Goal: Task Accomplishment & Management: Complete application form

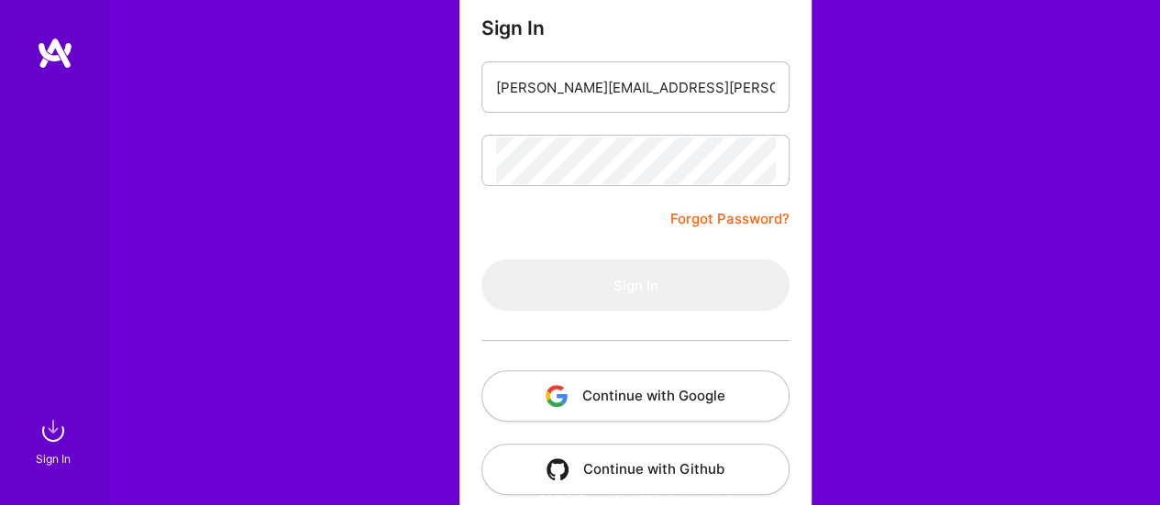
scroll to position [183, 0]
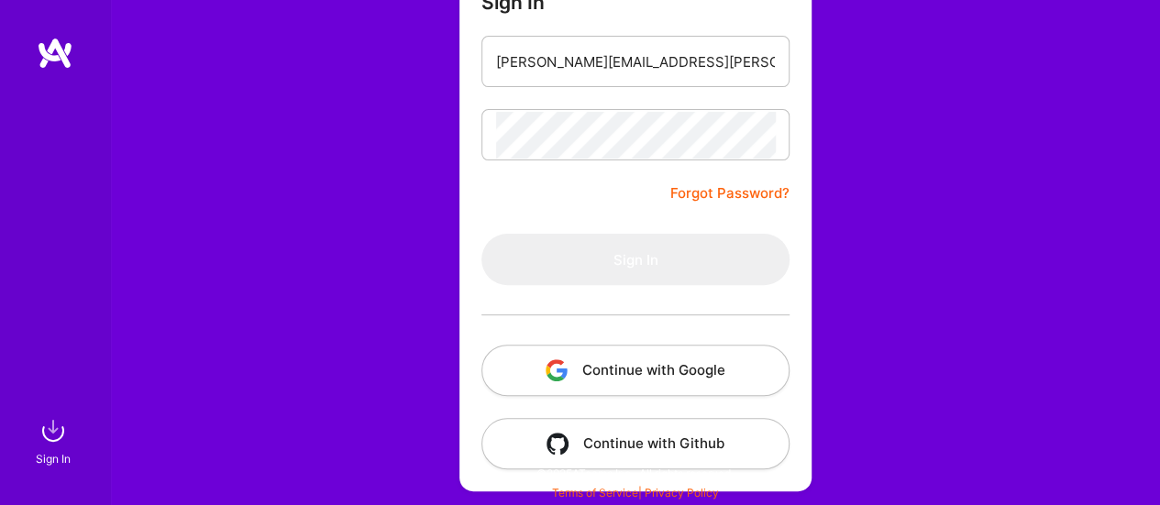
click at [606, 364] on button "Continue with Google" at bounding box center [635, 370] width 308 height 51
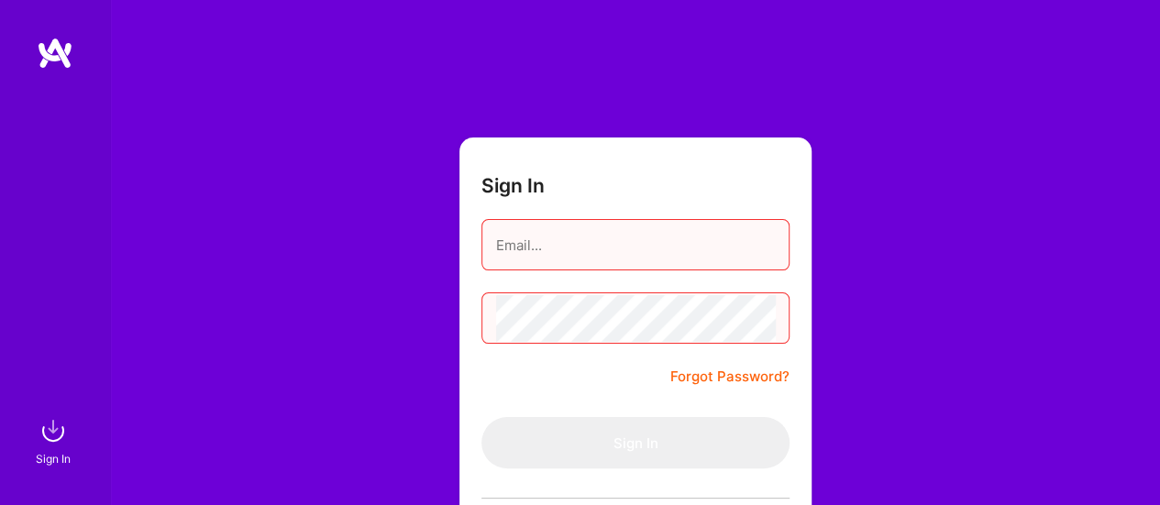
scroll to position [0, 0]
click at [46, 435] on img at bounding box center [53, 430] width 37 height 37
click at [55, 44] on img at bounding box center [55, 53] width 37 height 33
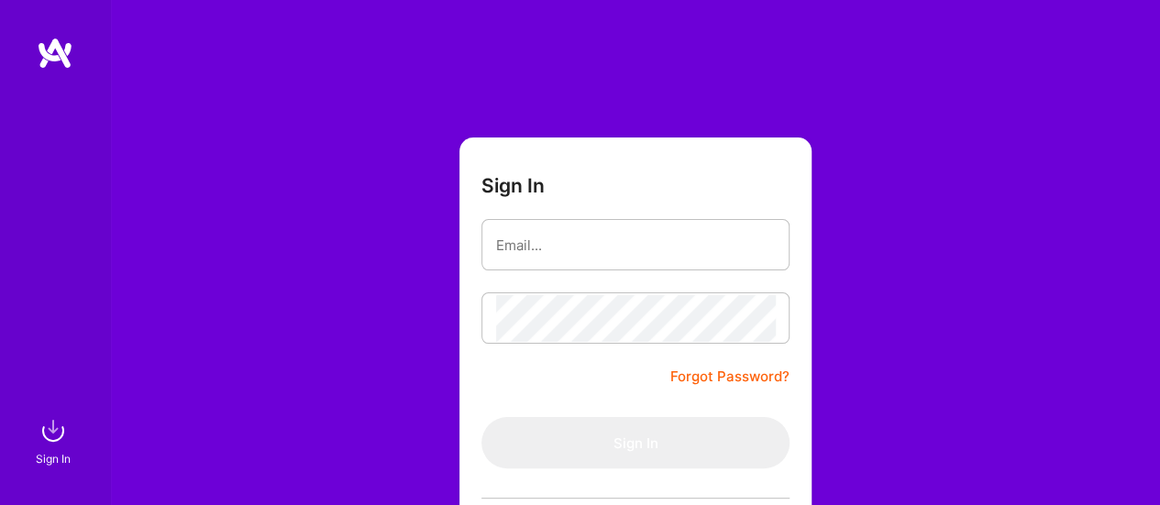
click at [55, 44] on img at bounding box center [55, 53] width 37 height 33
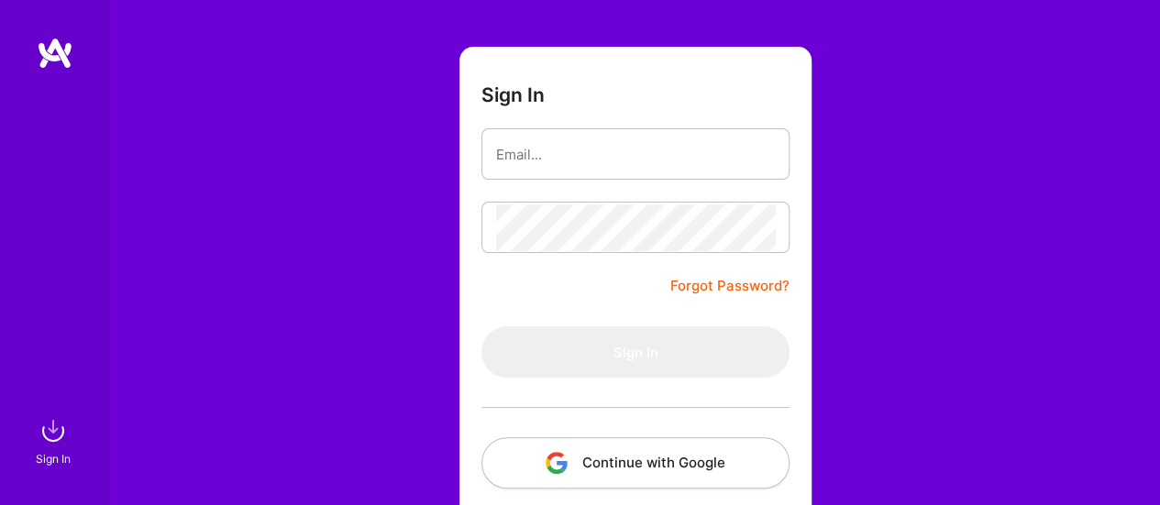
scroll to position [183, 0]
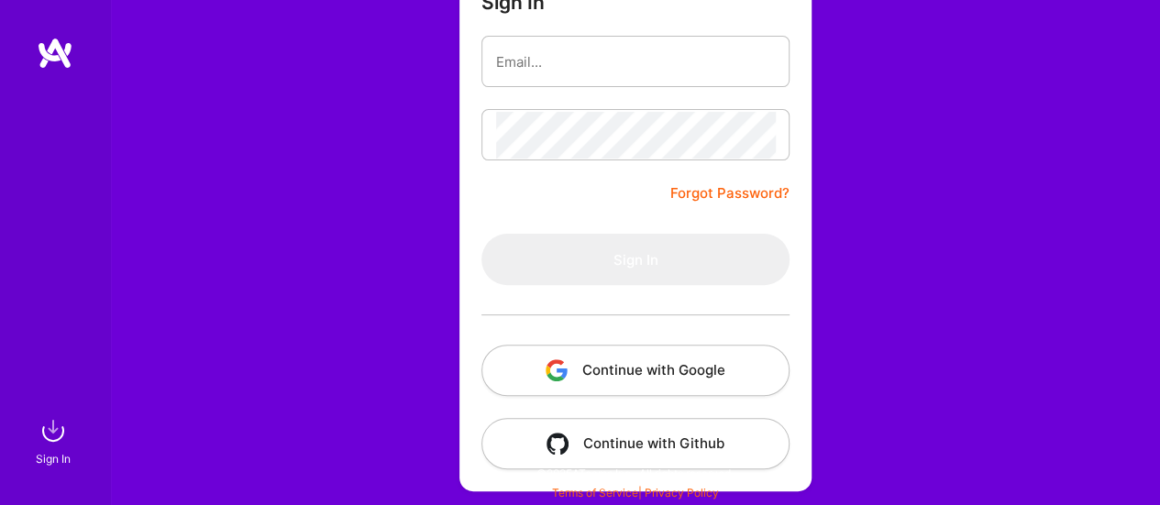
click at [623, 372] on button "Continue with Google" at bounding box center [635, 370] width 308 height 51
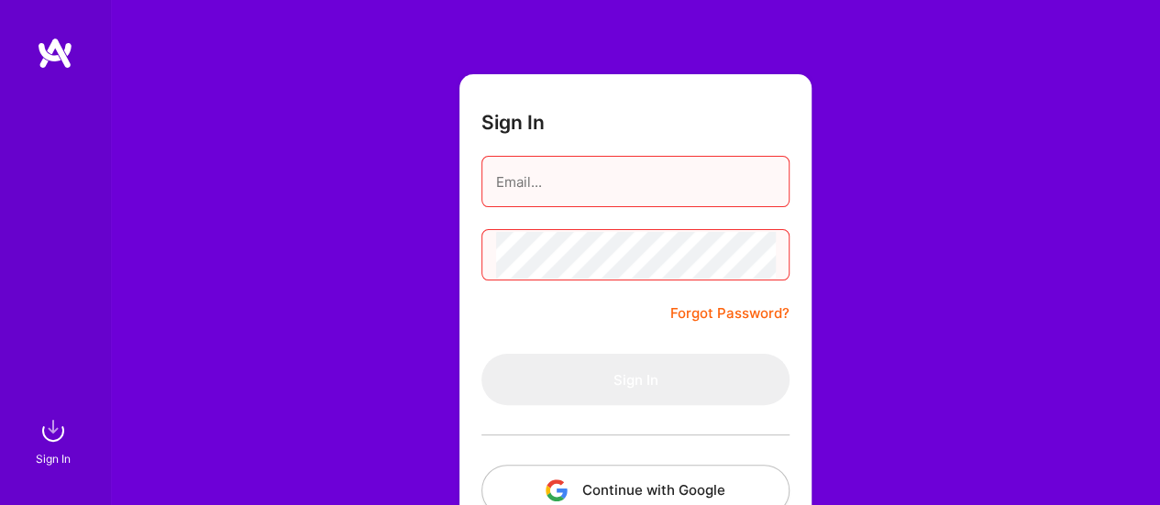
scroll to position [0, 0]
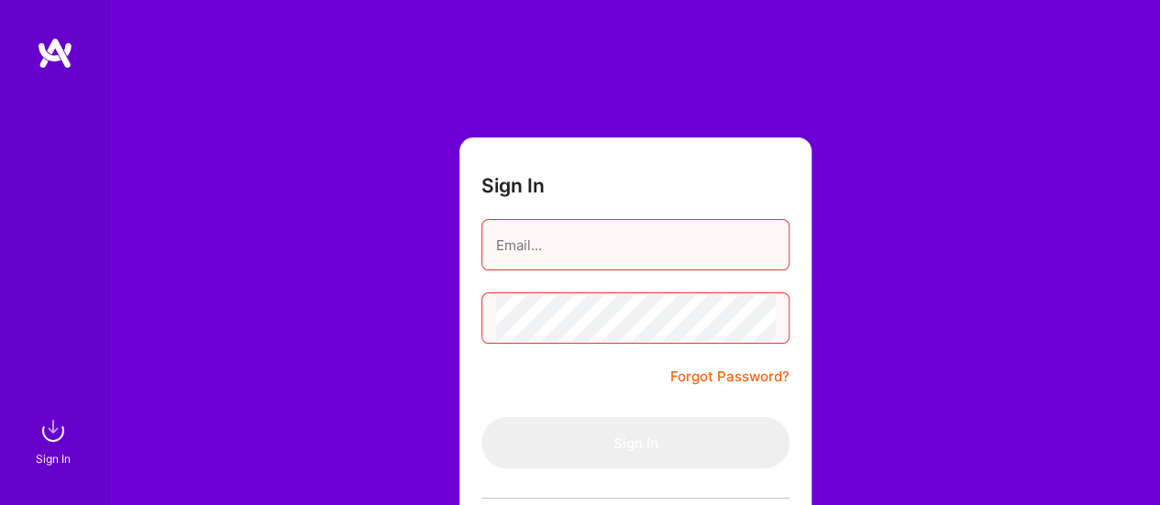
click at [37, 44] on img at bounding box center [55, 53] width 37 height 33
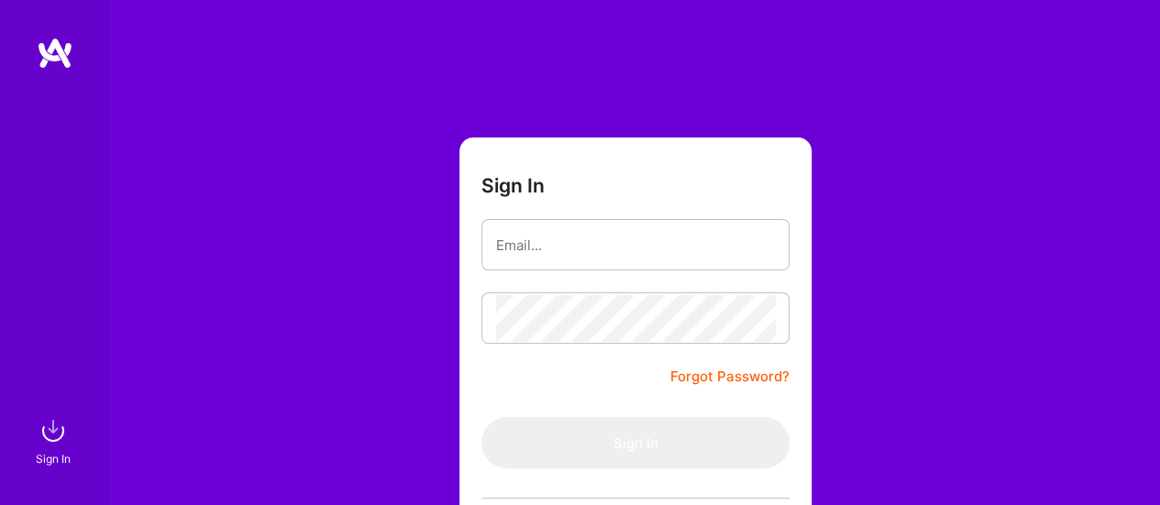
click at [49, 50] on img at bounding box center [55, 53] width 37 height 33
click at [48, 436] on img at bounding box center [53, 430] width 37 height 37
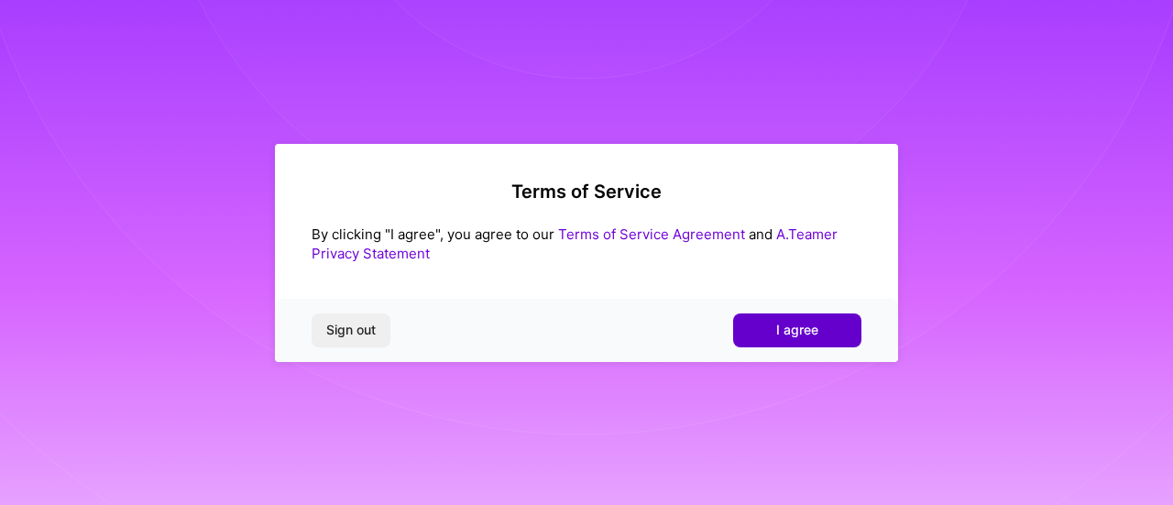
click at [788, 335] on span "I agree" at bounding box center [797, 330] width 42 height 18
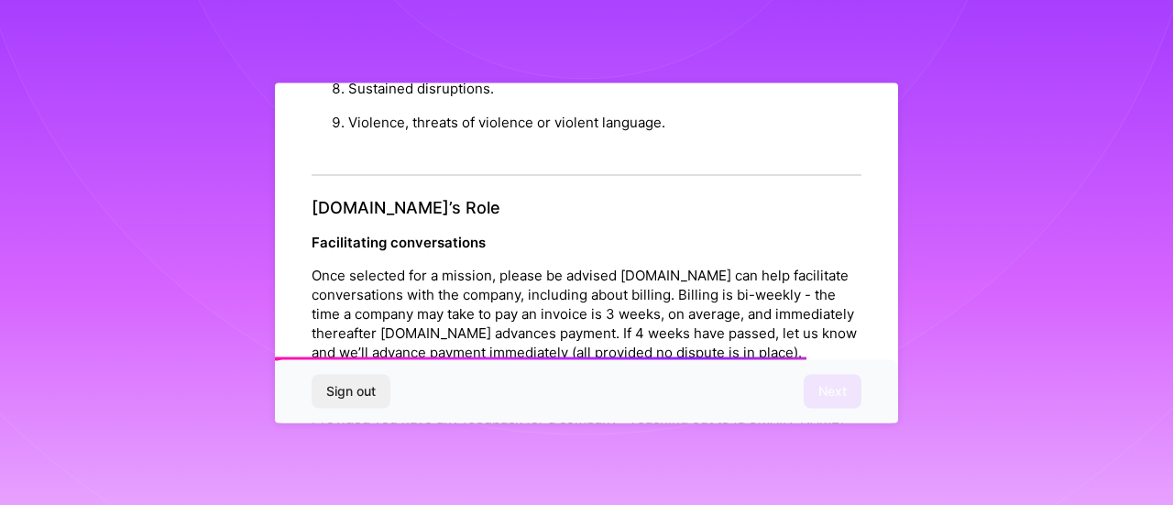
scroll to position [2257, 0]
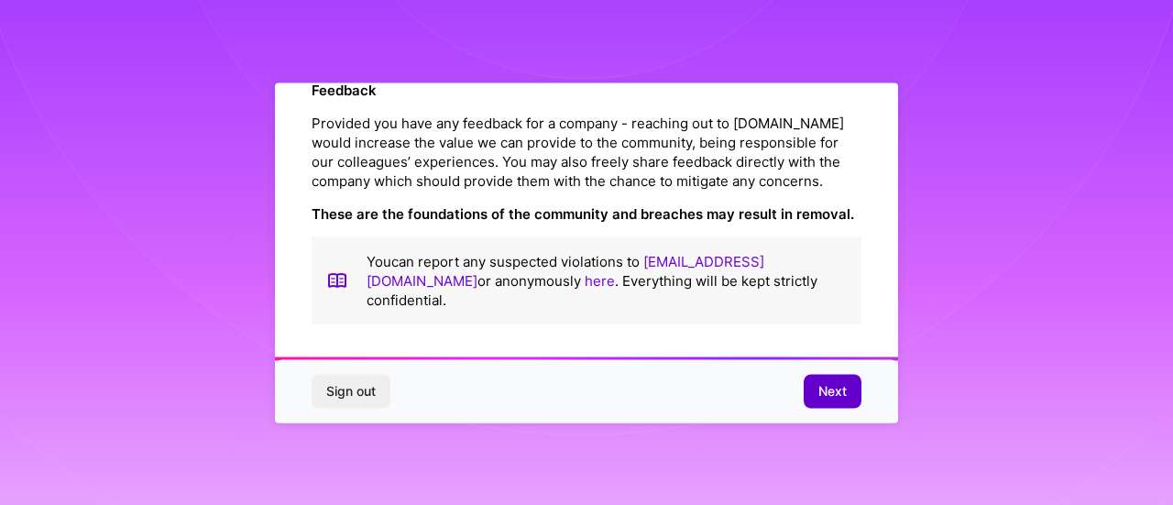
click at [824, 388] on span "Next" at bounding box center [833, 391] width 28 height 18
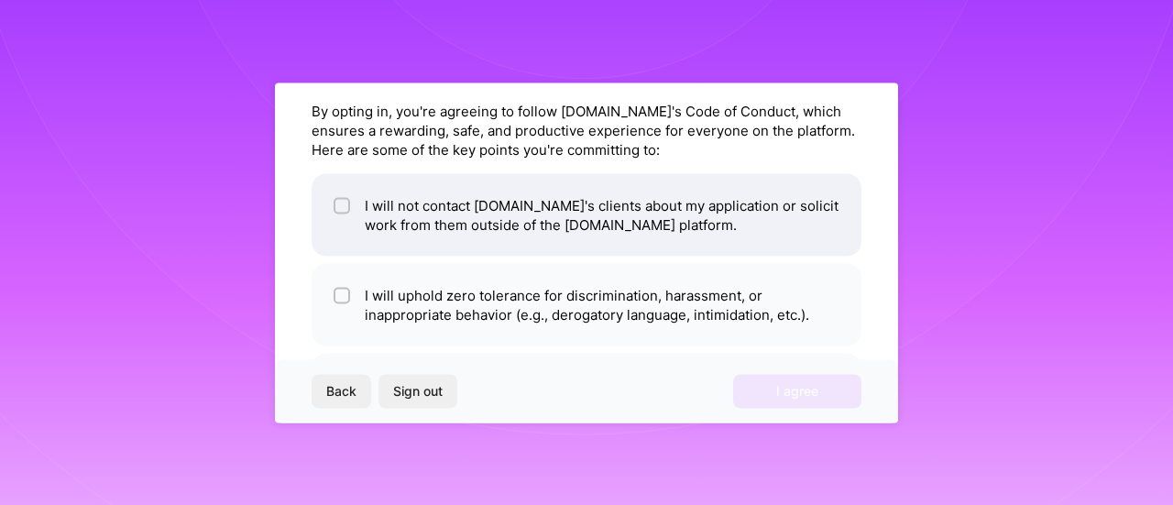
scroll to position [0, 0]
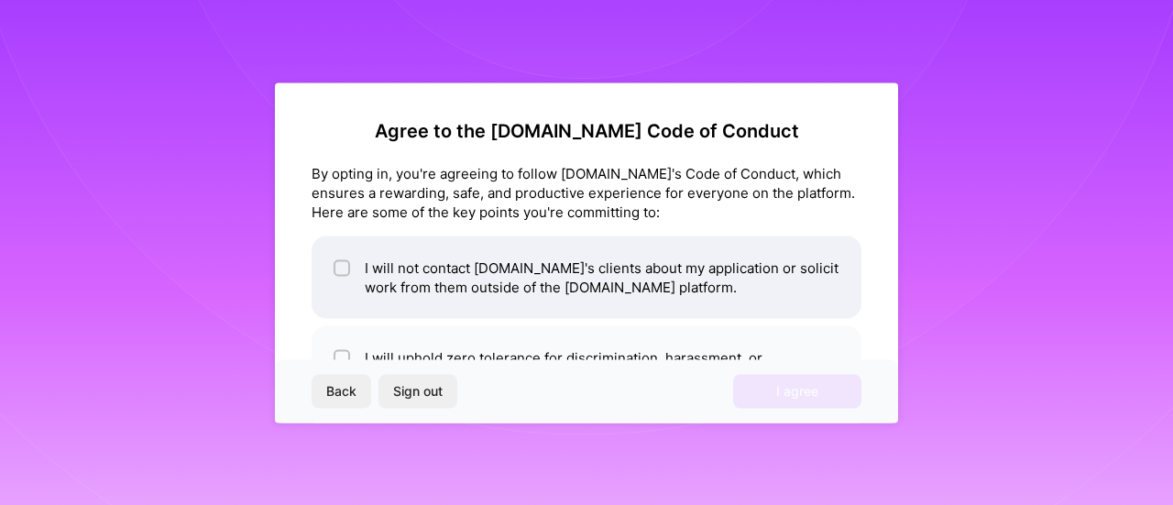
click at [521, 288] on li "I will not contact A.Team's clients about my application or solicit work from t…" at bounding box center [587, 277] width 550 height 82
checkbox input "true"
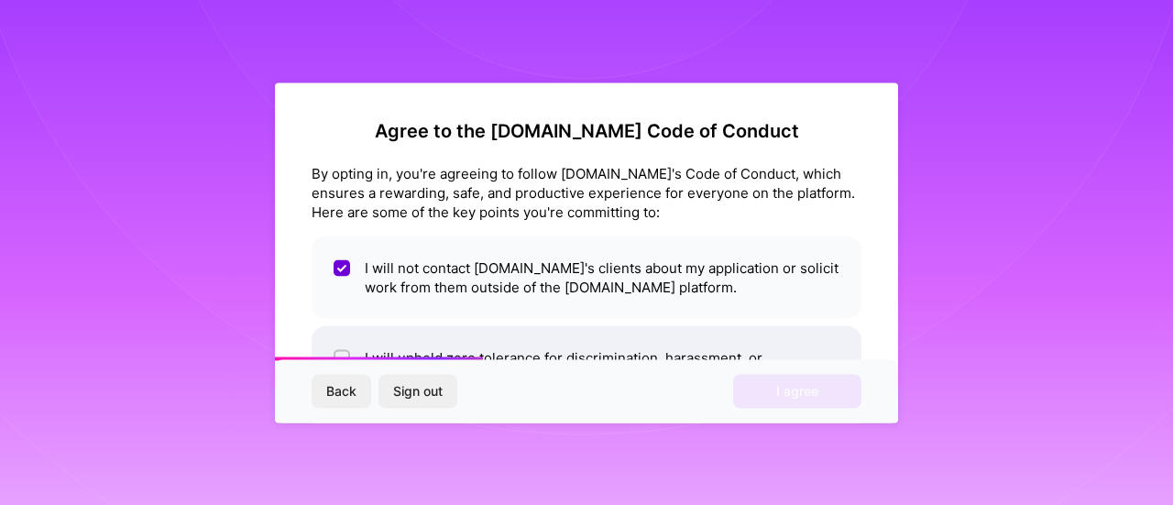
scroll to position [92, 0]
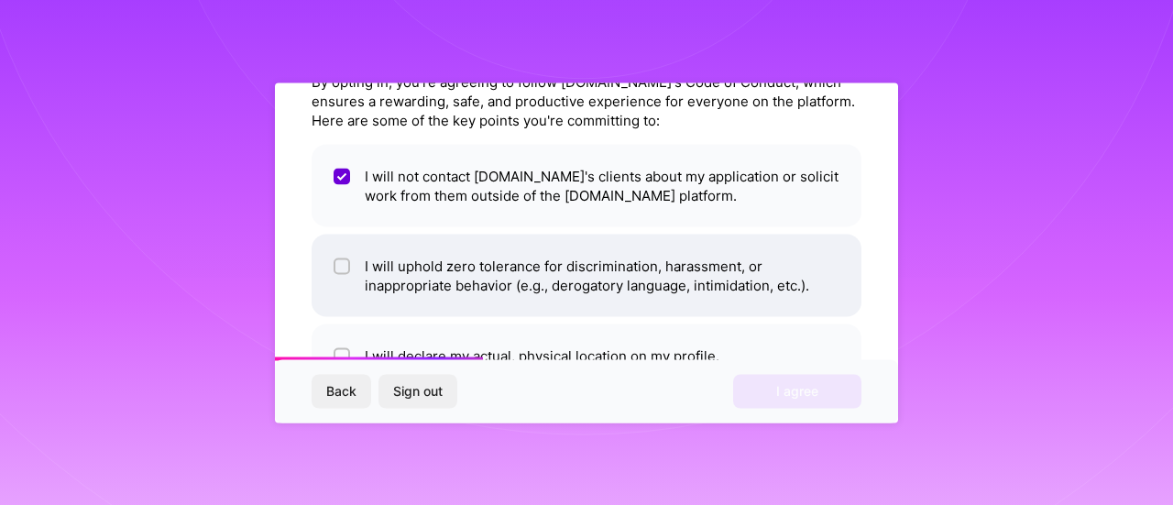
click at [558, 287] on li "I will uphold zero tolerance for discrimination, harassment, or inappropriate b…" at bounding box center [587, 275] width 550 height 82
checkbox input "true"
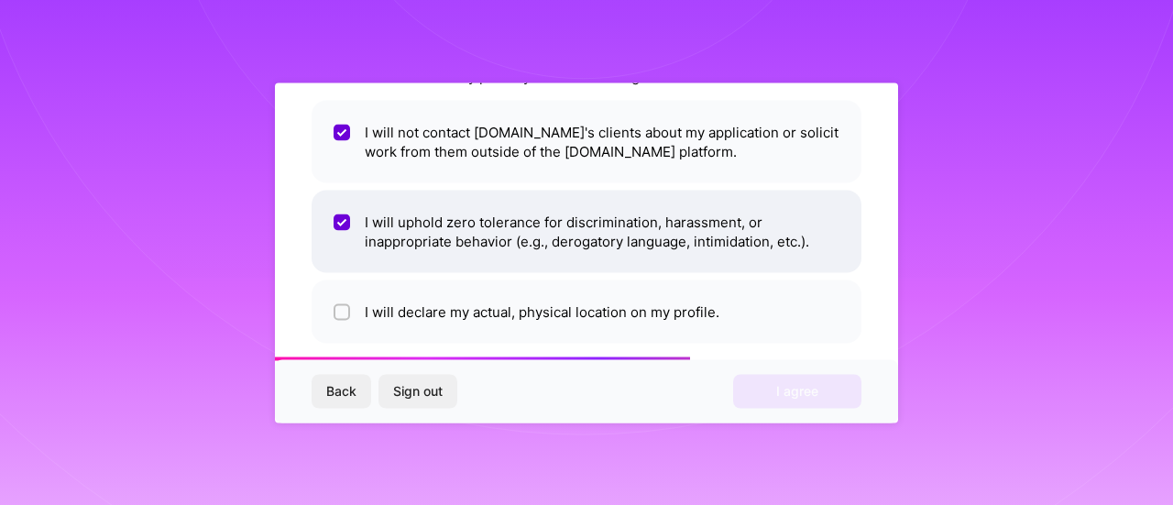
scroll to position [154, 0]
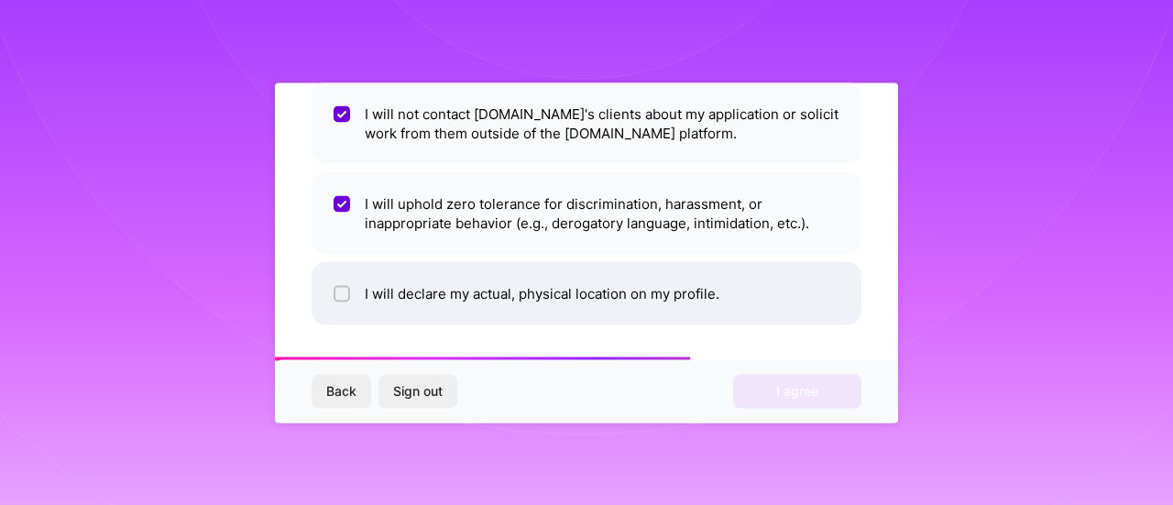
click at [576, 285] on li "I will declare my actual, physical location on my profile." at bounding box center [587, 292] width 550 height 63
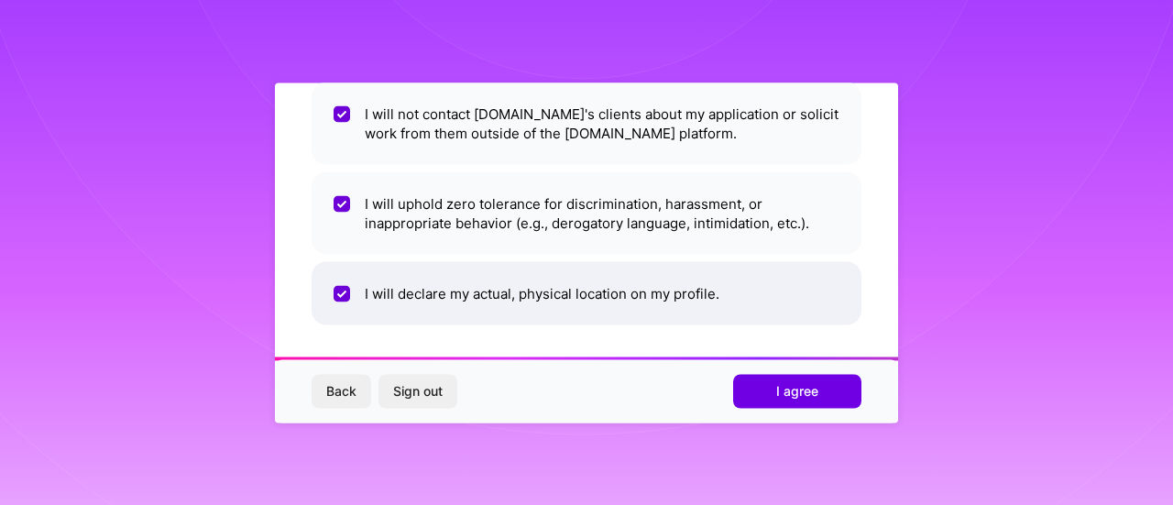
click at [724, 305] on li "I will declare my actual, physical location on my profile." at bounding box center [587, 292] width 550 height 63
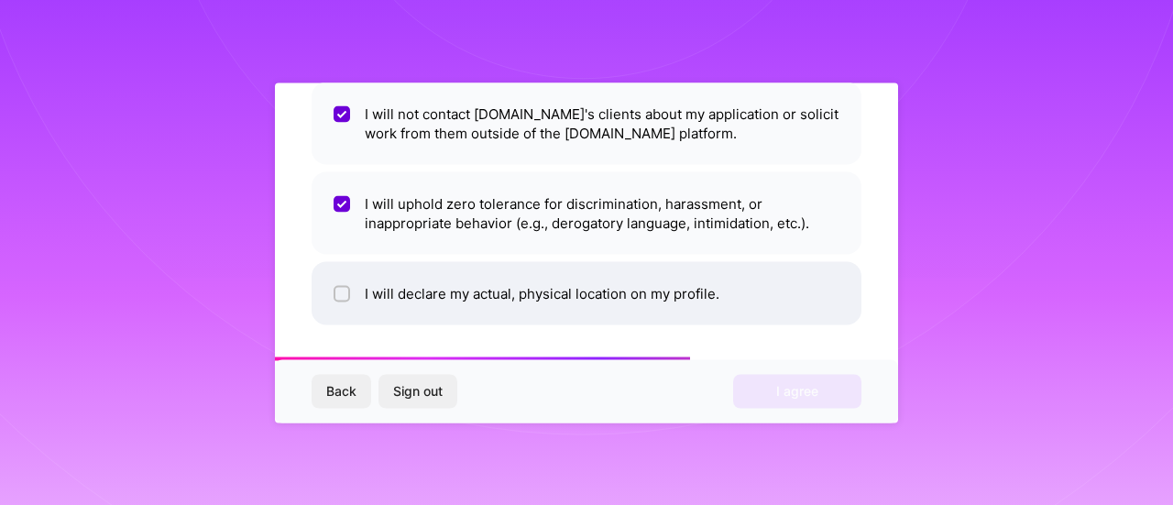
click at [724, 305] on li "I will declare my actual, physical location on my profile." at bounding box center [587, 292] width 550 height 63
checkbox input "true"
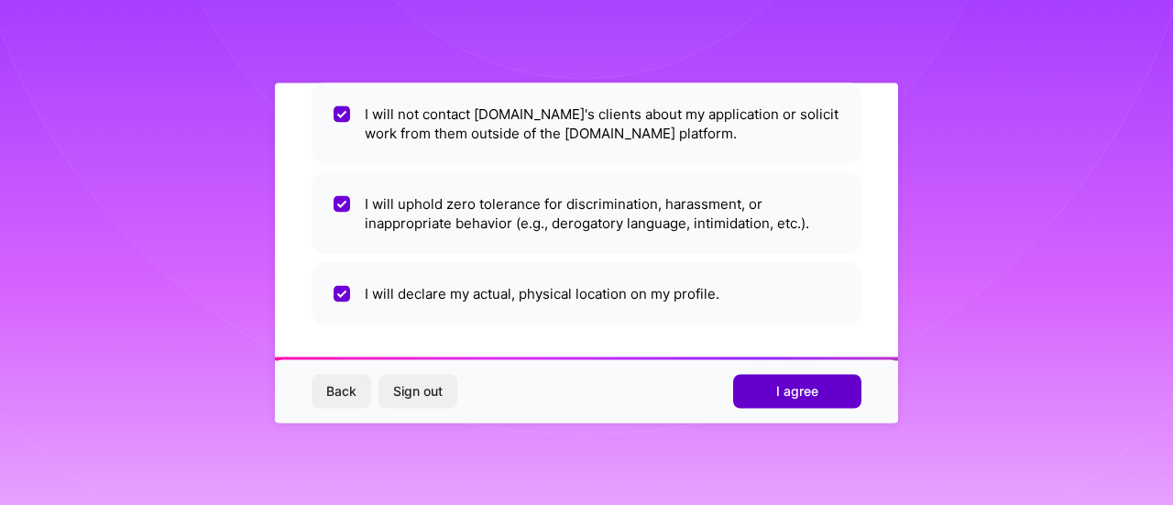
click at [777, 378] on button "I agree" at bounding box center [797, 391] width 128 height 33
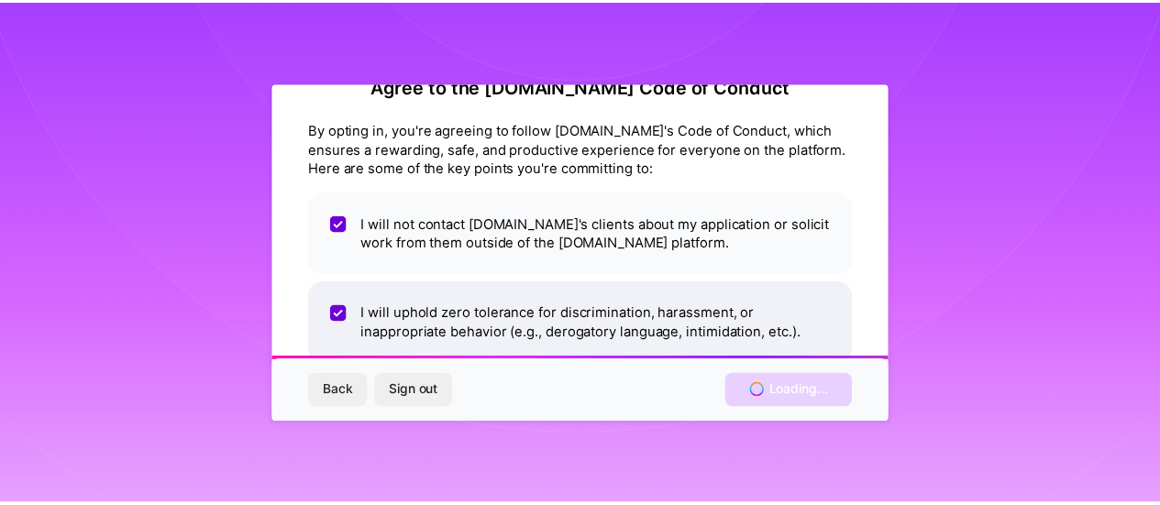
scroll to position [0, 0]
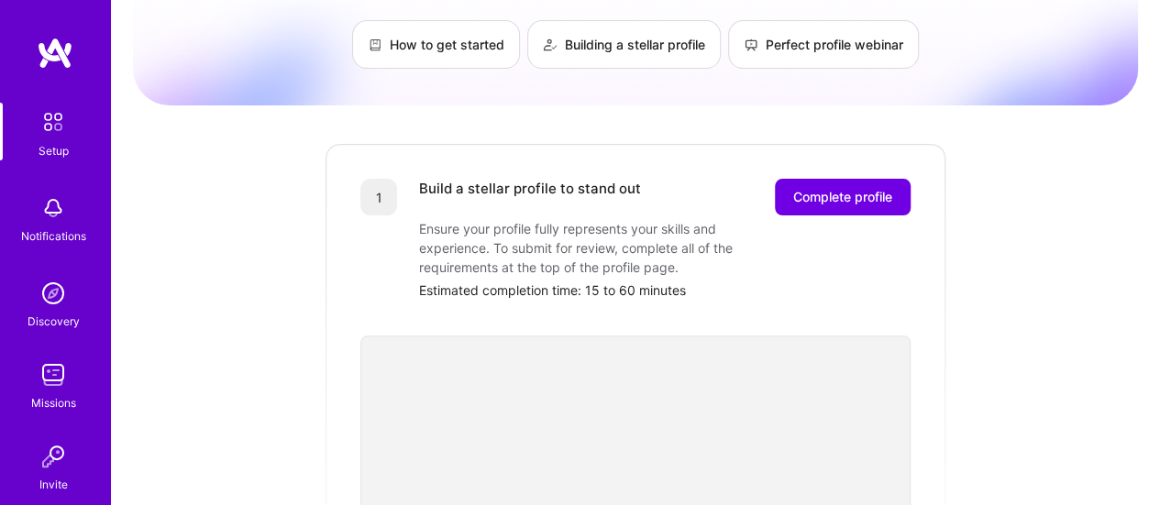
scroll to position [92, 0]
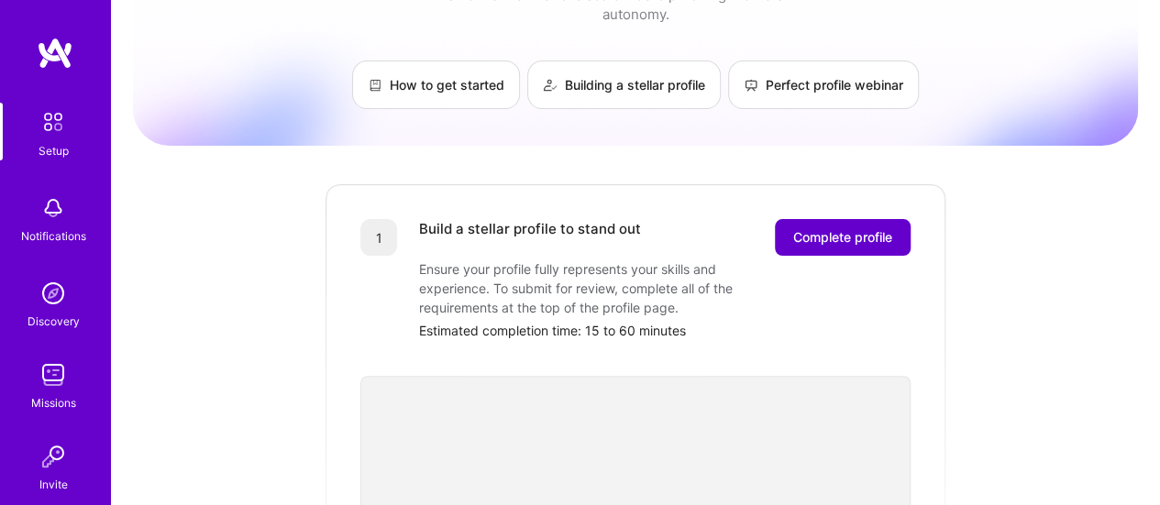
click at [793, 228] on span "Complete profile" at bounding box center [842, 237] width 99 height 18
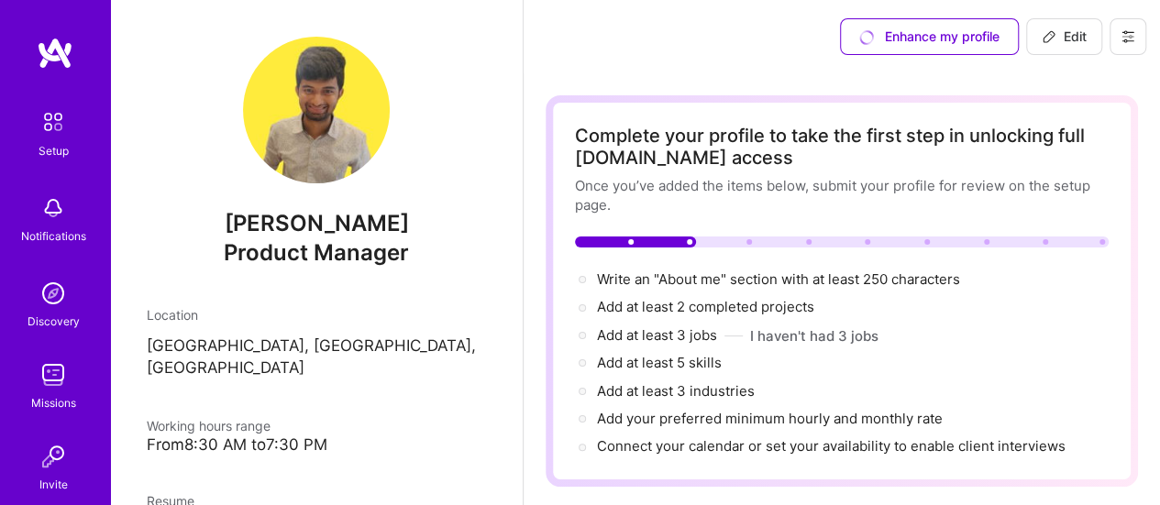
scroll to position [112, 0]
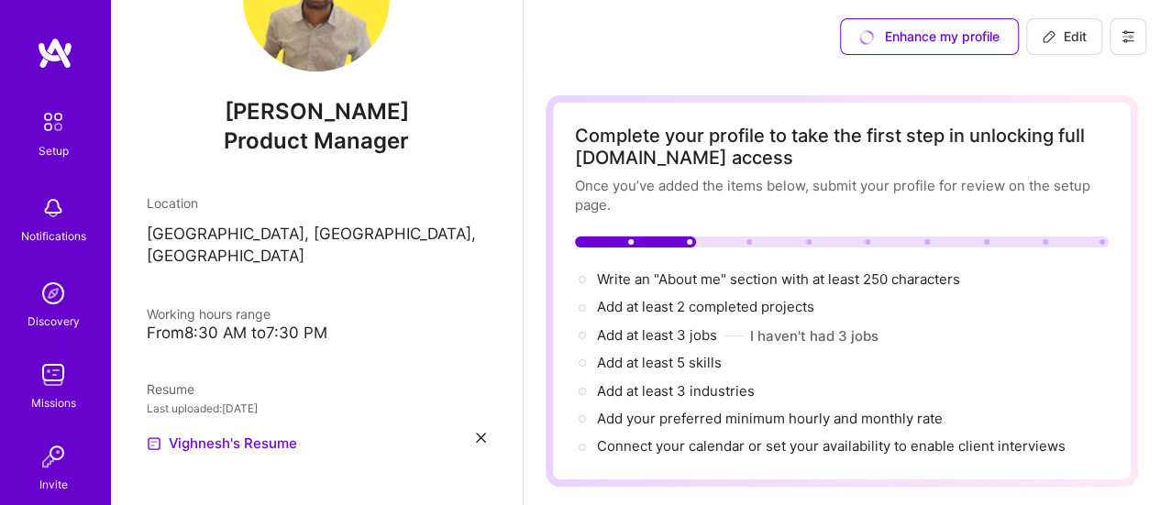
click at [256, 324] on div "From 8:30 AM to 7:30 PM" at bounding box center [316, 333] width 339 height 19
click at [36, 293] on img at bounding box center [53, 293] width 37 height 37
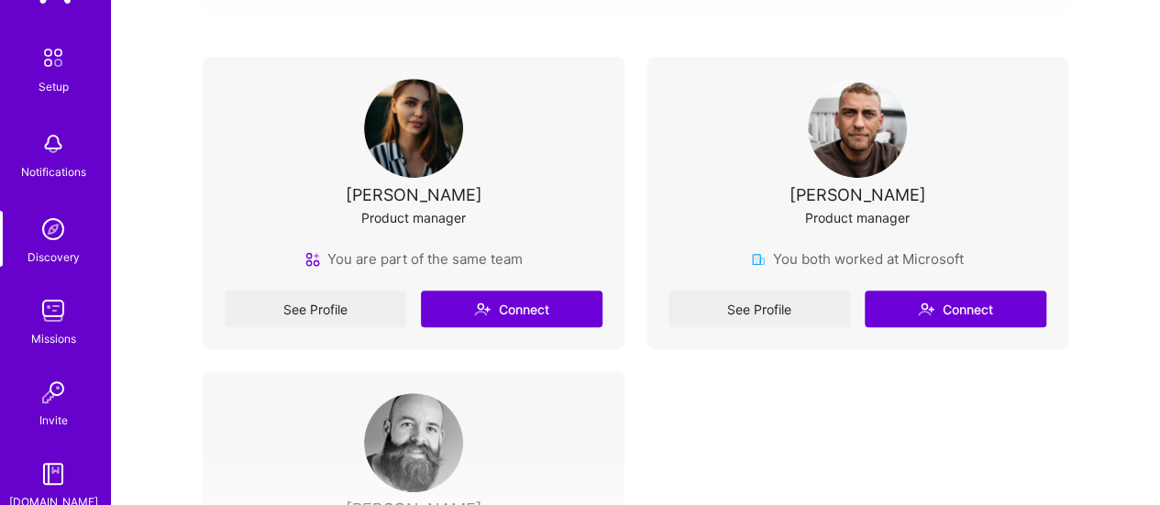
scroll to position [92, 0]
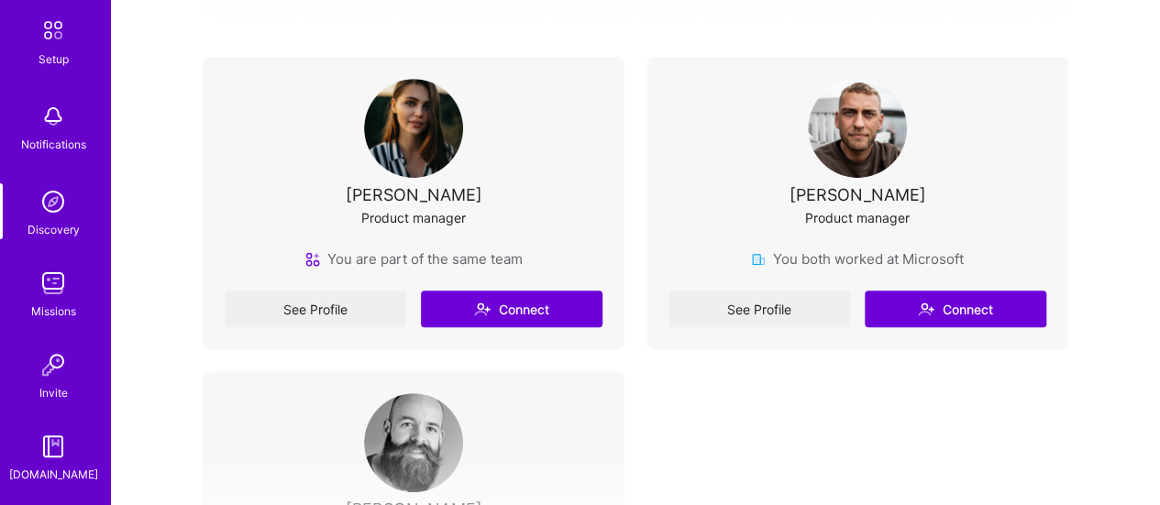
click at [346, 302] on div "See Profile Connect" at bounding box center [414, 309] width 378 height 37
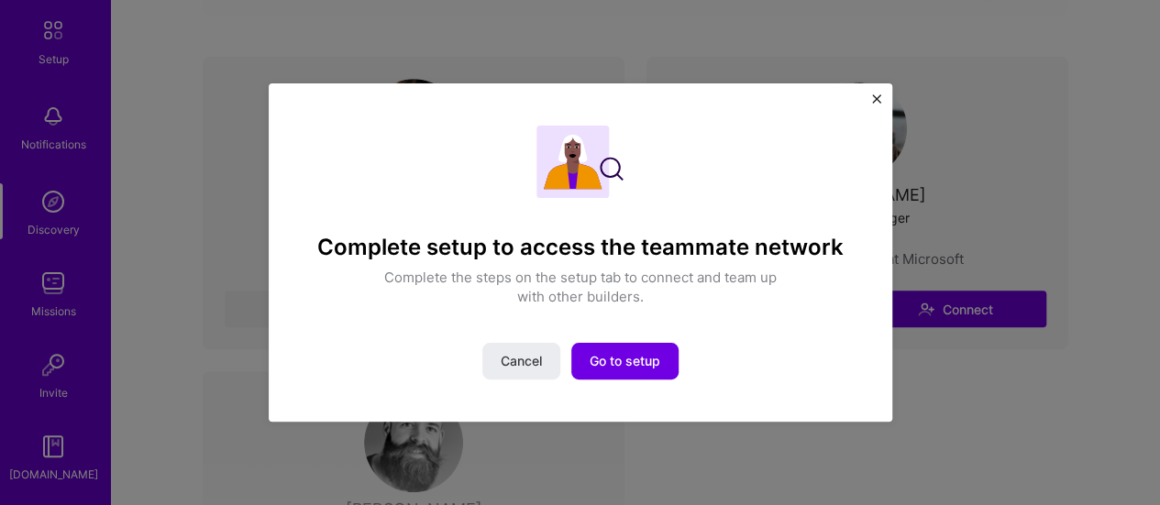
click at [877, 104] on button "Close" at bounding box center [876, 103] width 9 height 19
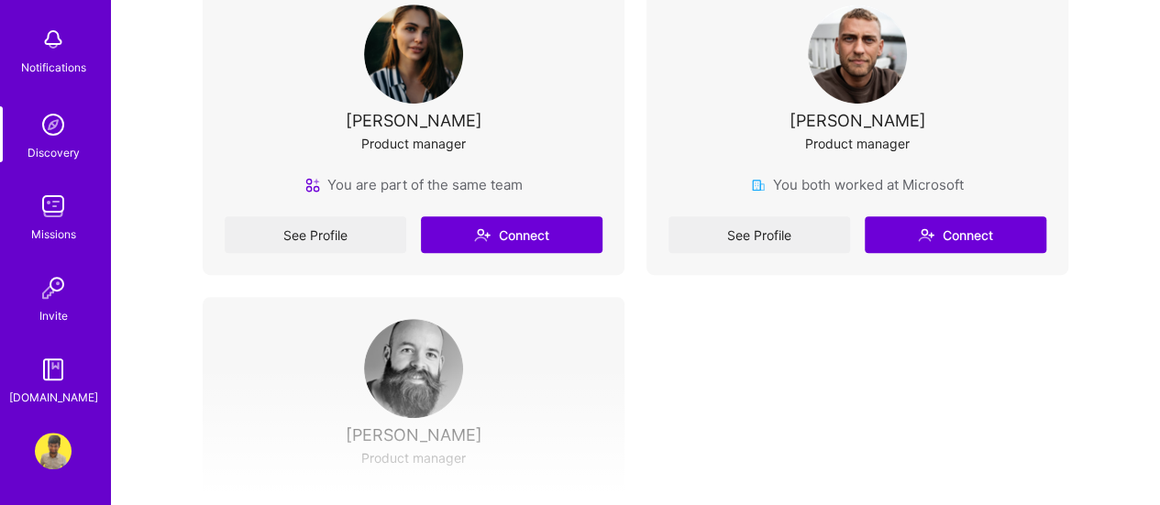
scroll to position [458, 0]
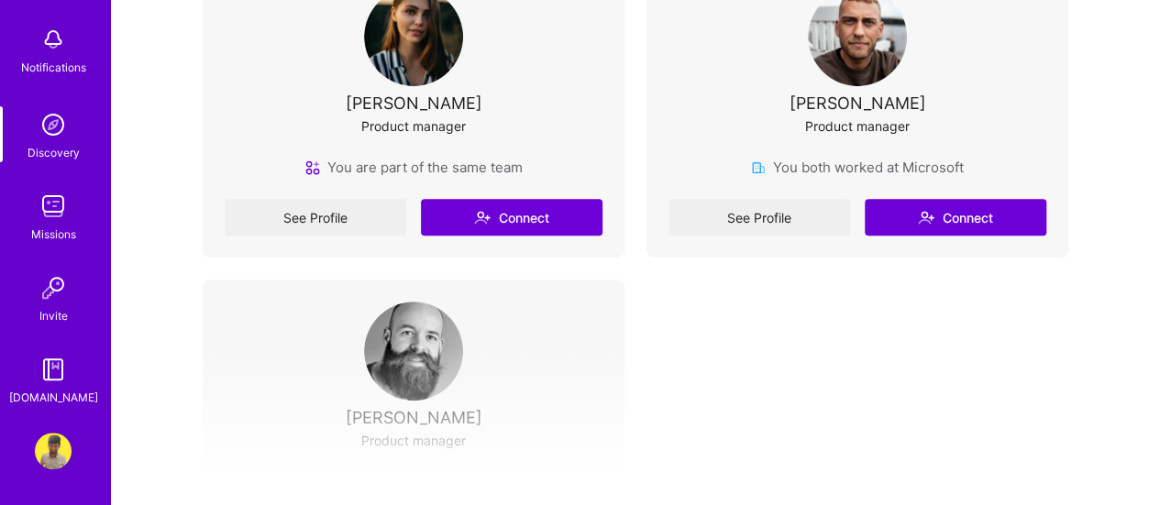
click at [37, 208] on img at bounding box center [53, 206] width 37 height 37
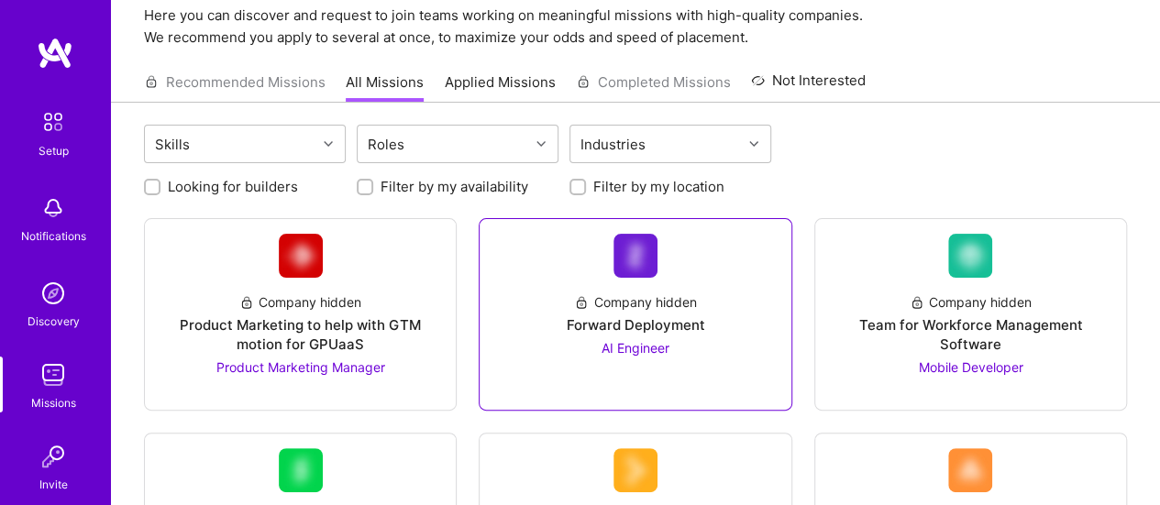
scroll to position [183, 0]
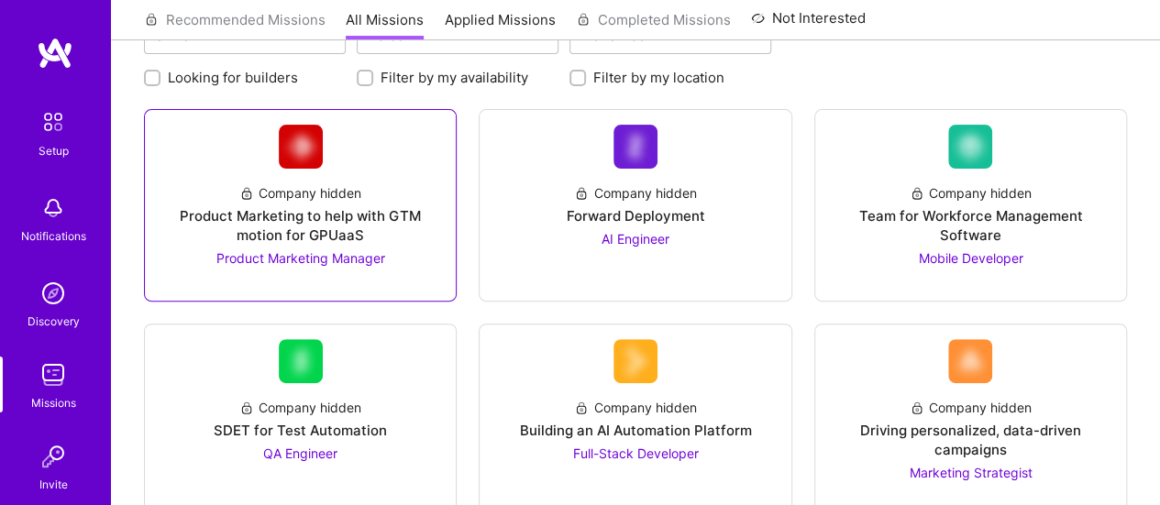
click at [367, 219] on div "Product Marketing to help with GTM motion for GPUaaS" at bounding box center [299, 225] width 281 height 38
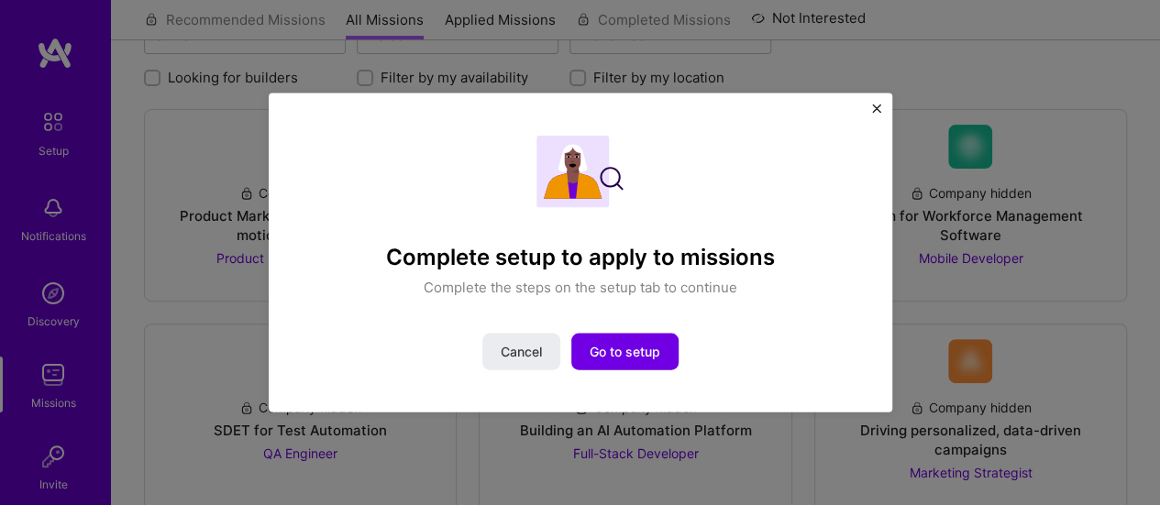
click at [876, 112] on img "Close" at bounding box center [876, 108] width 9 height 9
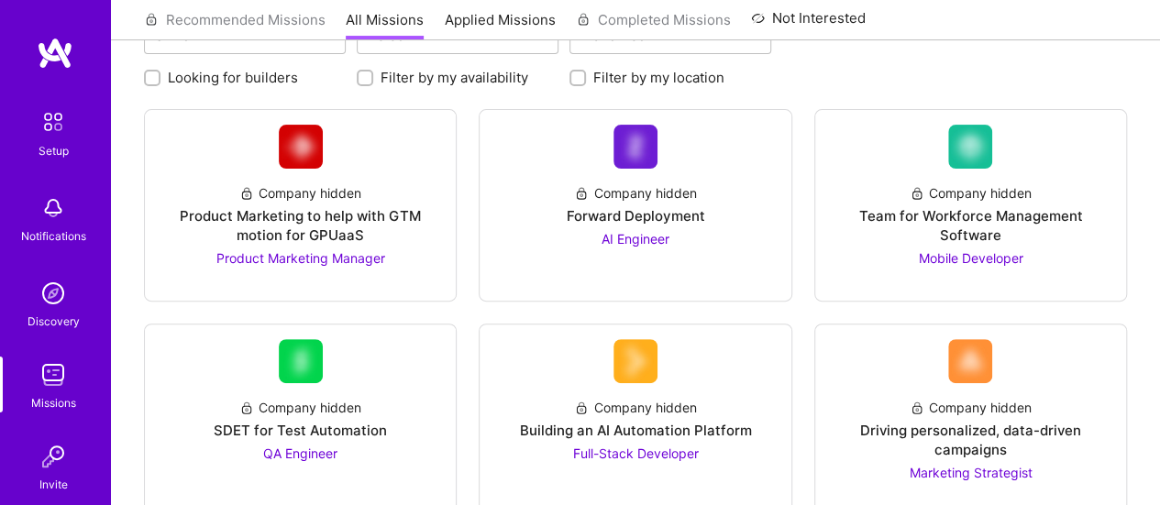
click at [42, 296] on img at bounding box center [53, 293] width 37 height 37
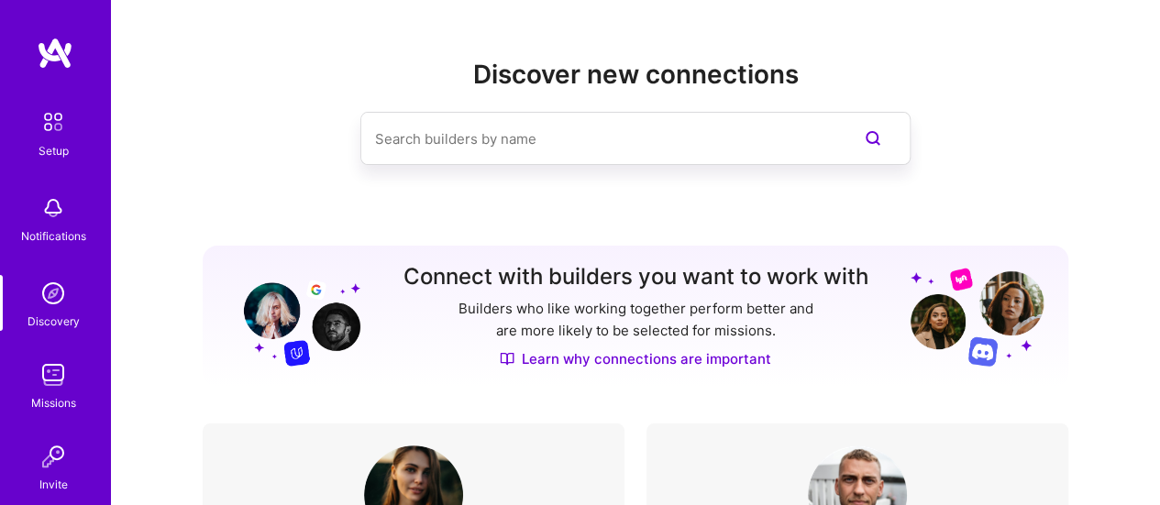
click at [51, 222] on img at bounding box center [53, 208] width 37 height 37
click at [50, 129] on img at bounding box center [53, 122] width 38 height 38
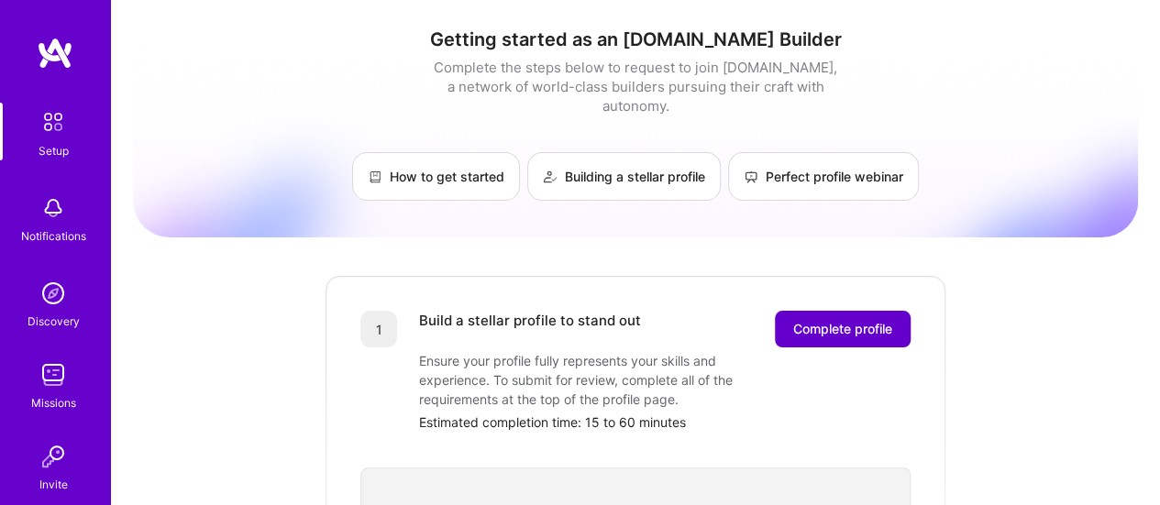
click at [828, 311] on button "Complete profile" at bounding box center [843, 329] width 136 height 37
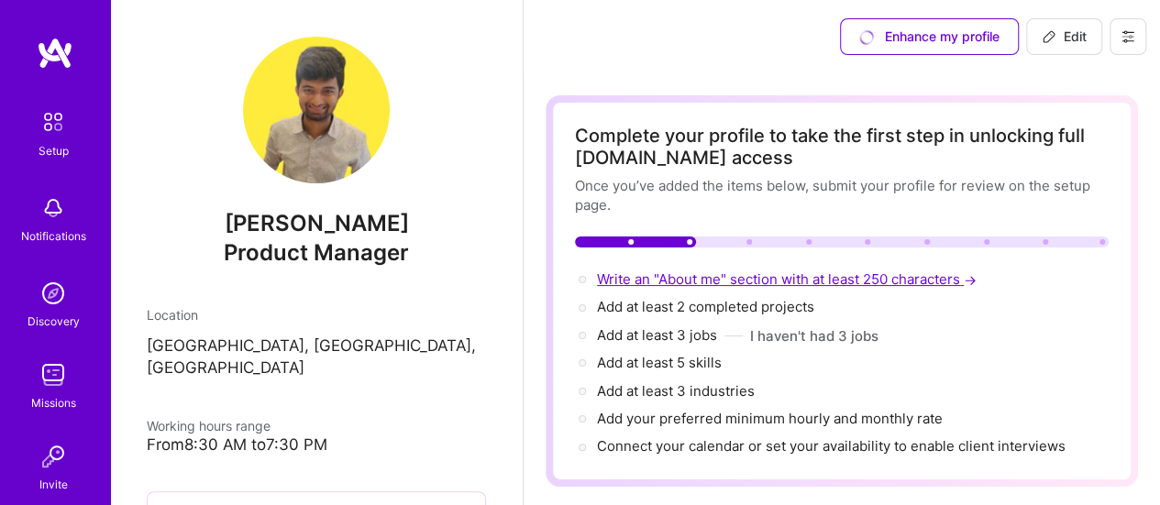
click at [684, 280] on span "Write an "About me" section with at least 250 characters →" at bounding box center [788, 278] width 383 height 17
select select "US"
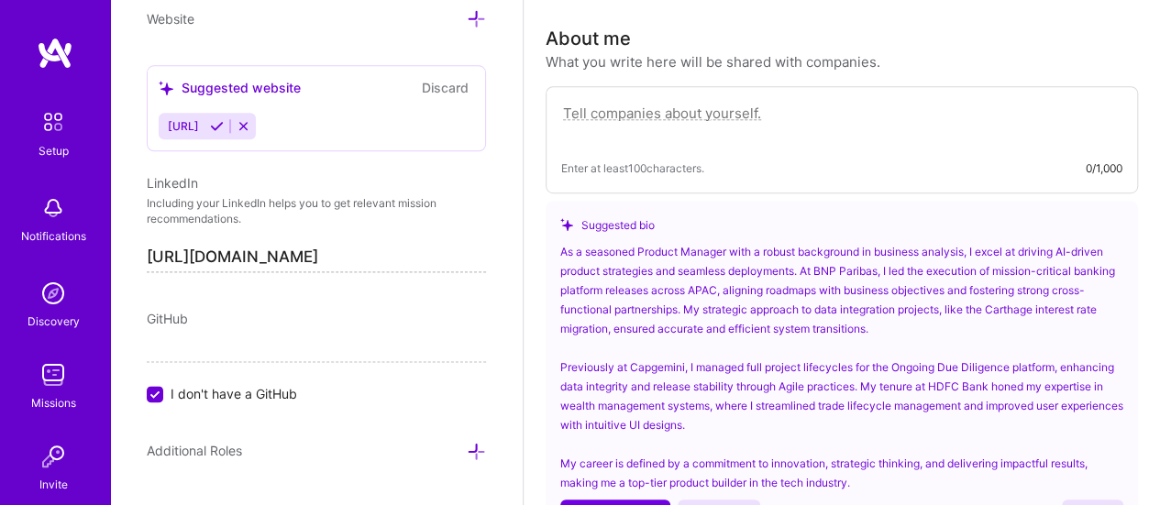
scroll to position [544, 0]
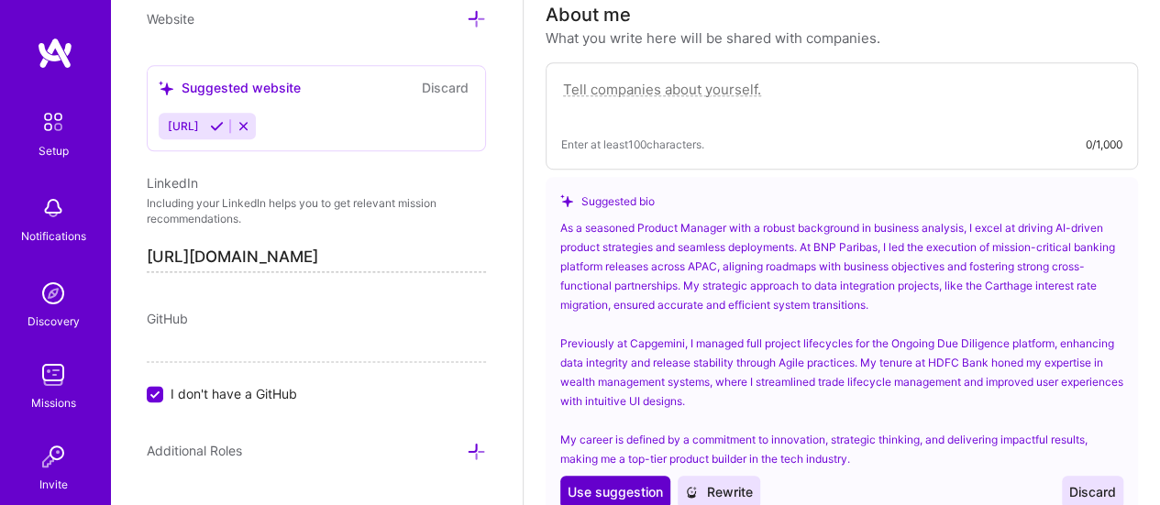
click at [625, 483] on span "Use suggestion" at bounding box center [614, 492] width 95 height 18
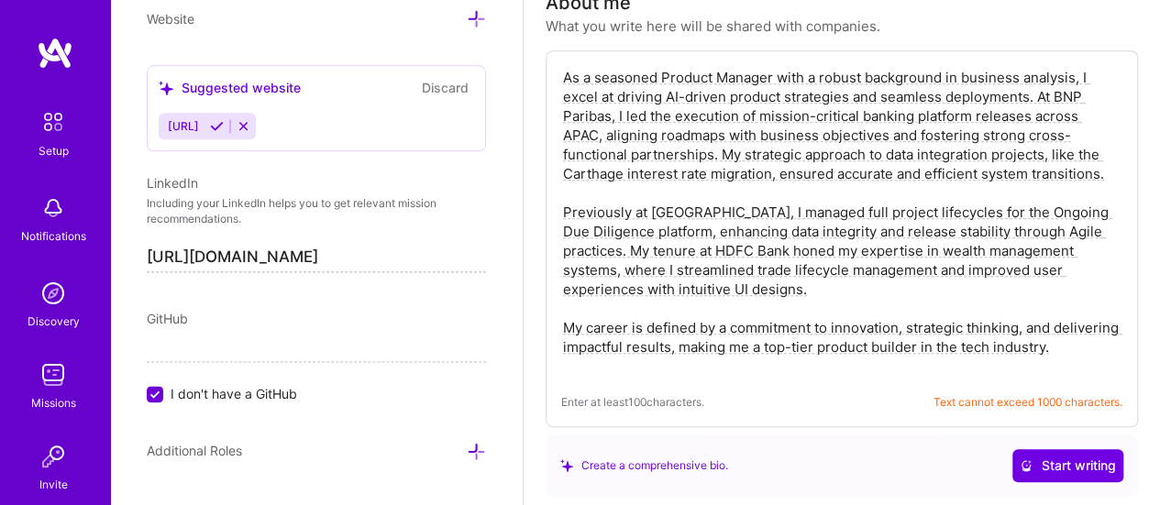
scroll to position [453, 0]
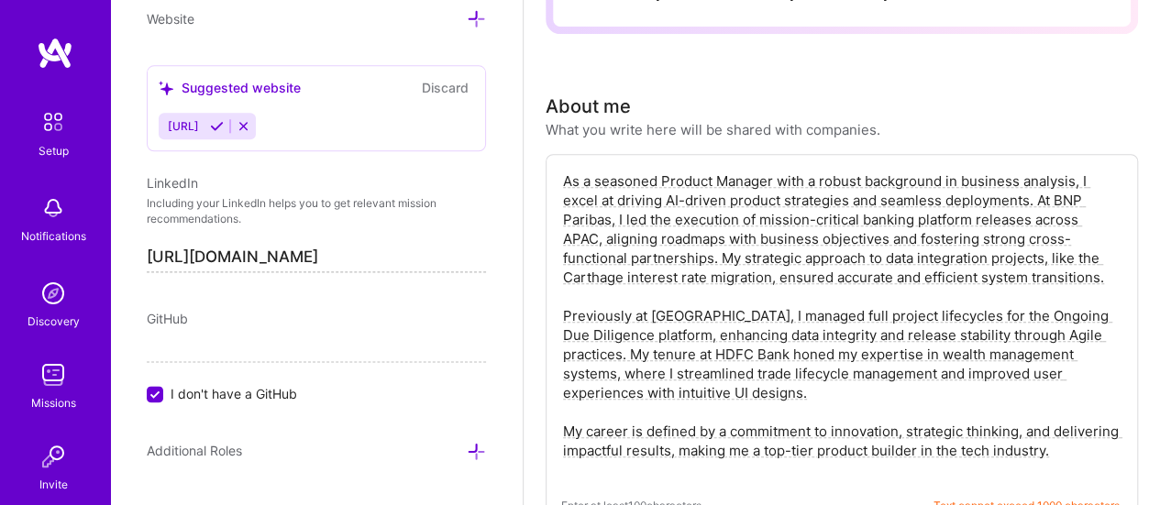
drag, startPoint x: 1074, startPoint y: 265, endPoint x: 554, endPoint y: 145, distance: 534.3
click at [554, 145] on div "About me What you write here will be shared with companies. Enter at least 100 …" at bounding box center [841, 347] width 592 height 508
paste textarea "I’m Vighnesh Sethuram, a Product Manager with 6+ years of experience across BFS…"
type textarea "I’m Vighnesh Sethuram, a Product Manager with 6+ years of experience across BFS…"
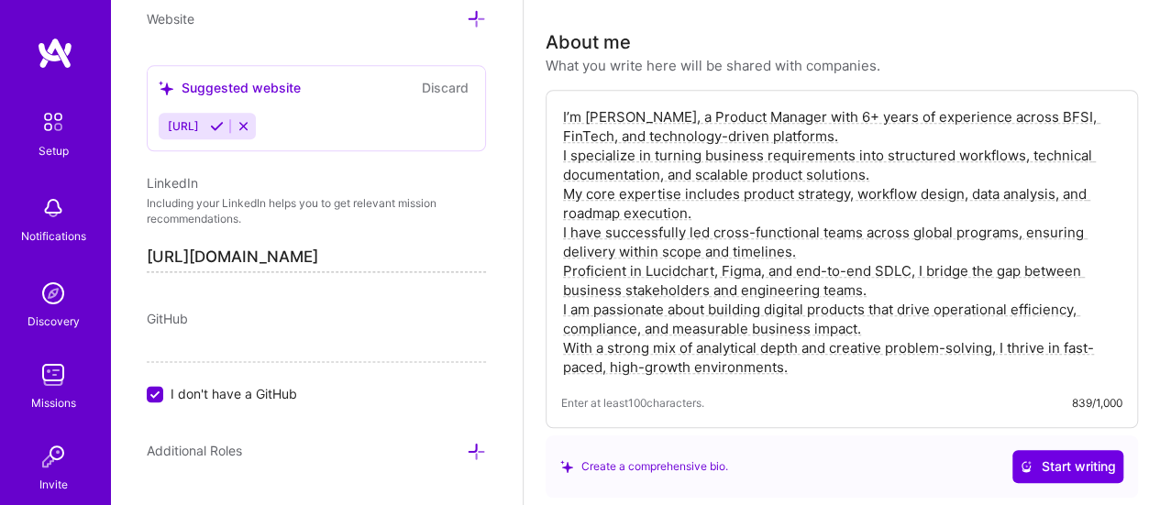
scroll to position [544, 0]
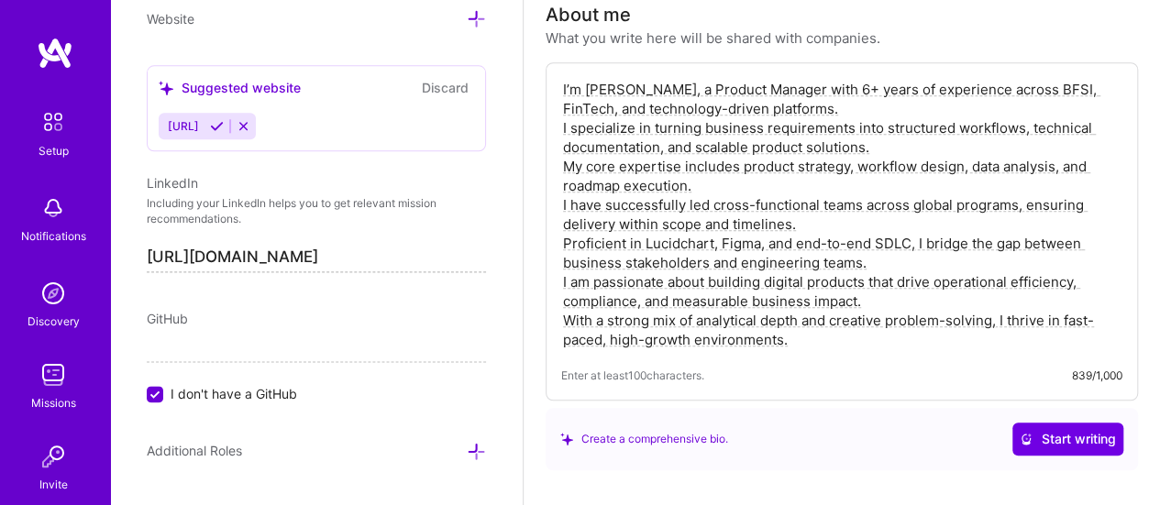
drag, startPoint x: 826, startPoint y: 344, endPoint x: 526, endPoint y: 51, distance: 418.8
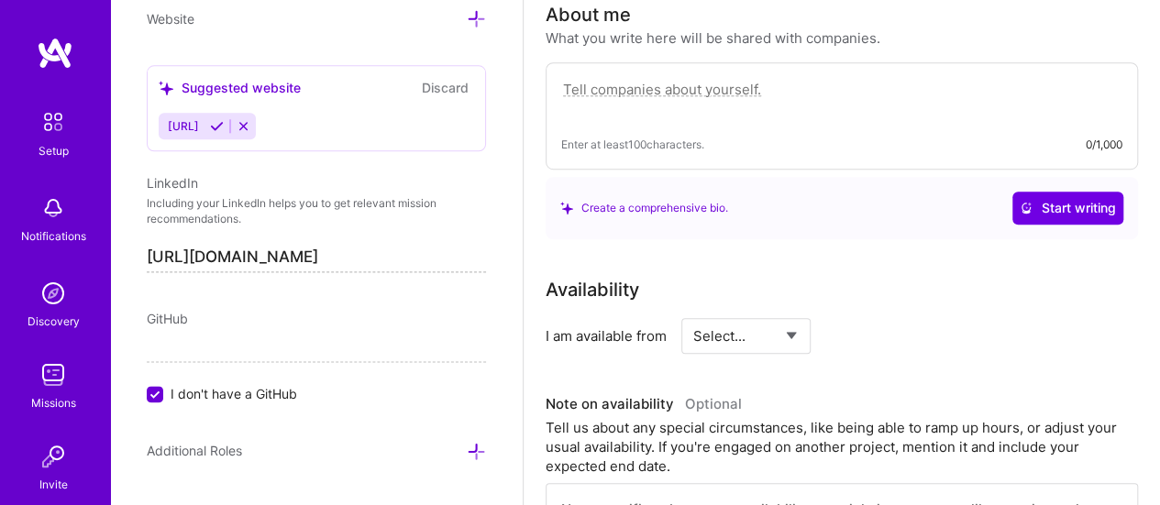
click at [627, 107] on textarea at bounding box center [841, 99] width 561 height 42
click at [621, 85] on textarea at bounding box center [841, 99] width 561 height 42
paste textarea "I’m Vighnesh Sethuram, a Product Manager with 6+ years of experience in BFSI, F…"
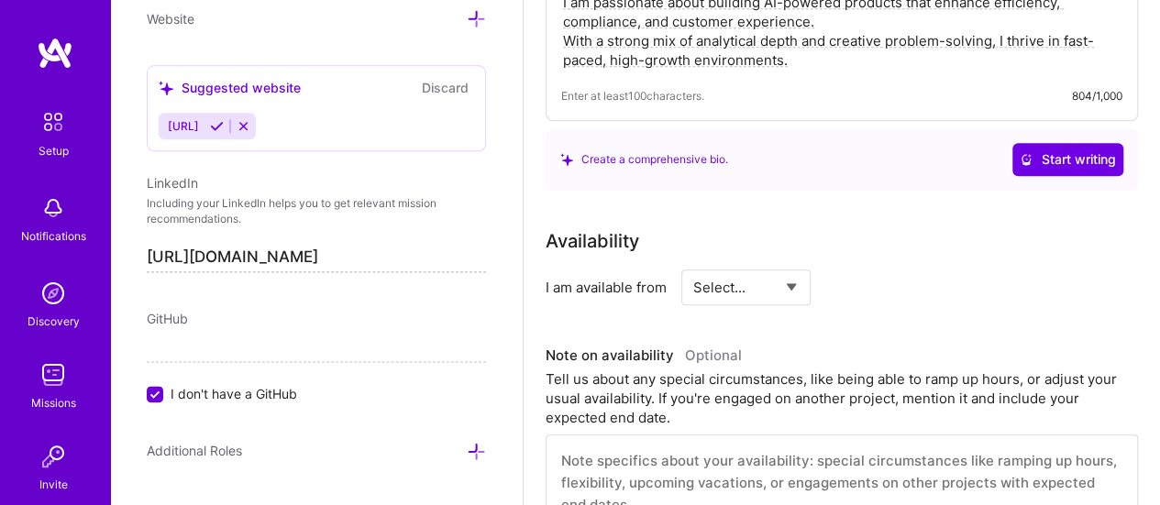
scroll to position [911, 0]
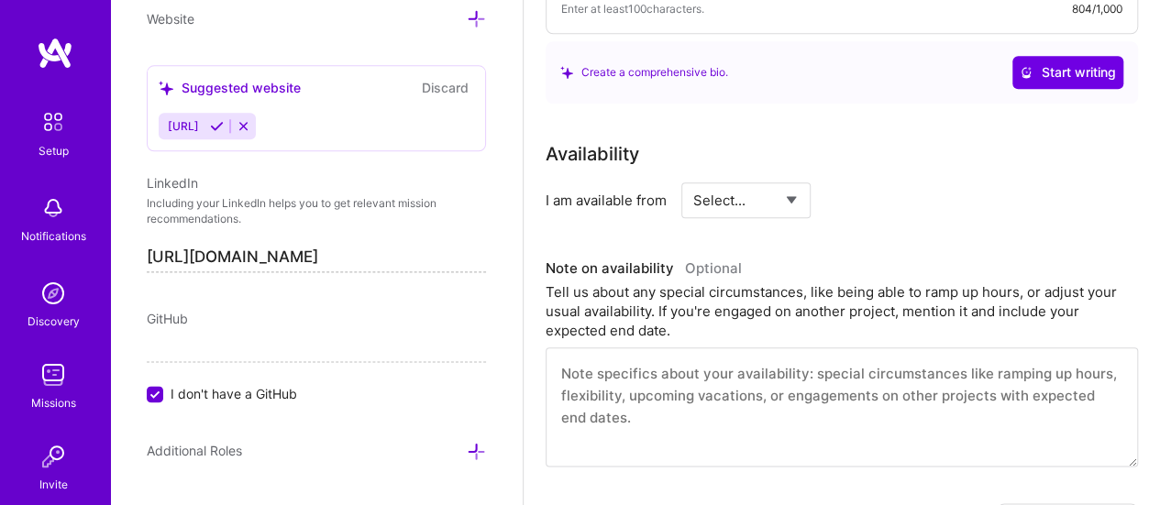
type textarea "I’m Vighnesh Sethuram, a Product Manager with 6+ years of experience in BFSI, F…"
click at [772, 201] on select "Select... Right Now Future Date Not Available" at bounding box center [745, 200] width 105 height 47
select select "Right Now"
click at [693, 177] on select "Select... Right Now Future Date Not Available" at bounding box center [745, 200] width 105 height 47
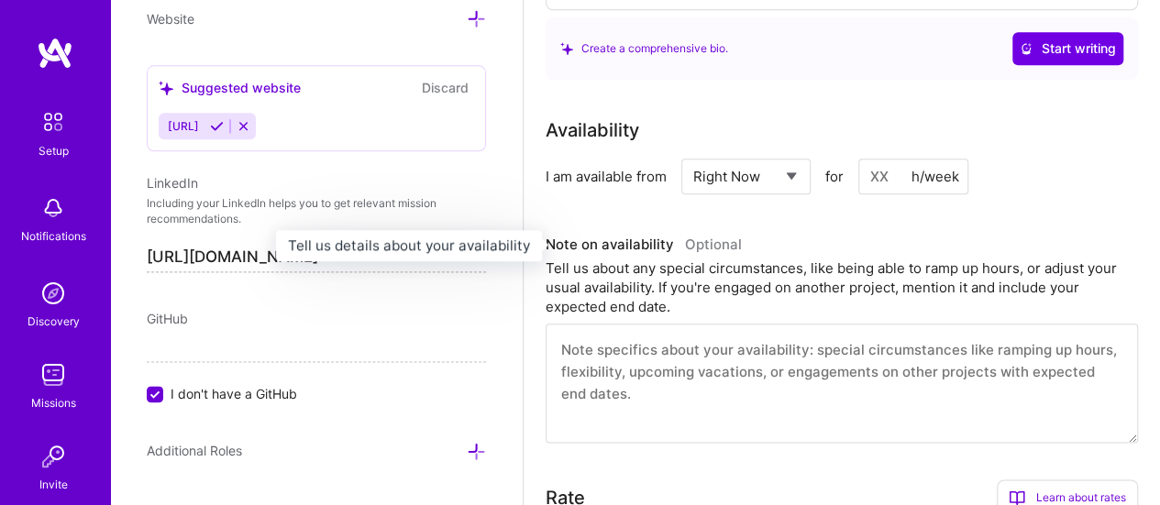
scroll to position [1003, 0]
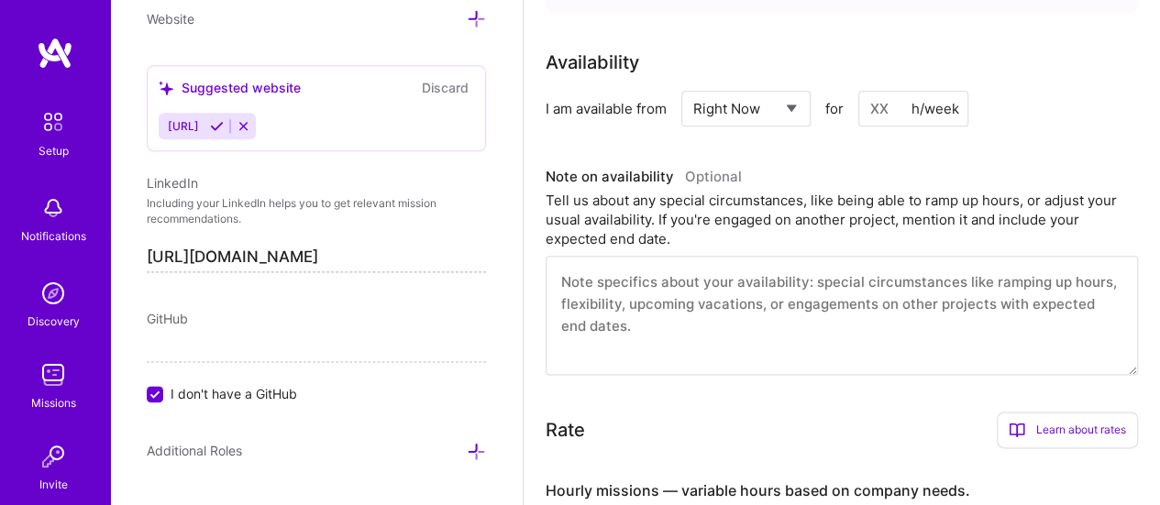
click at [898, 106] on input at bounding box center [913, 109] width 110 height 36
type input "40"
click at [1047, 123] on div "I am available from Select... Right Now Future Date Not Available for 40 h/week" at bounding box center [841, 109] width 592 height 36
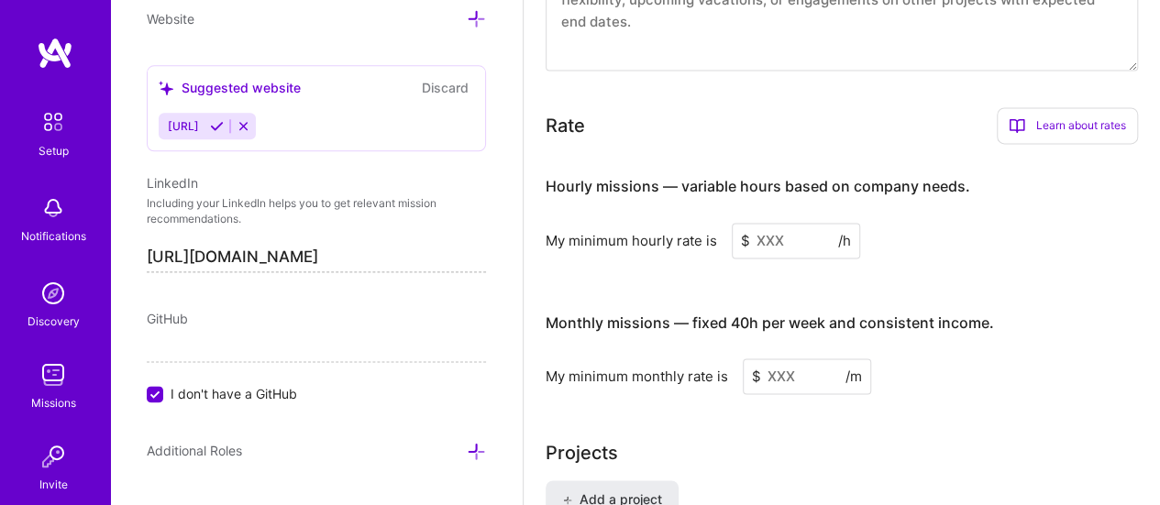
scroll to position [1283, 0]
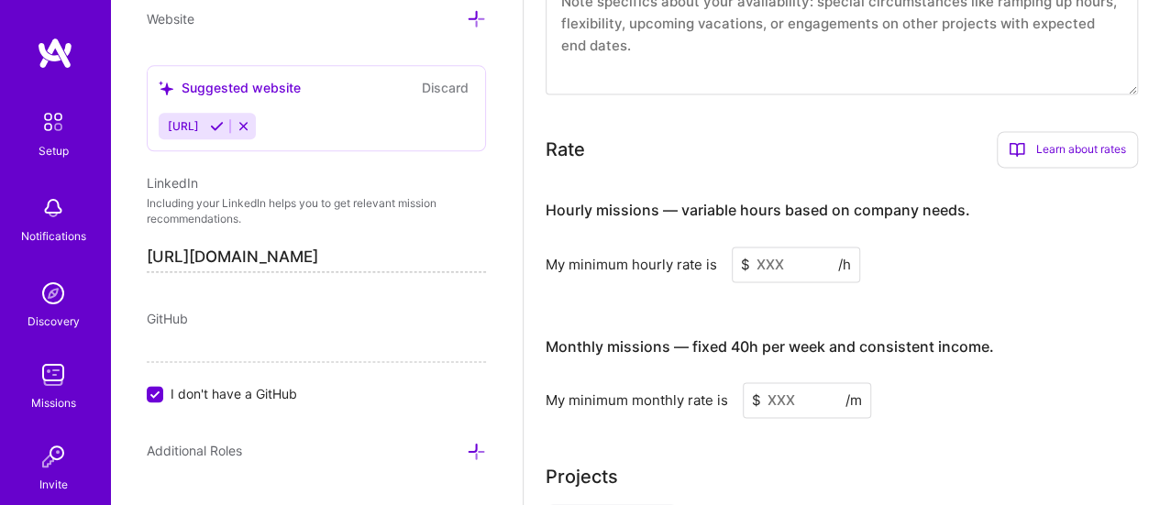
click at [786, 265] on input at bounding box center [795, 265] width 128 height 36
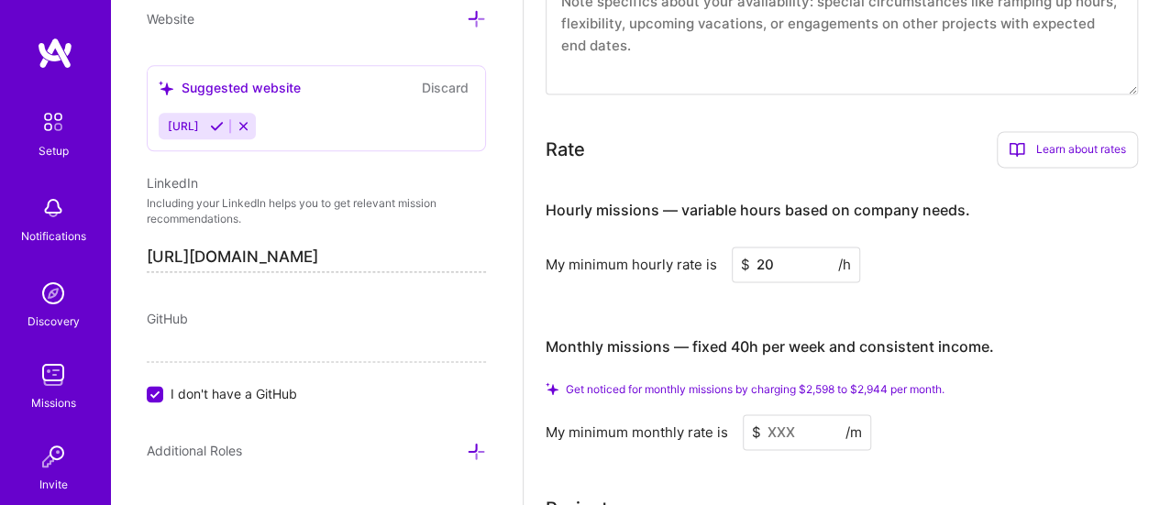
type input "20"
click at [787, 424] on input at bounding box center [806, 432] width 128 height 36
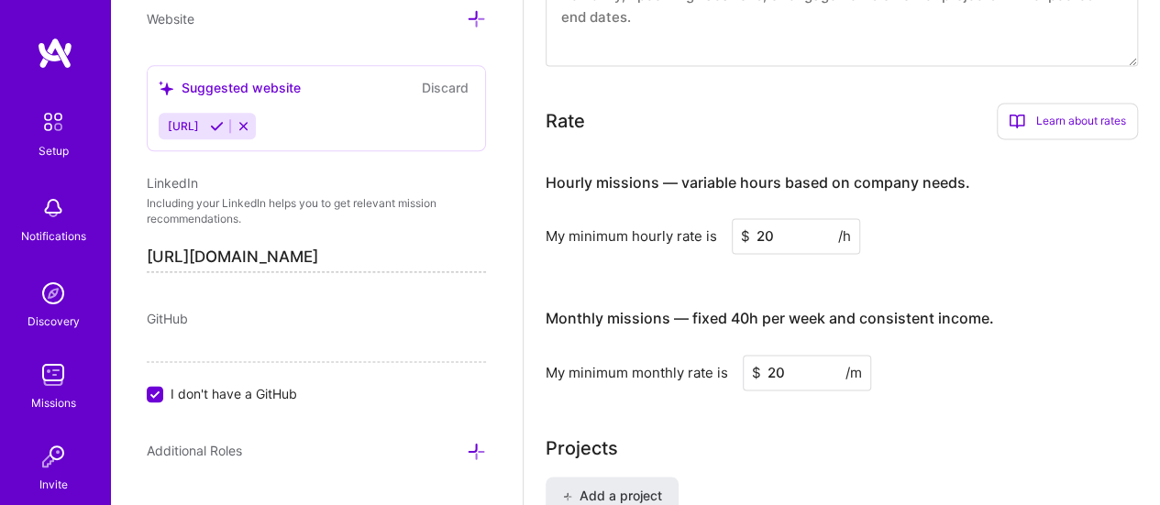
type input "20"
click at [934, 381] on div "My minimum monthly rate is $ 20 /m" at bounding box center [841, 373] width 592 height 36
drag, startPoint x: 804, startPoint y: 368, endPoint x: 759, endPoint y: 362, distance: 45.3
click at [759, 362] on div "$ 20 /m" at bounding box center [806, 373] width 128 height 36
drag, startPoint x: 777, startPoint y: 227, endPoint x: 757, endPoint y: 234, distance: 21.2
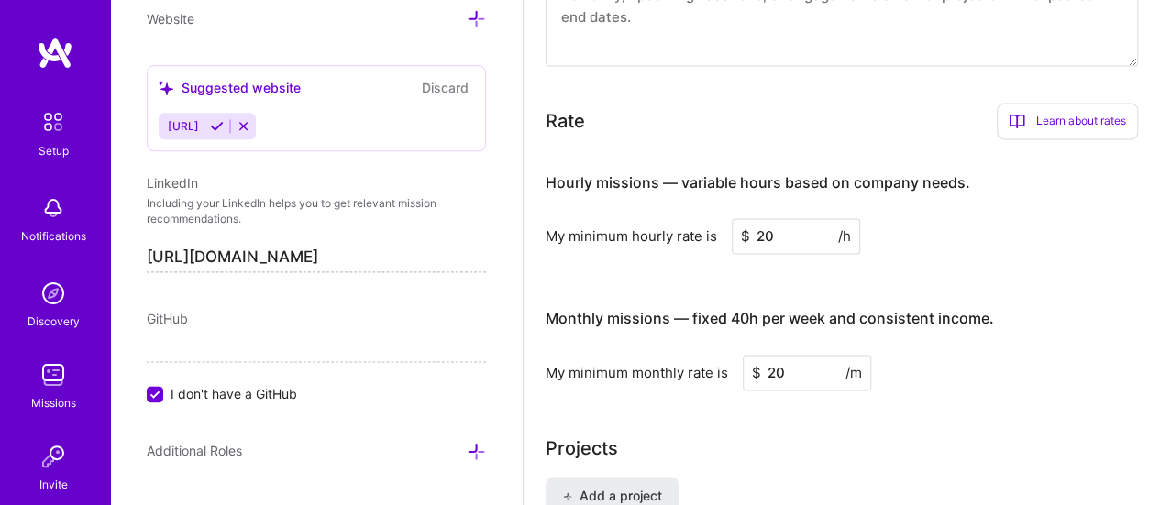
click at [757, 234] on input "20" at bounding box center [795, 236] width 128 height 36
click at [781, 237] on input "20" at bounding box center [795, 236] width 128 height 36
drag, startPoint x: 781, startPoint y: 237, endPoint x: 734, endPoint y: 237, distance: 46.7
click at [734, 237] on input "20" at bounding box center [795, 236] width 128 height 36
type input "15"
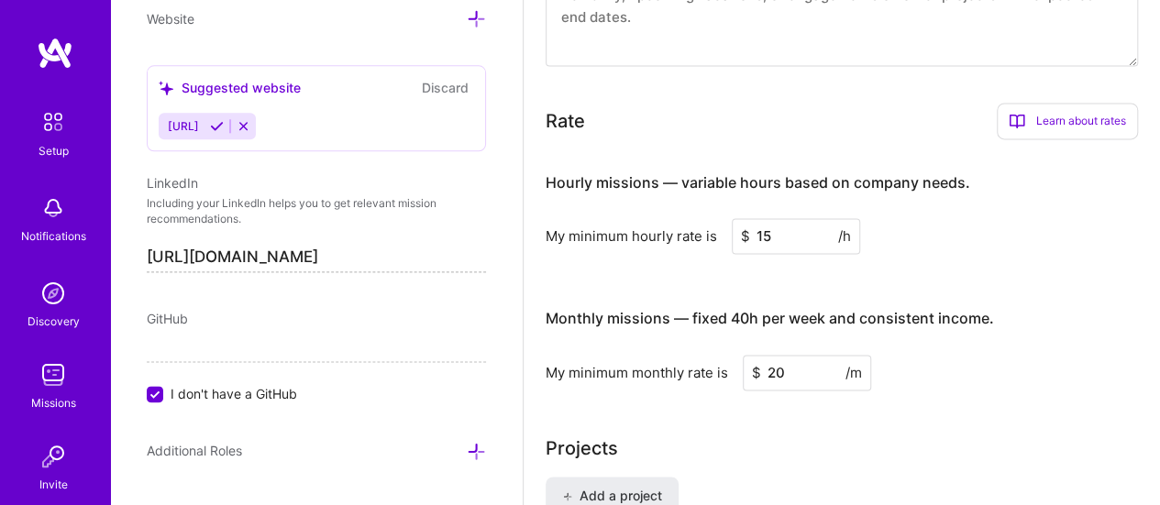
click at [754, 368] on div "$ 20 /m" at bounding box center [806, 373] width 128 height 36
type input "15"
click at [954, 369] on div "My minimum monthly rate is $ 15 /m" at bounding box center [841, 373] width 592 height 36
click at [804, 230] on input "15" at bounding box center [795, 236] width 128 height 36
click at [819, 368] on input "15" at bounding box center [806, 373] width 128 height 36
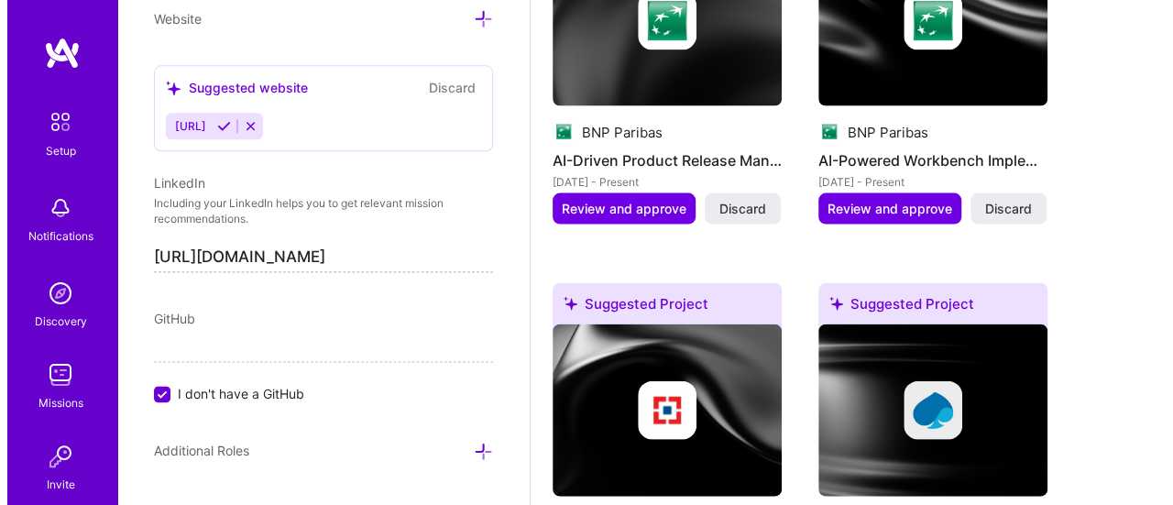
scroll to position [1833, 0]
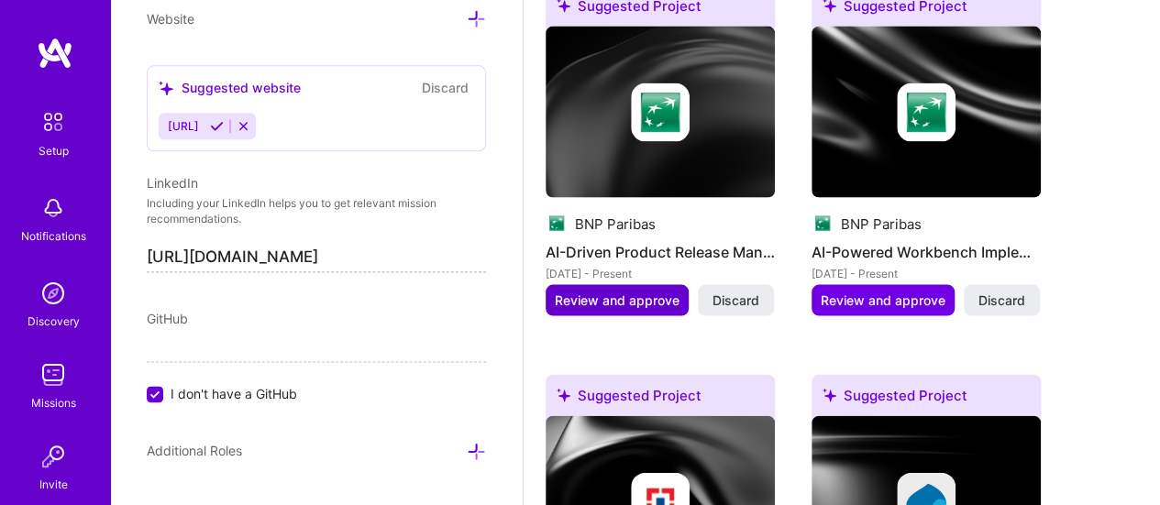
click at [643, 298] on span "Review and approve" at bounding box center [617, 300] width 125 height 18
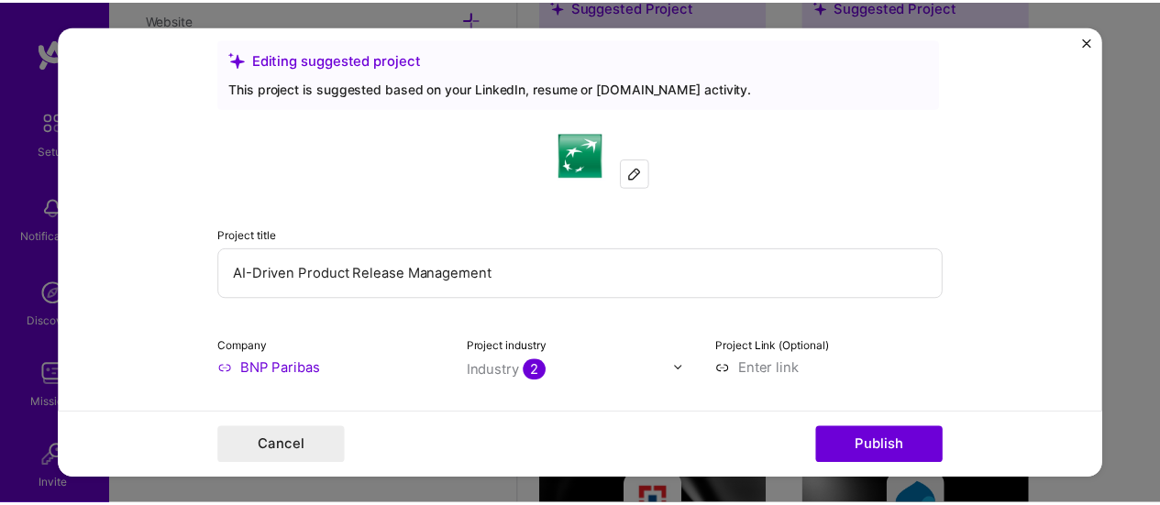
scroll to position [0, 0]
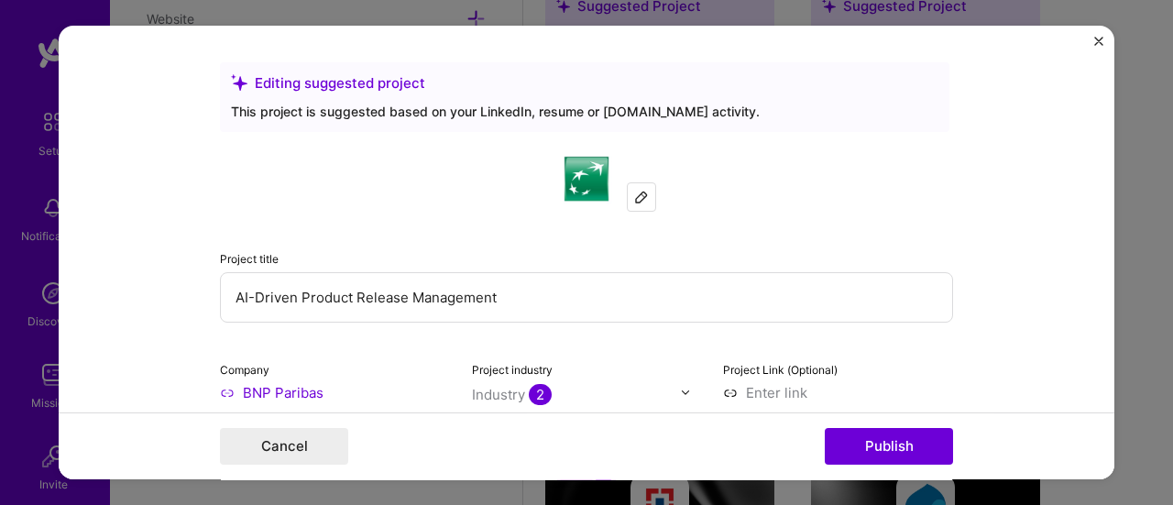
click at [1096, 43] on img "Close" at bounding box center [1098, 41] width 9 height 9
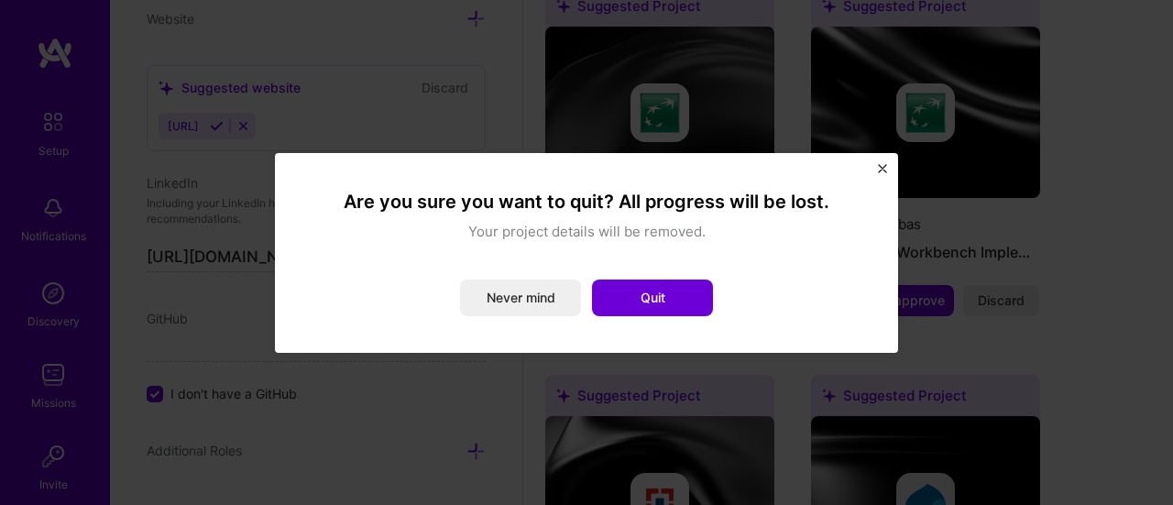
click at [884, 169] on img "Close" at bounding box center [882, 168] width 9 height 9
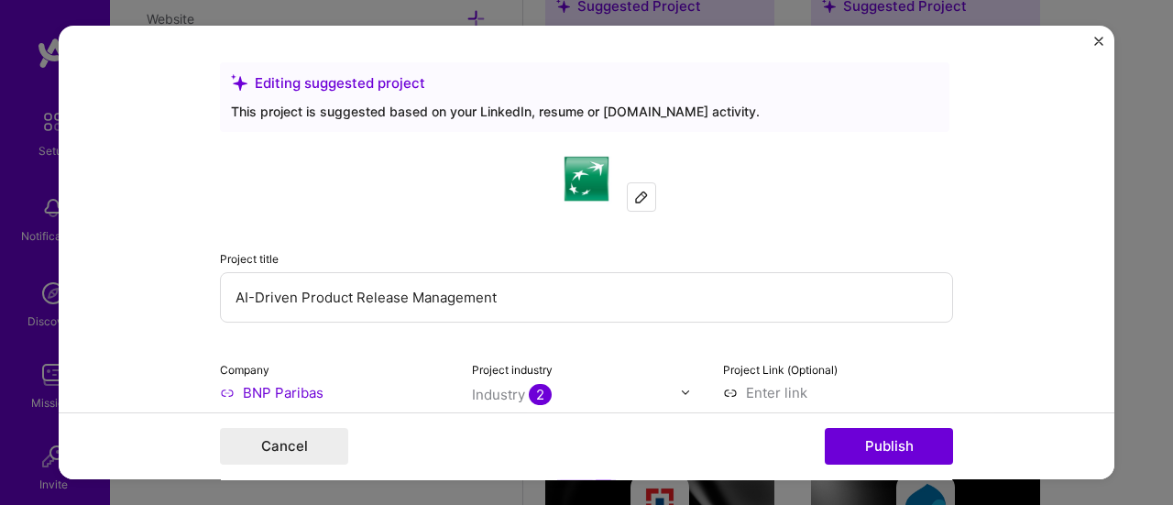
click at [1098, 40] on img "Close" at bounding box center [1098, 41] width 9 height 9
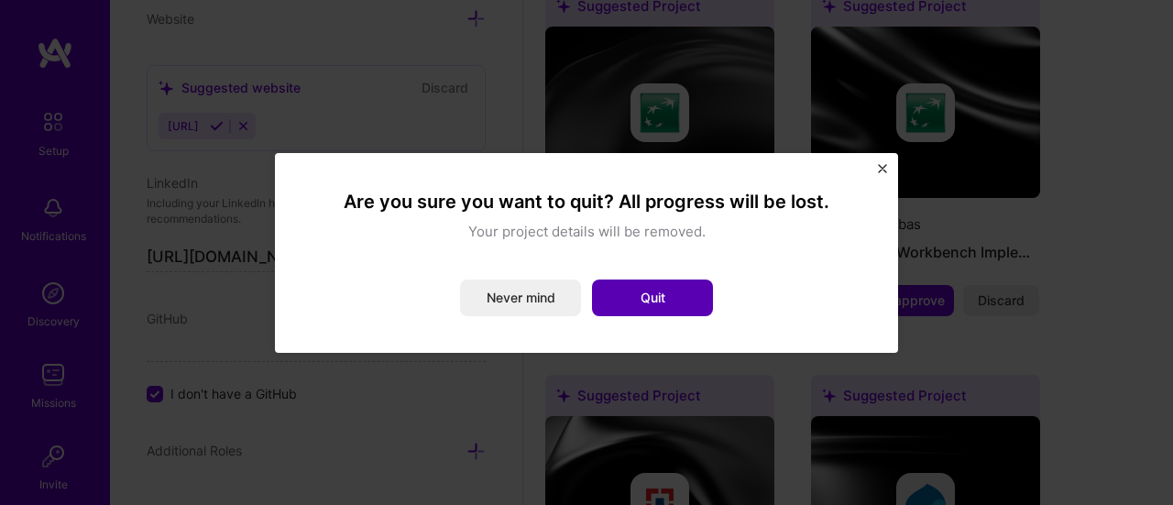
click at [649, 300] on button "Quit" at bounding box center [652, 298] width 121 height 37
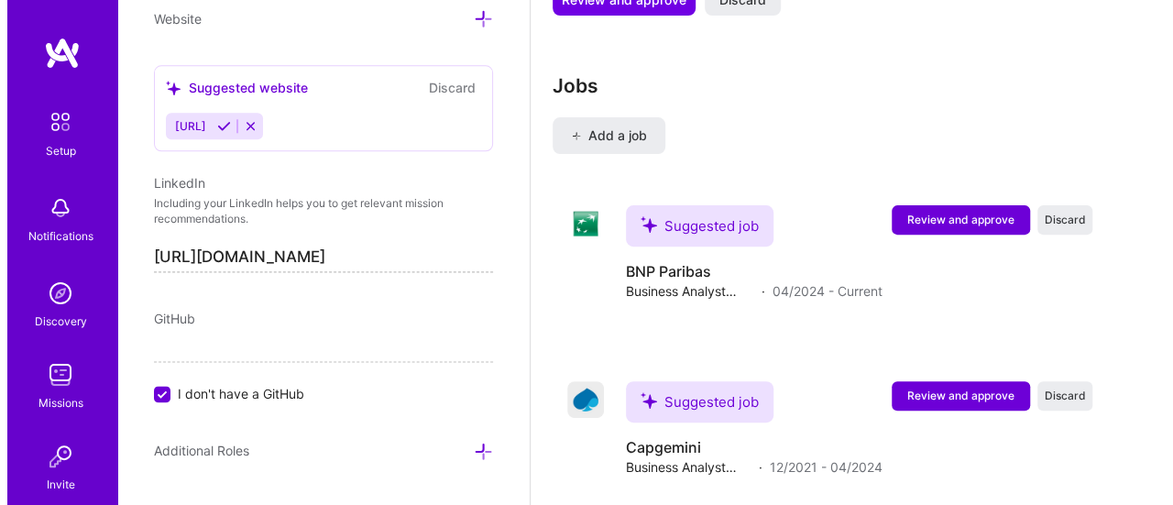
scroll to position [3667, 0]
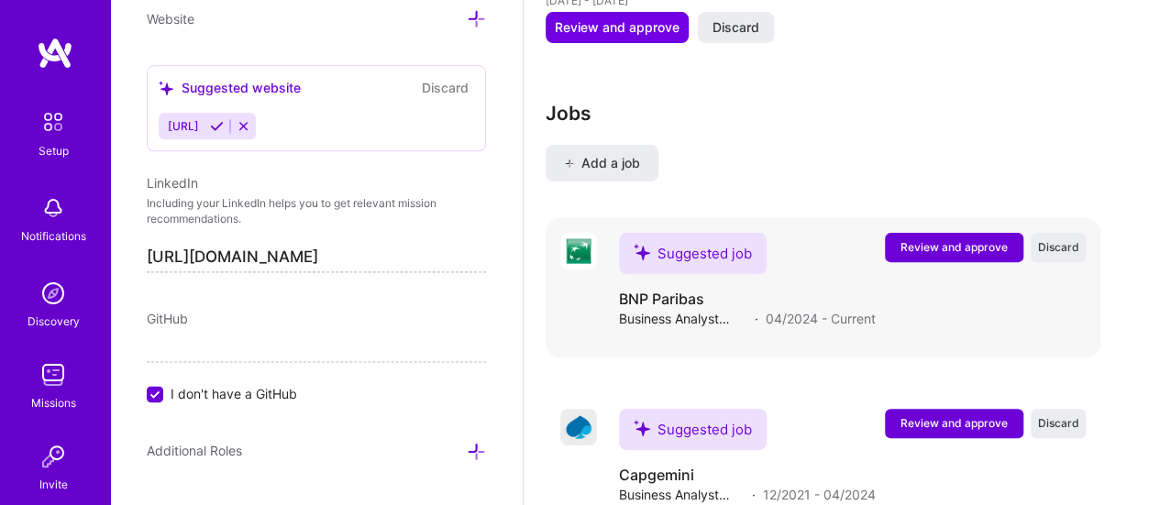
click at [973, 247] on span "Review and approve" at bounding box center [953, 247] width 107 height 16
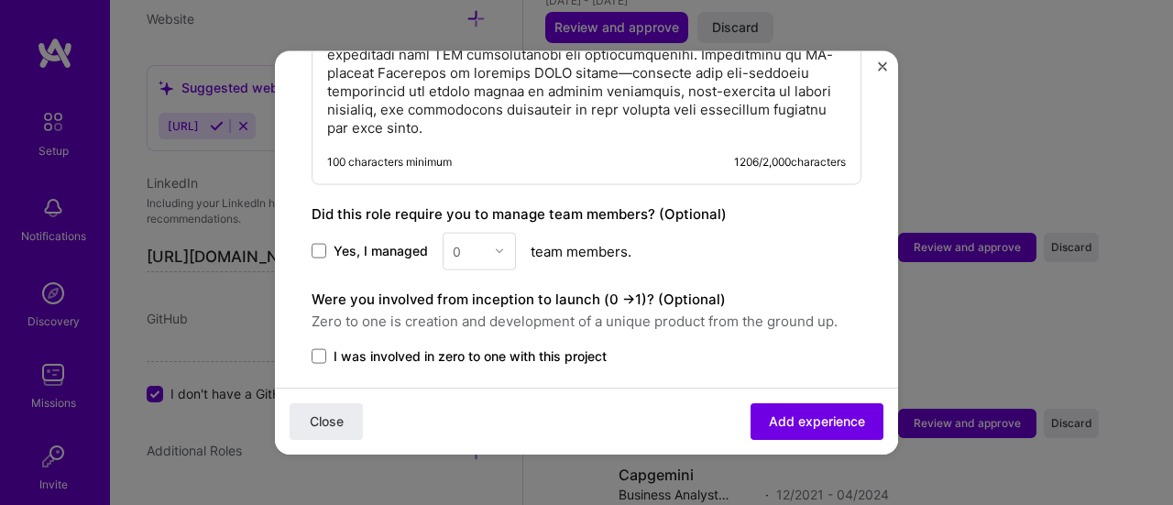
scroll to position [1399, 0]
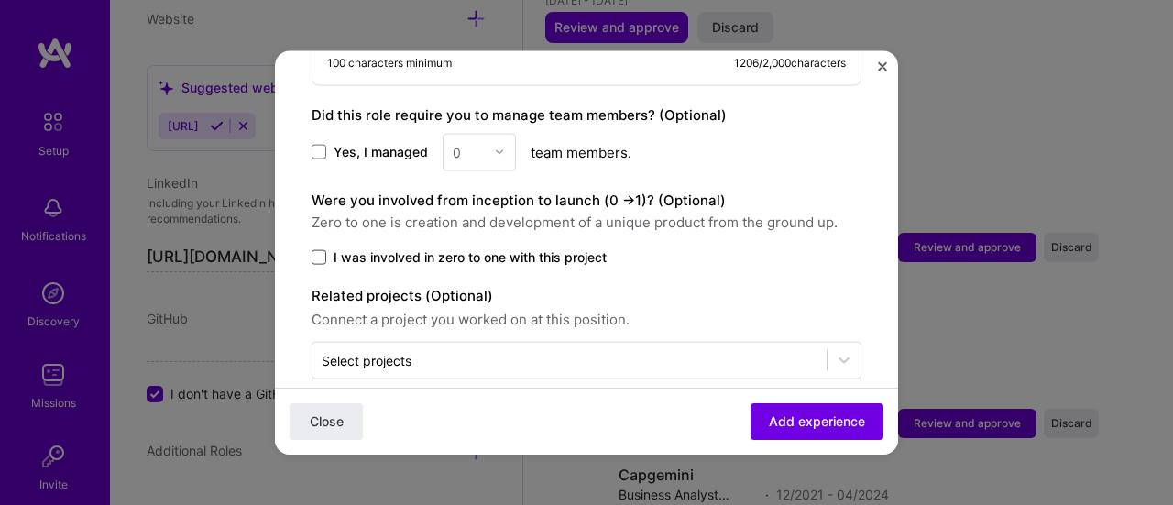
click at [315, 249] on span at bounding box center [319, 256] width 15 height 15
click at [0, 0] on input "I was involved in zero to one with this project" at bounding box center [0, 0] width 0 height 0
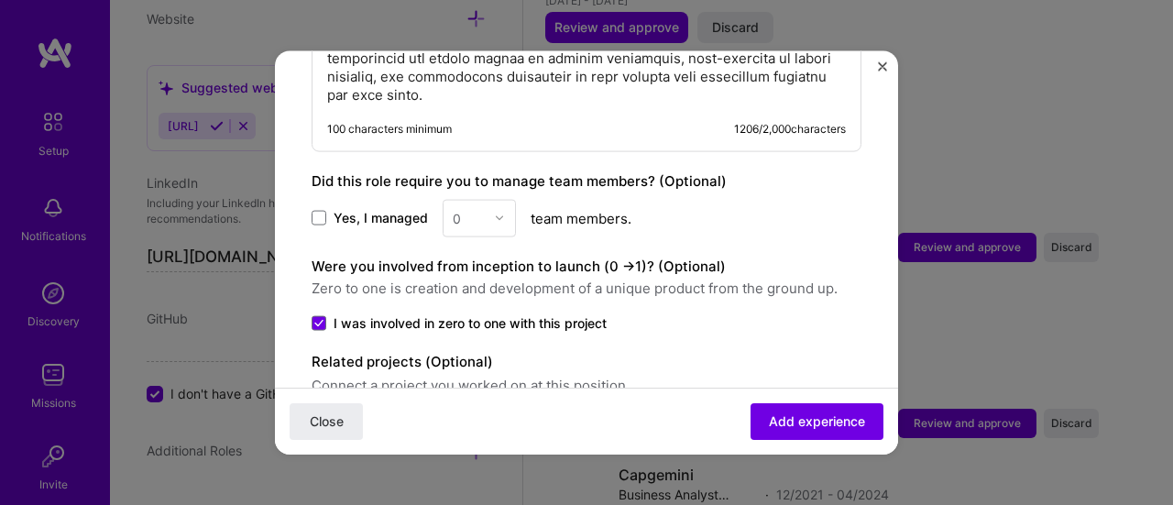
scroll to position [1307, 0]
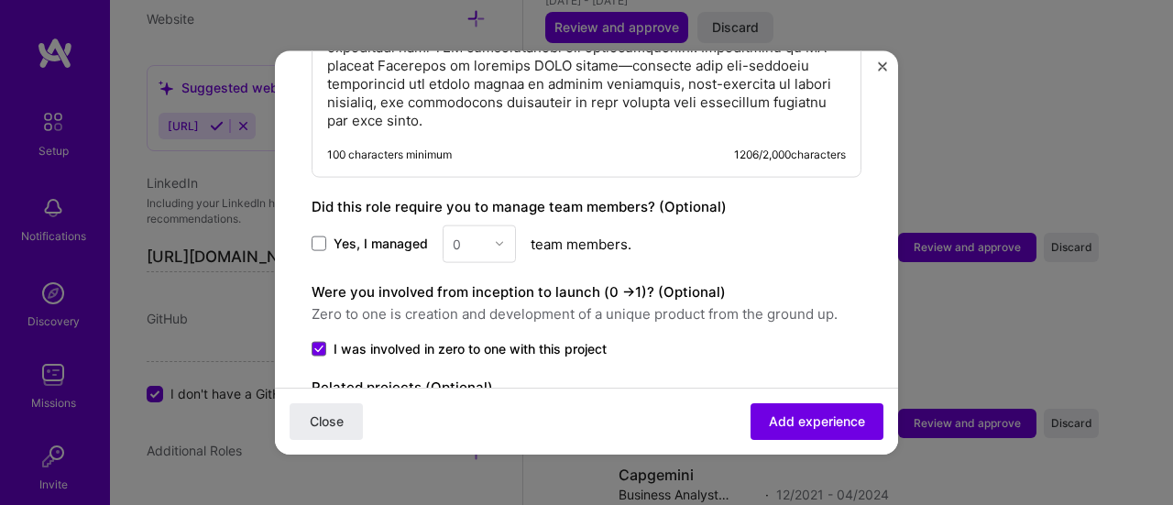
click at [500, 225] on div "0" at bounding box center [479, 244] width 73 height 38
click at [324, 236] on span at bounding box center [319, 243] width 15 height 15
click at [0, 0] on input "Yes, I managed" at bounding box center [0, 0] width 0 height 0
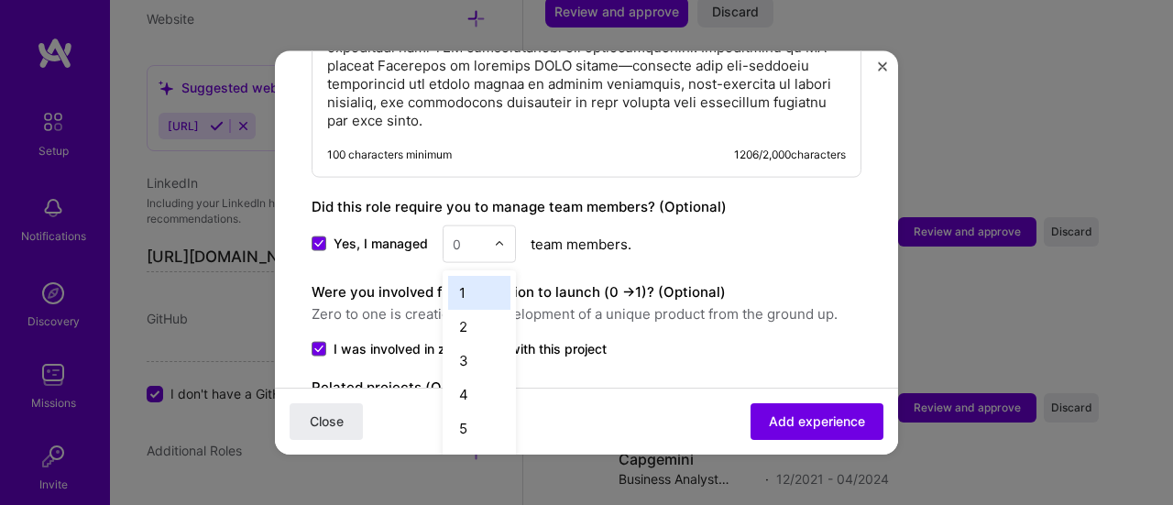
click at [473, 234] on input "text" at bounding box center [469, 243] width 32 height 19
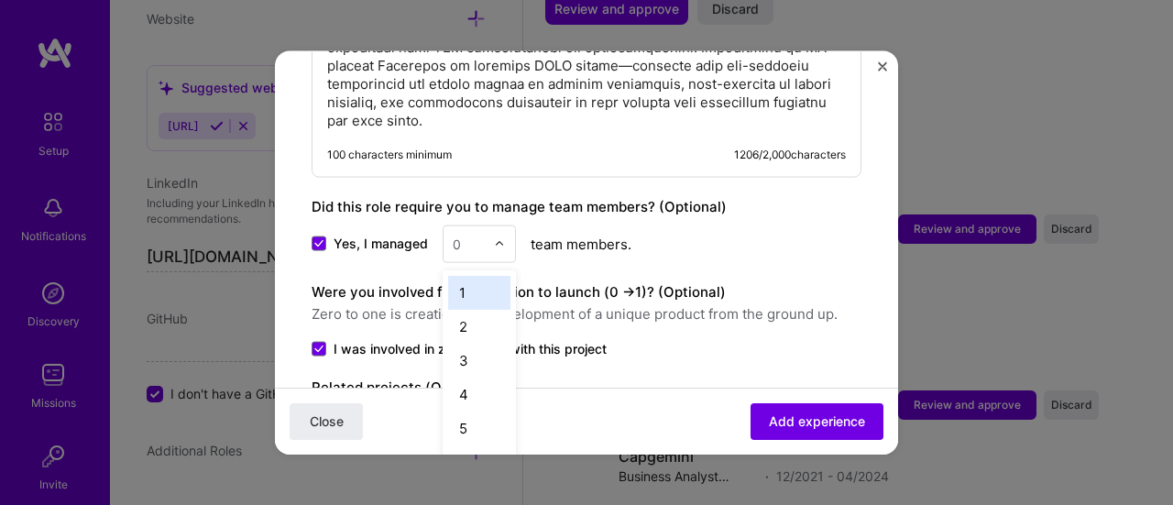
scroll to position [3687, 0]
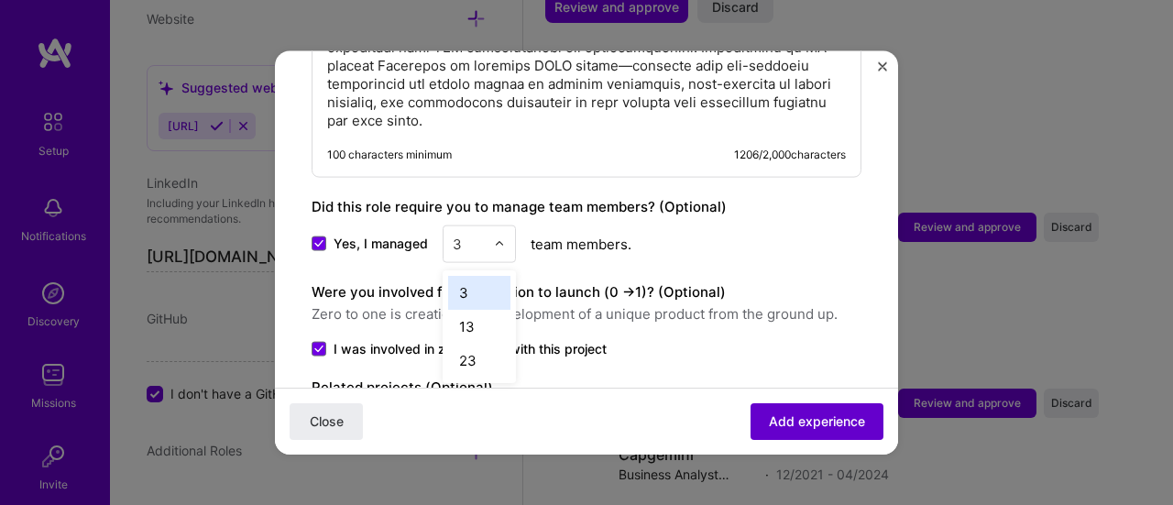
type input "3"
click at [792, 415] on span "Add experience" at bounding box center [817, 421] width 96 height 18
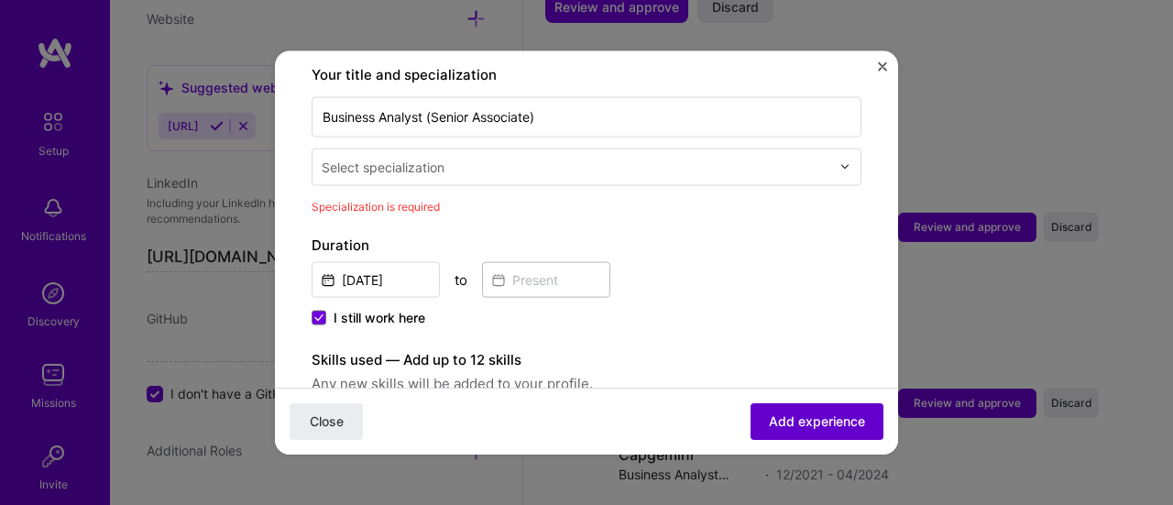
scroll to position [379, 0]
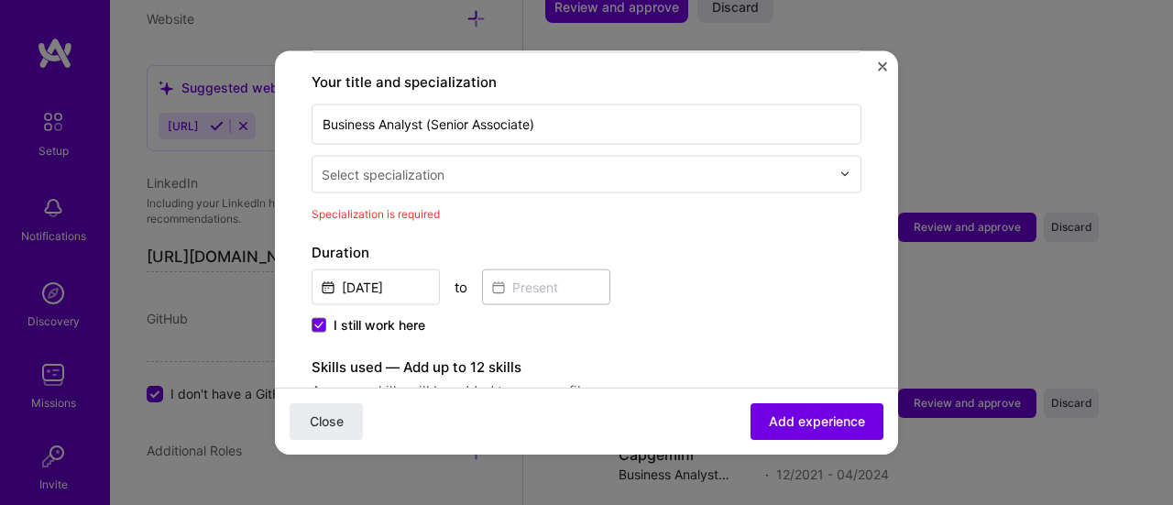
click at [455, 164] on input "text" at bounding box center [578, 173] width 512 height 19
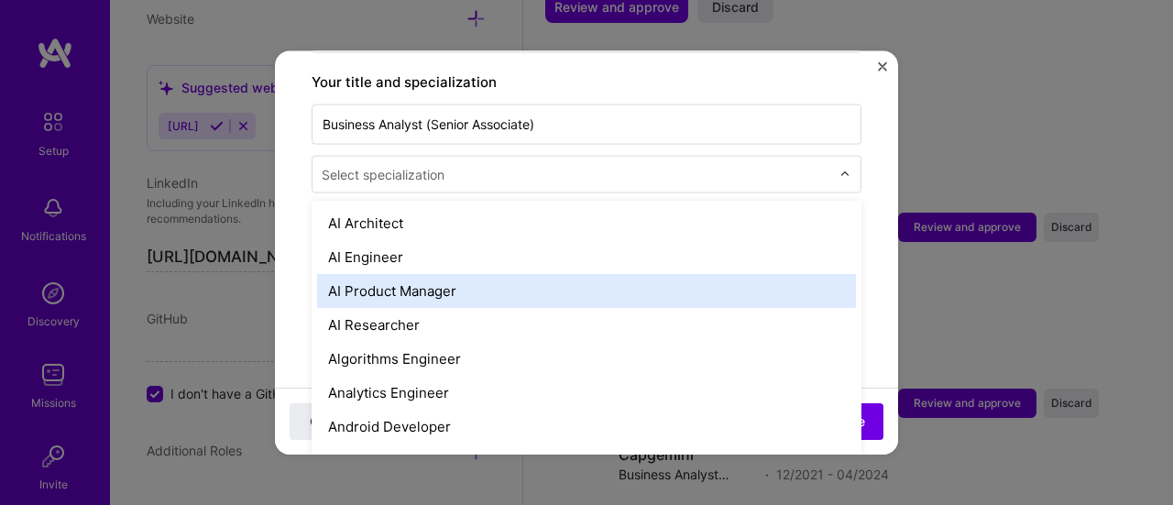
click at [434, 273] on div "AI Product Manager" at bounding box center [586, 290] width 539 height 34
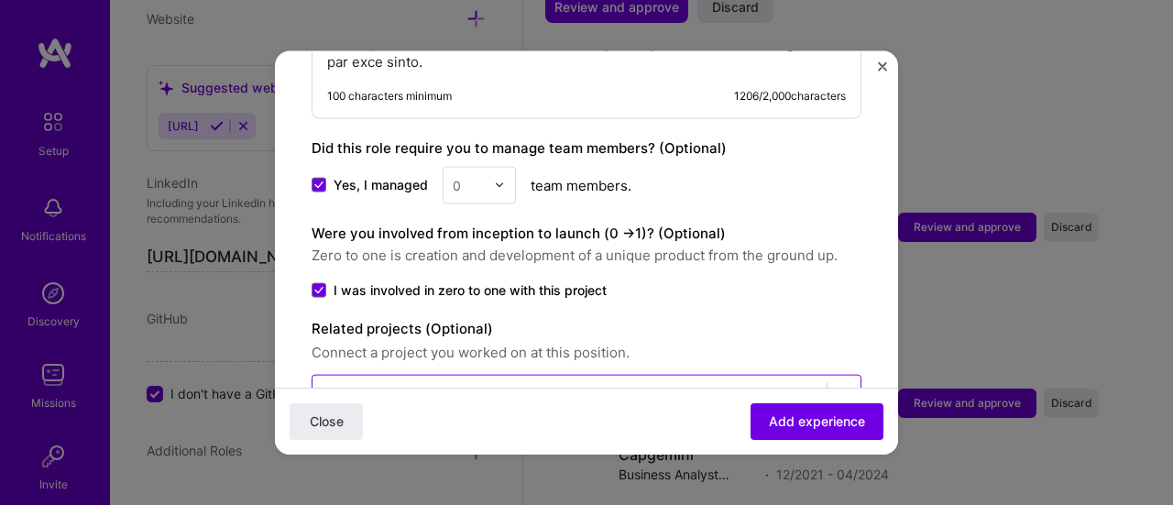
scroll to position [1399, 0]
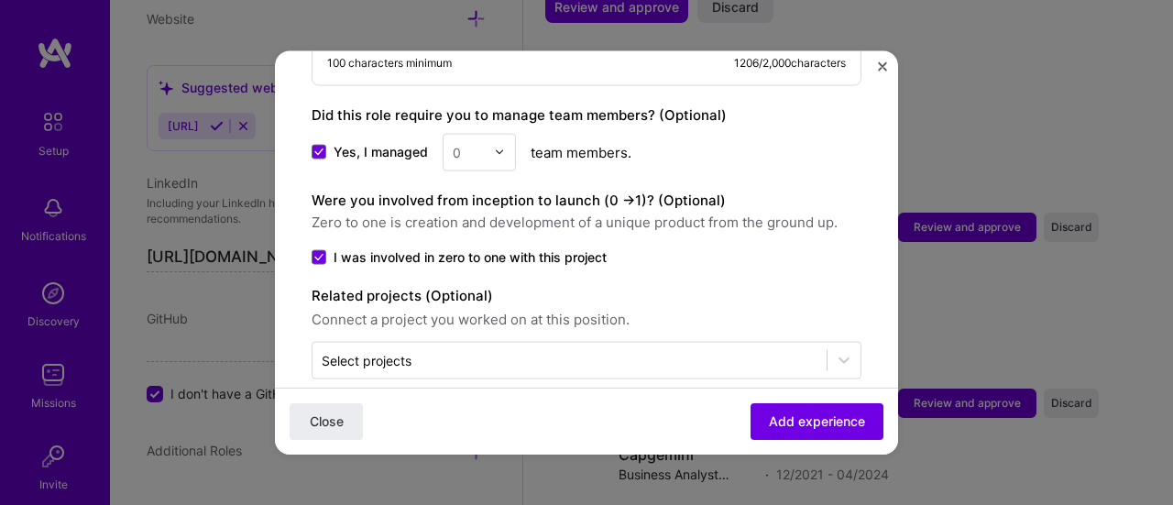
click at [474, 142] on input "text" at bounding box center [469, 151] width 32 height 19
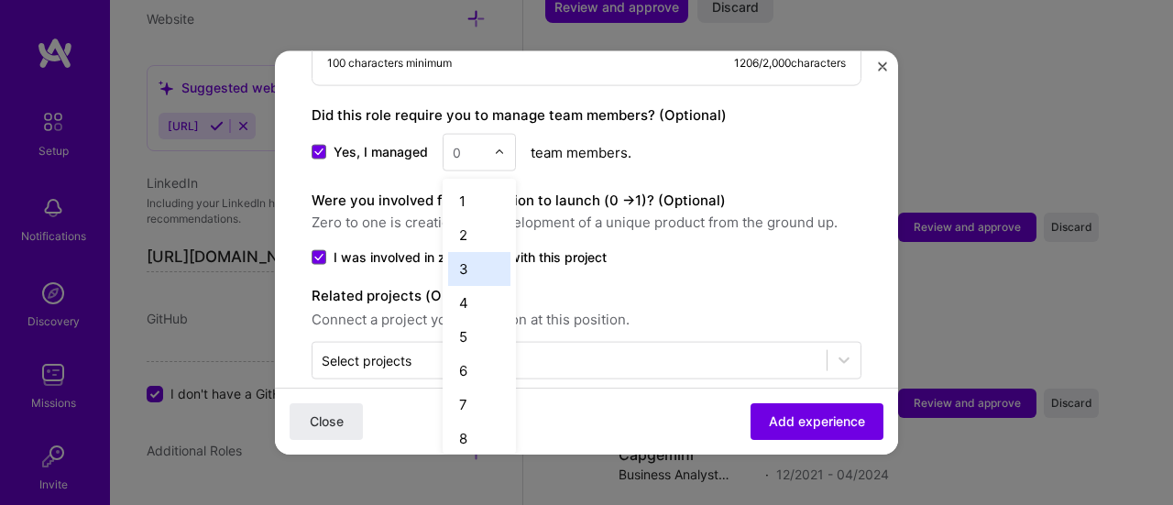
click at [467, 251] on div "3" at bounding box center [479, 268] width 62 height 34
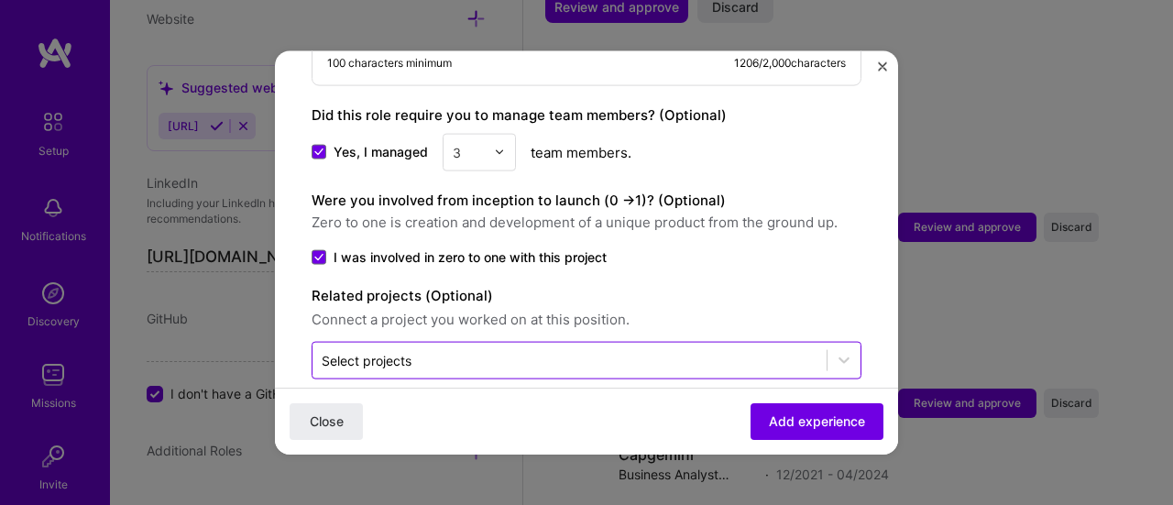
click at [667, 350] on input "text" at bounding box center [570, 359] width 496 height 19
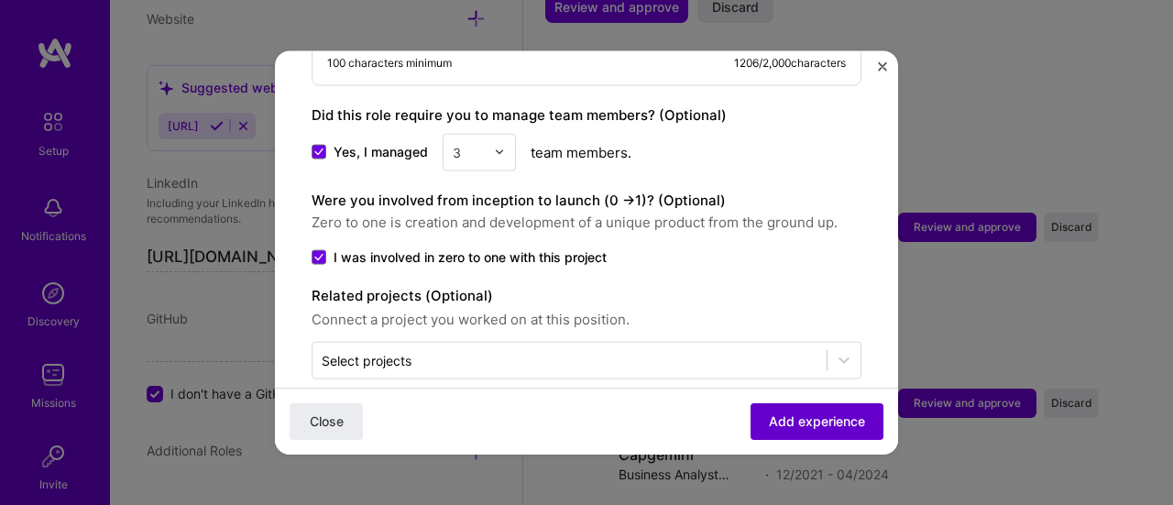
click at [796, 423] on span "Add experience" at bounding box center [817, 421] width 96 height 18
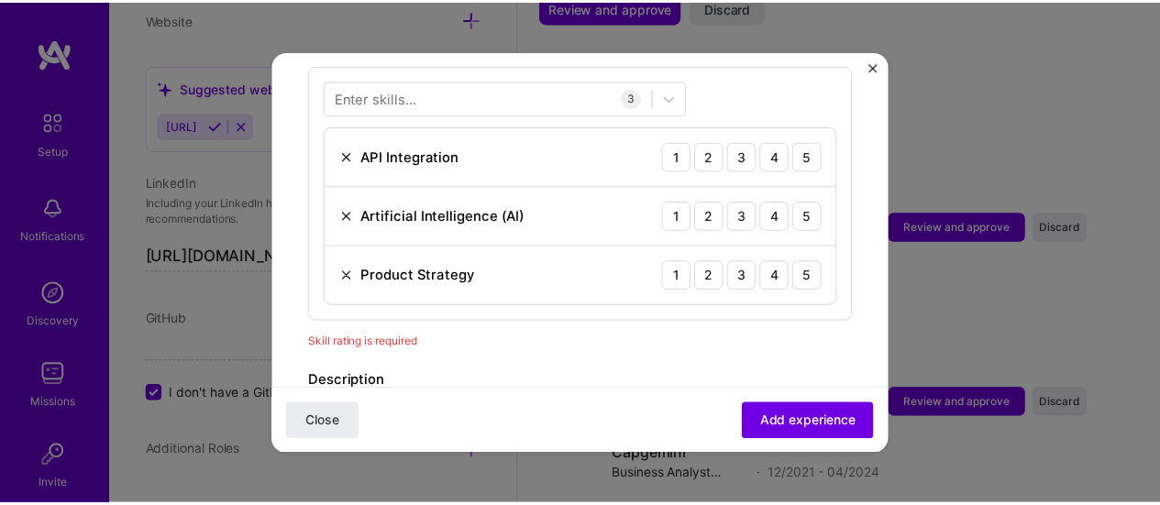
scroll to position [724, 0]
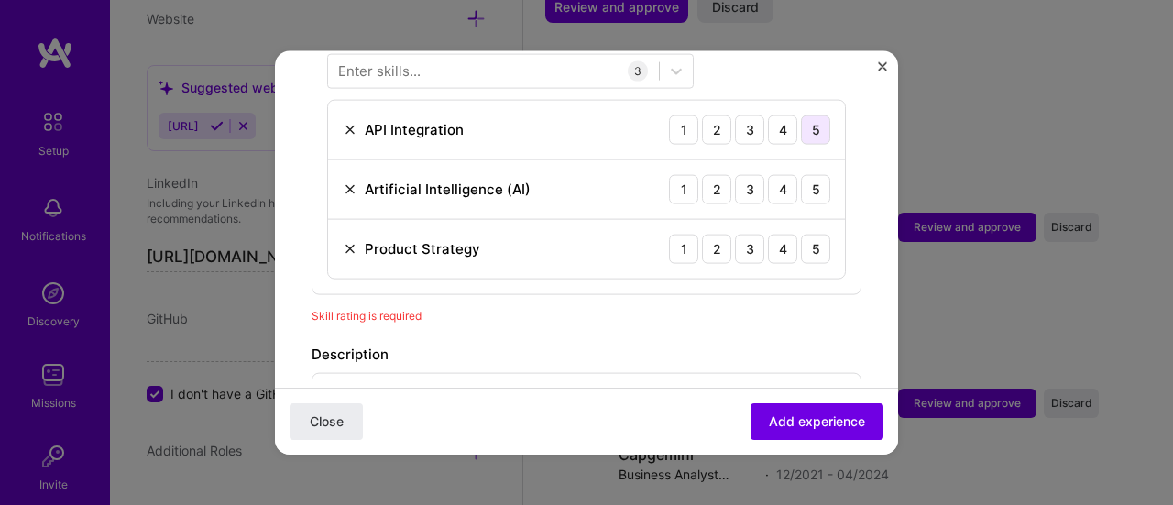
click at [801, 115] on div "5" at bounding box center [815, 129] width 29 height 29
click at [801, 174] on div "5" at bounding box center [815, 188] width 29 height 29
click at [770, 234] on div "4" at bounding box center [782, 248] width 29 height 29
click at [770, 115] on div "4" at bounding box center [782, 129] width 29 height 29
click at [801, 234] on div "5" at bounding box center [815, 248] width 29 height 29
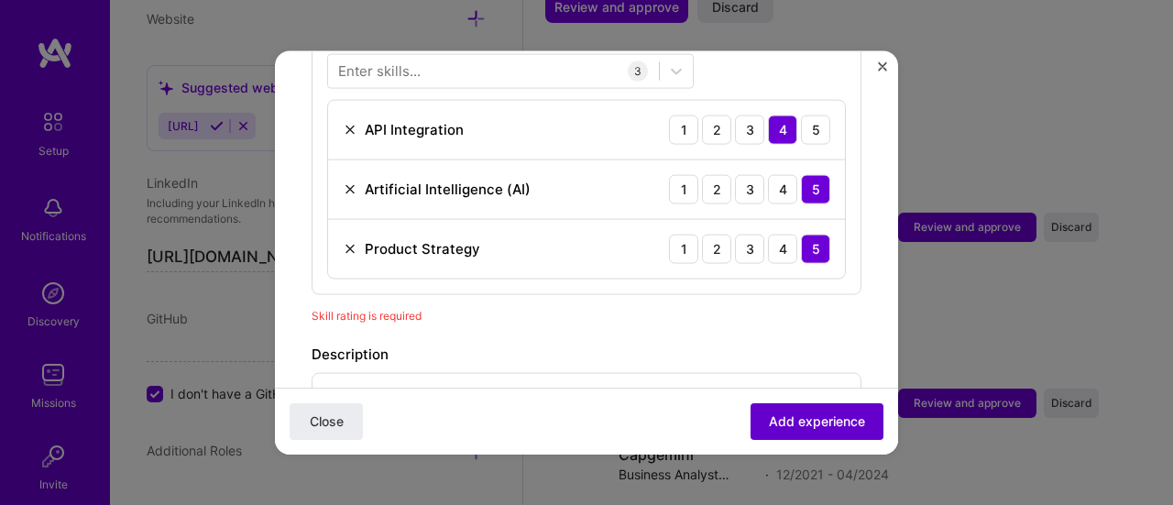
click at [819, 416] on span "Add experience" at bounding box center [817, 421] width 96 height 18
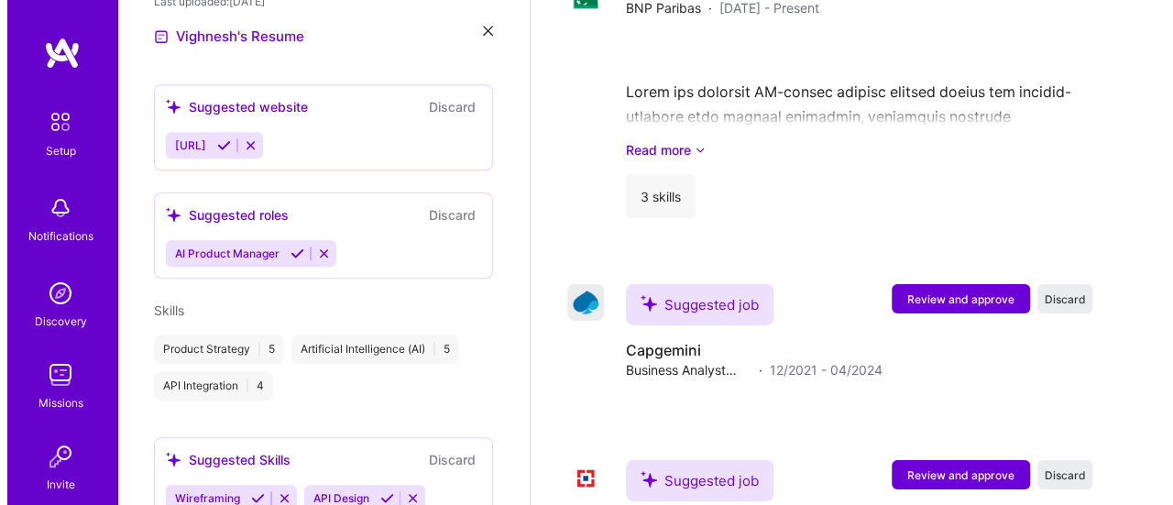
scroll to position [3085, 0]
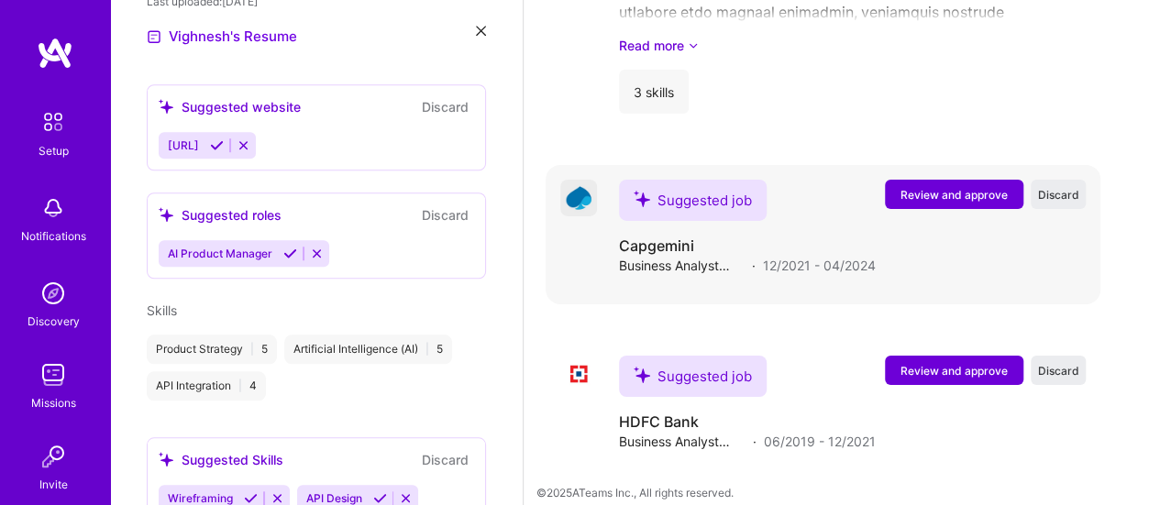
click at [972, 187] on span "Review and approve" at bounding box center [953, 195] width 107 height 16
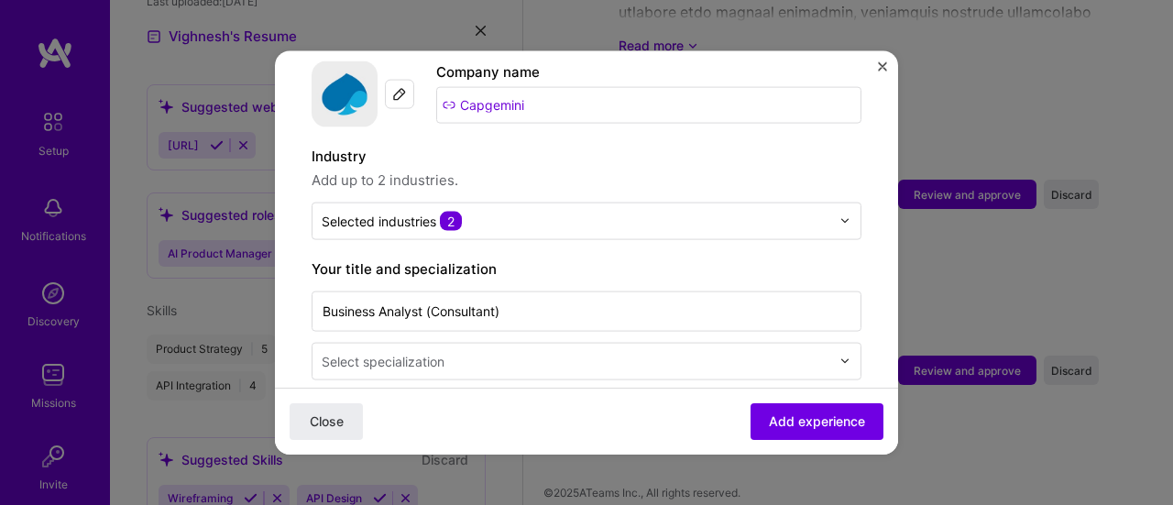
scroll to position [165, 0]
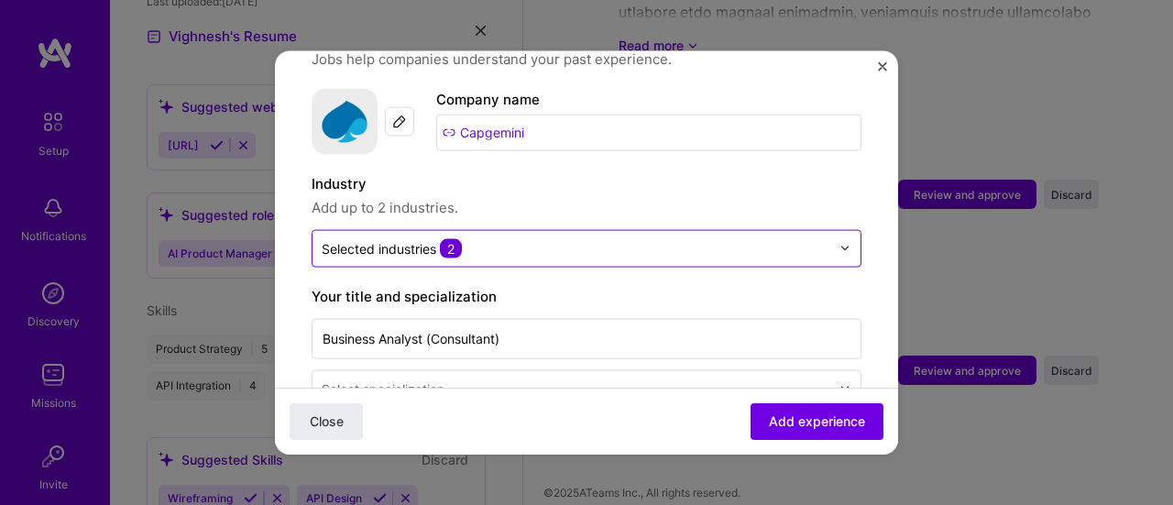
click at [840, 243] on img at bounding box center [845, 248] width 11 height 11
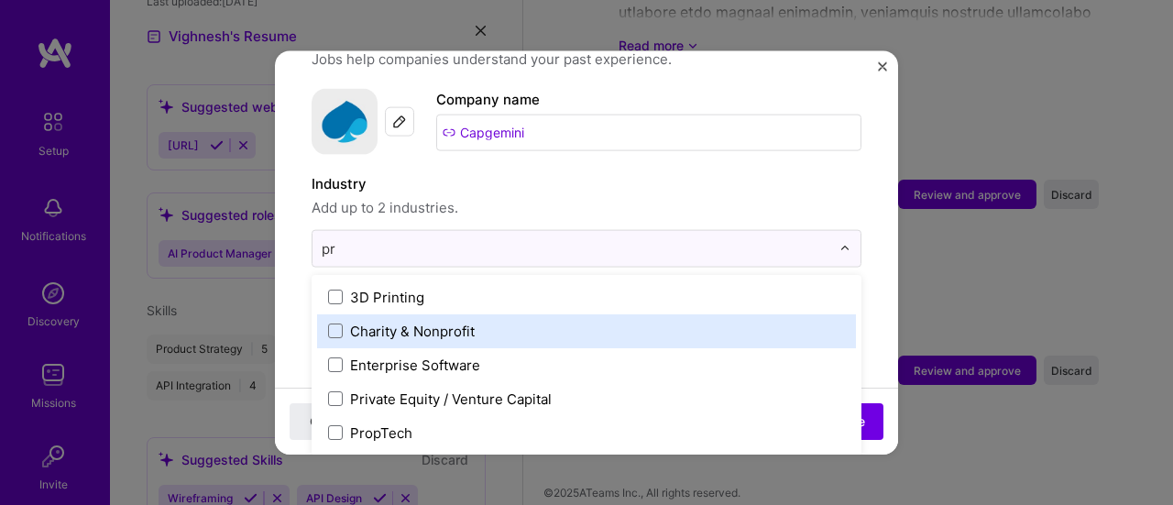
type input "p"
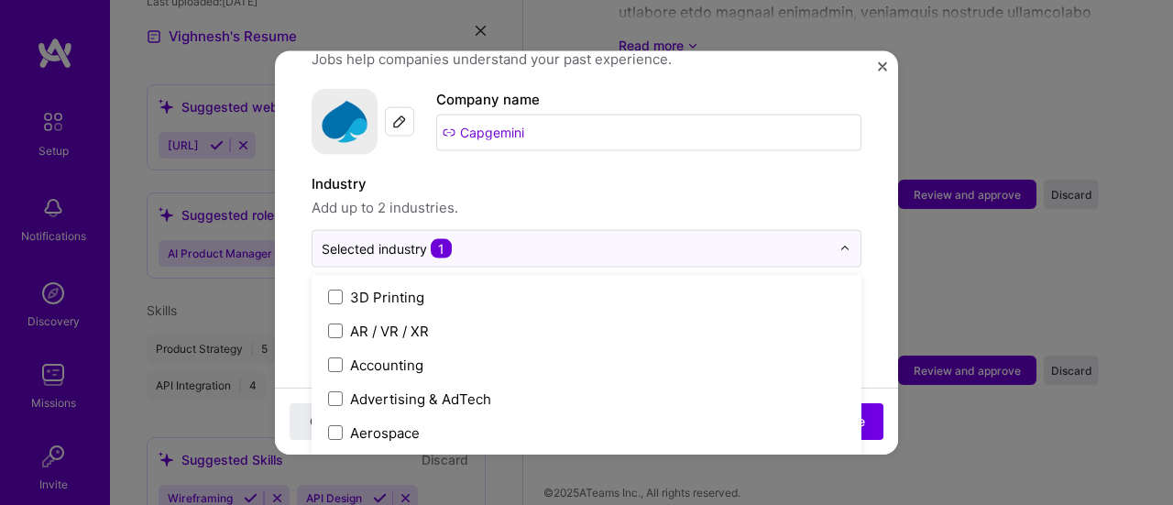
click at [554, 172] on label "Industry" at bounding box center [587, 183] width 550 height 22
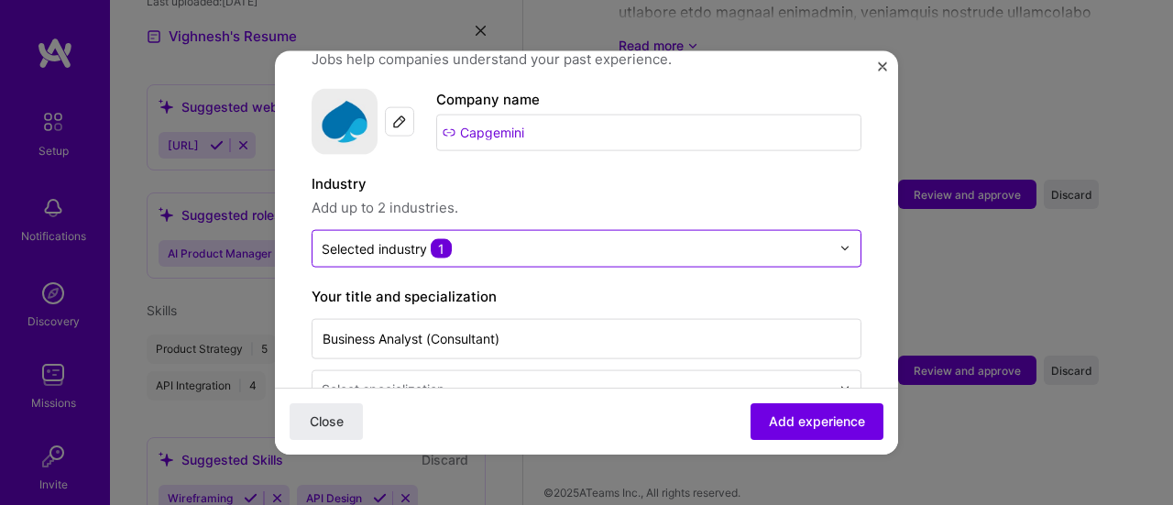
click at [517, 238] on input "text" at bounding box center [576, 247] width 509 height 19
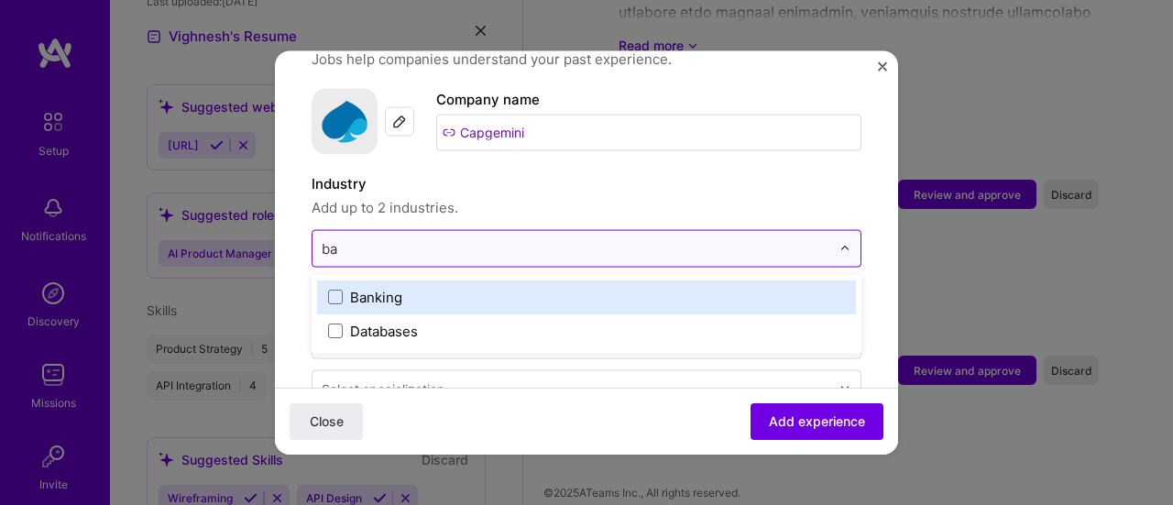
type input "ban"
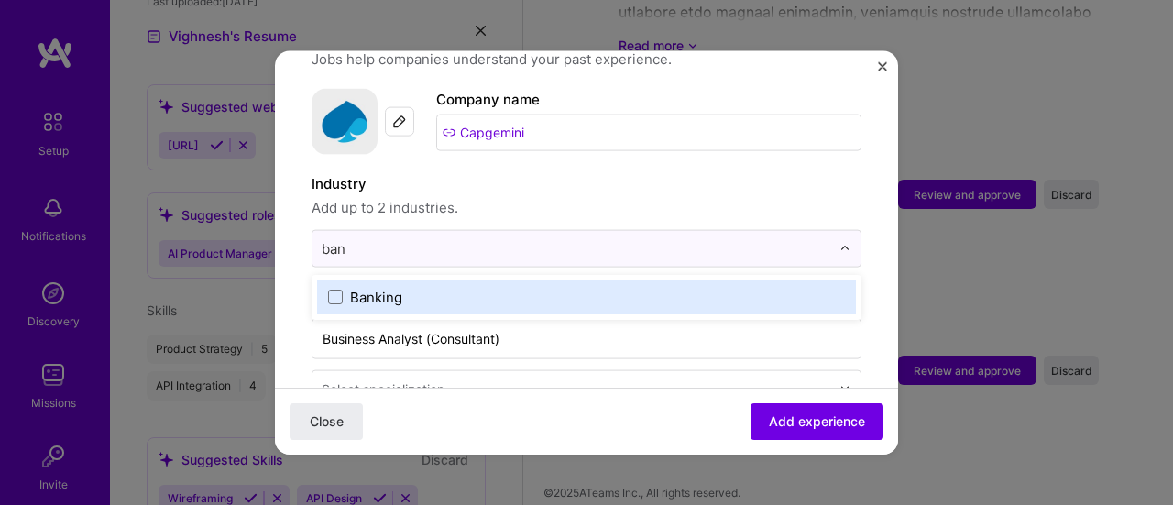
click at [430, 287] on label "Banking" at bounding box center [586, 296] width 517 height 19
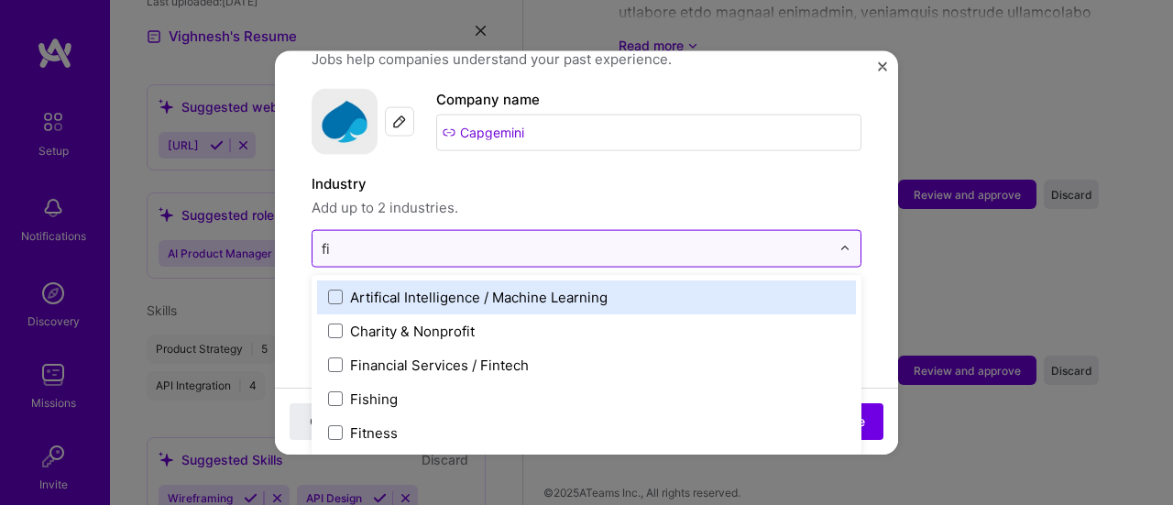
type input "fin"
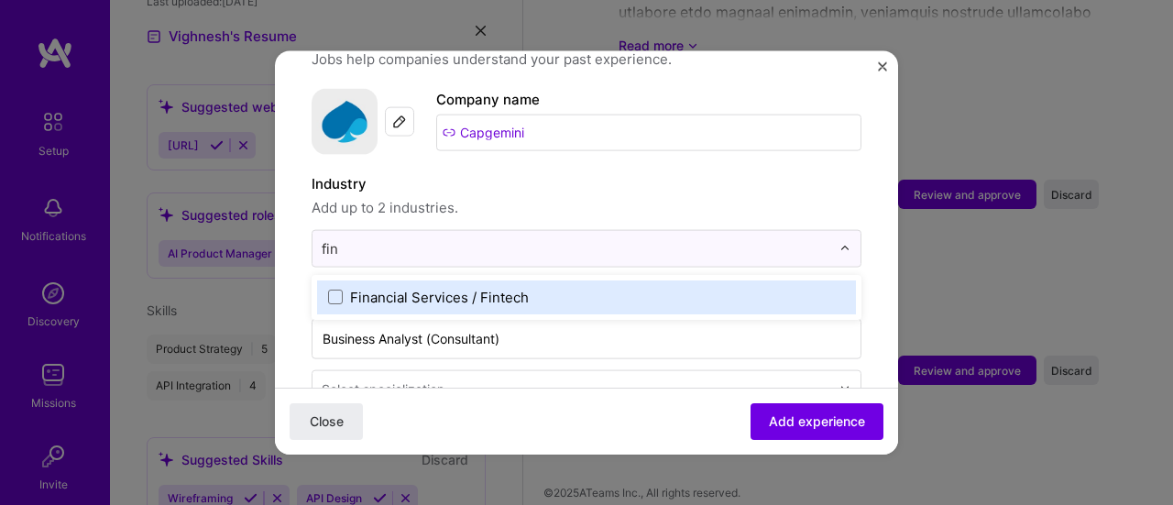
click at [447, 287] on div "Financial Services / Fintech" at bounding box center [439, 296] width 179 height 19
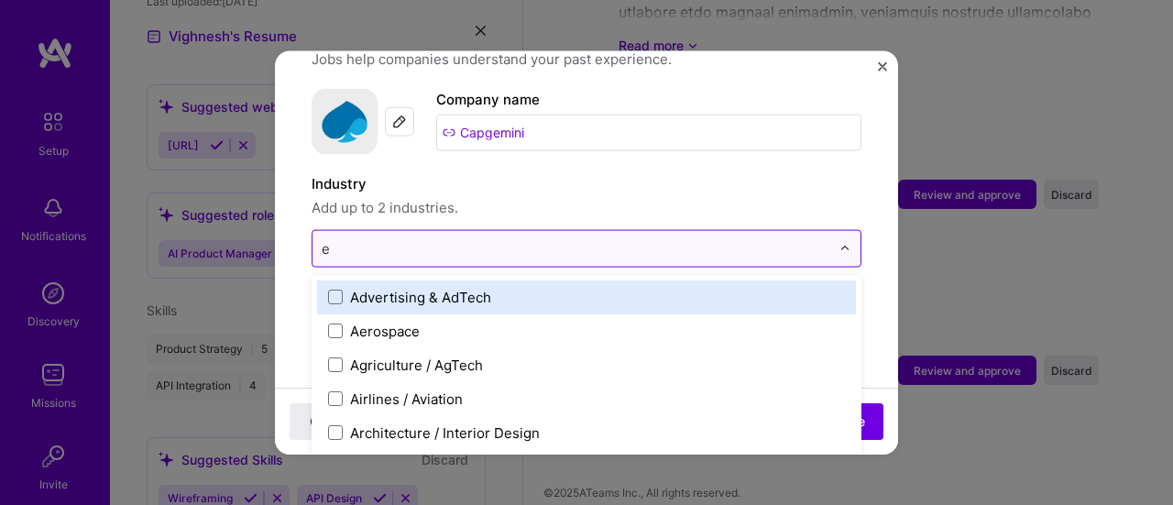
type input "el"
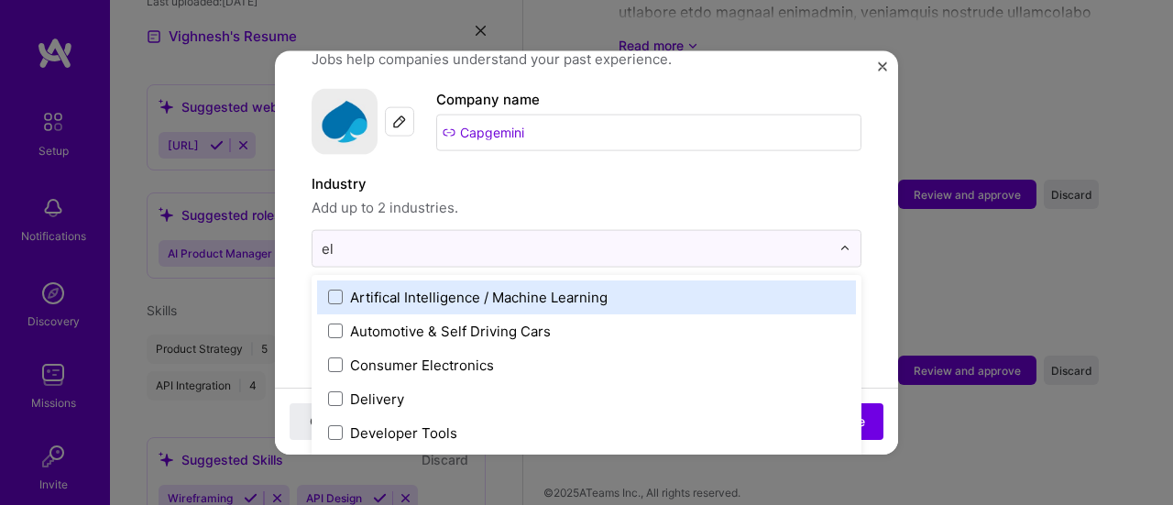
click at [539, 287] on div "Artifical Intelligence / Machine Learning" at bounding box center [479, 296] width 258 height 19
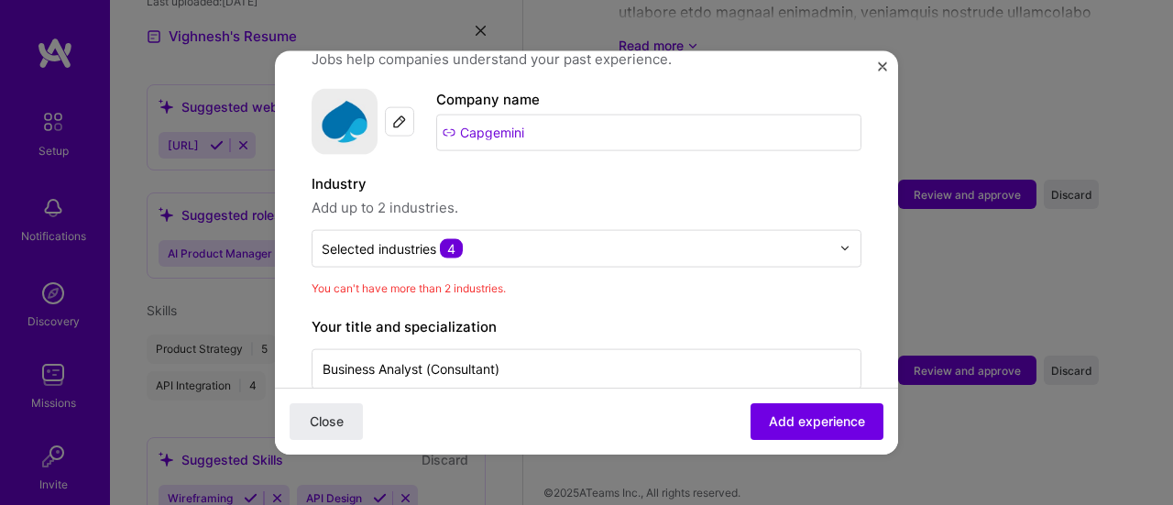
click at [642, 196] on span "Add up to 2 industries." at bounding box center [587, 207] width 550 height 22
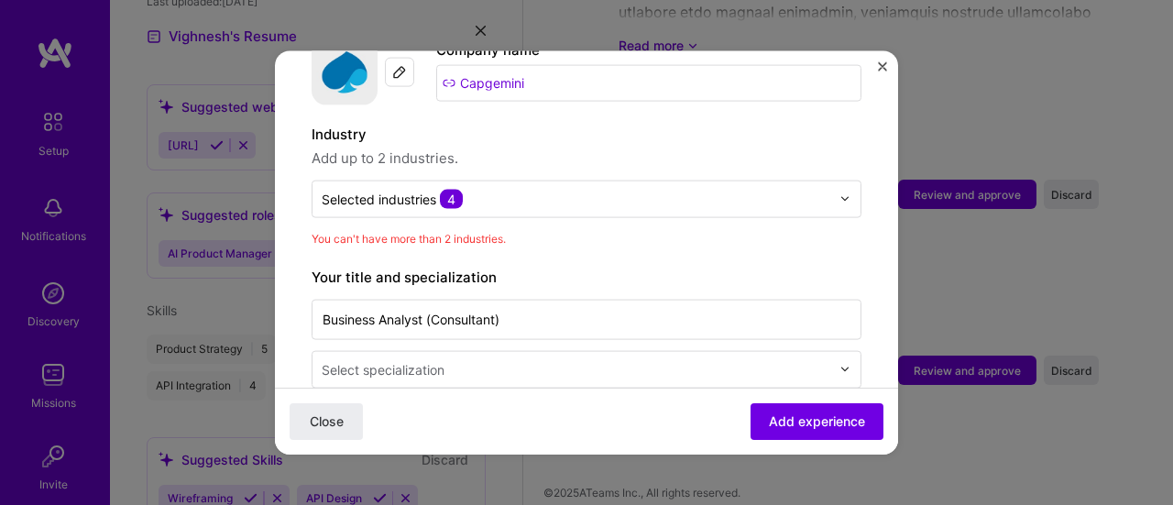
scroll to position [257, 0]
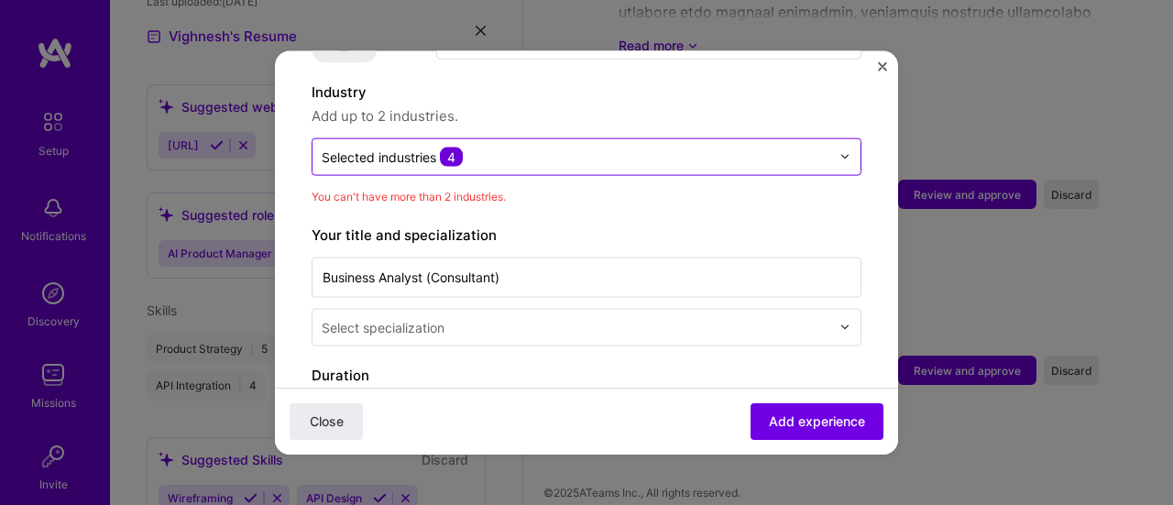
click at [506, 148] on div at bounding box center [576, 156] width 509 height 23
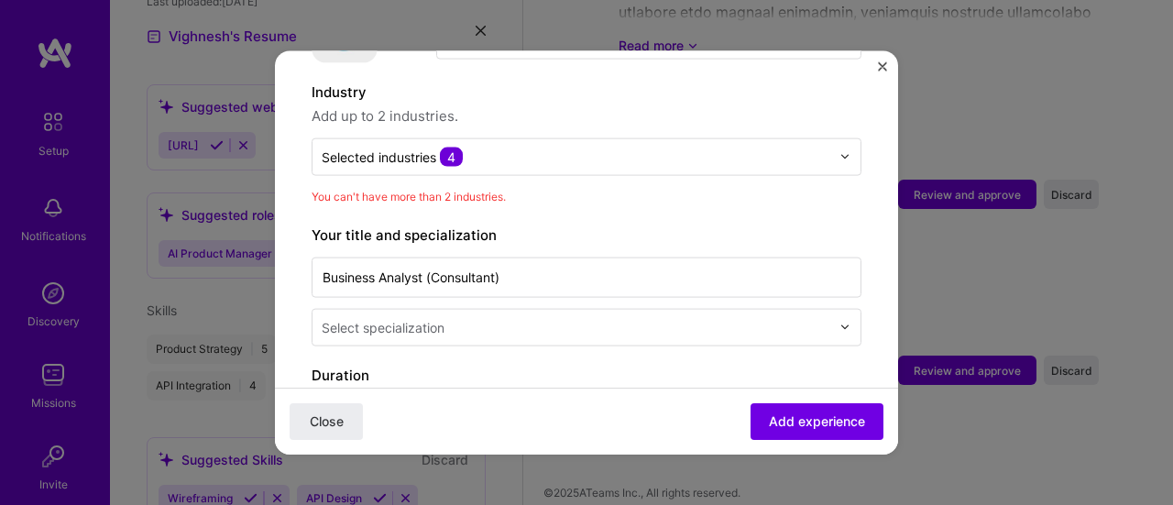
click at [589, 113] on div "Industry Add up to 2 industries. Selected industries 4" at bounding box center [587, 128] width 550 height 94
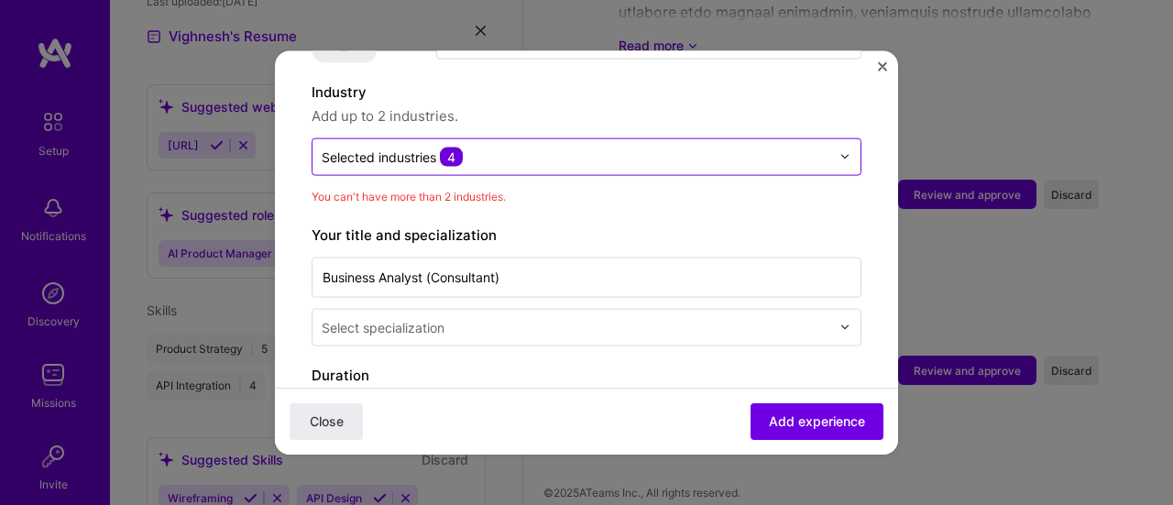
click at [666, 147] on input "text" at bounding box center [576, 156] width 509 height 19
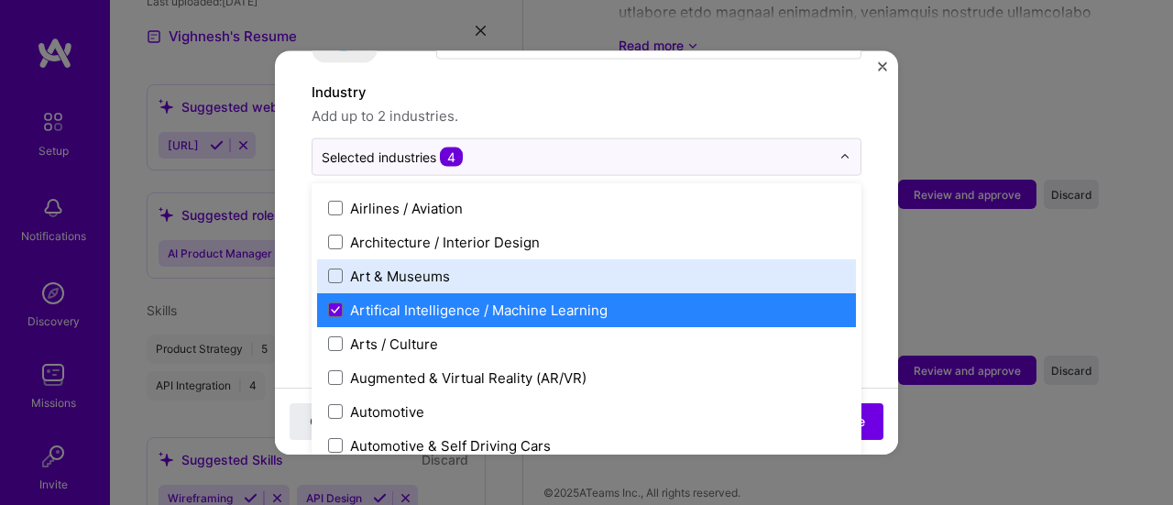
scroll to position [183, 0]
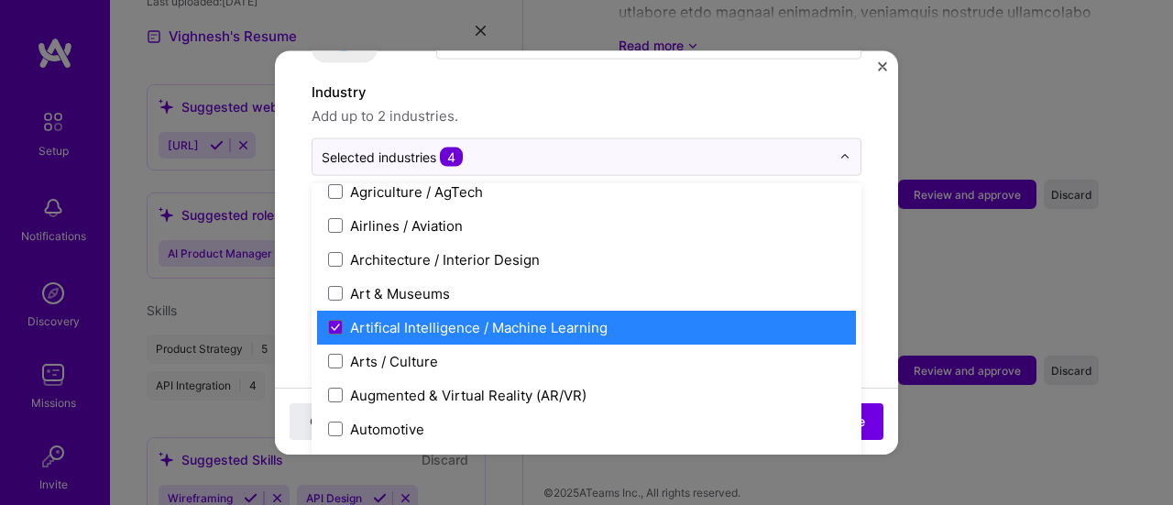
click at [404, 317] on div "Artifical Intelligence / Machine Learning" at bounding box center [479, 326] width 258 height 19
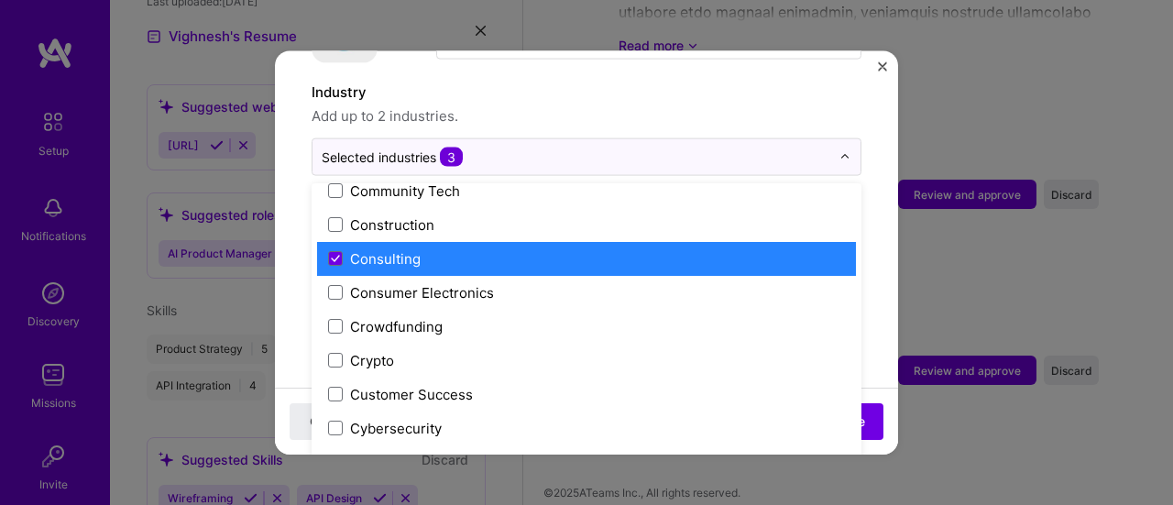
scroll to position [1192, 0]
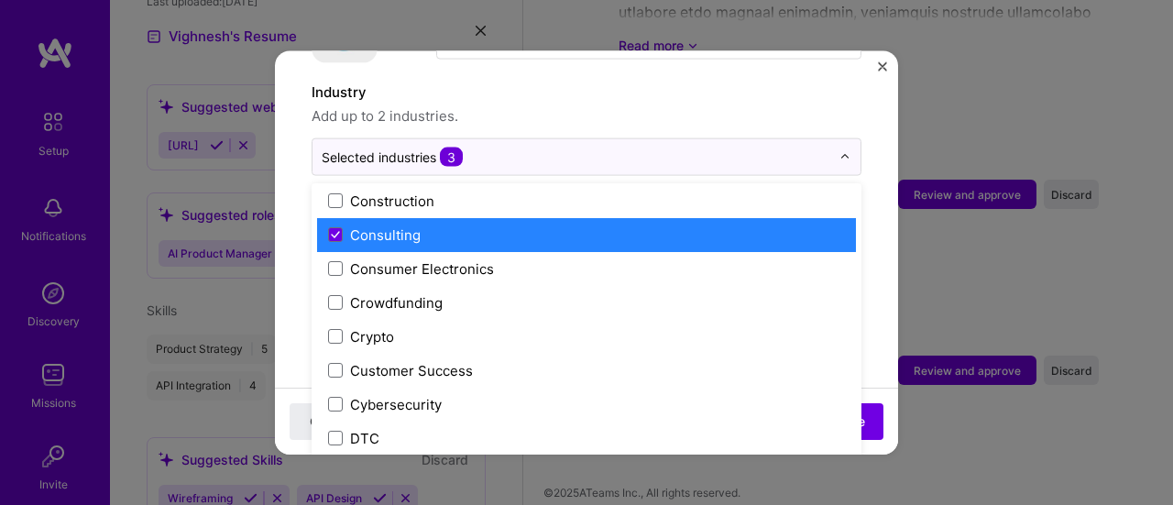
click at [404, 225] on div "Consulting" at bounding box center [385, 234] width 71 height 19
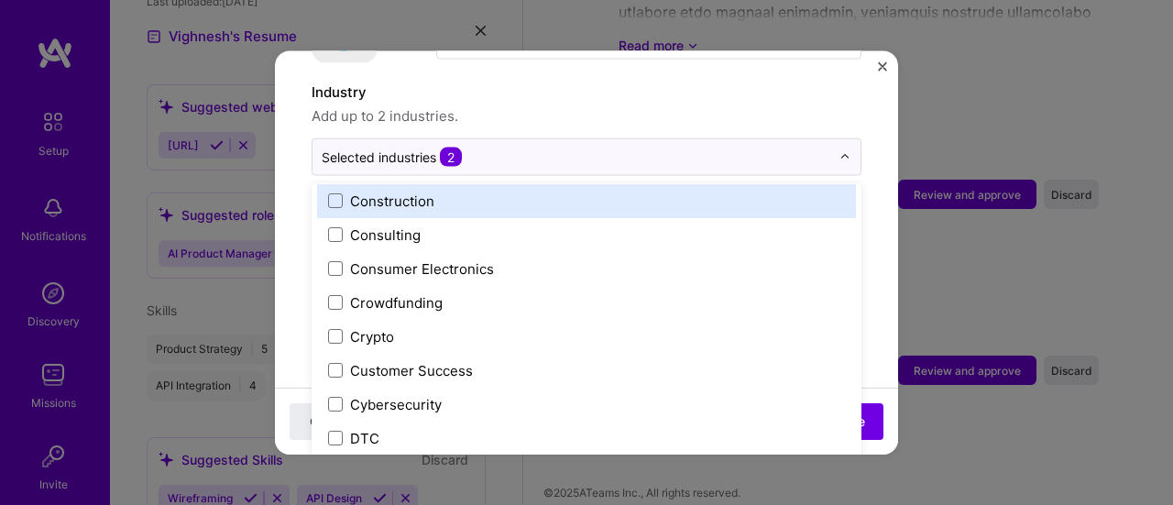
click at [566, 104] on span "Add up to 2 industries." at bounding box center [587, 115] width 550 height 22
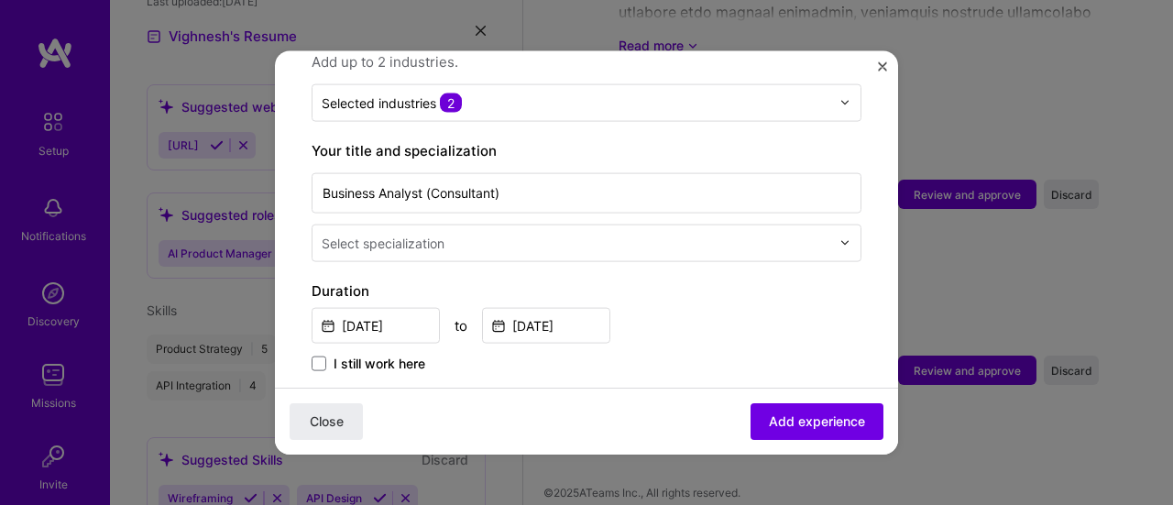
scroll to position [348, 0]
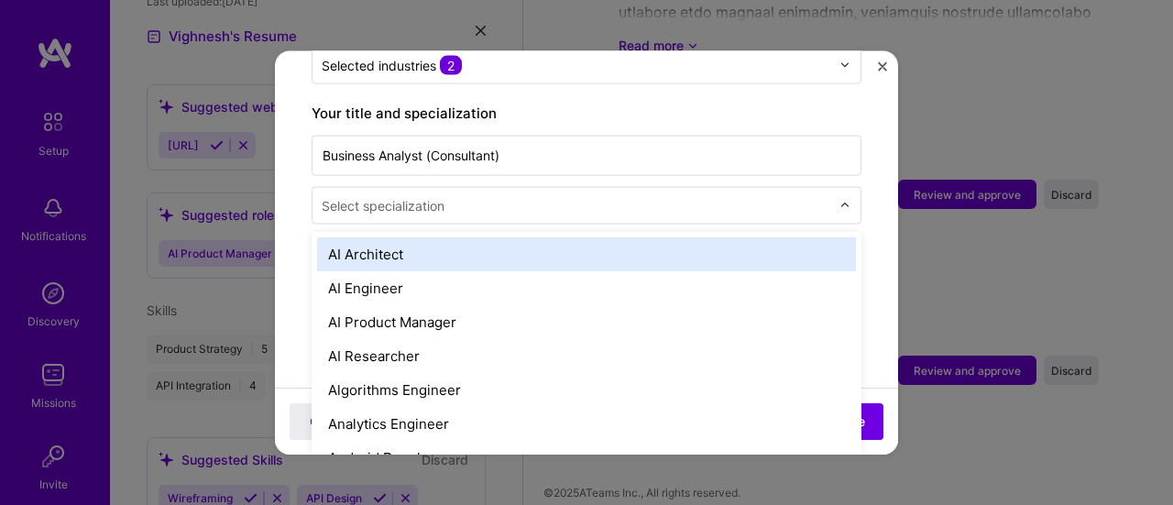
click at [544, 195] on input "text" at bounding box center [578, 204] width 512 height 19
type input "pr"
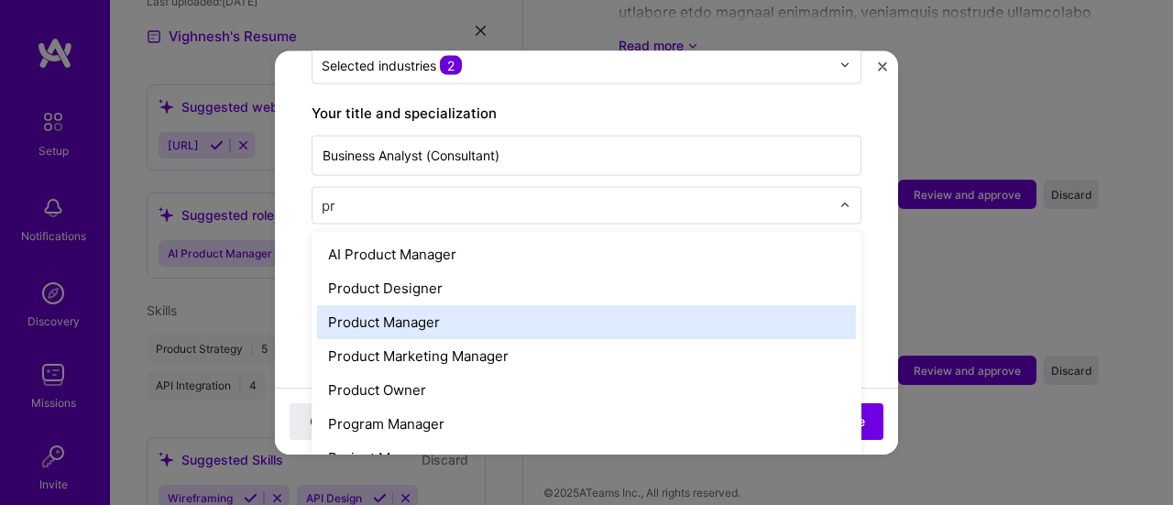
click at [414, 304] on div "Product Manager" at bounding box center [586, 321] width 539 height 34
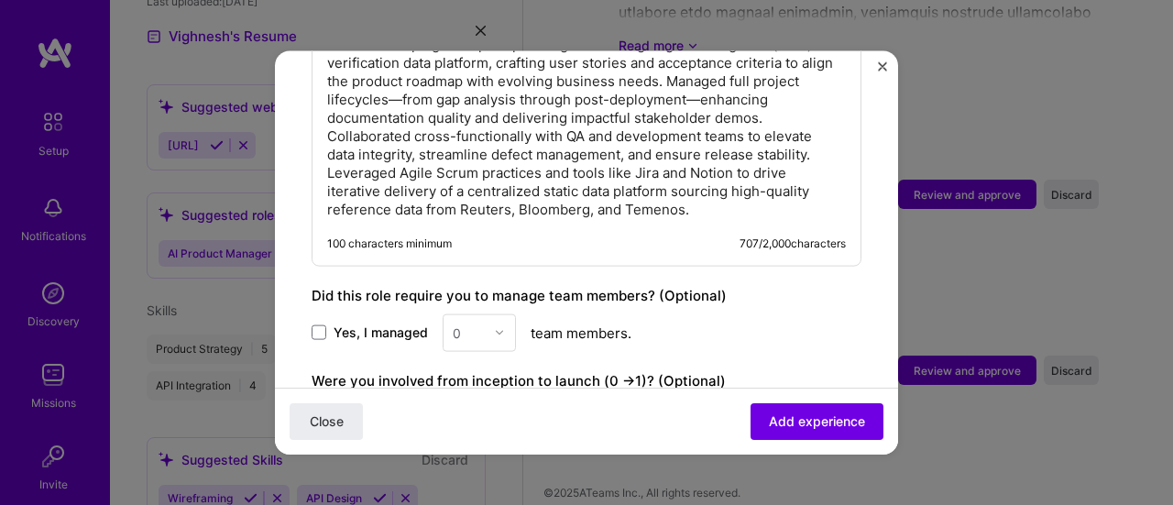
scroll to position [1081, 0]
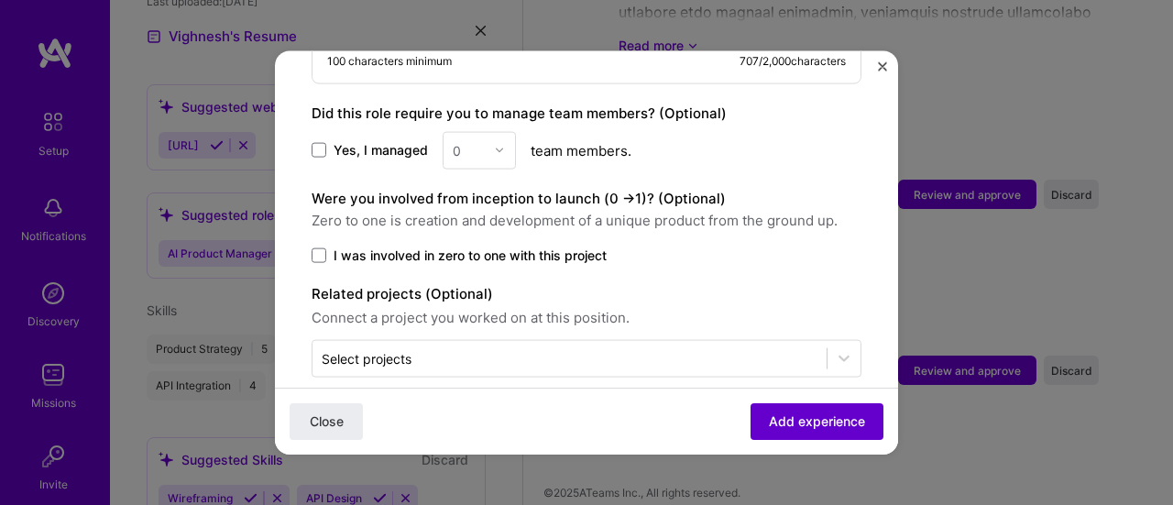
click at [775, 412] on span "Add experience" at bounding box center [817, 421] width 96 height 18
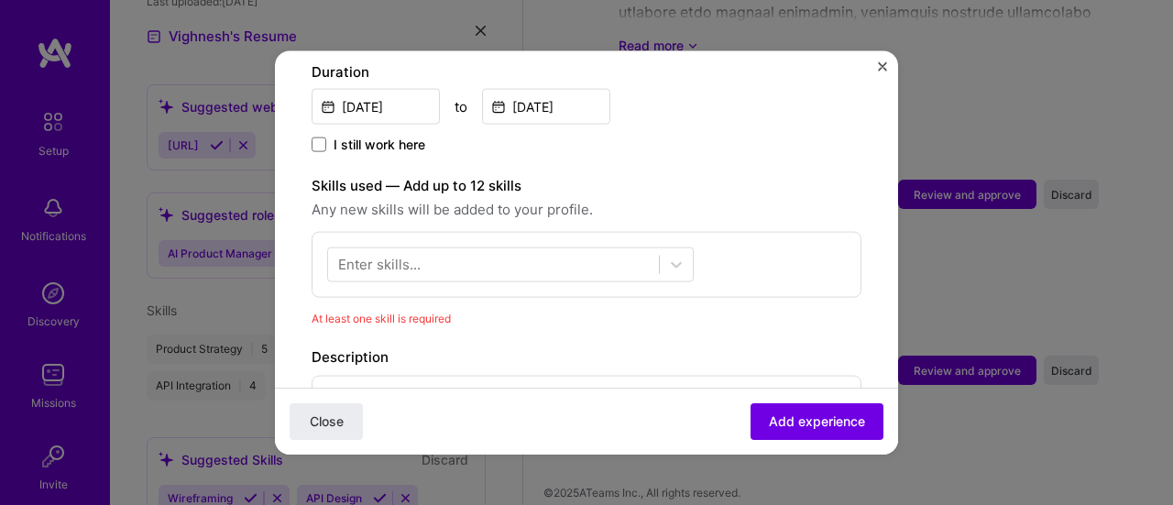
scroll to position [448, 0]
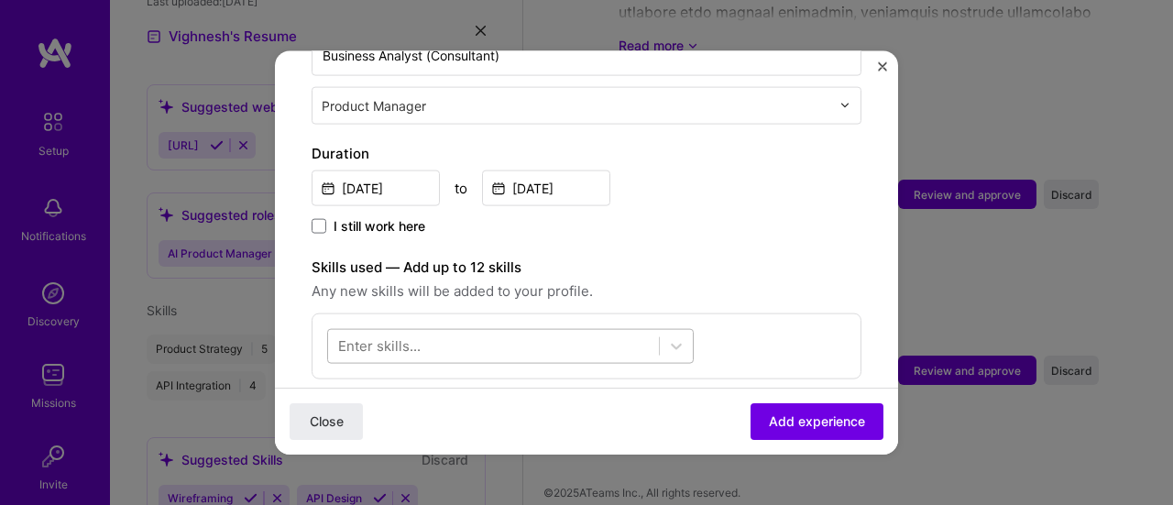
click at [516, 331] on div at bounding box center [493, 346] width 331 height 30
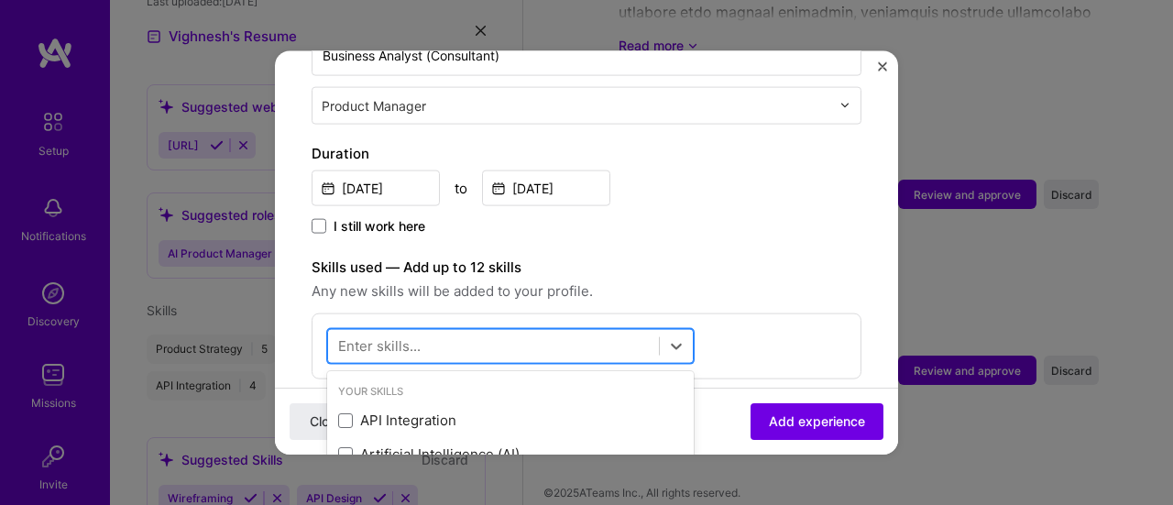
click at [506, 331] on div at bounding box center [493, 346] width 331 height 30
click at [505, 331] on div at bounding box center [493, 346] width 331 height 30
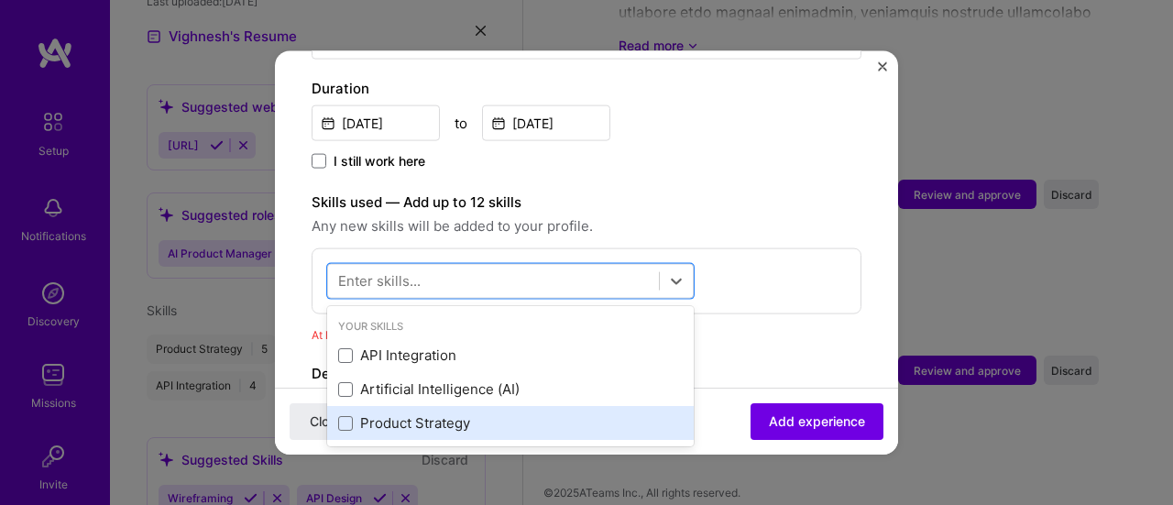
scroll to position [632, 0]
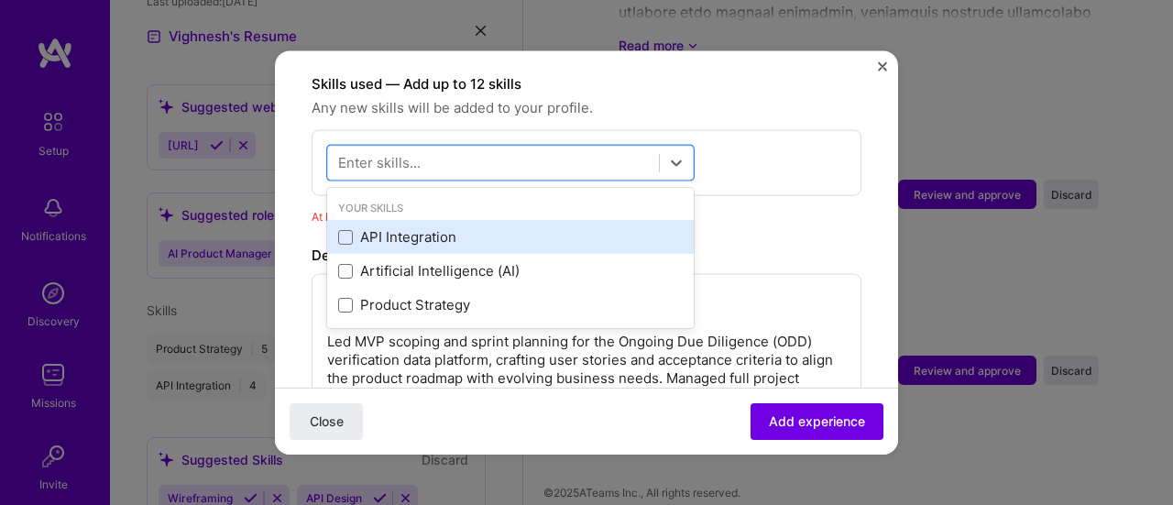
click at [425, 227] on div "API Integration" at bounding box center [510, 236] width 345 height 19
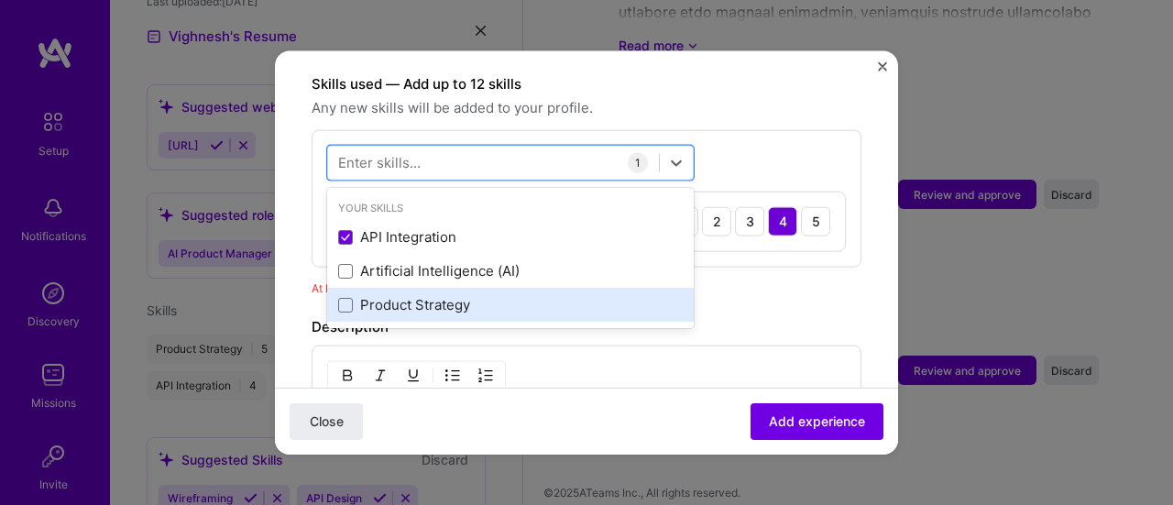
click at [425, 295] on div "Product Strategy" at bounding box center [510, 304] width 345 height 19
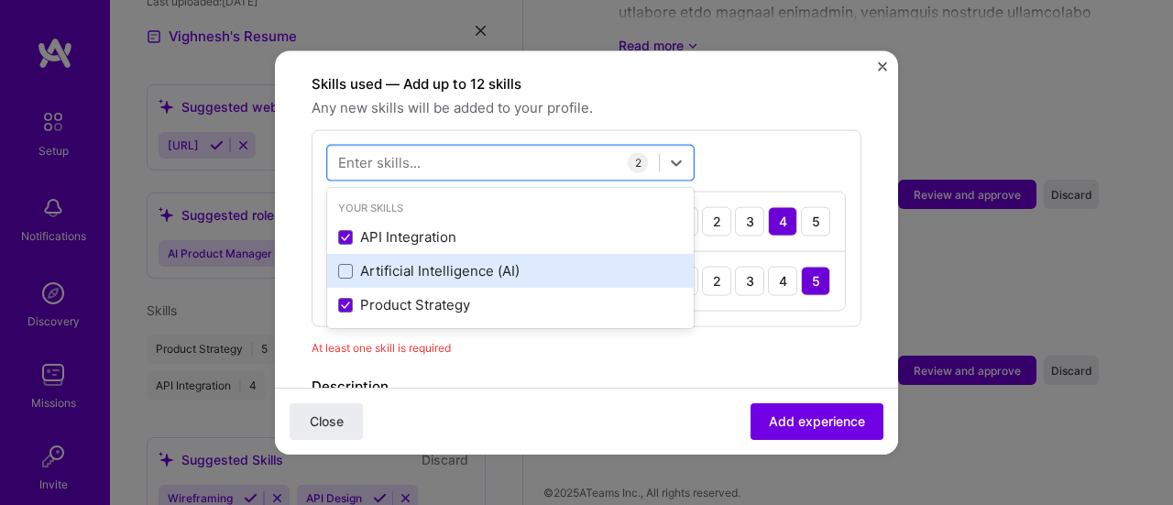
click at [436, 261] on div "Artificial Intelligence (AI)" at bounding box center [510, 270] width 345 height 19
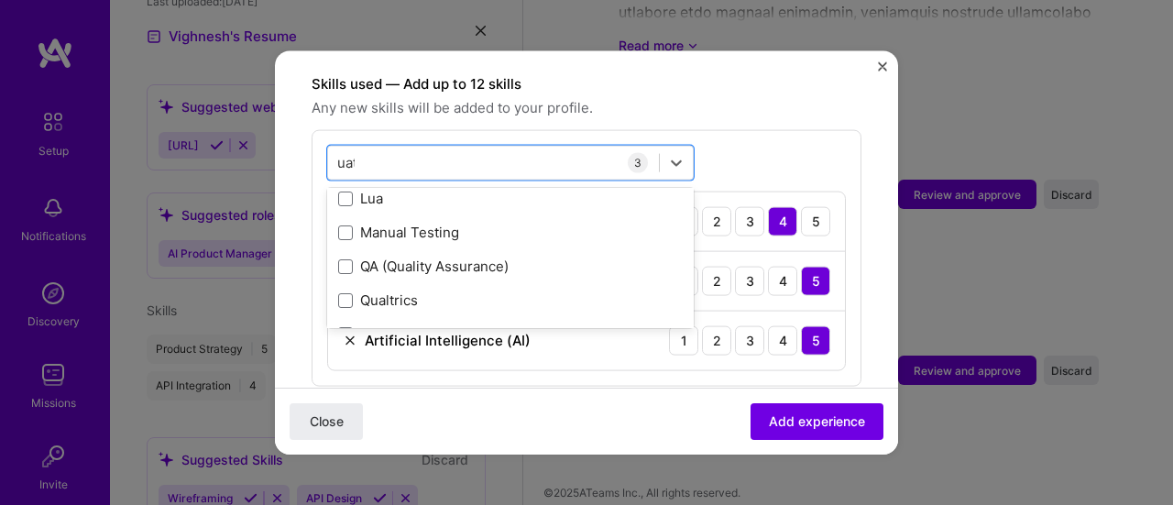
scroll to position [0, 0]
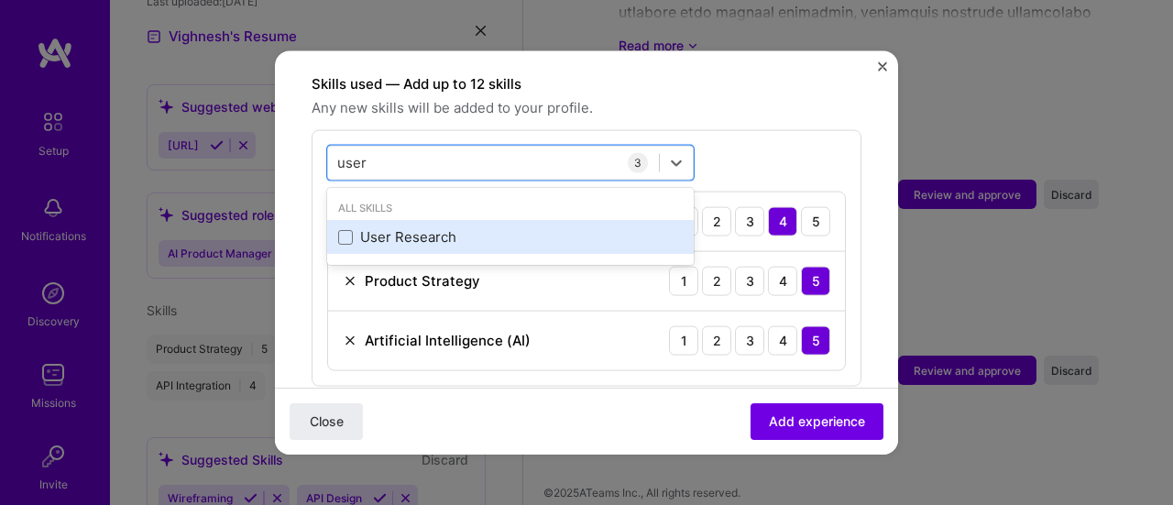
click at [484, 226] on div "User Research" at bounding box center [510, 237] width 367 height 34
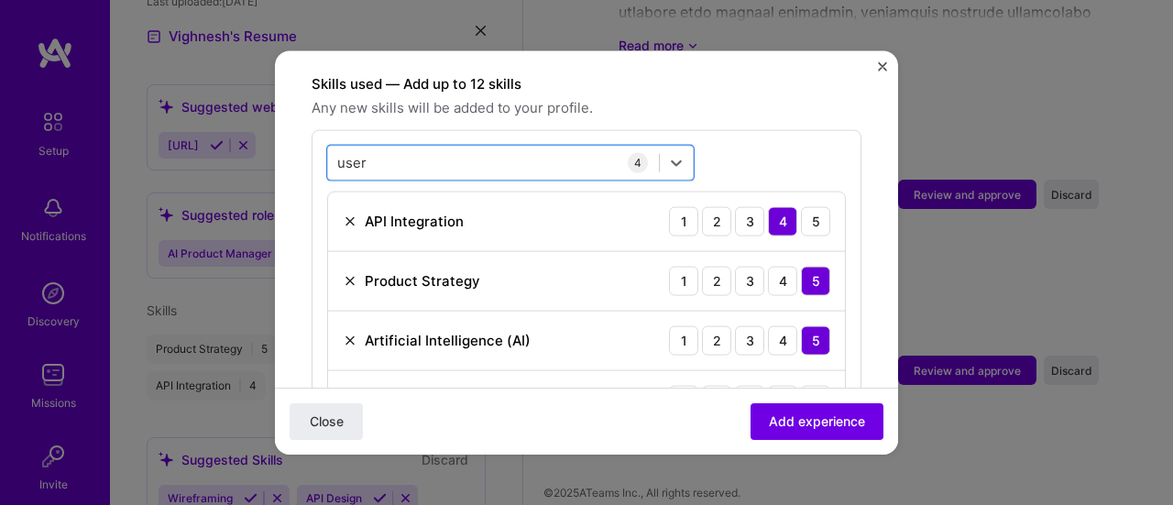
drag, startPoint x: 365, startPoint y: 138, endPoint x: 324, endPoint y: 137, distance: 40.3
click at [324, 137] on div "option User Research, selected. Select is focused ,type to refine list, press D…" at bounding box center [587, 287] width 550 height 316
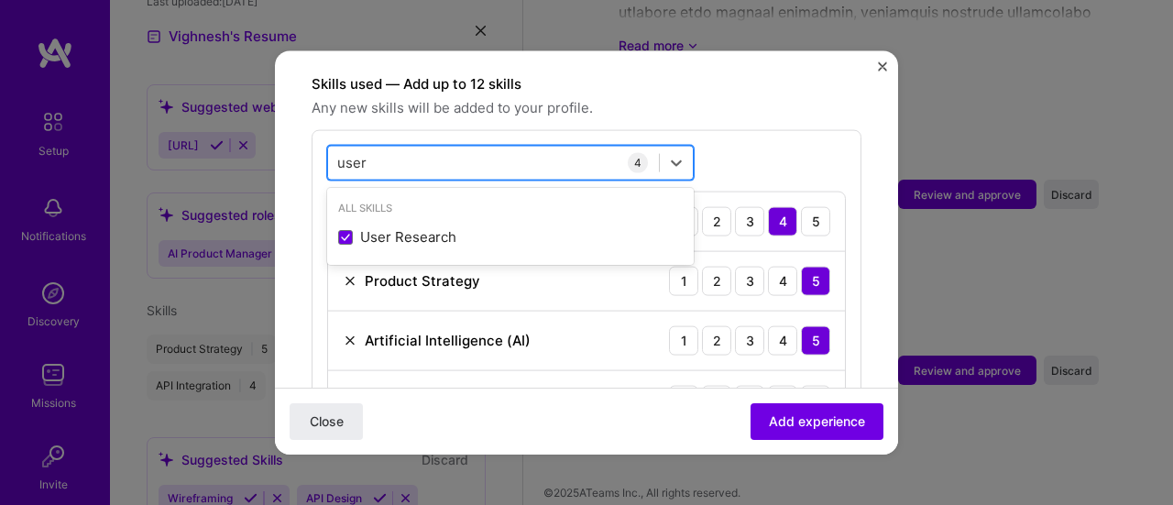
drag, startPoint x: 367, startPoint y: 138, endPoint x: 344, endPoint y: 138, distance: 22.9
click at [344, 148] on div "user user" at bounding box center [493, 163] width 331 height 30
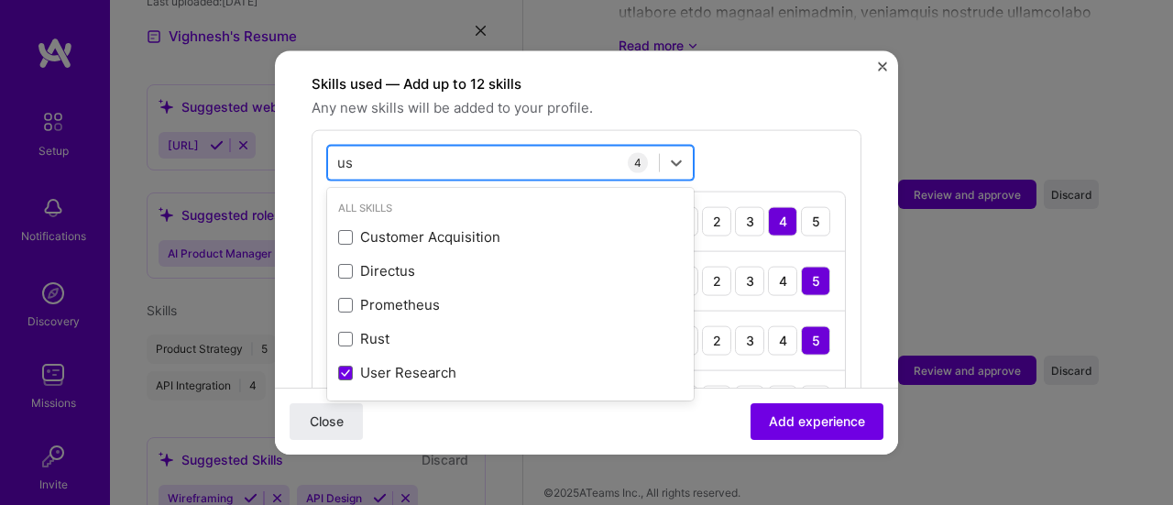
type input "u"
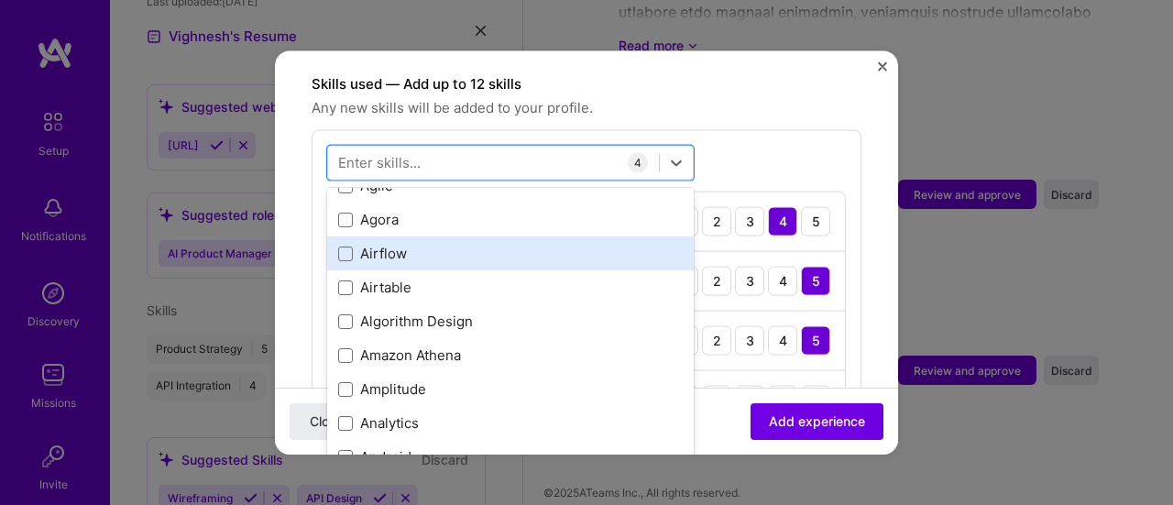
scroll to position [733, 0]
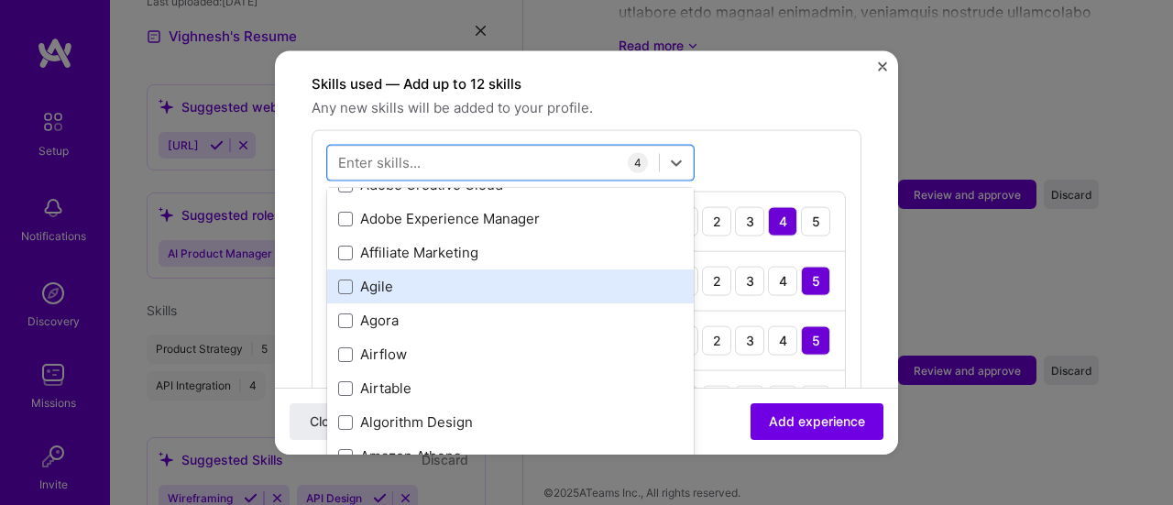
click at [385, 277] on div "Agile" at bounding box center [510, 286] width 345 height 19
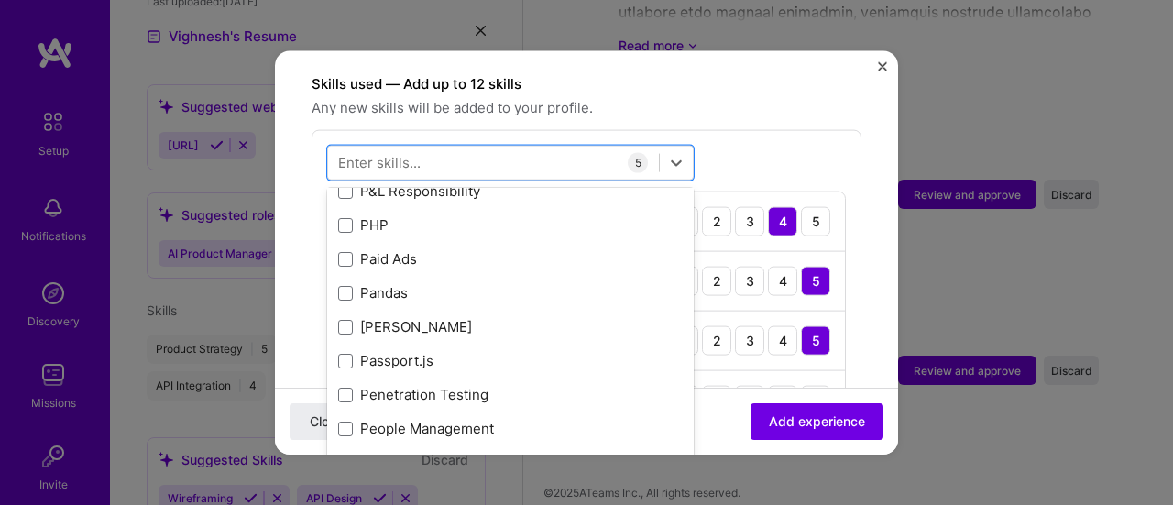
scroll to position [8342, 0]
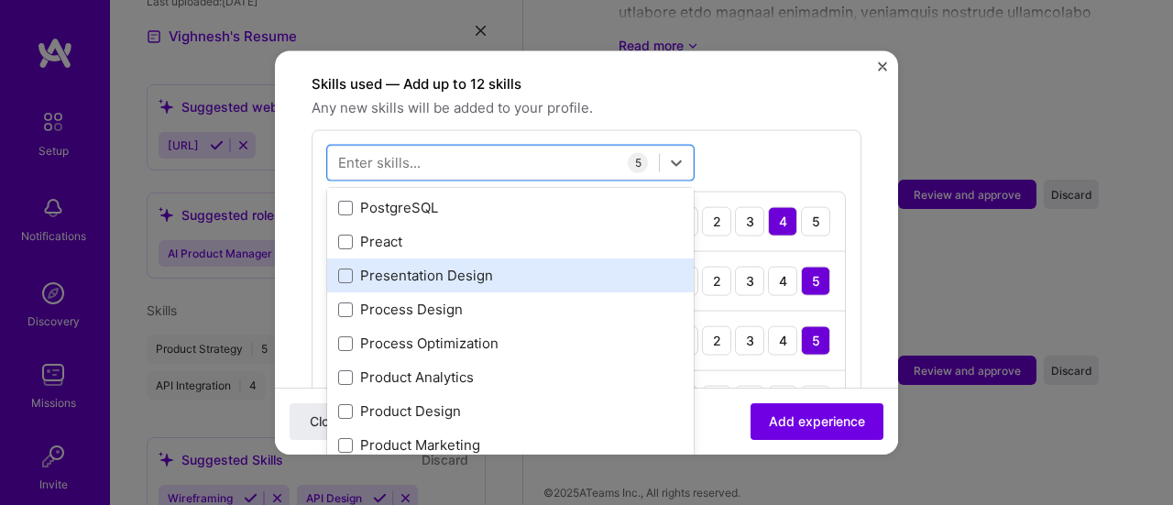
click at [428, 266] on div "Presentation Design" at bounding box center [510, 275] width 345 height 19
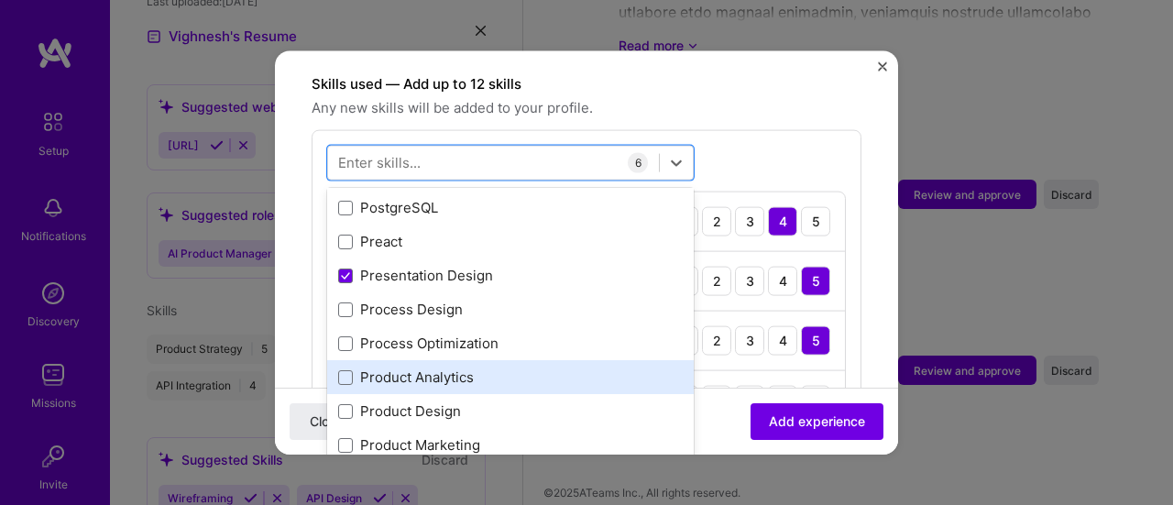
click at [425, 368] on div "Product Analytics" at bounding box center [510, 377] width 345 height 19
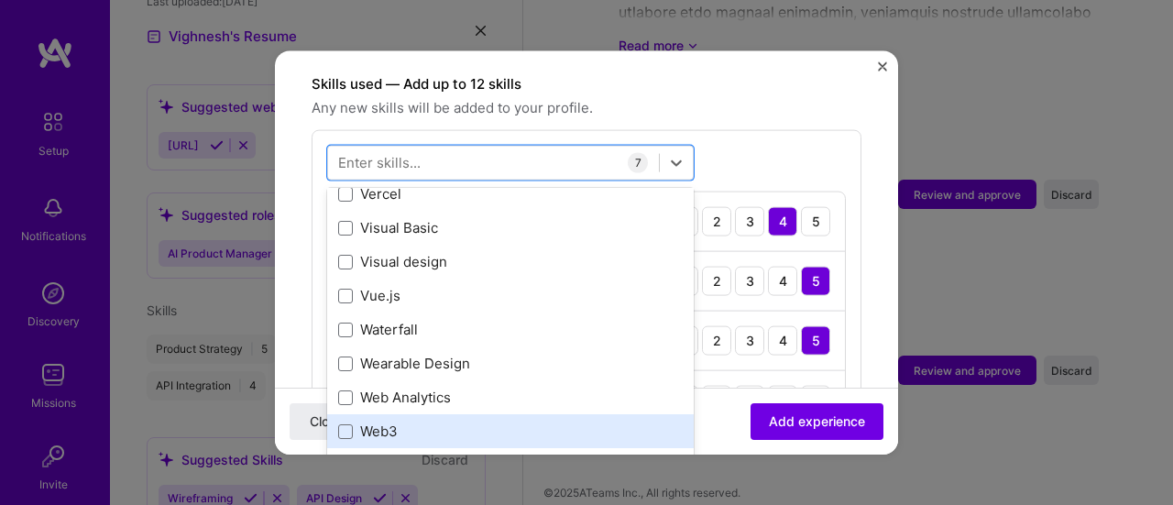
scroll to position [12008, 0]
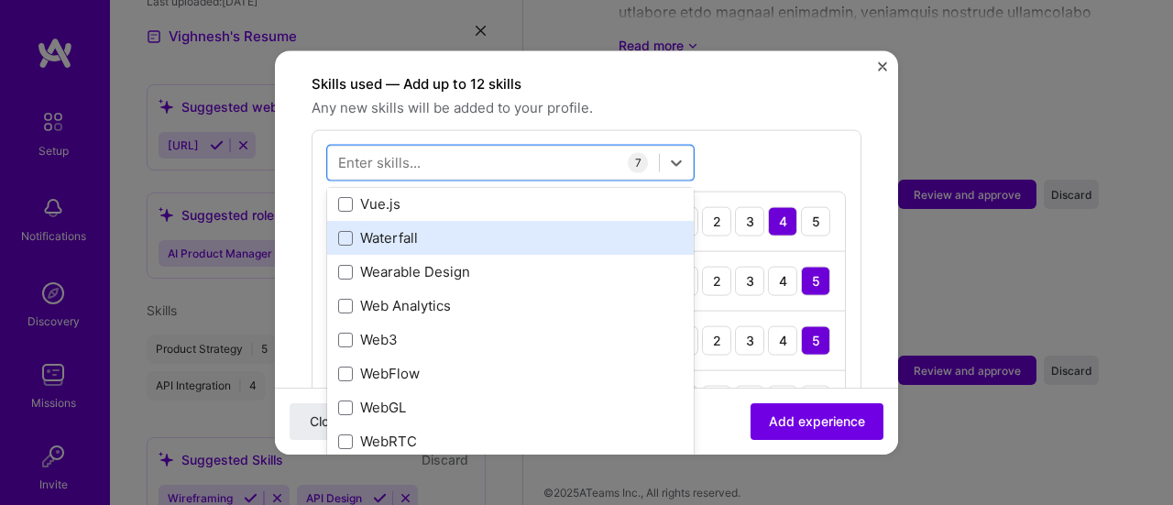
click at [392, 228] on div "Waterfall" at bounding box center [510, 237] width 345 height 19
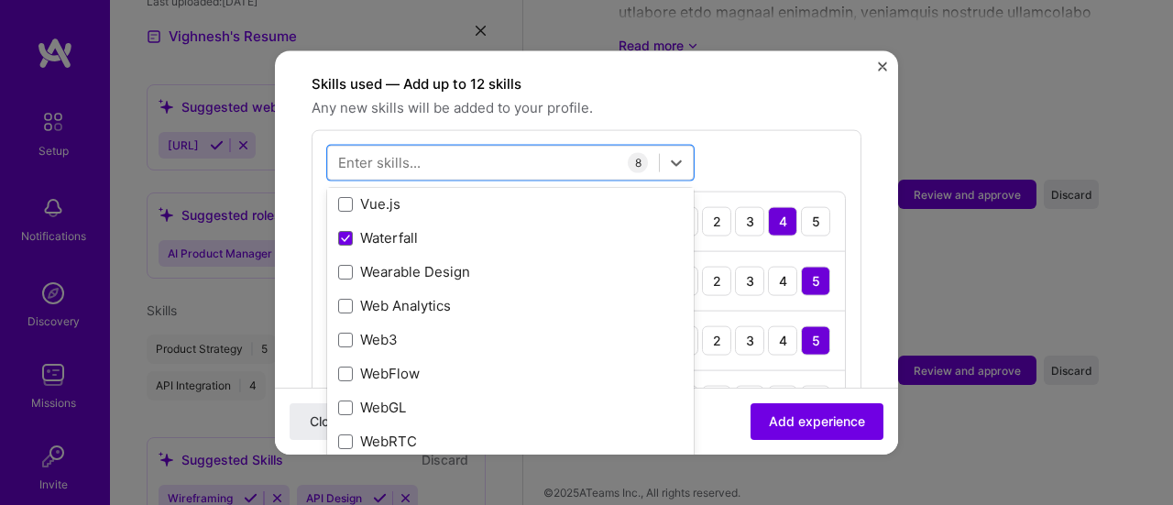
scroll to position [12283, 0]
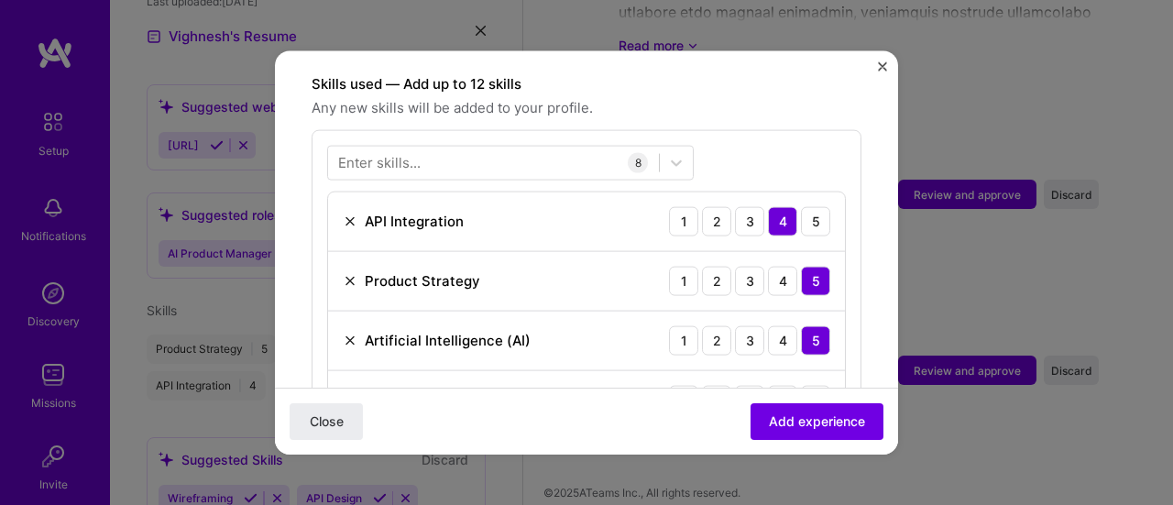
click at [748, 129] on div "Enter skills... 8 API Integration 1 2 3 4 5 Product Strategy 1 2 3 4 5 Artifici…" at bounding box center [587, 406] width 550 height 555
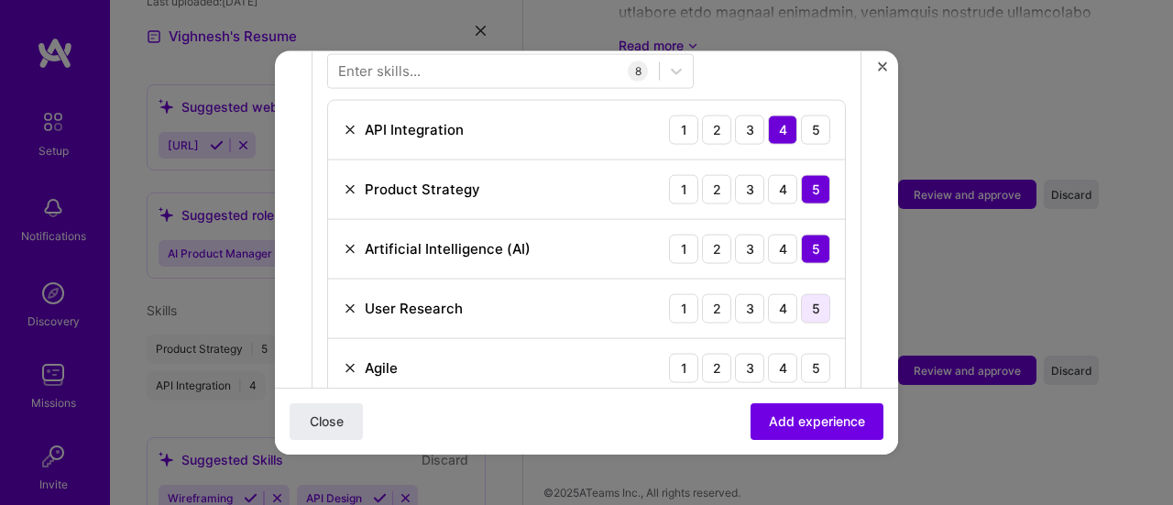
click at [804, 293] on div "5" at bounding box center [815, 307] width 29 height 29
click at [777, 353] on div "4" at bounding box center [782, 367] width 29 height 29
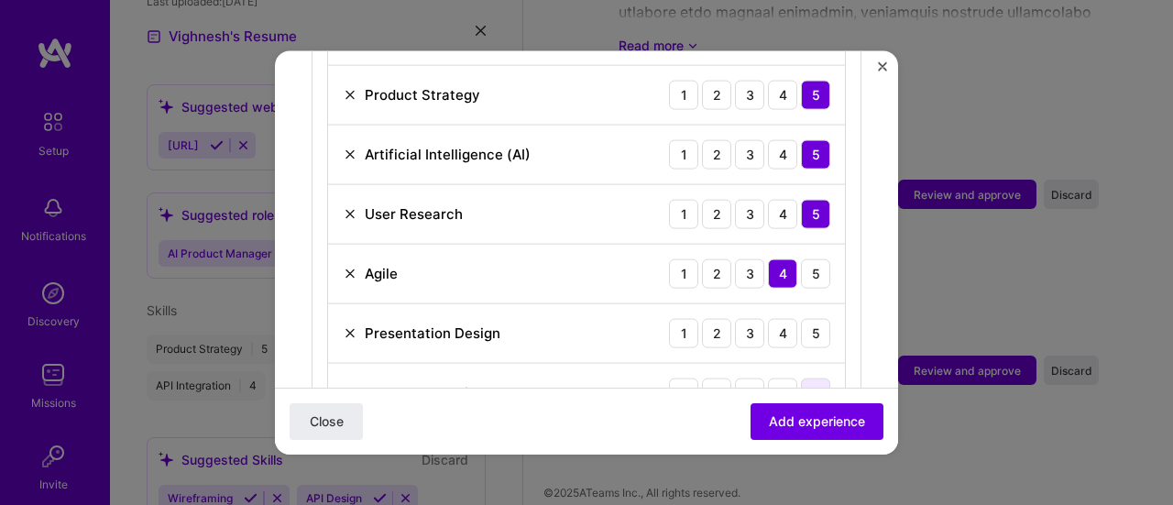
scroll to position [907, 0]
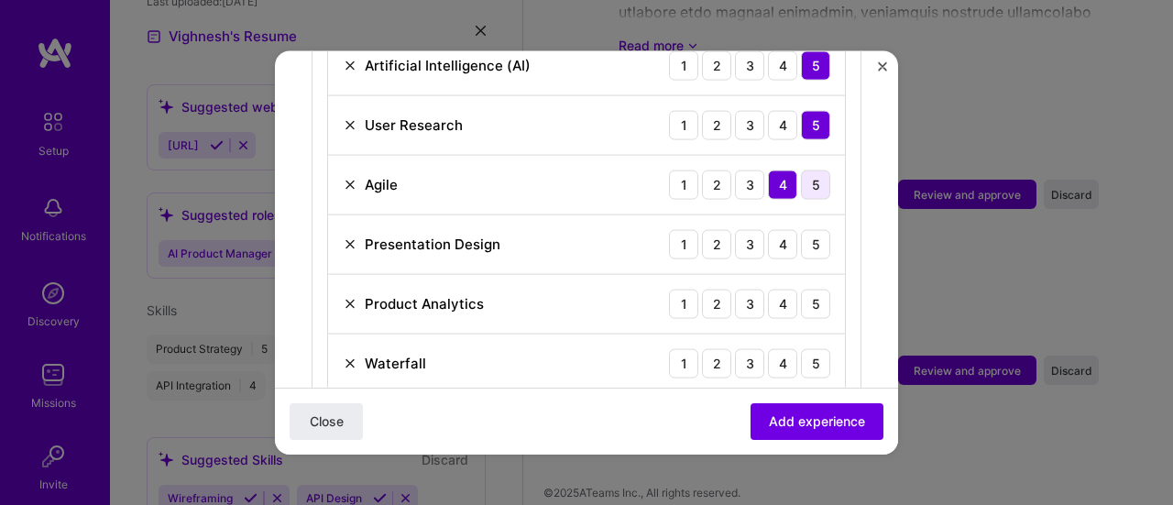
click at [801, 170] on div "5" at bounding box center [815, 184] width 29 height 29
click at [776, 229] on div "4" at bounding box center [782, 243] width 29 height 29
drag, startPoint x: 798, startPoint y: 275, endPoint x: 798, endPoint y: 294, distance: 19.2
click at [801, 289] on div "5" at bounding box center [815, 303] width 29 height 29
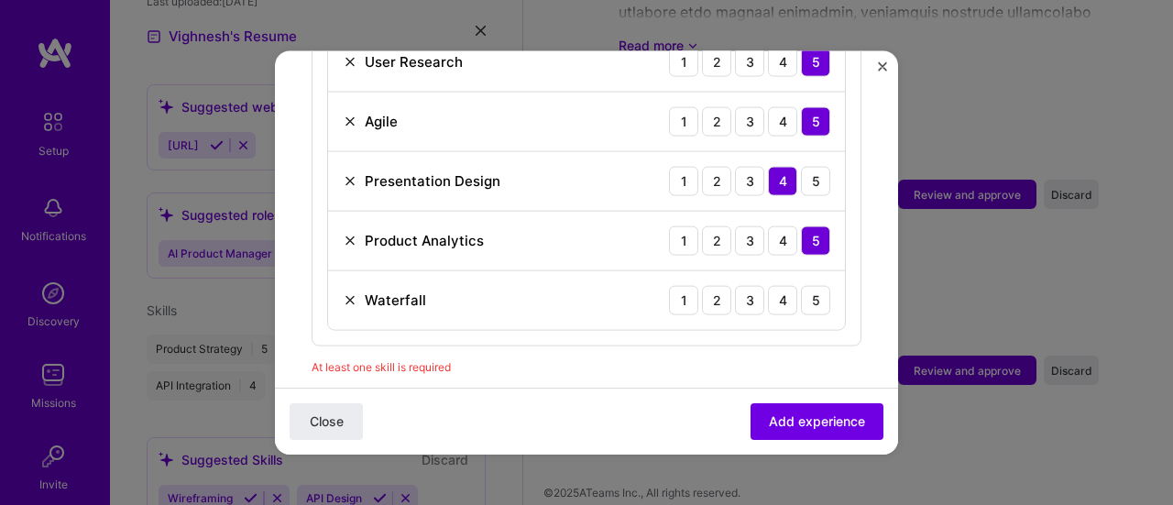
scroll to position [998, 0]
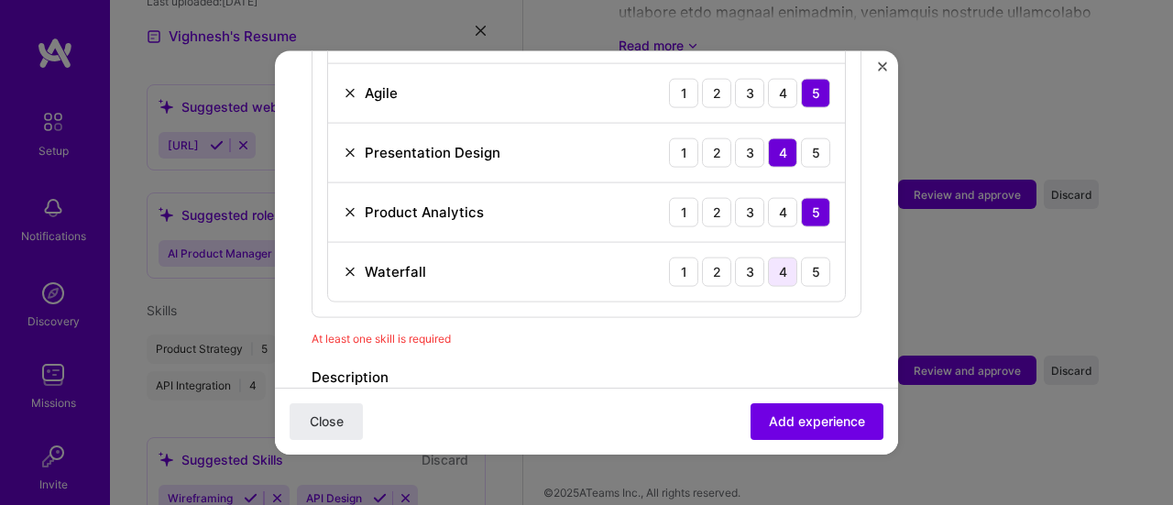
click at [774, 257] on div "4" at bounding box center [782, 271] width 29 height 29
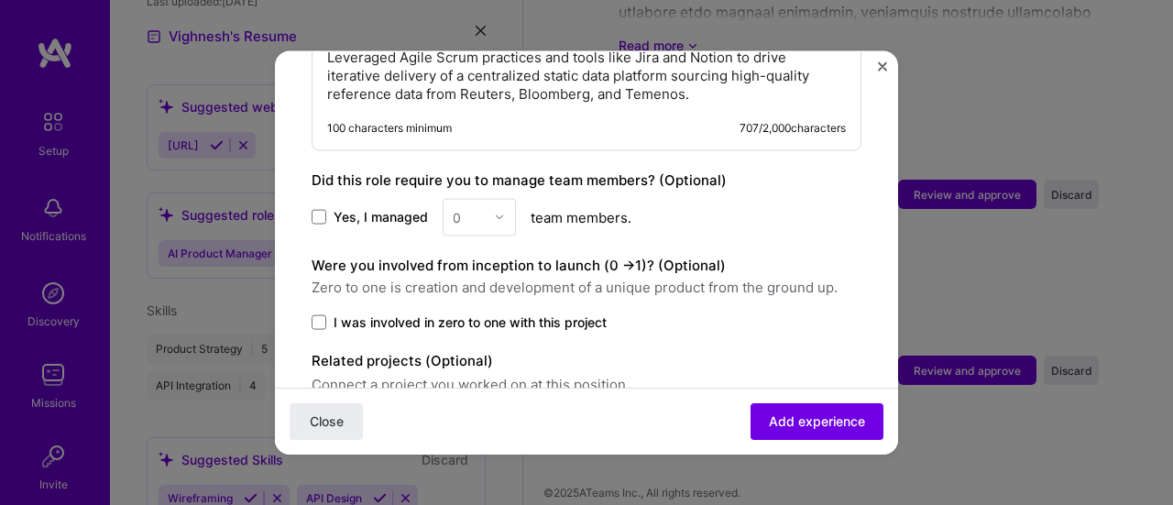
scroll to position [1597, 0]
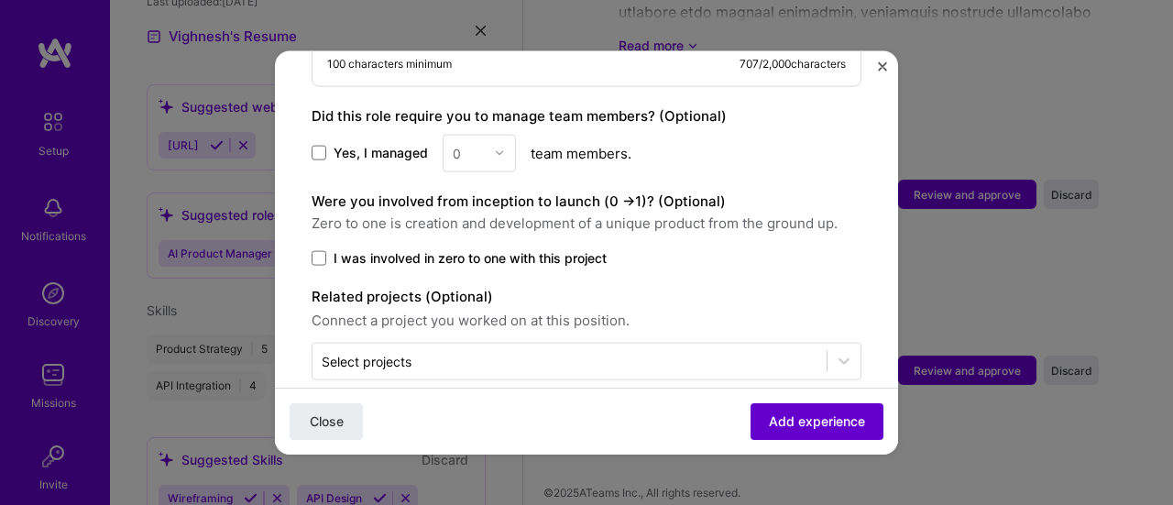
click at [781, 419] on span "Add experience" at bounding box center [817, 421] width 96 height 18
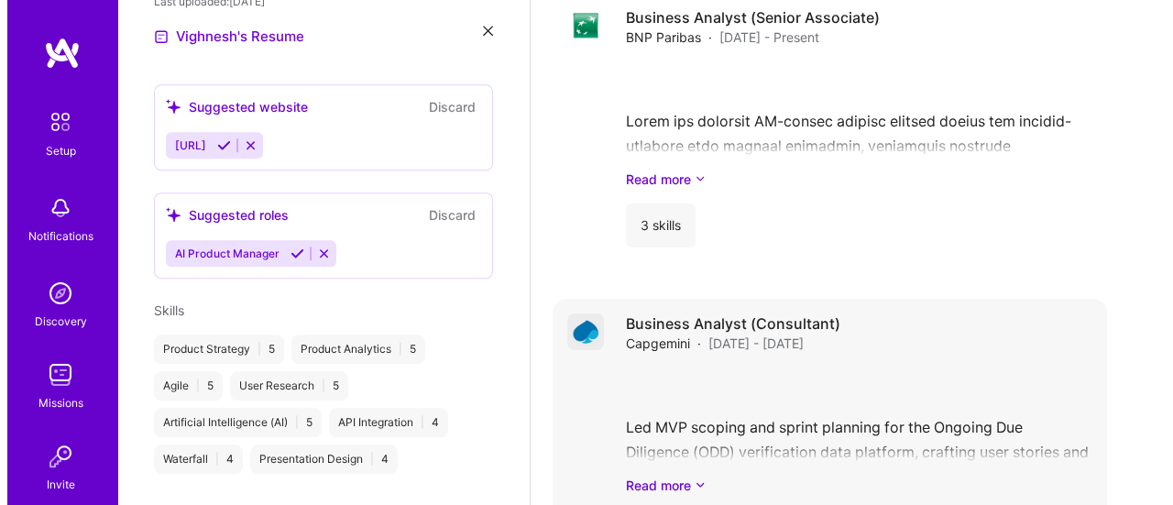
scroll to position [3187, 0]
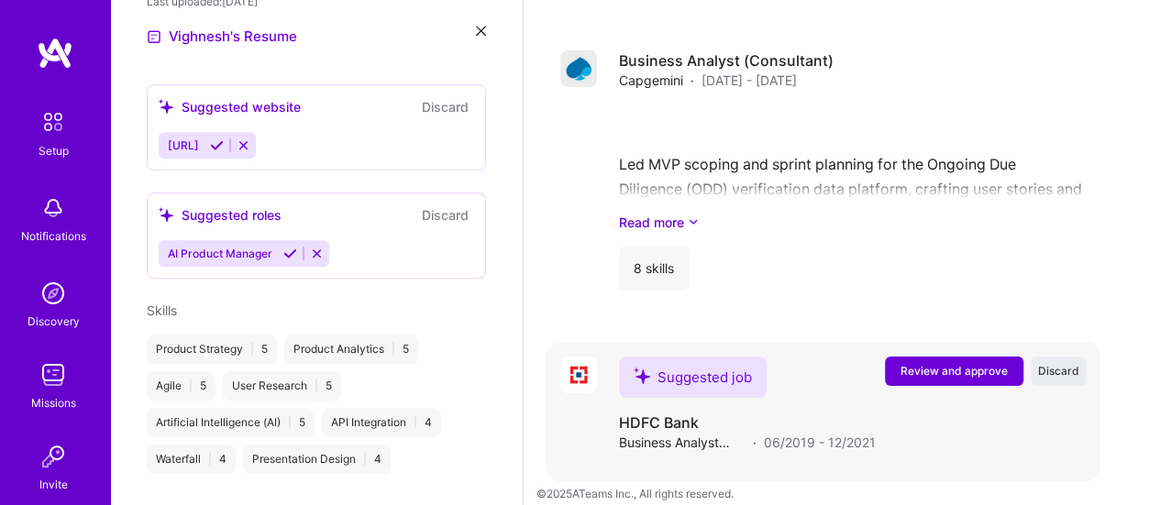
click at [951, 363] on span "Review and approve" at bounding box center [953, 371] width 107 height 16
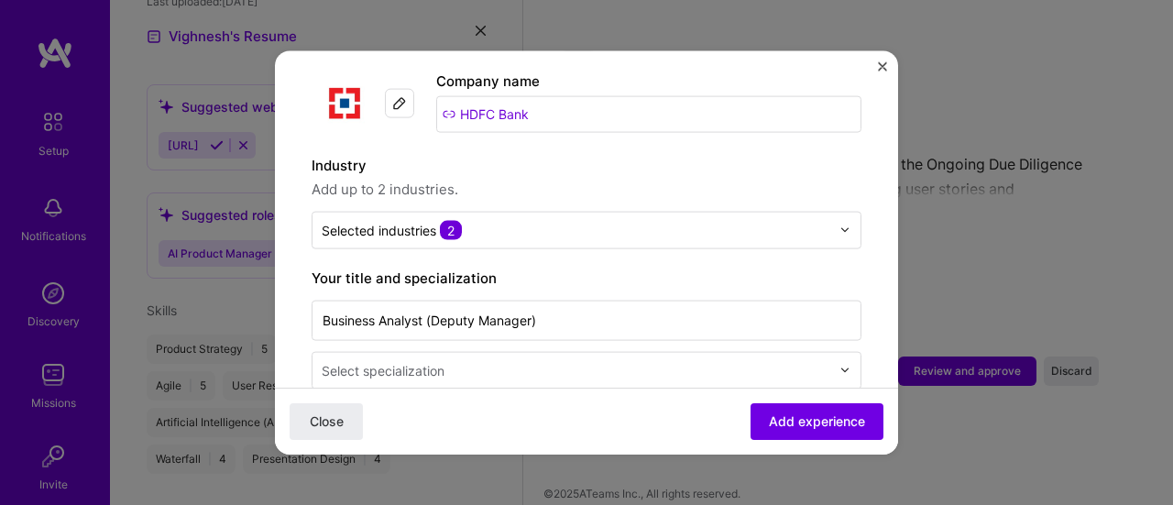
scroll to position [275, 0]
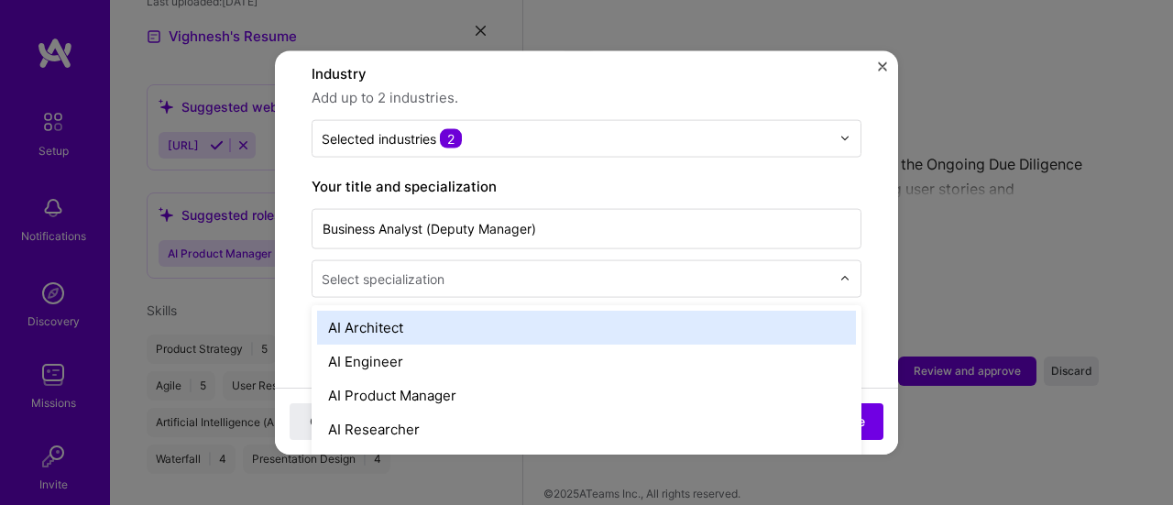
click at [526, 269] on input "text" at bounding box center [578, 278] width 512 height 19
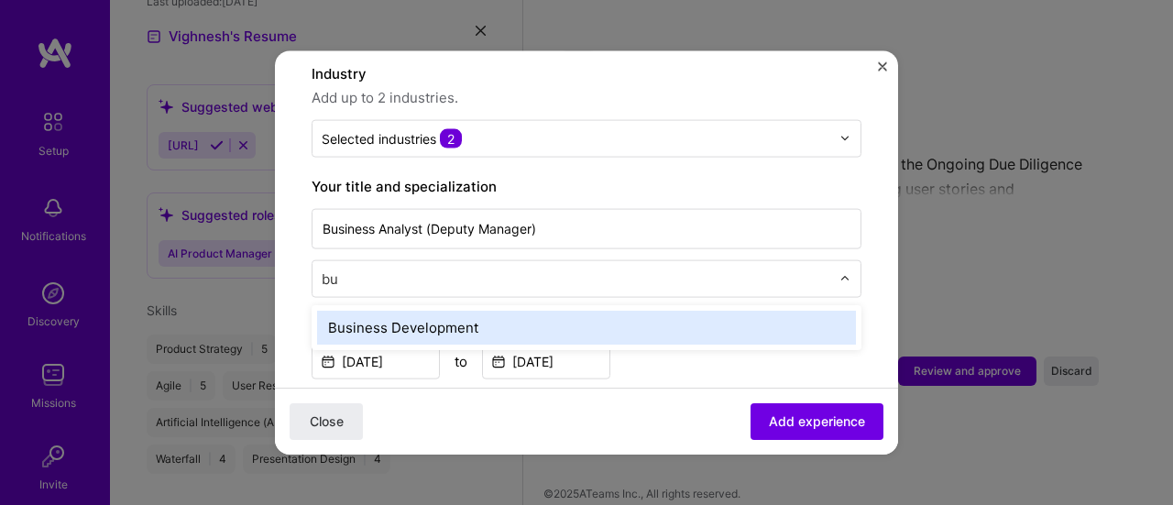
type input "b"
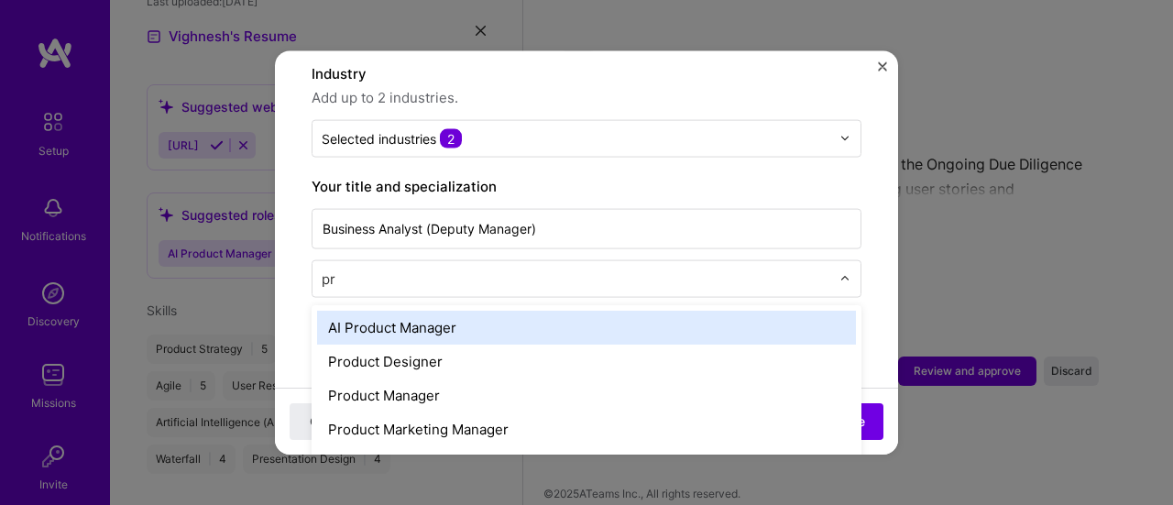
type input "pro"
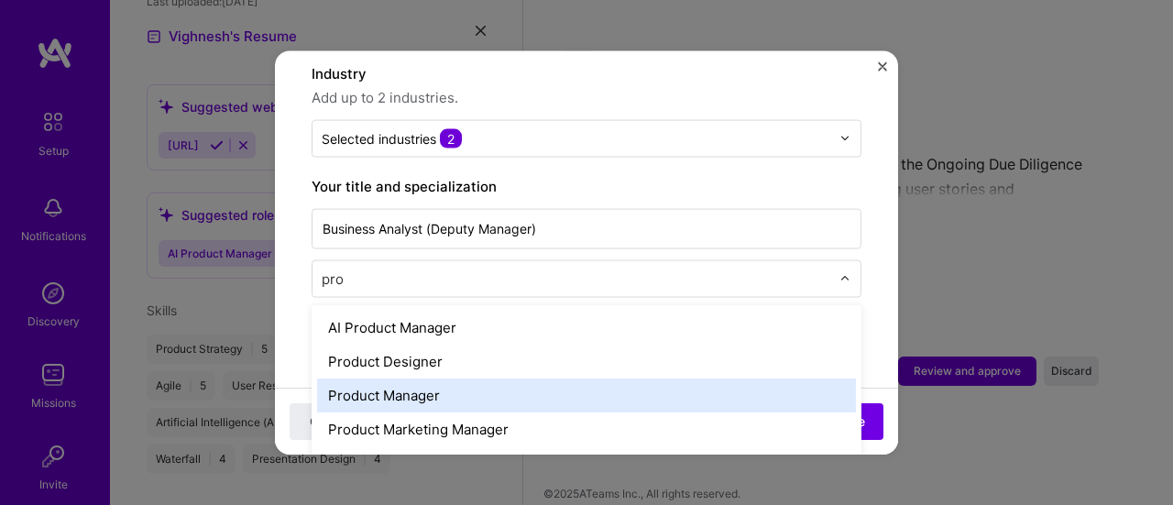
click at [409, 378] on div "Product Manager" at bounding box center [586, 395] width 539 height 34
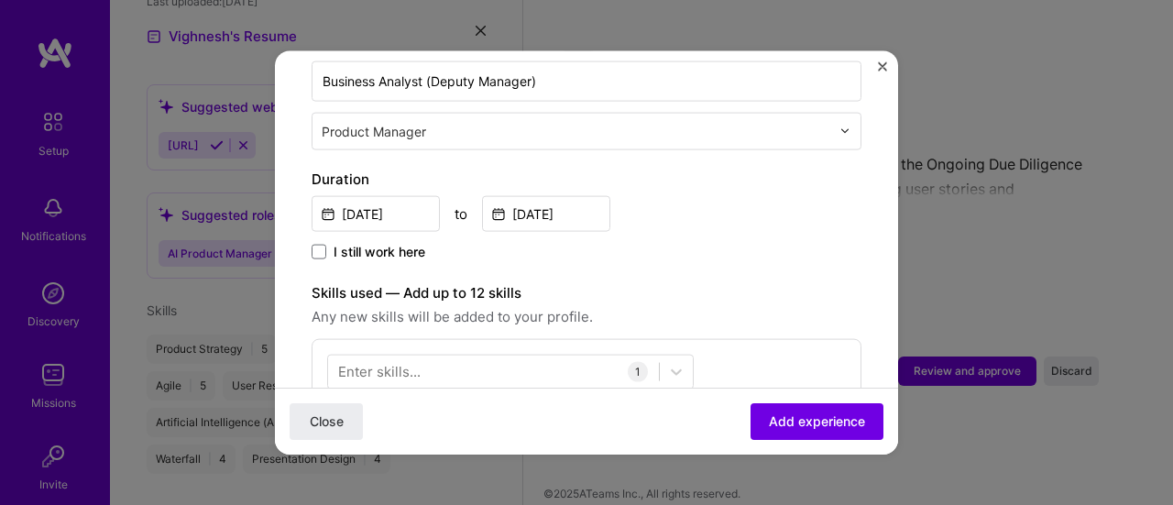
scroll to position [550, 0]
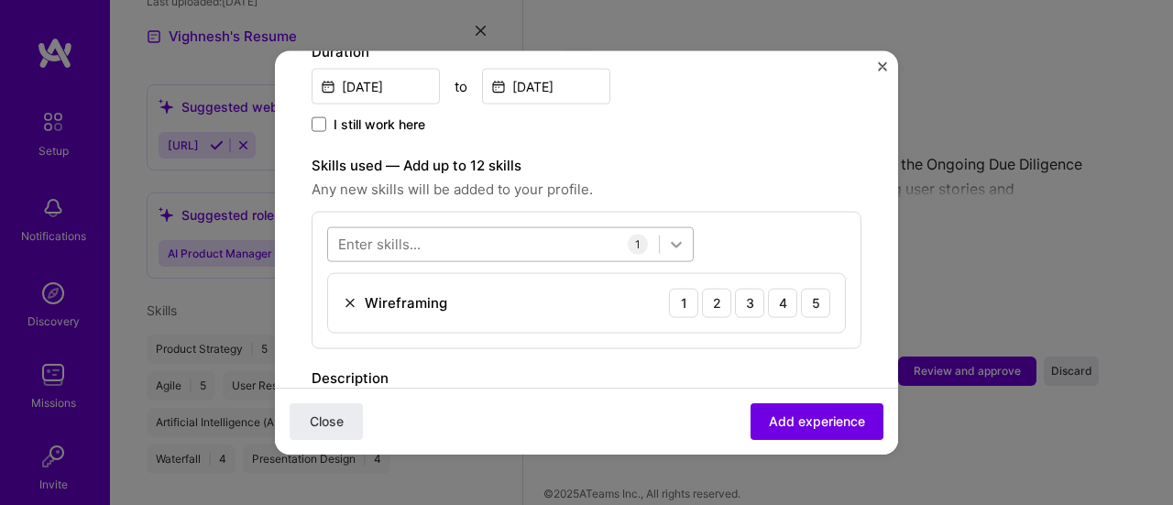
click at [675, 241] on icon at bounding box center [676, 244] width 11 height 6
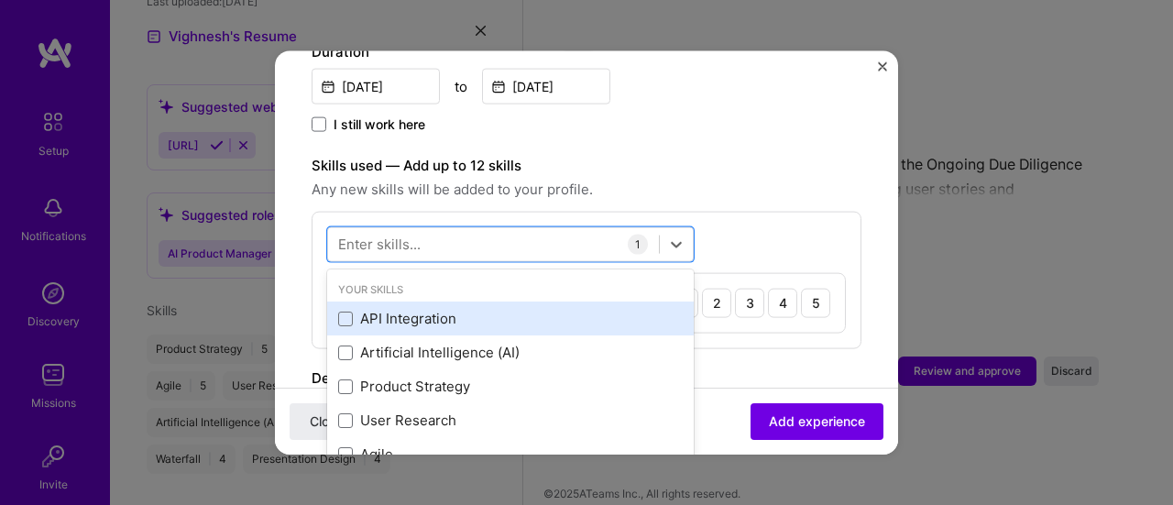
click at [417, 309] on div "API Integration" at bounding box center [510, 318] width 345 height 19
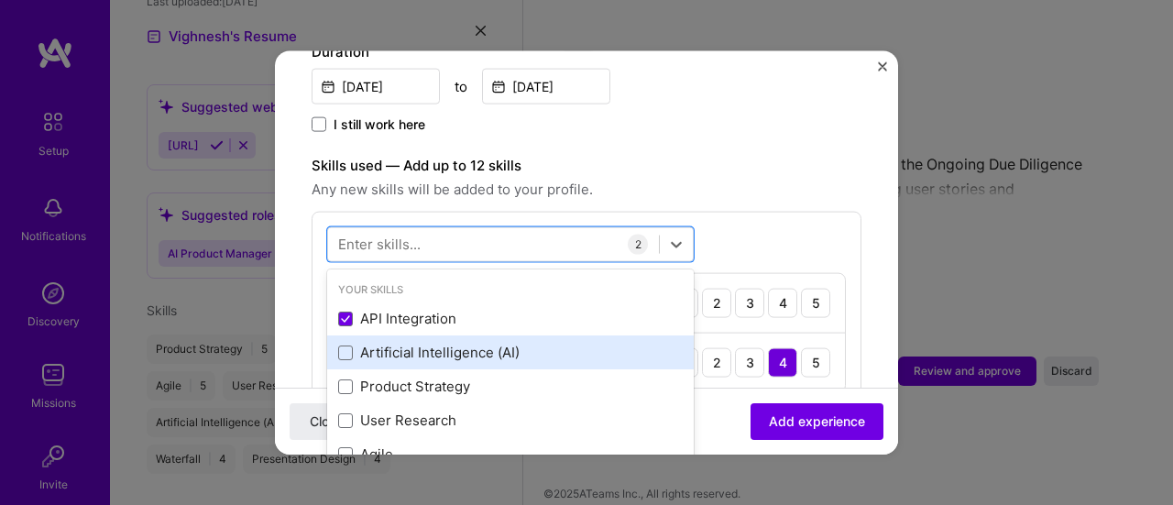
click at [413, 343] on div "Artificial Intelligence (AI)" at bounding box center [510, 352] width 345 height 19
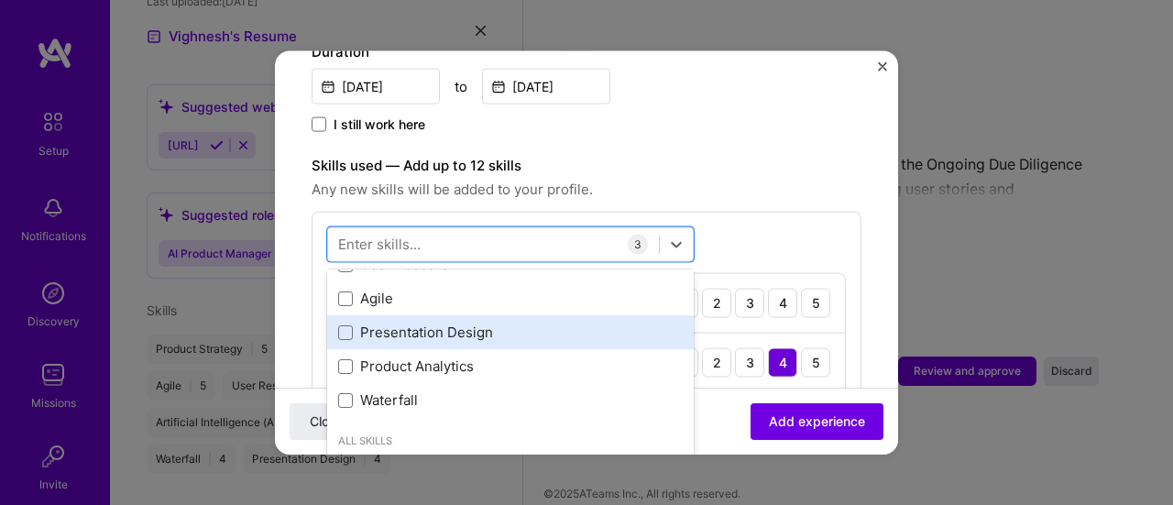
scroll to position [183, 0]
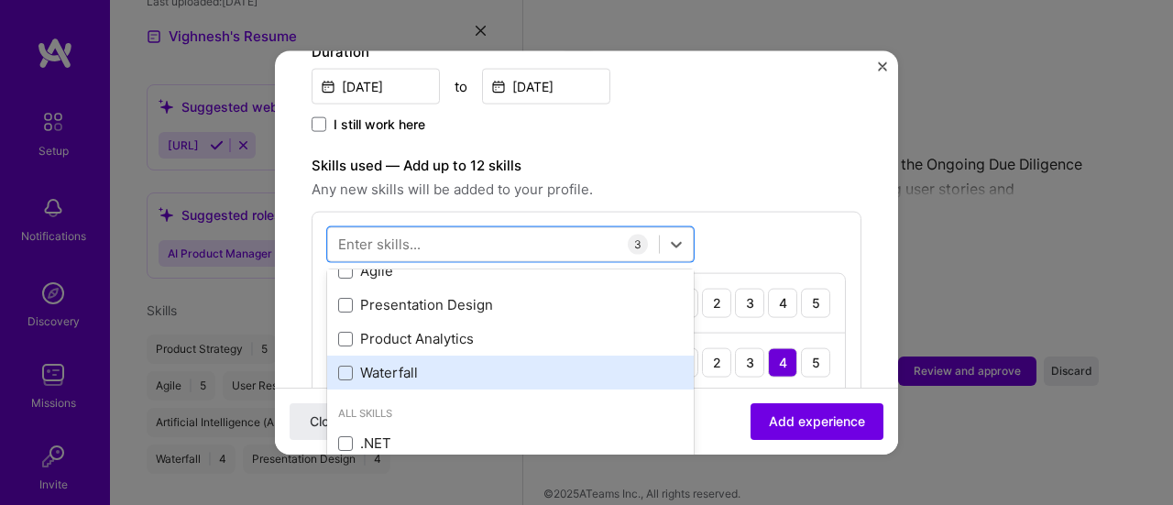
click at [416, 363] on div "Waterfall" at bounding box center [510, 372] width 345 height 19
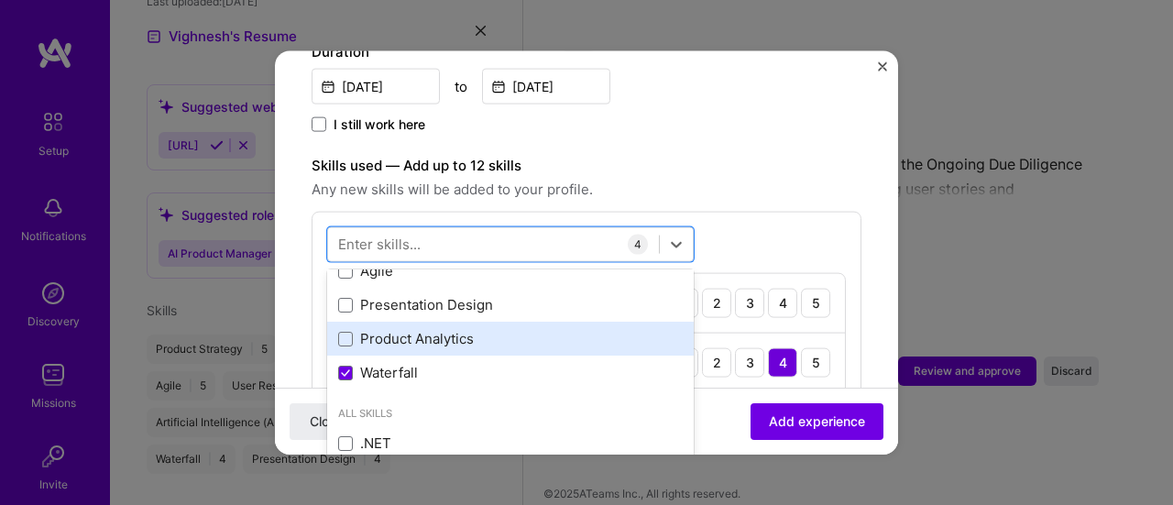
click at [420, 329] on div "Product Analytics" at bounding box center [510, 338] width 345 height 19
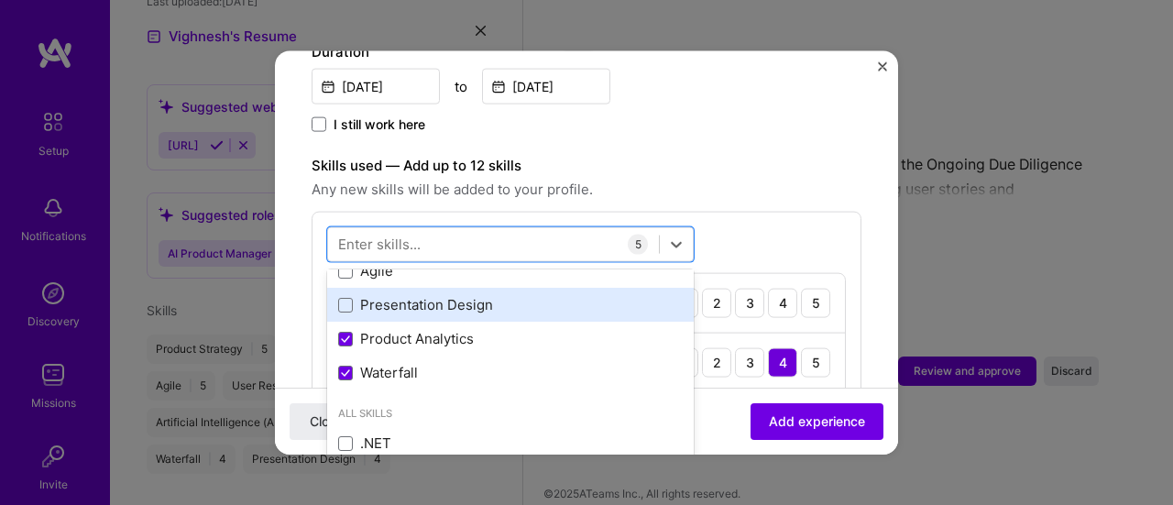
click at [415, 295] on div "Presentation Design" at bounding box center [510, 304] width 345 height 19
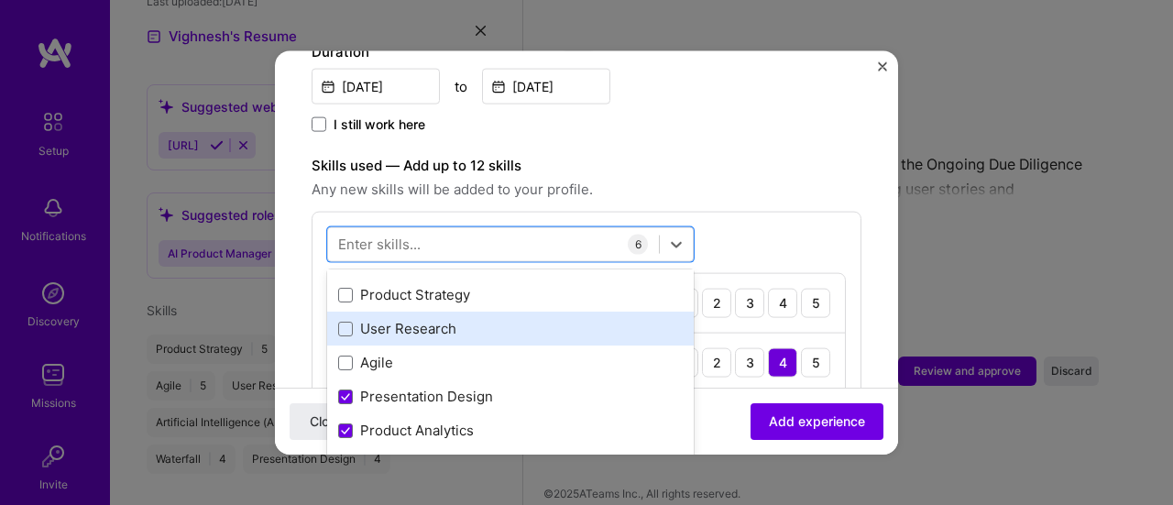
drag, startPoint x: 389, startPoint y: 342, endPoint x: 387, endPoint y: 303, distance: 38.5
click at [389, 353] on div "Agile" at bounding box center [510, 362] width 345 height 19
click at [388, 319] on div "User Research" at bounding box center [510, 328] width 345 height 19
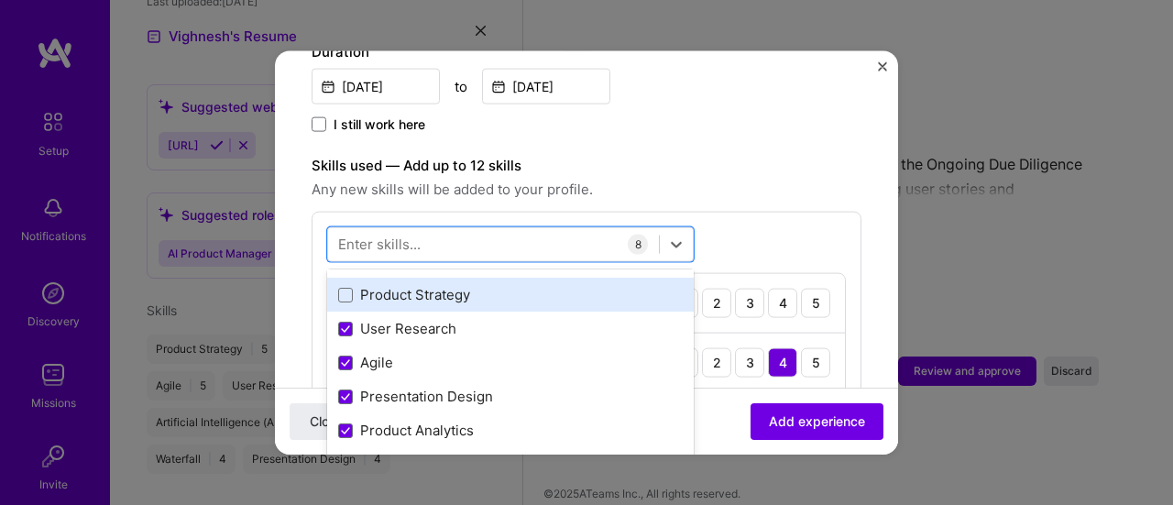
click at [398, 285] on div "Product Strategy" at bounding box center [510, 294] width 345 height 19
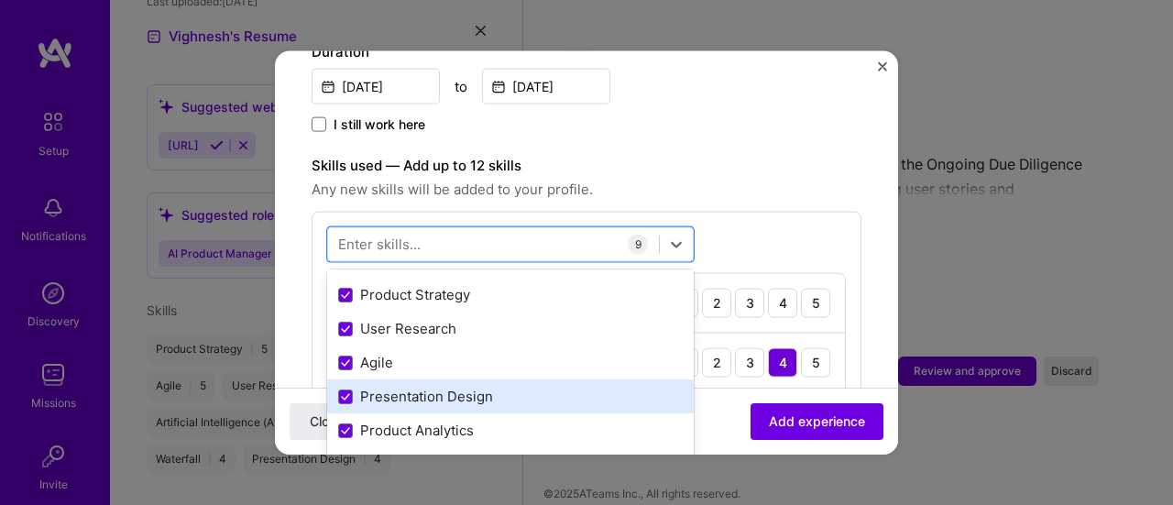
click at [416, 387] on div "Presentation Design" at bounding box center [510, 396] width 345 height 19
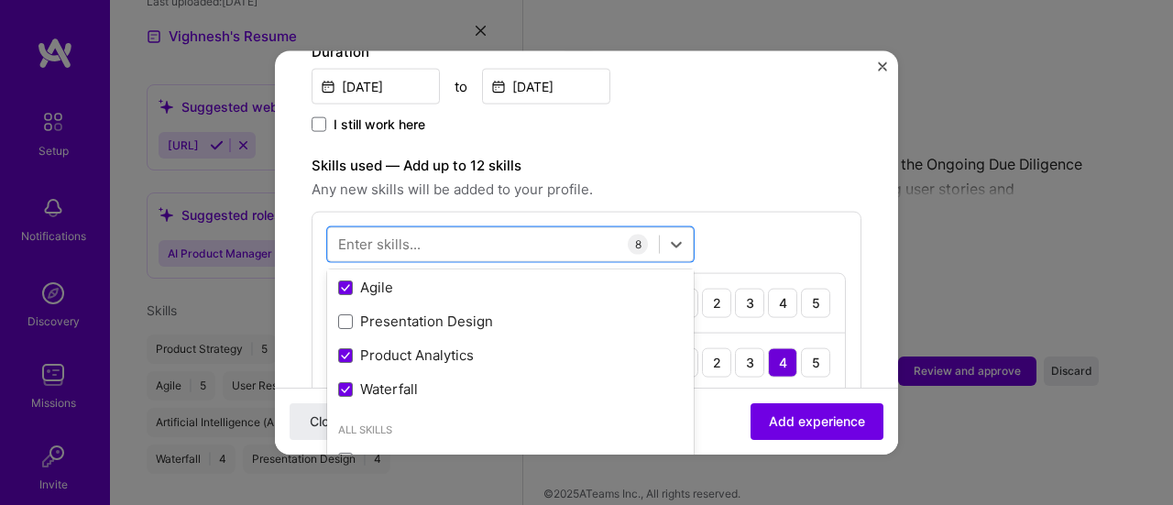
scroll to position [183, 0]
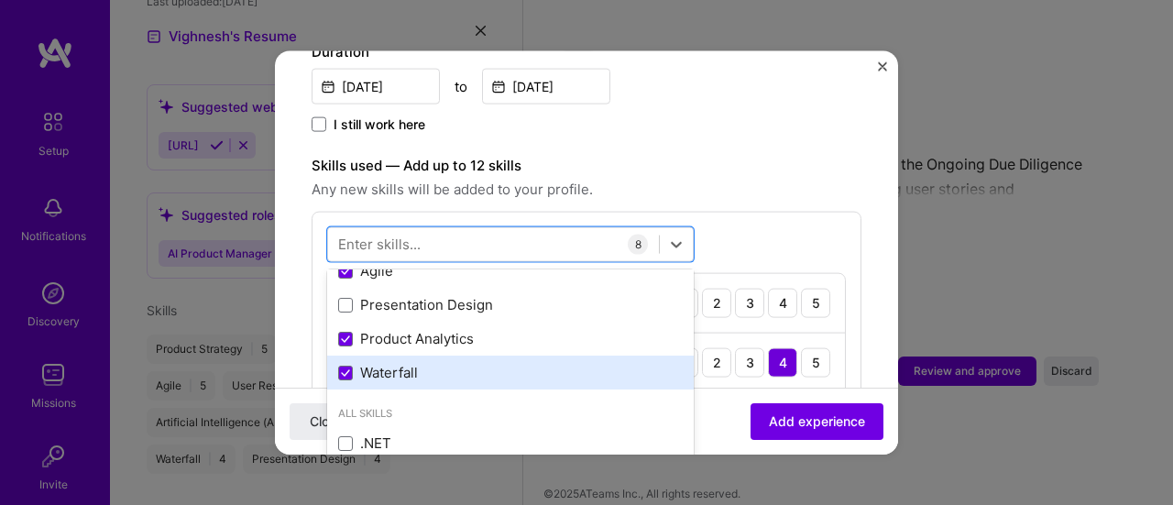
click at [390, 363] on div "Waterfall" at bounding box center [510, 372] width 345 height 19
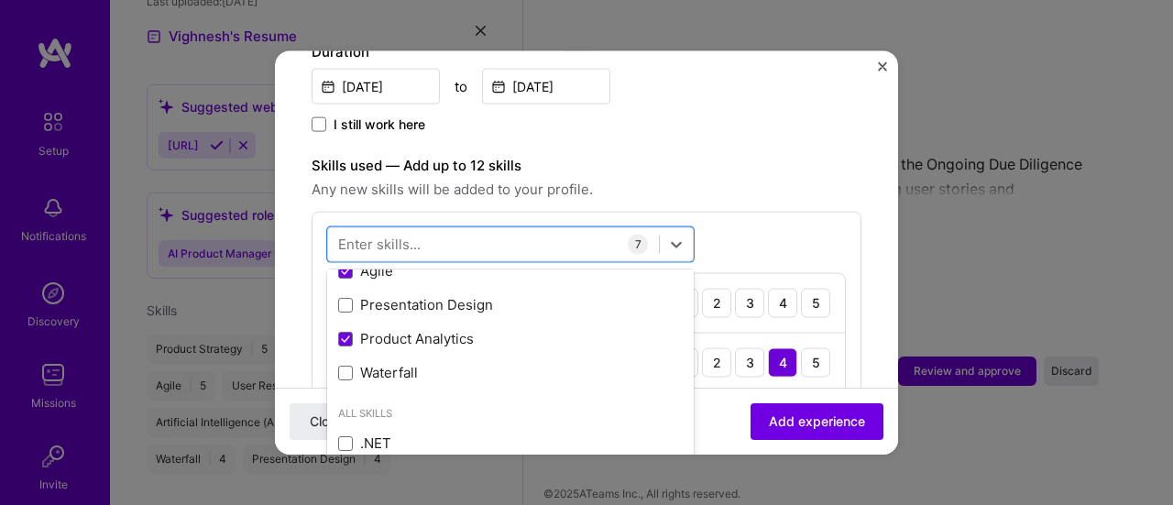
click at [763, 178] on span "Any new skills will be added to your profile." at bounding box center [587, 189] width 550 height 22
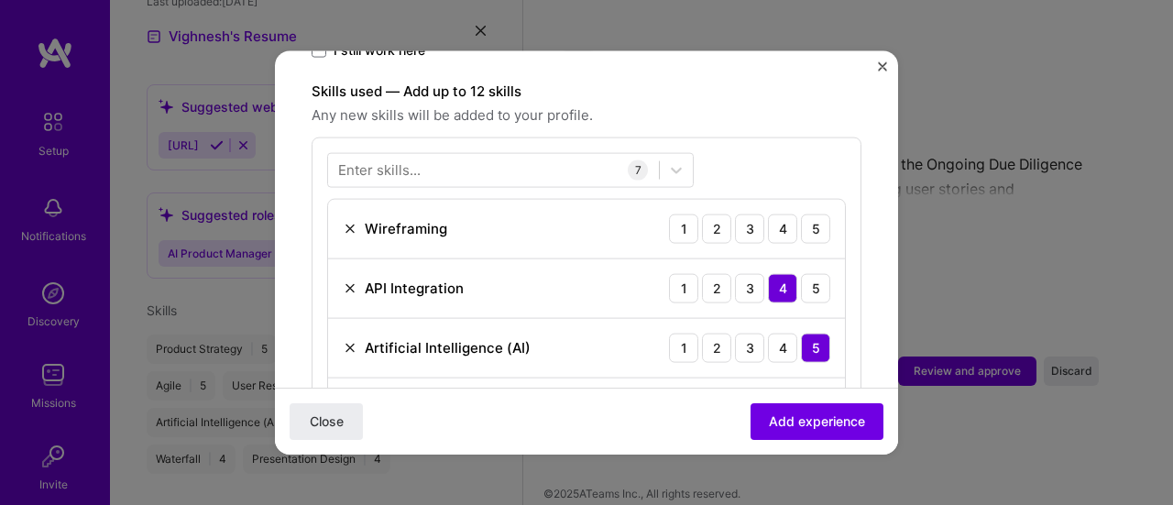
scroll to position [642, 0]
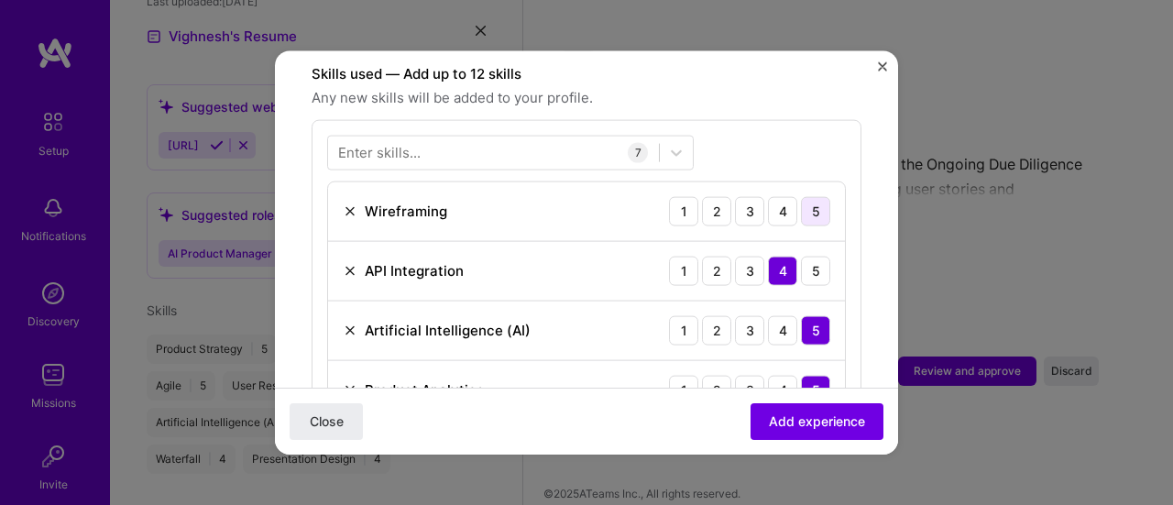
click at [801, 196] on div "5" at bounding box center [815, 210] width 29 height 29
click at [464, 137] on div at bounding box center [493, 152] width 331 height 30
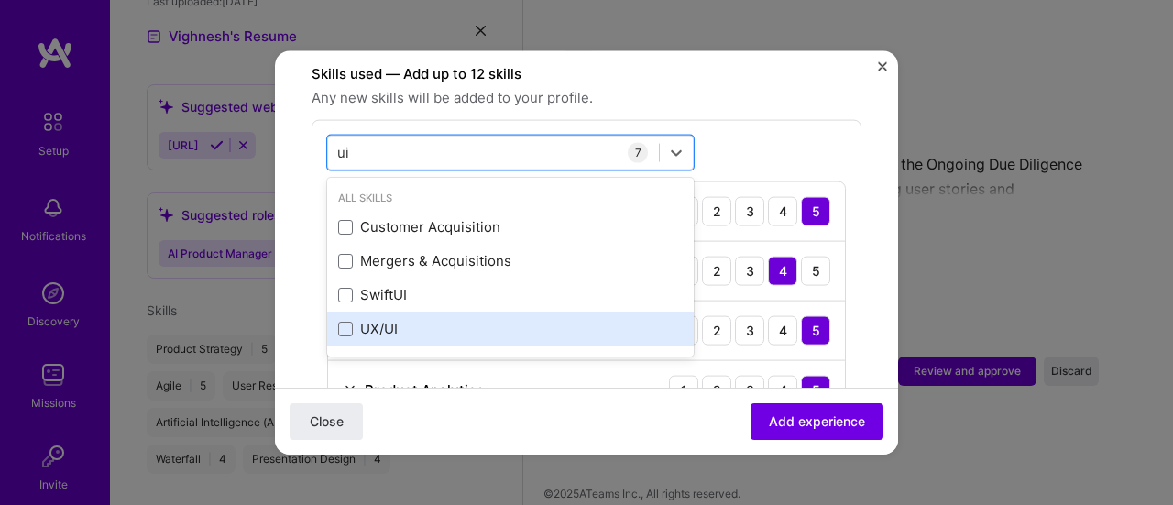
click at [388, 319] on div "UX/UI" at bounding box center [510, 329] width 367 height 34
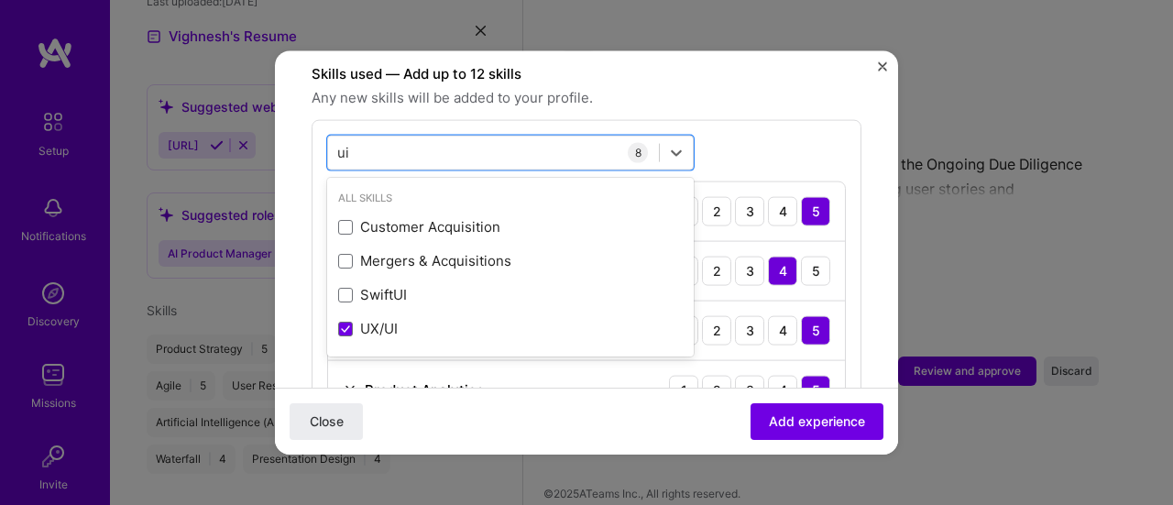
type input "ui"
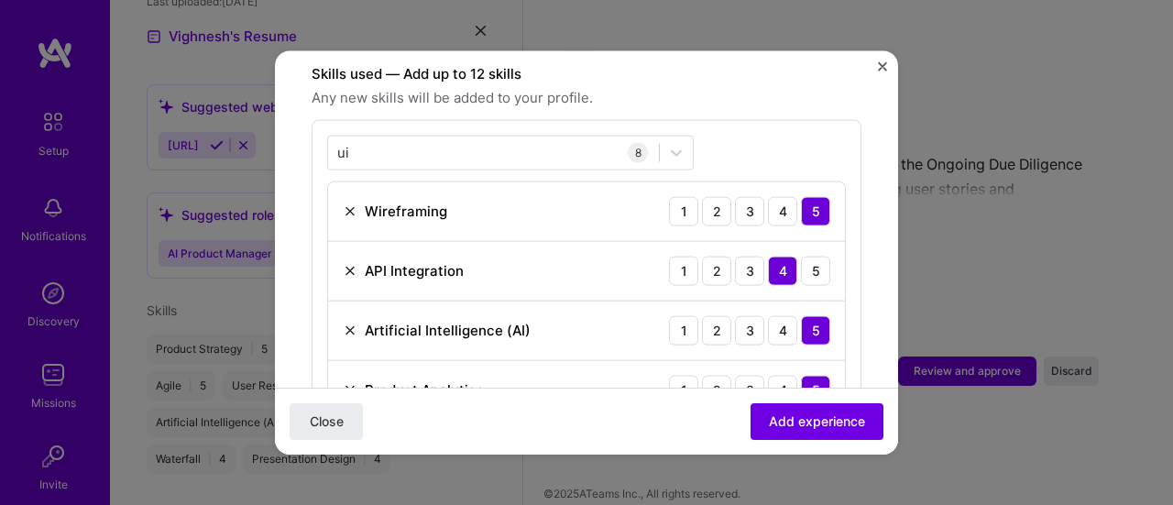
click at [764, 119] on div "ui ui 8 Wireframing 1 2 3 4 5 API Integration 1 2 3 4 5 Artificial Intelligence…" at bounding box center [587, 396] width 550 height 555
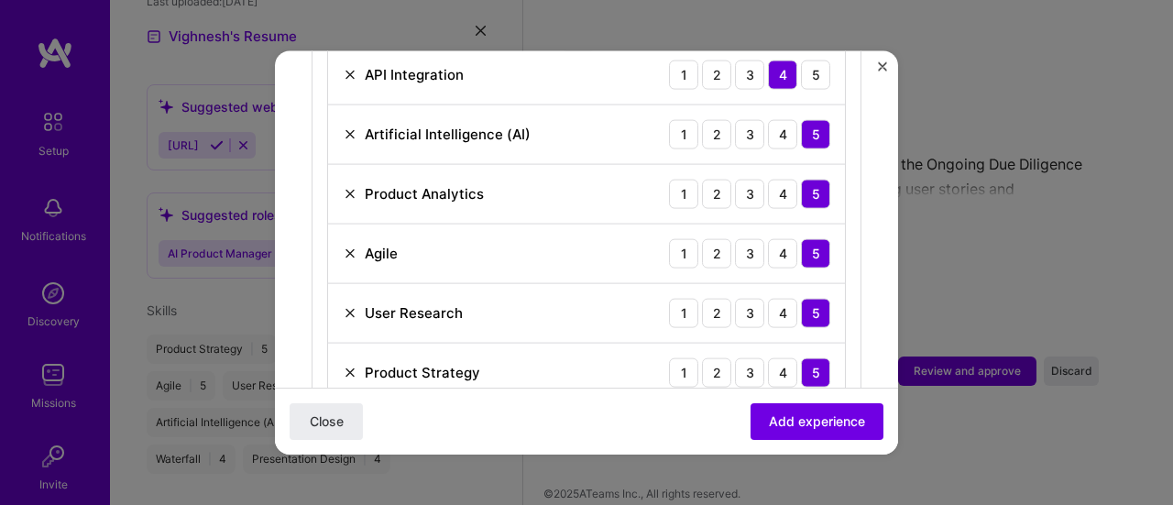
scroll to position [917, 0]
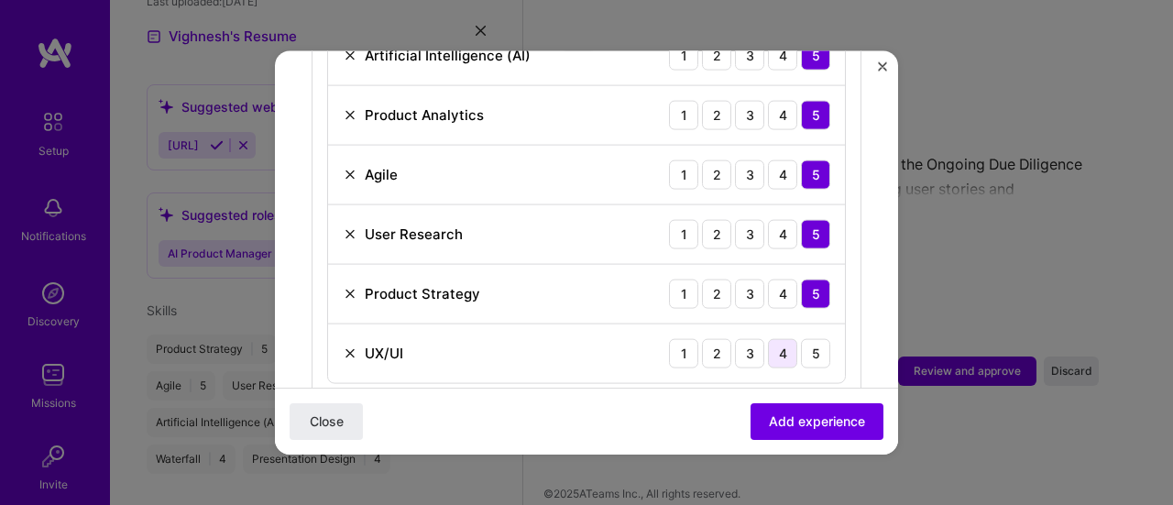
click at [775, 338] on div "4" at bounding box center [782, 352] width 29 height 29
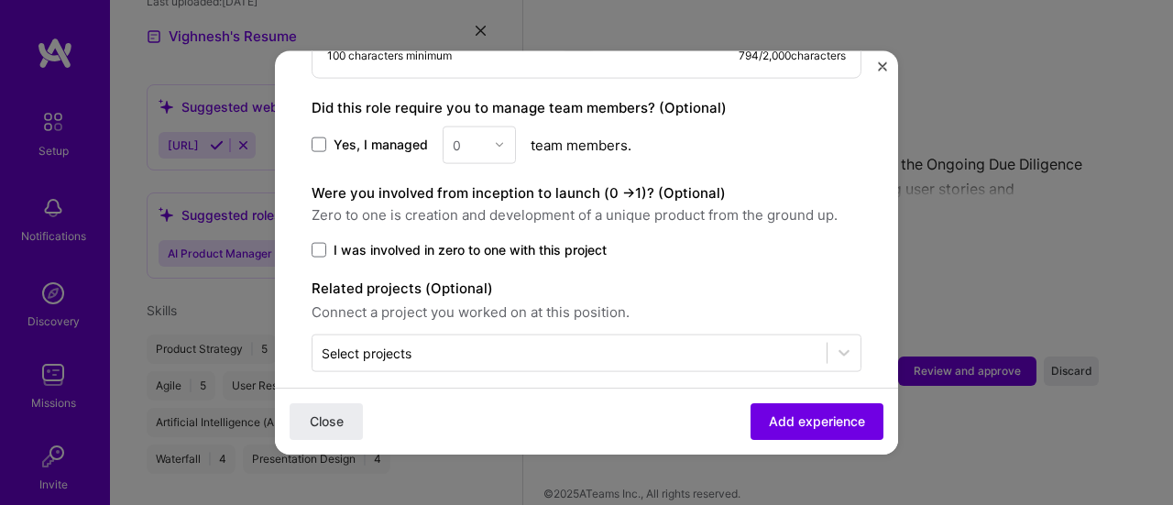
scroll to position [1603, 0]
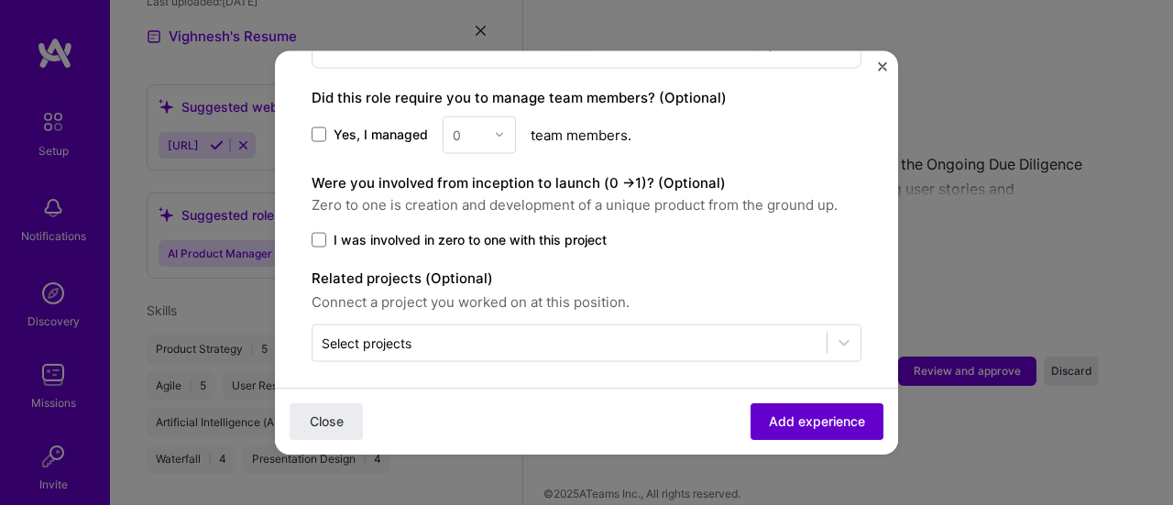
click at [772, 422] on span "Add experience" at bounding box center [817, 421] width 96 height 18
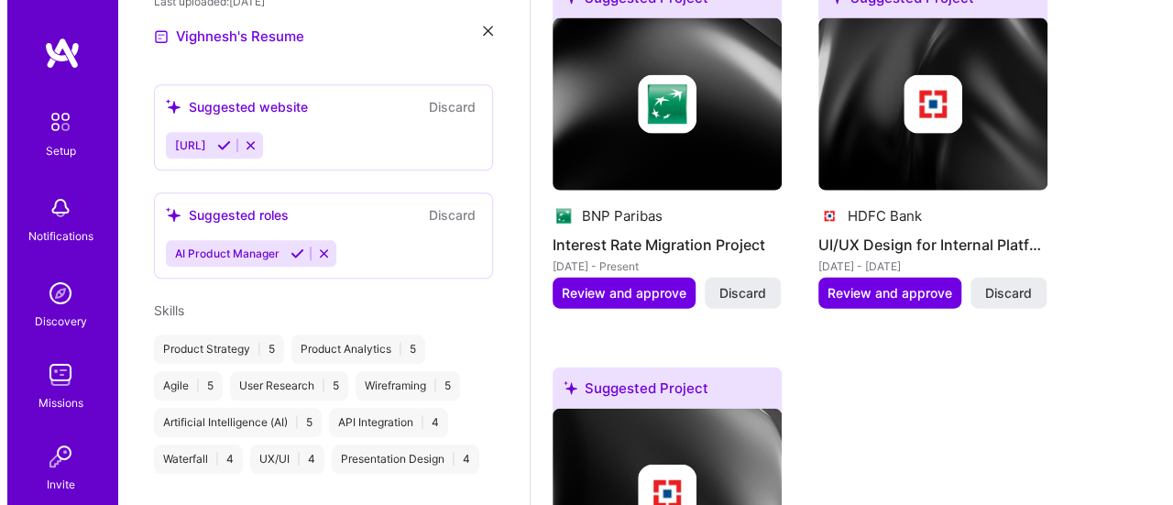
scroll to position [2097, 0]
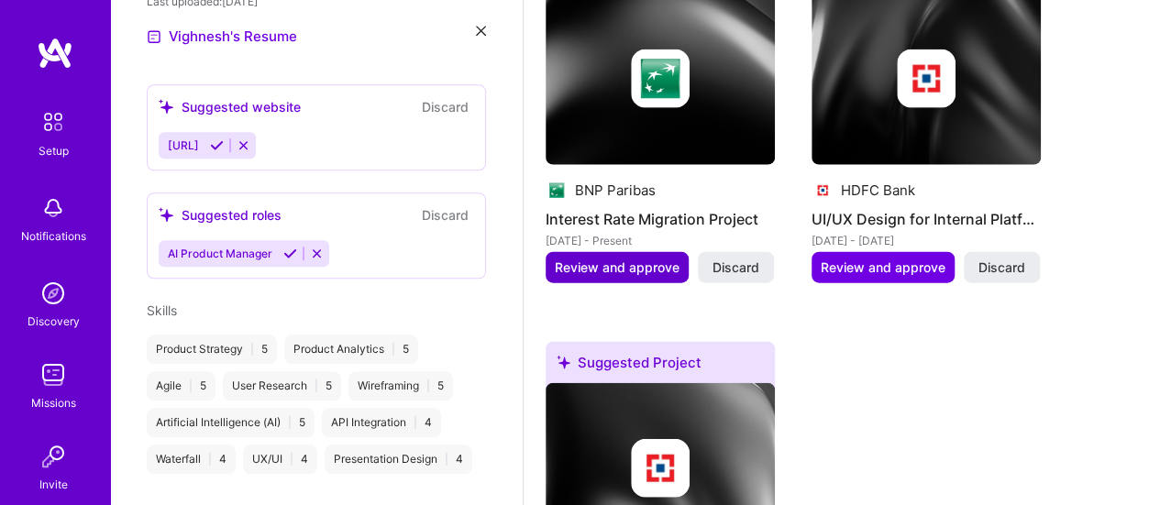
click at [649, 258] on span "Review and approve" at bounding box center [617, 267] width 125 height 18
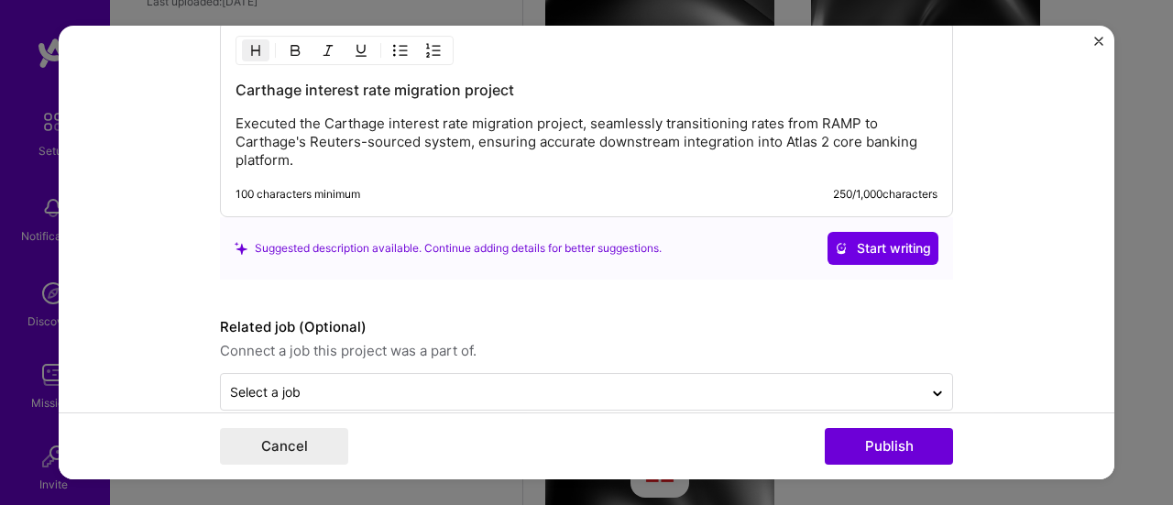
scroll to position [1520, 0]
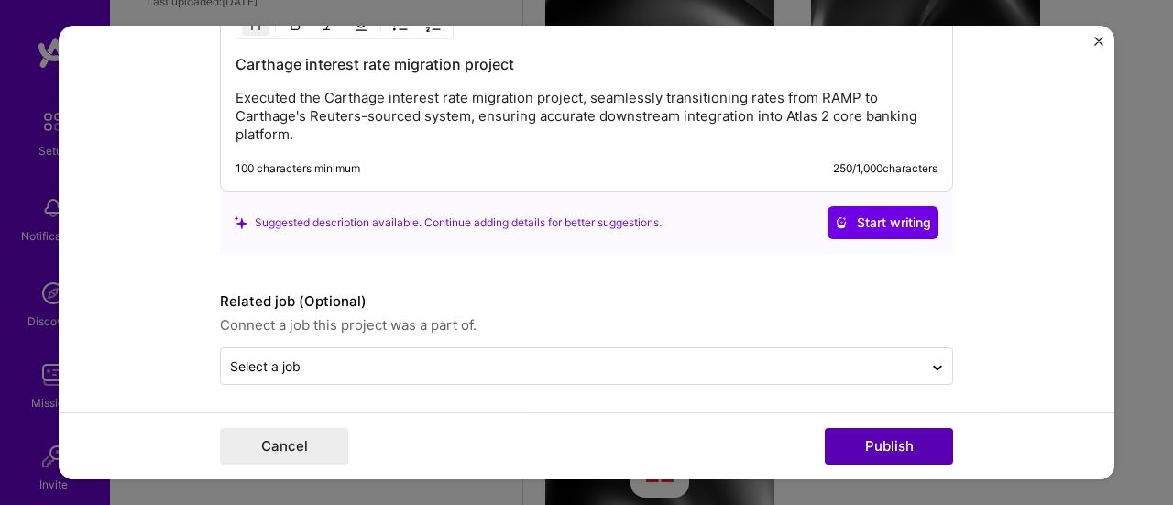
click at [879, 443] on button "Publish" at bounding box center [889, 446] width 128 height 37
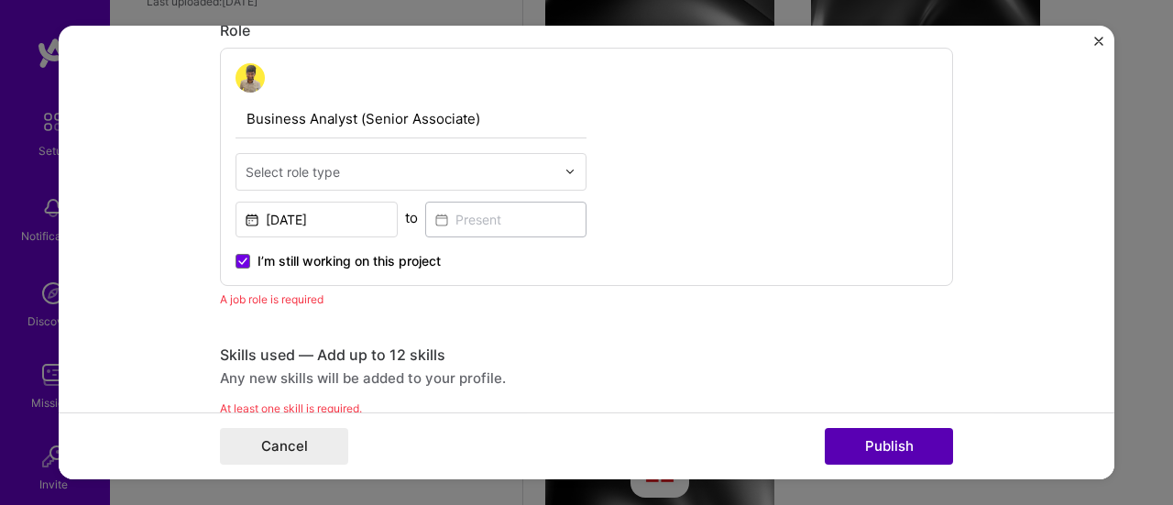
scroll to position [614, 0]
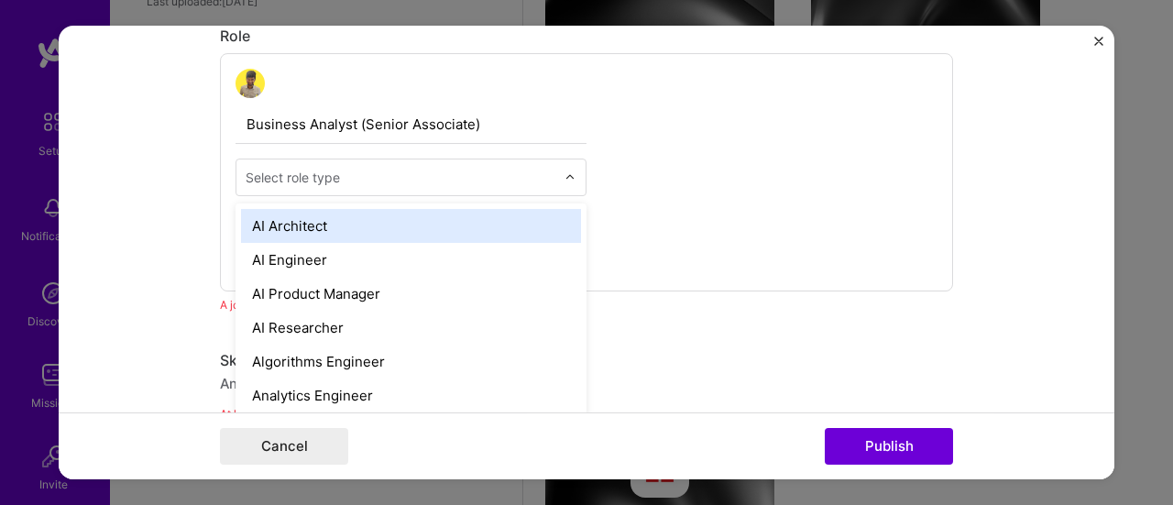
click at [434, 190] on div "Select role type" at bounding box center [400, 177] width 328 height 36
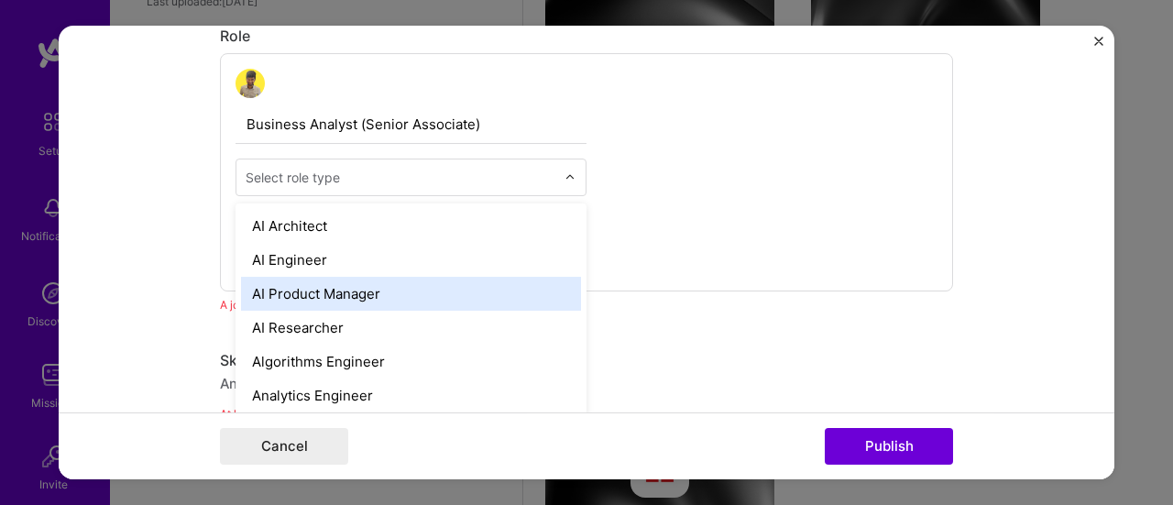
click at [359, 291] on div "AI Product Manager" at bounding box center [411, 294] width 340 height 34
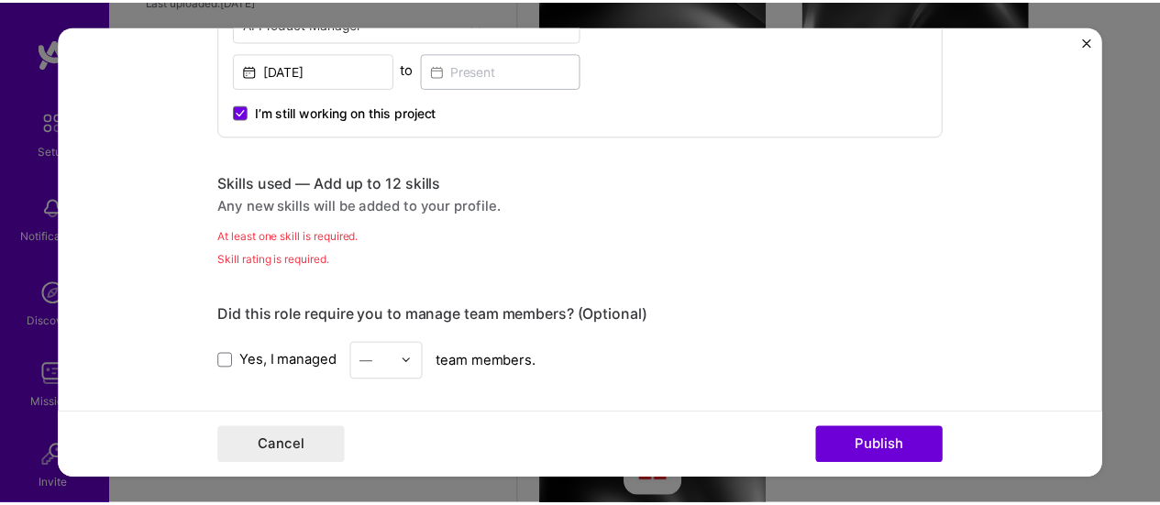
scroll to position [797, 0]
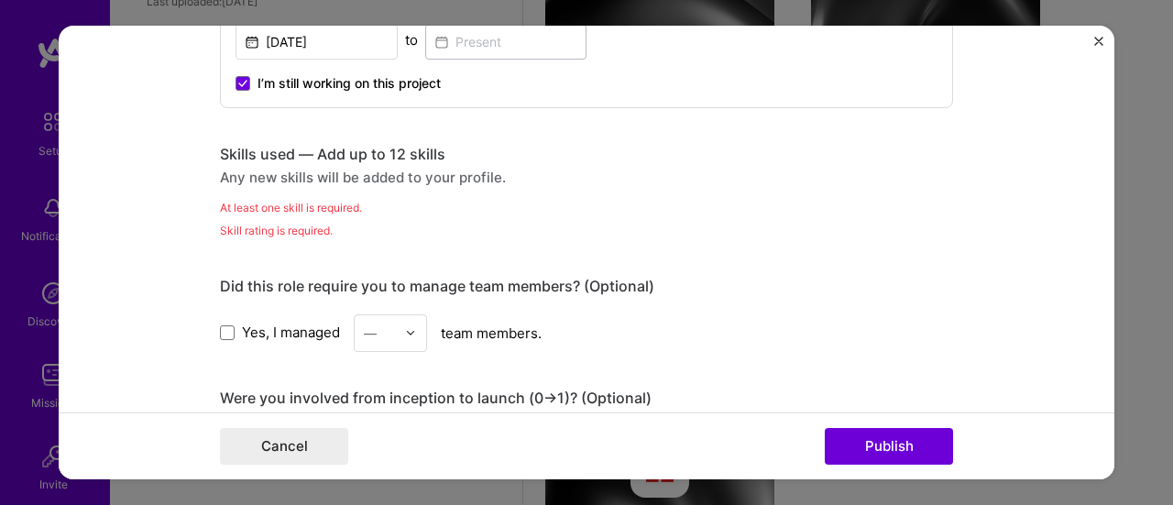
click at [1094, 40] on img "Close" at bounding box center [1098, 41] width 9 height 9
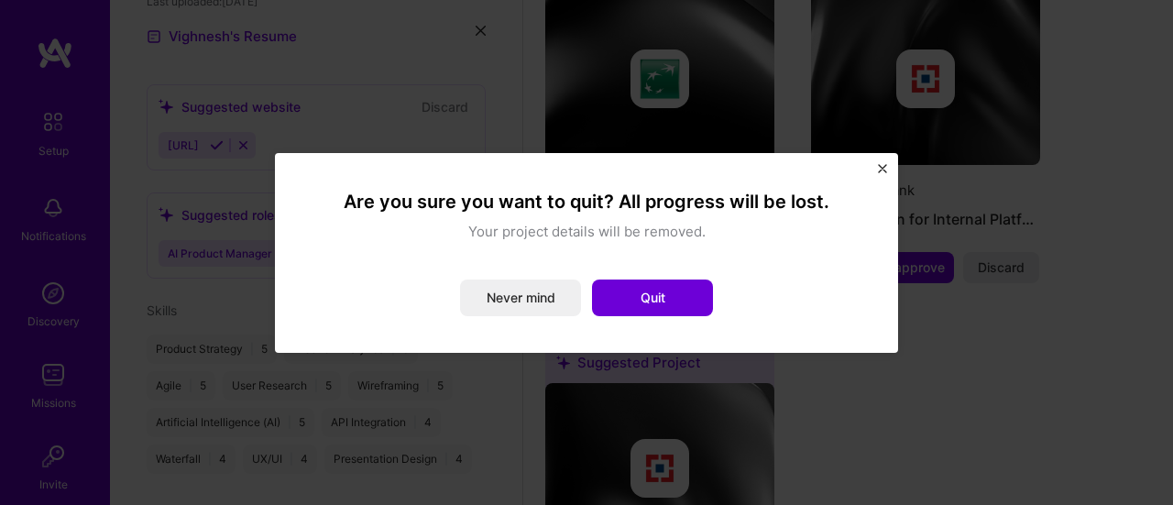
click at [880, 168] on img "Close" at bounding box center [882, 168] width 9 height 9
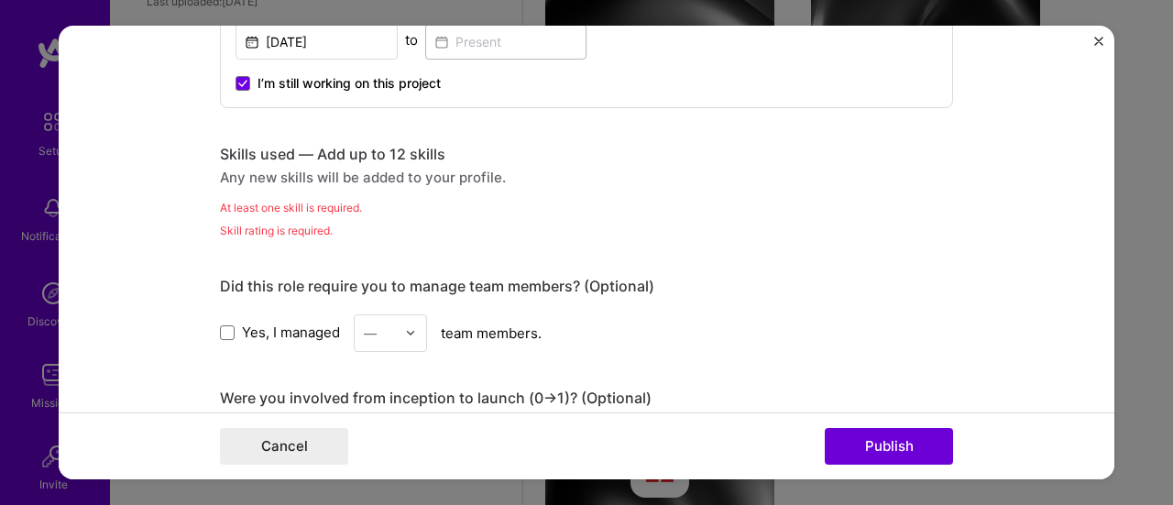
click at [1095, 41] on img "Close" at bounding box center [1098, 41] width 9 height 9
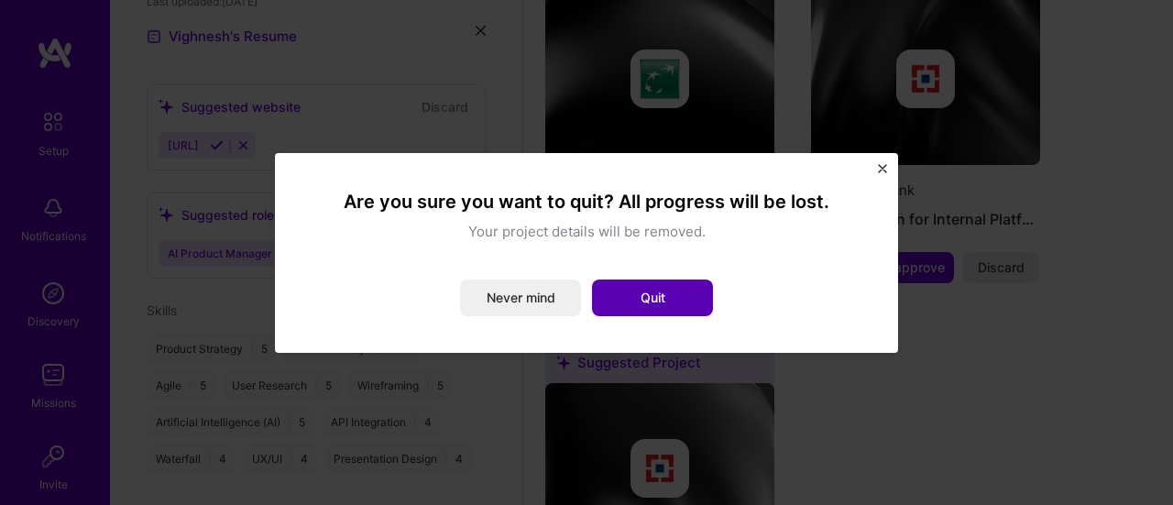
click at [634, 297] on button "Quit" at bounding box center [652, 298] width 121 height 37
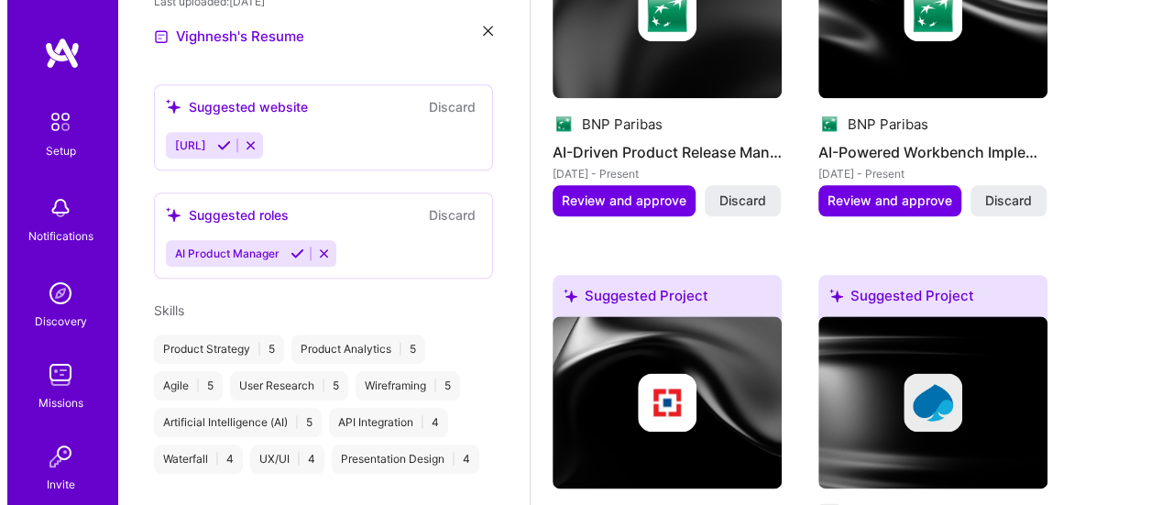
scroll to position [906, 0]
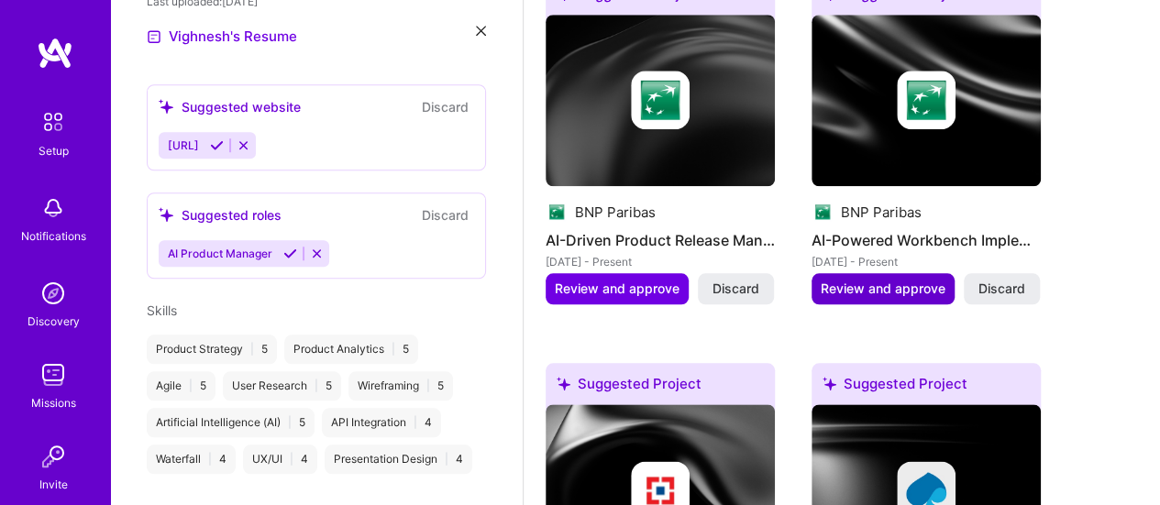
click at [922, 280] on span "Review and approve" at bounding box center [882, 289] width 125 height 18
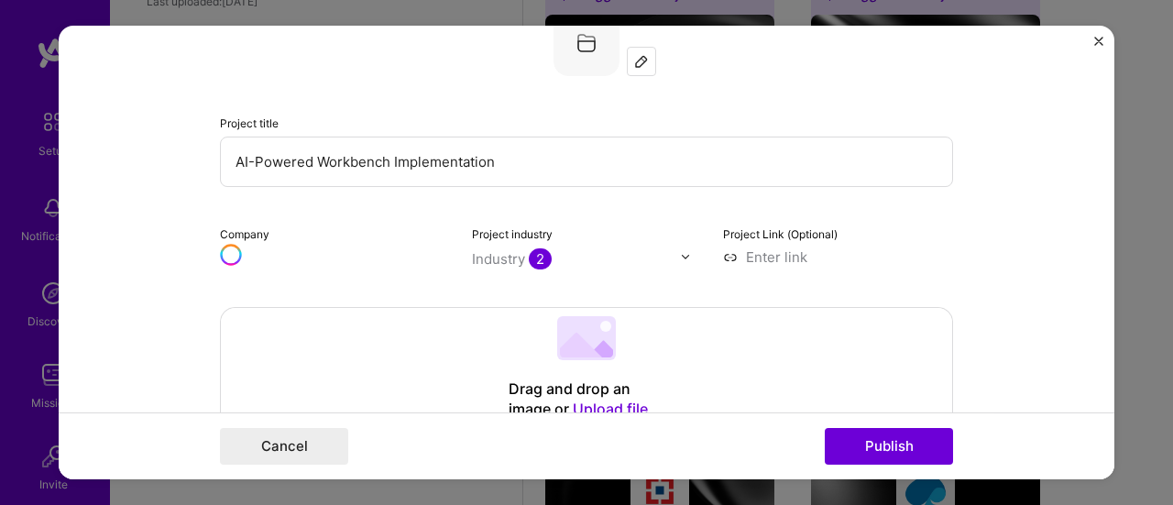
scroll to position [183, 0]
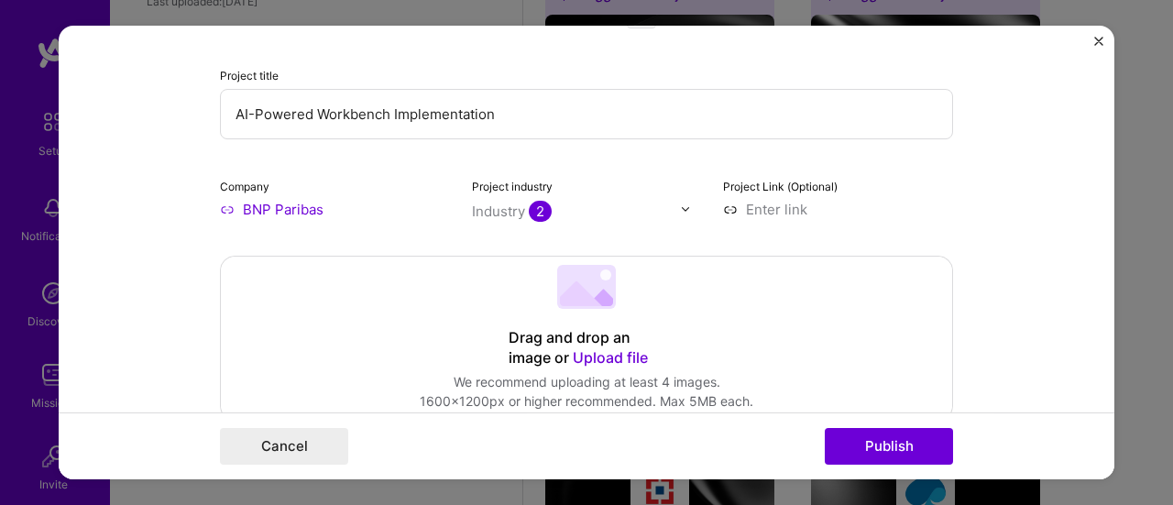
click at [484, 118] on input "AI-Powered Workbench Implementation" at bounding box center [586, 114] width 733 height 50
click at [867, 126] on input "AI-Powered Workbench Implementation" at bounding box center [586, 114] width 733 height 50
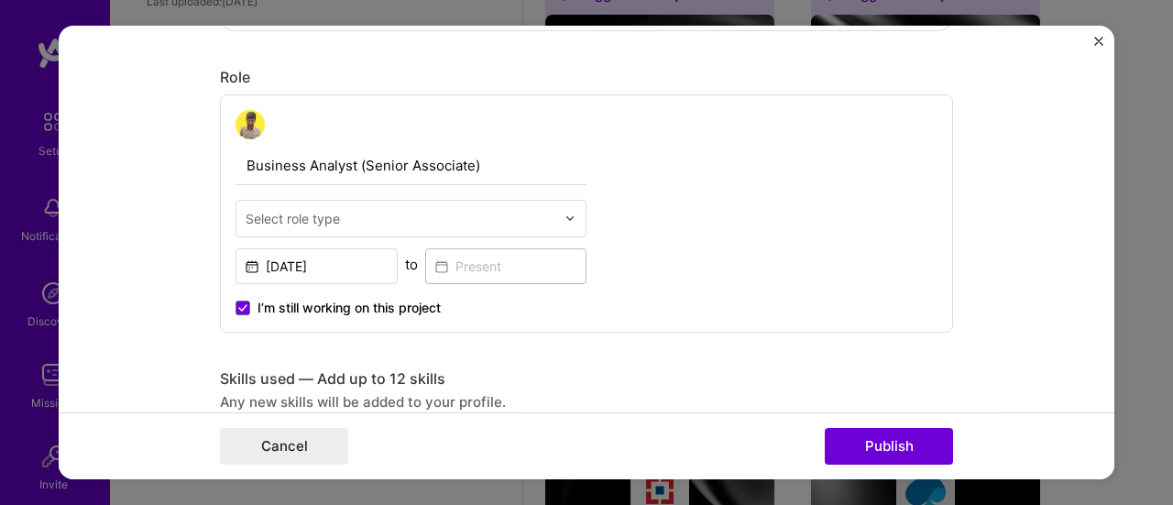
scroll to position [642, 0]
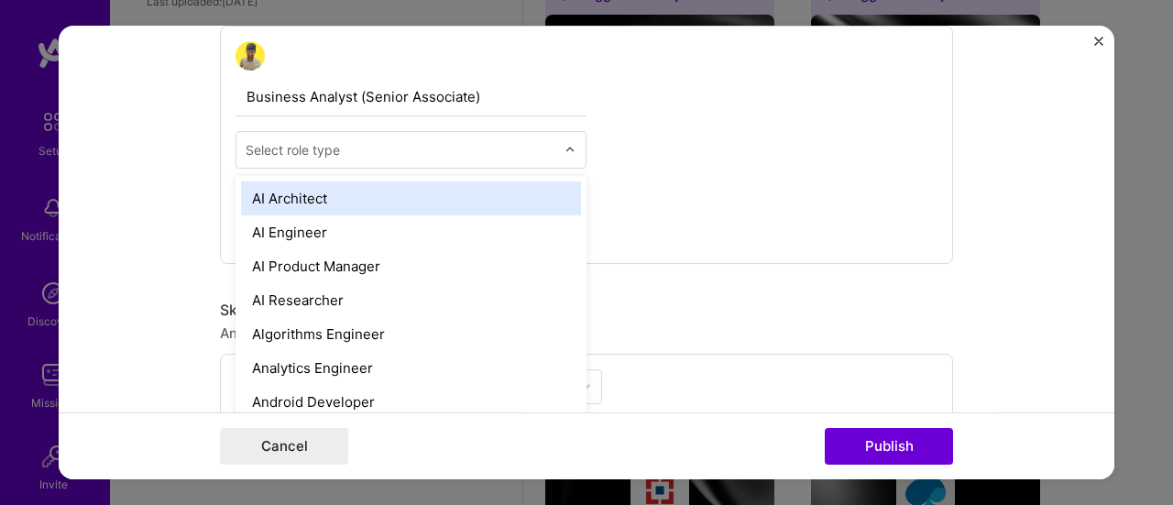
click at [544, 153] on input "text" at bounding box center [401, 149] width 310 height 19
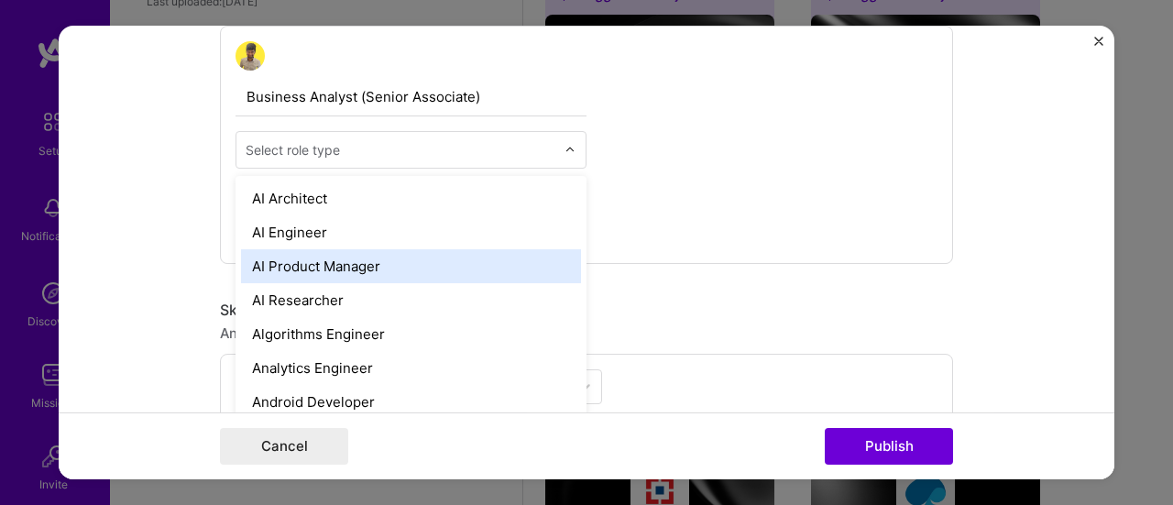
click at [356, 270] on div "AI Product Manager" at bounding box center [411, 266] width 340 height 34
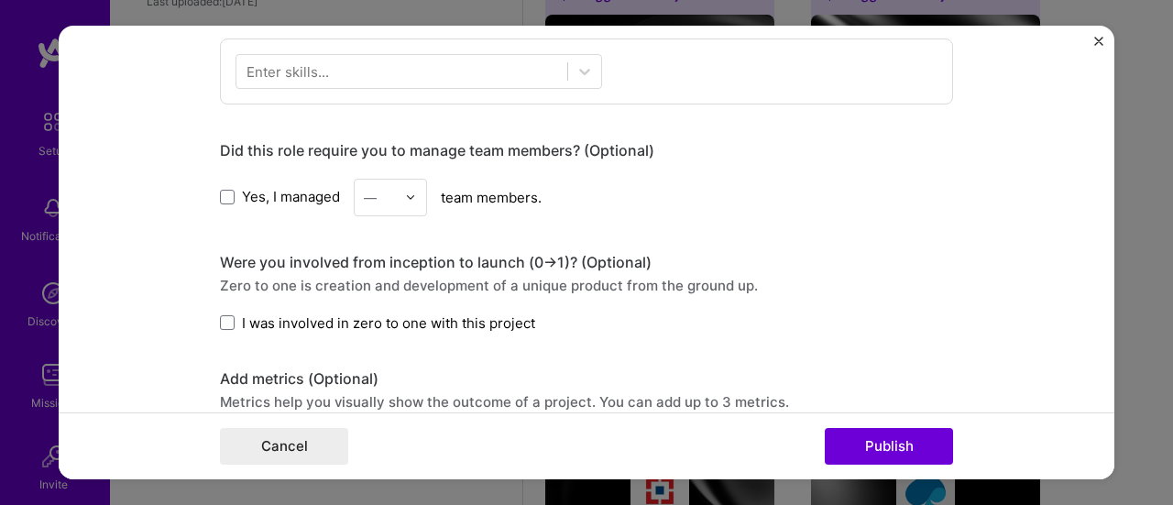
scroll to position [917, 0]
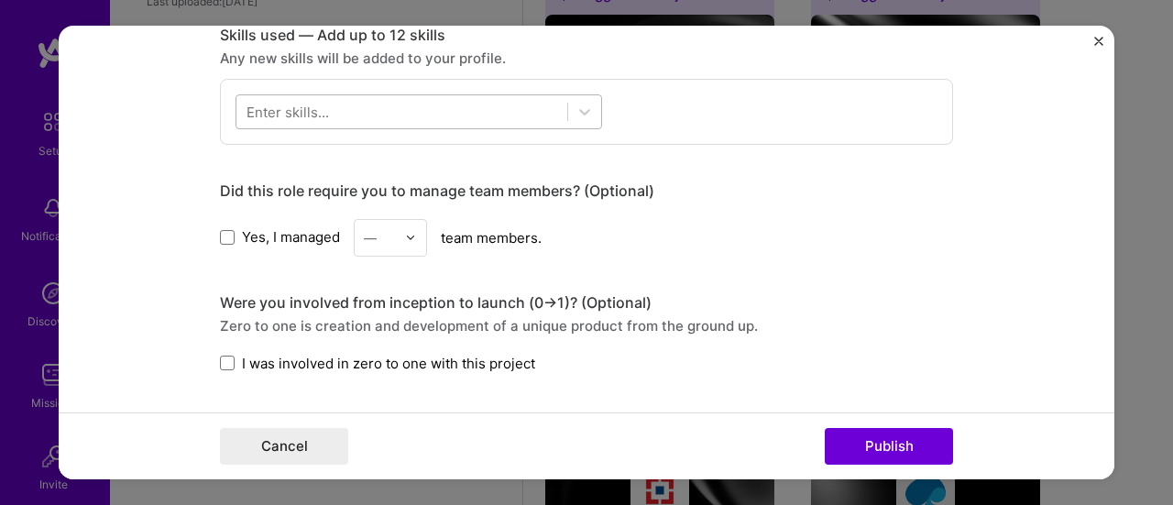
click at [548, 110] on div at bounding box center [401, 111] width 331 height 30
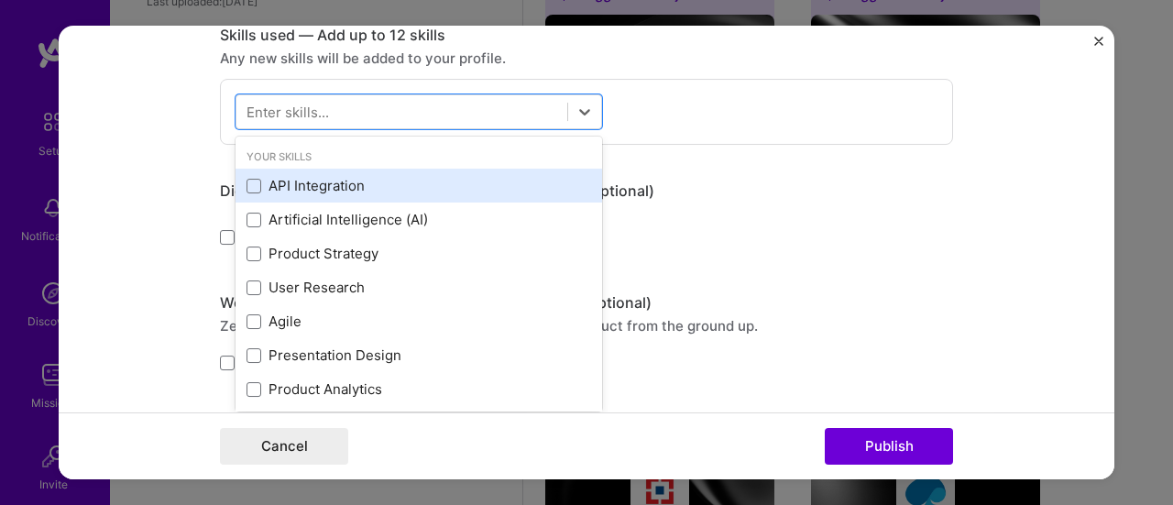
click at [364, 188] on div "API Integration" at bounding box center [419, 185] width 345 height 19
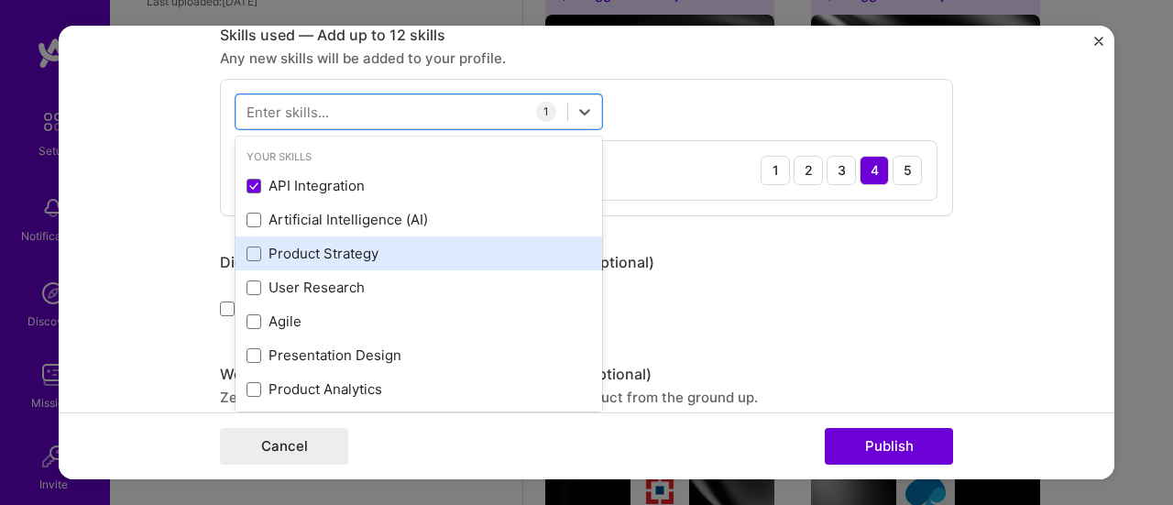
drag, startPoint x: 335, startPoint y: 216, endPoint x: 320, endPoint y: 250, distance: 37.3
click at [335, 217] on div "Artificial Intelligence (AI)" at bounding box center [419, 219] width 345 height 19
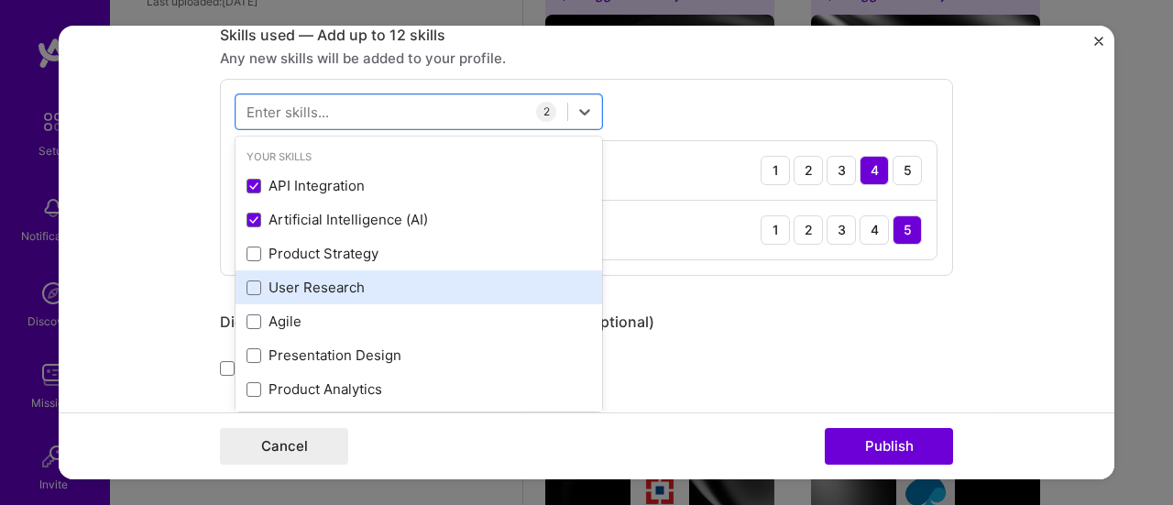
click at [320, 257] on div "Product Strategy" at bounding box center [419, 253] width 345 height 19
click at [317, 298] on div "User Research" at bounding box center [419, 287] width 367 height 34
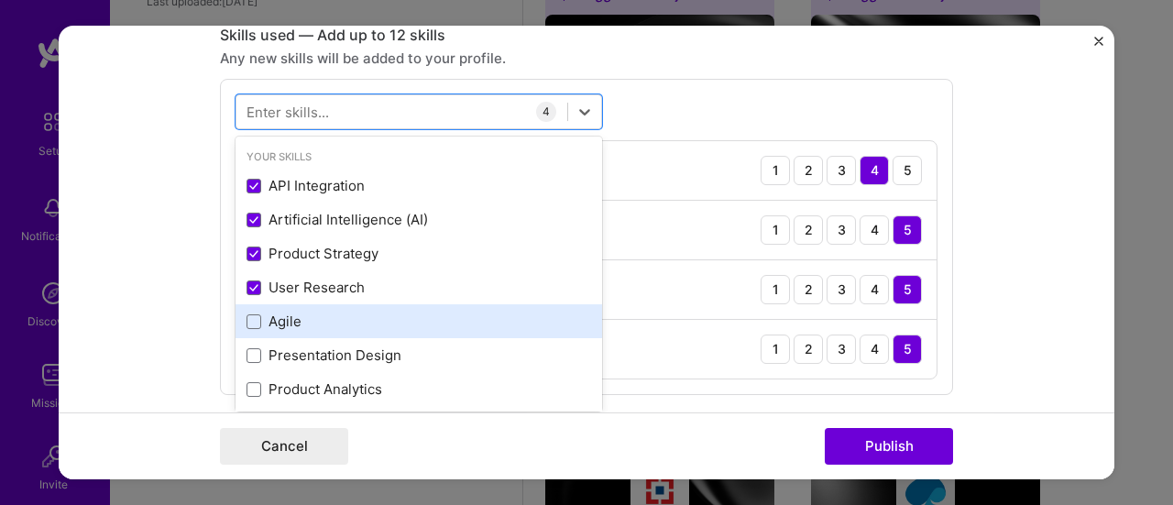
click at [316, 321] on div "Agile" at bounding box center [419, 321] width 345 height 19
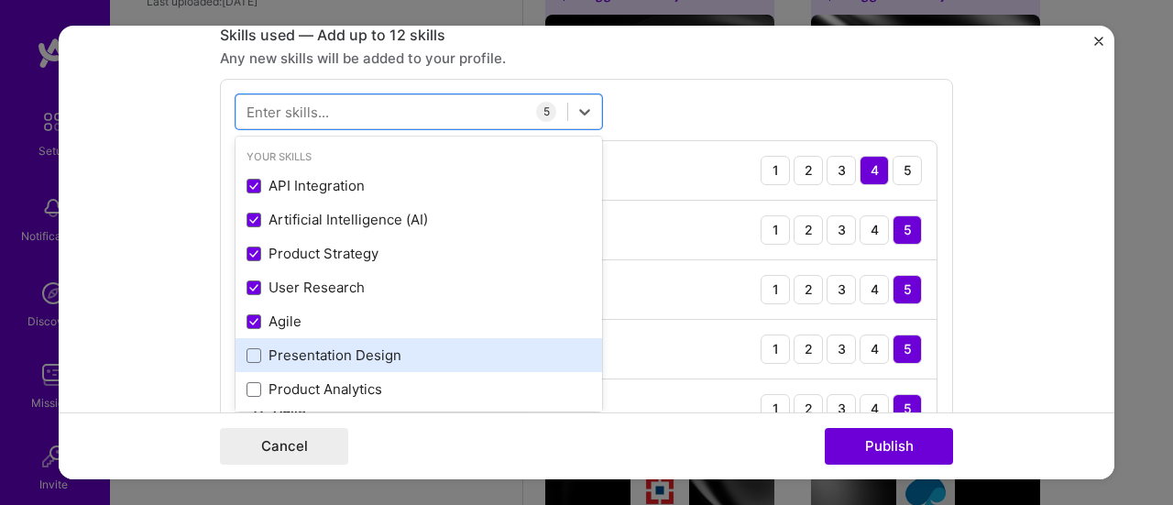
drag, startPoint x: 331, startPoint y: 357, endPoint x: 370, endPoint y: 357, distance: 39.4
click at [332, 357] on div "Presentation Design" at bounding box center [419, 355] width 345 height 19
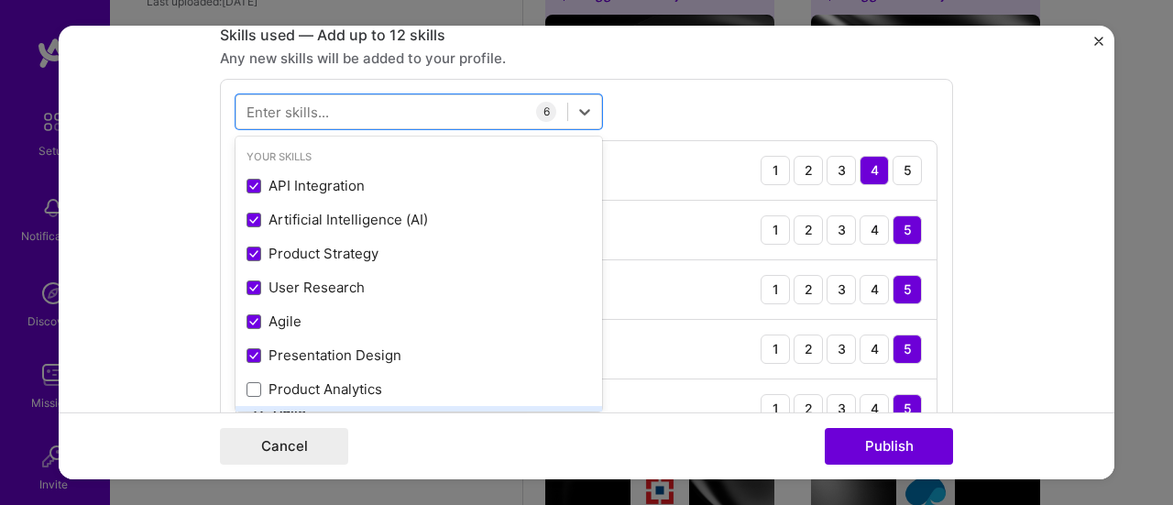
scroll to position [92, 0]
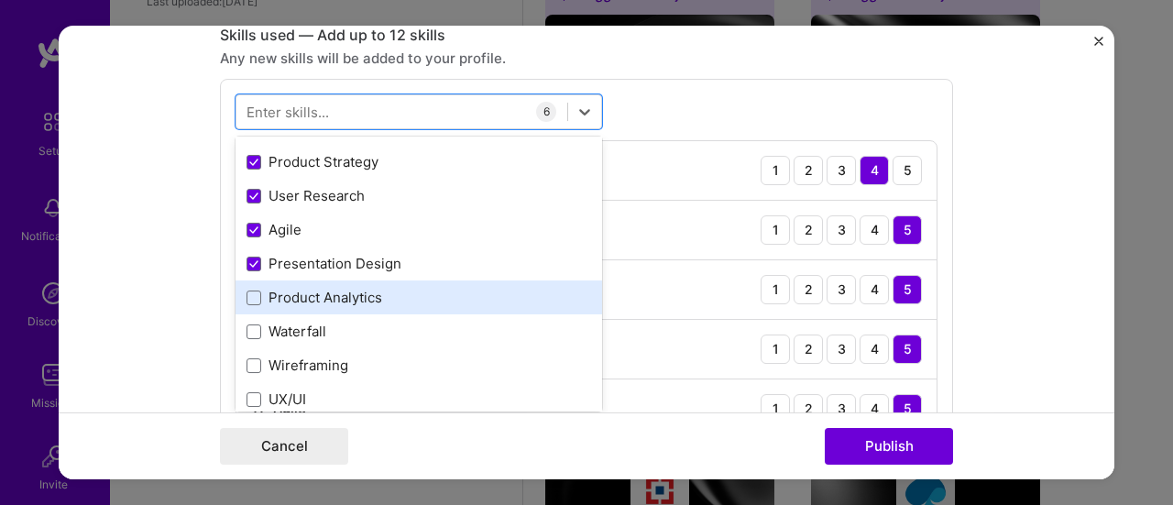
click at [402, 293] on div "Product Analytics" at bounding box center [419, 297] width 345 height 19
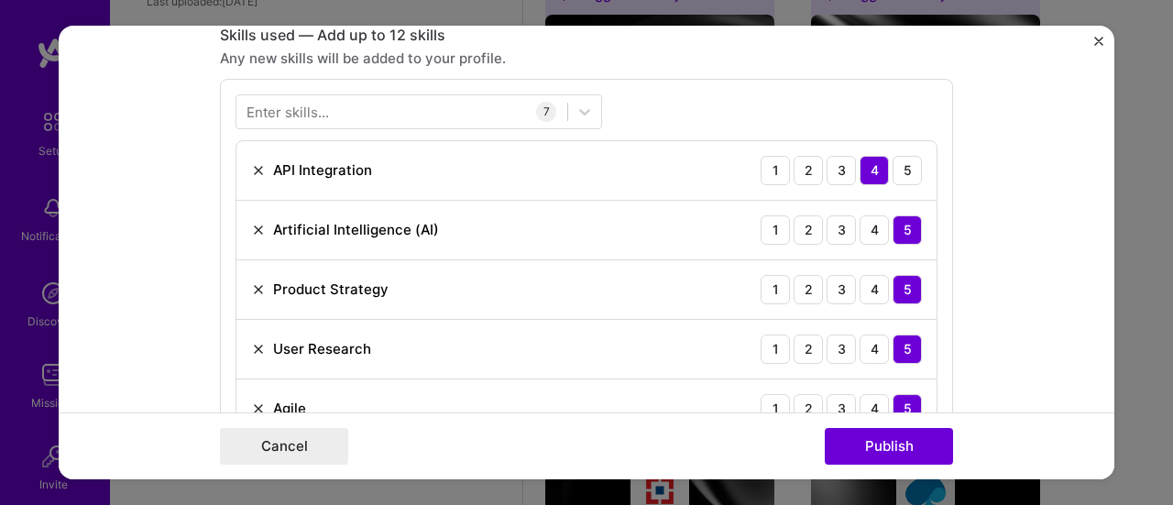
click at [1003, 102] on form "Editing suggested project This project is suggested based on your LinkedIn, res…" at bounding box center [587, 253] width 1056 height 455
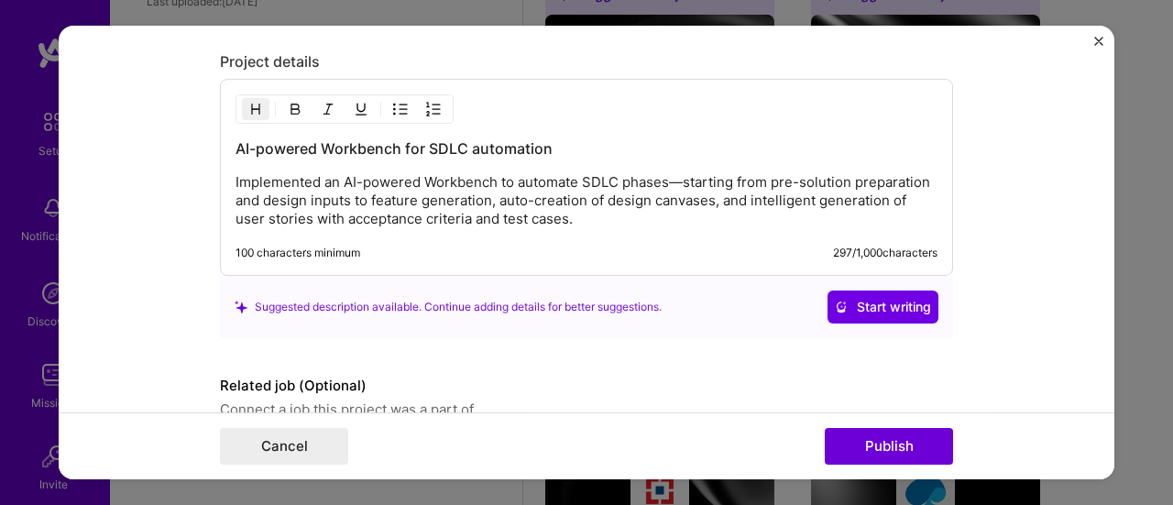
scroll to position [2023, 0]
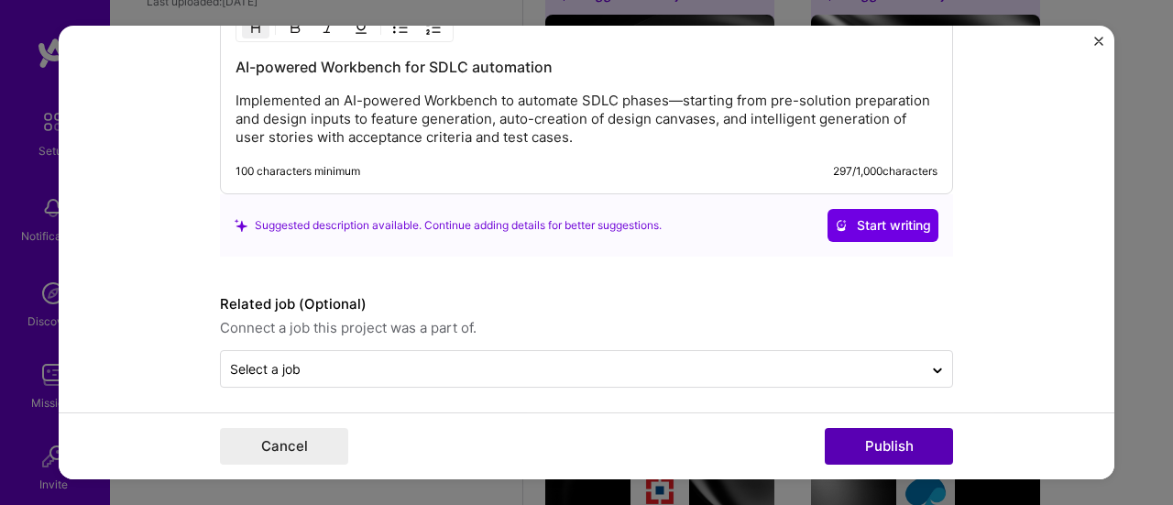
click at [887, 444] on button "Publish" at bounding box center [889, 446] width 128 height 37
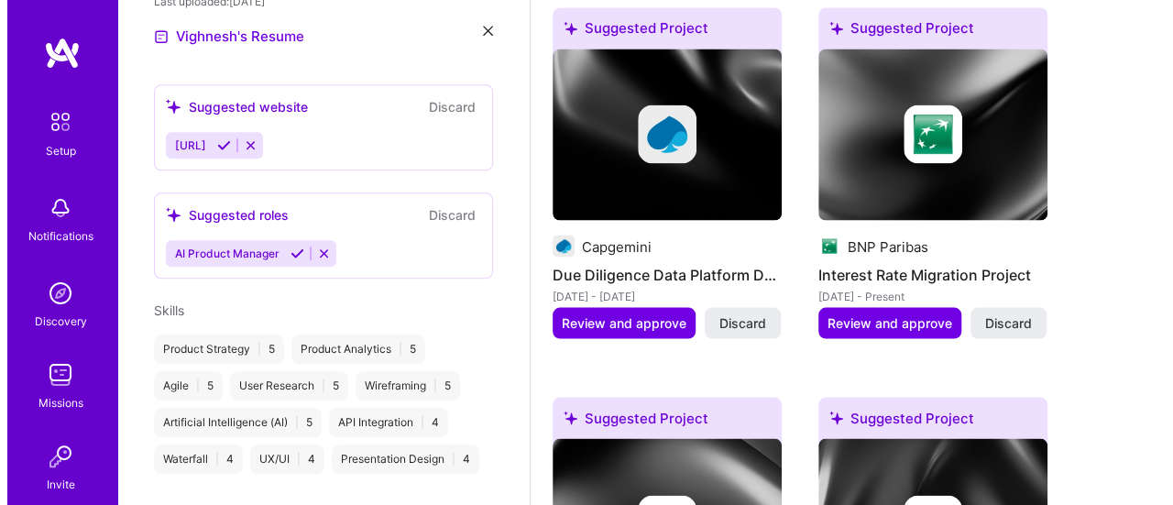
scroll to position [1650, 0]
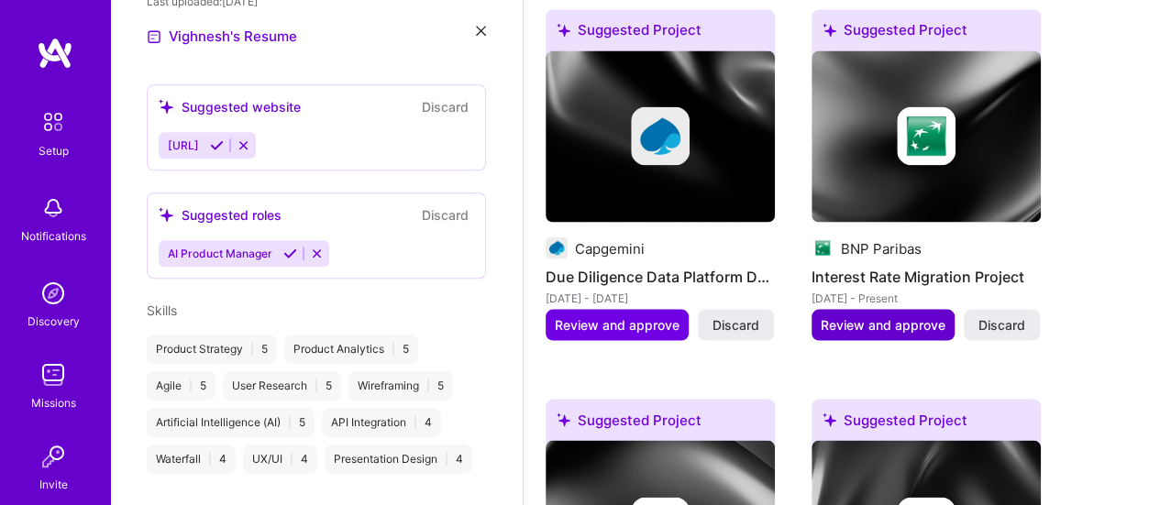
click at [874, 315] on span "Review and approve" at bounding box center [882, 324] width 125 height 18
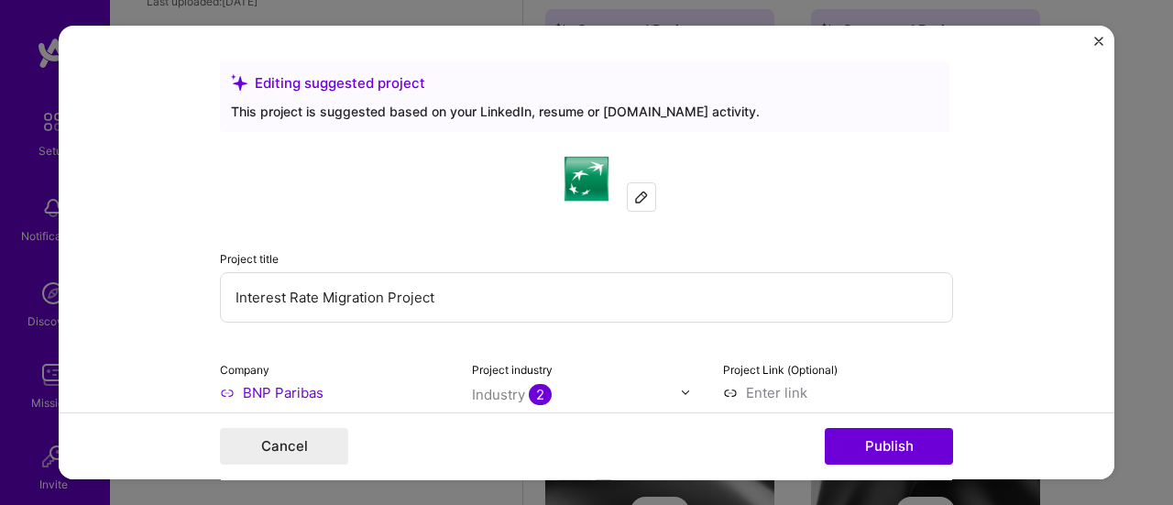
click at [554, 292] on input "Interest Rate Migration Project" at bounding box center [586, 297] width 733 height 50
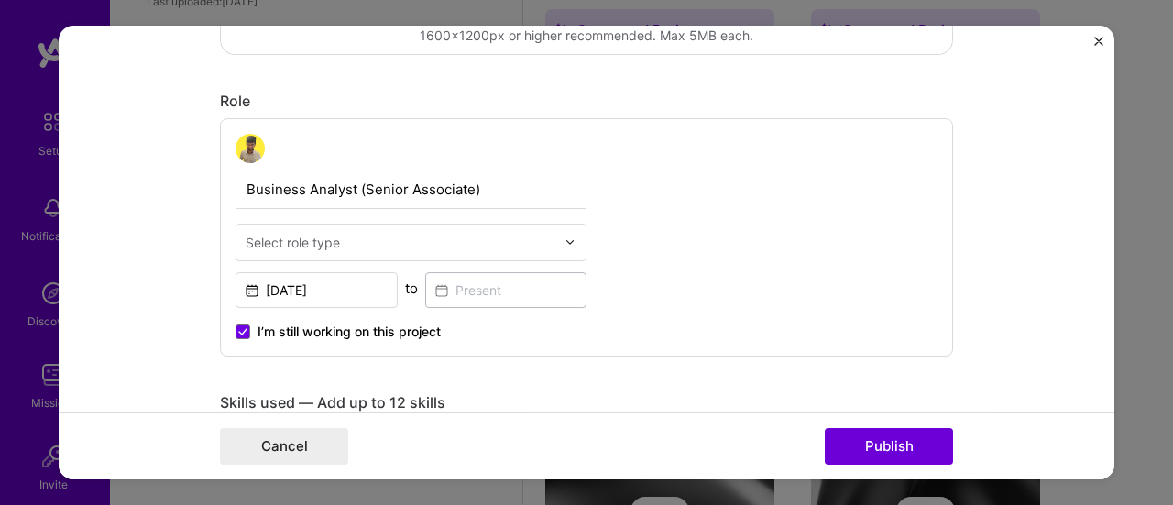
scroll to position [550, 0]
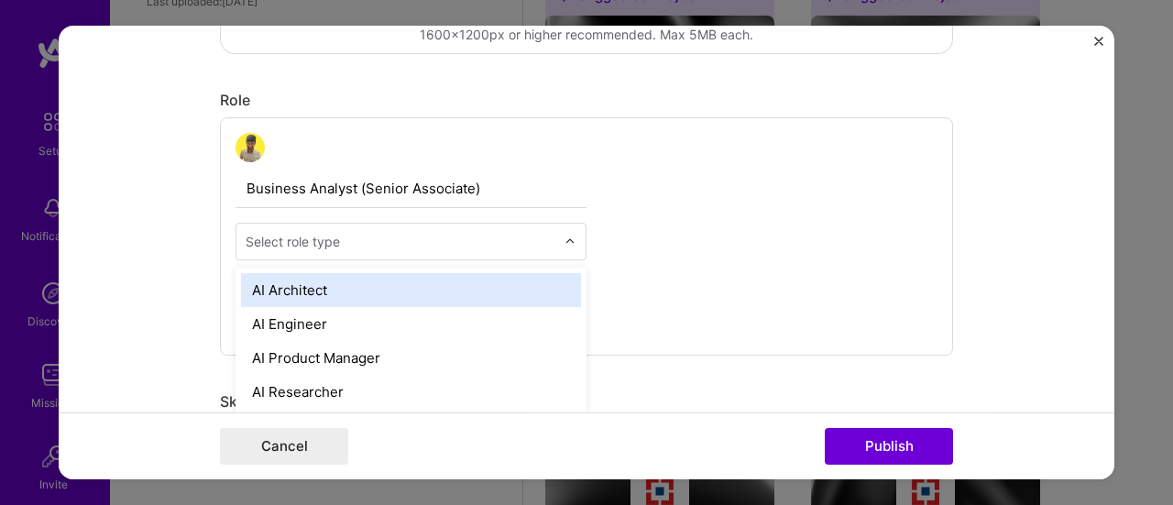
click at [418, 239] on input "text" at bounding box center [401, 241] width 310 height 19
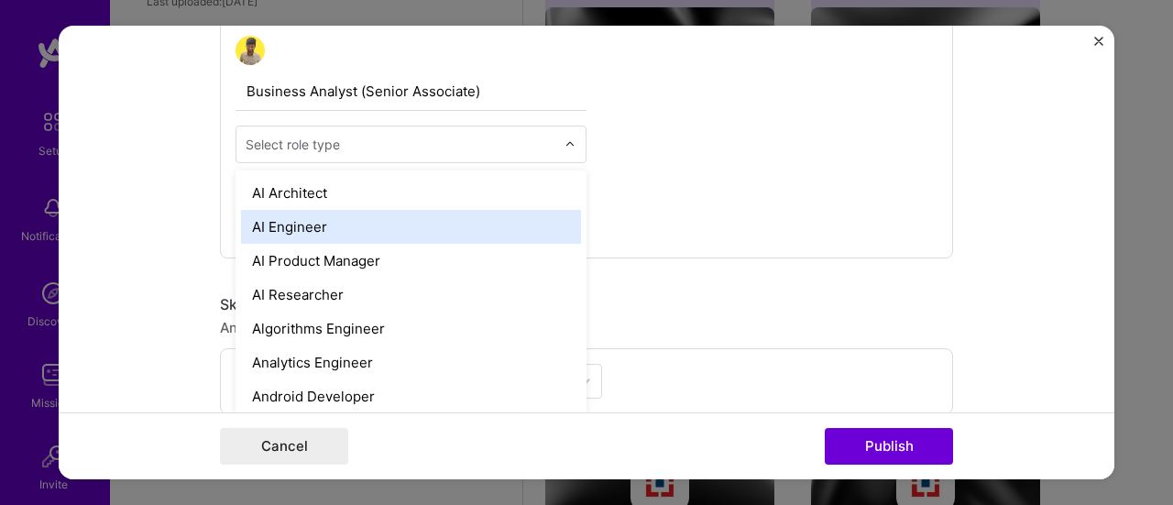
scroll to position [733, 0]
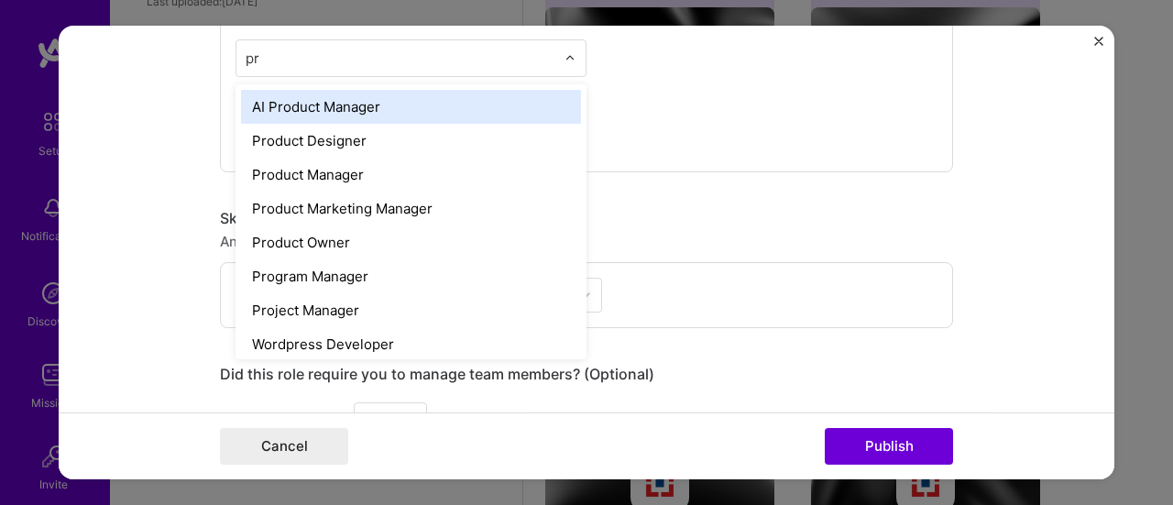
type input "pro"
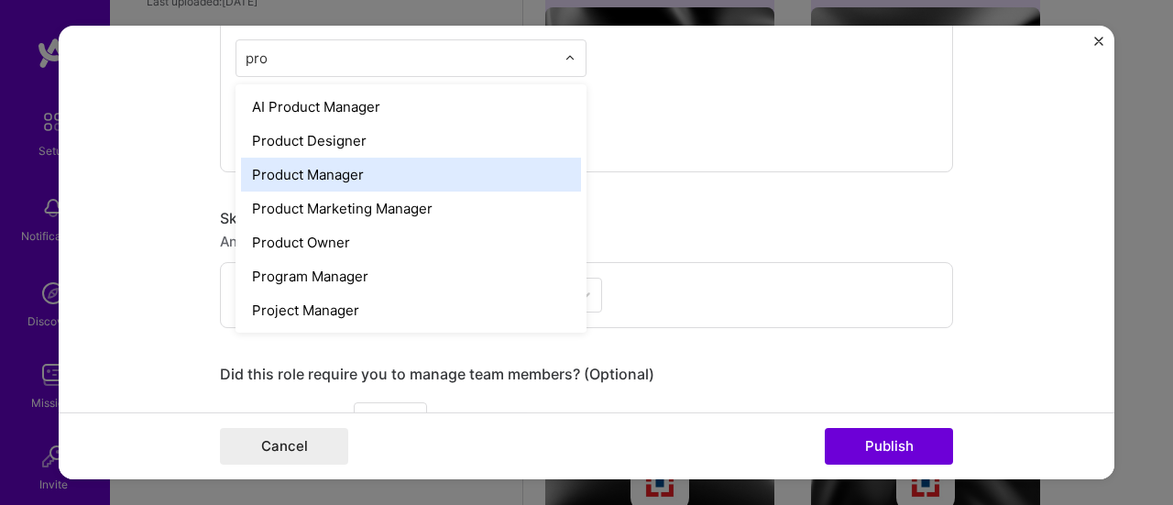
click at [346, 176] on div "Product Manager" at bounding box center [411, 175] width 340 height 34
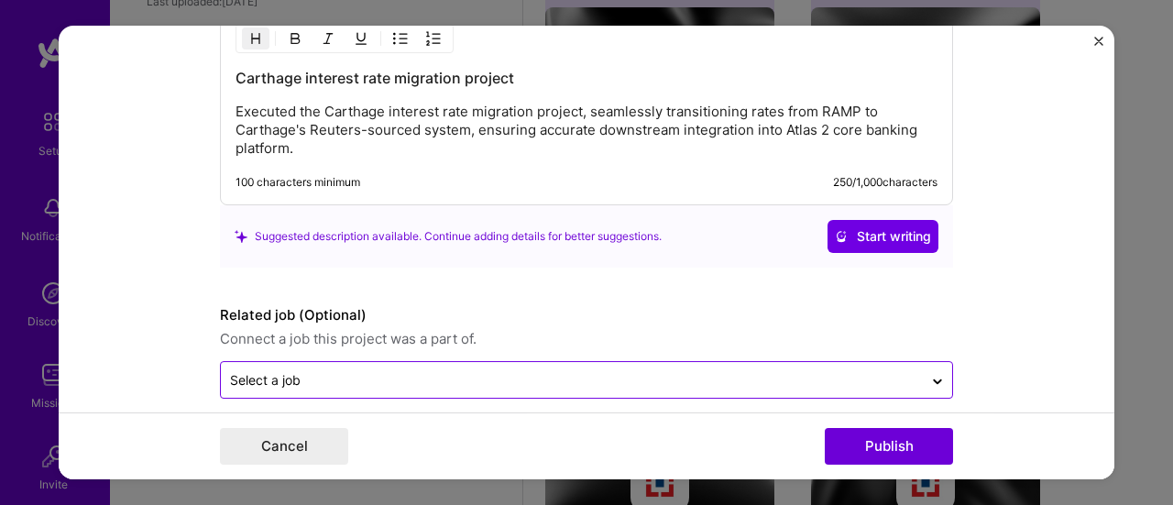
scroll to position [1597, 0]
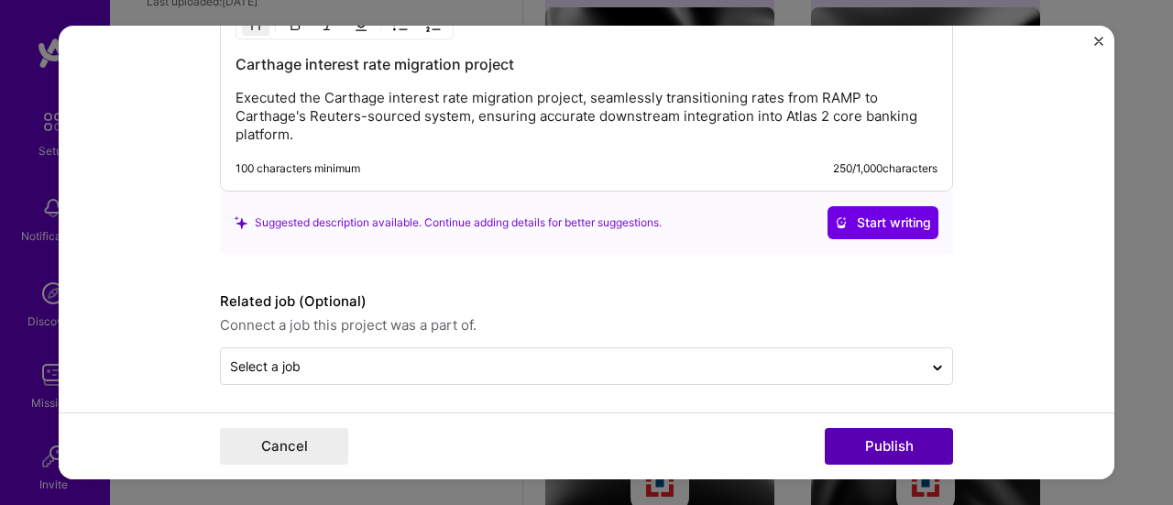
click at [849, 439] on button "Publish" at bounding box center [889, 446] width 128 height 37
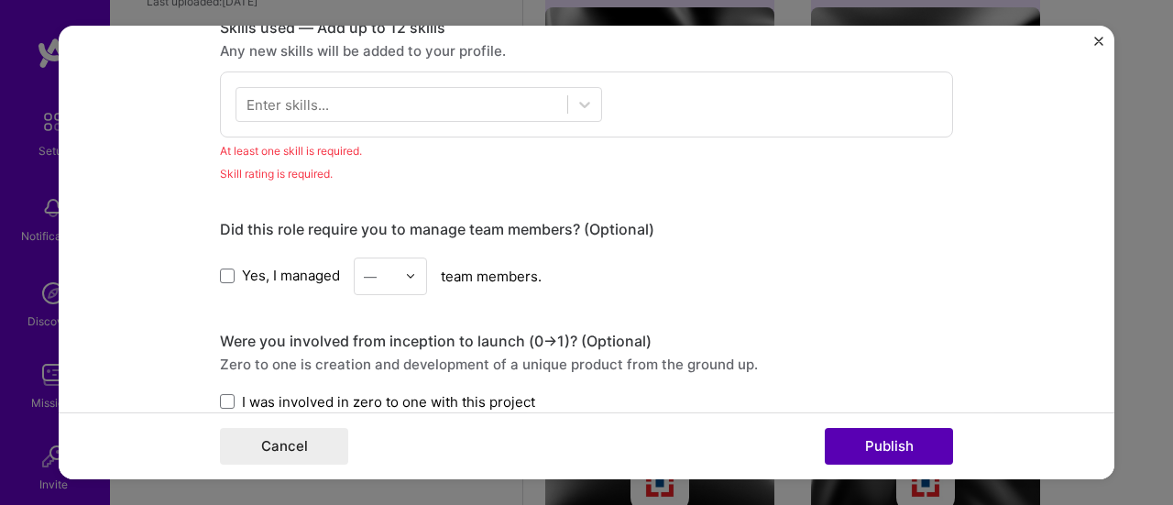
scroll to position [915, 0]
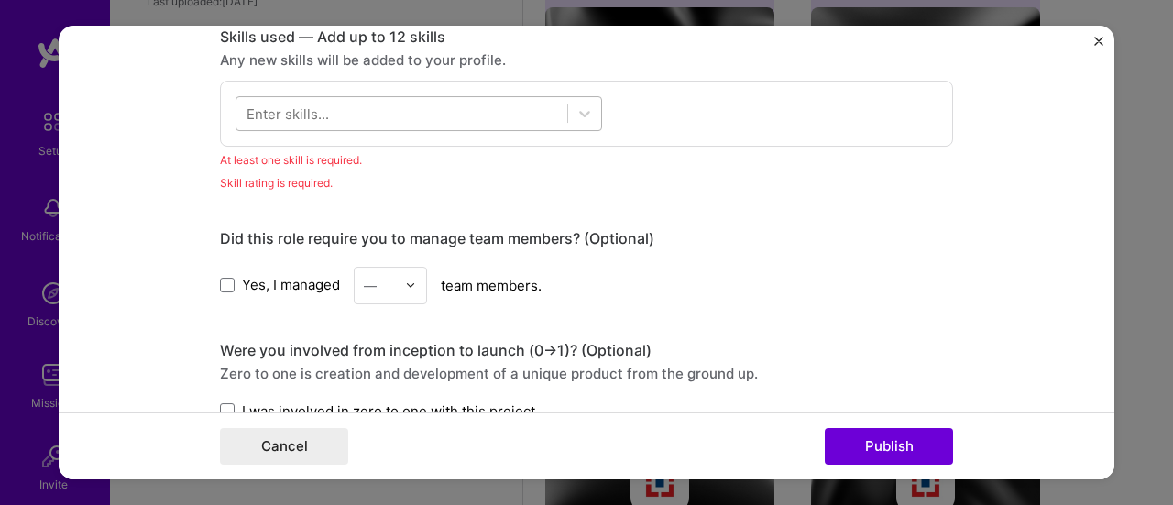
click at [381, 110] on div at bounding box center [401, 113] width 331 height 30
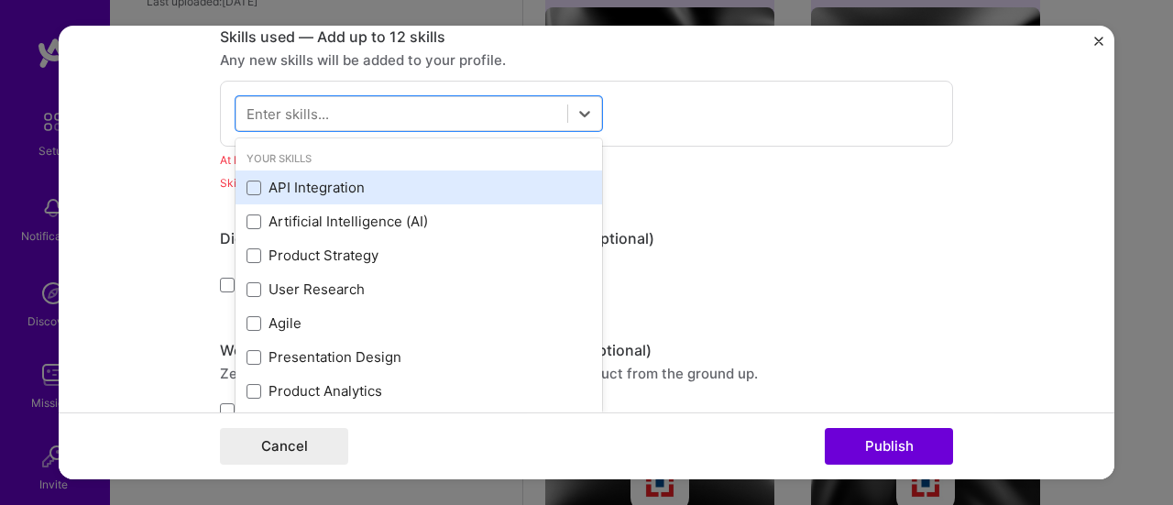
click at [344, 192] on div "API Integration" at bounding box center [419, 187] width 345 height 19
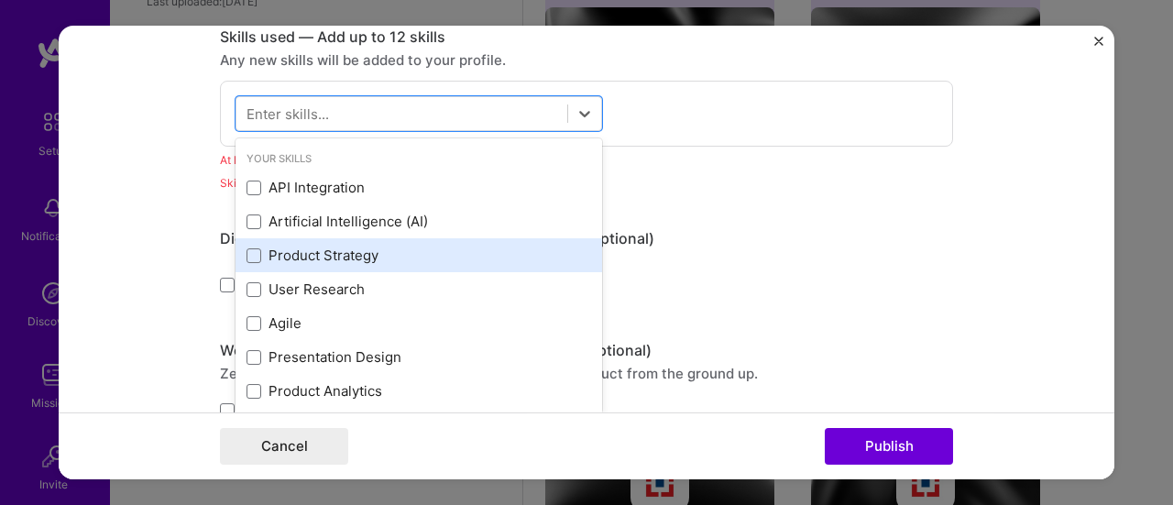
click at [330, 224] on div "Artificial Intelligence (AI)" at bounding box center [419, 221] width 345 height 19
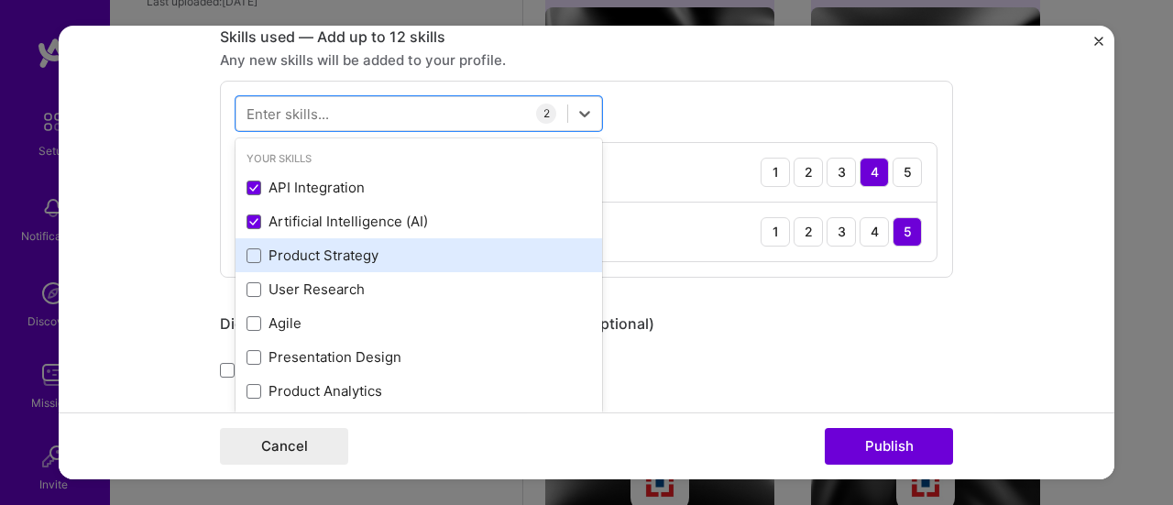
click at [320, 253] on div "Product Strategy" at bounding box center [419, 255] width 345 height 19
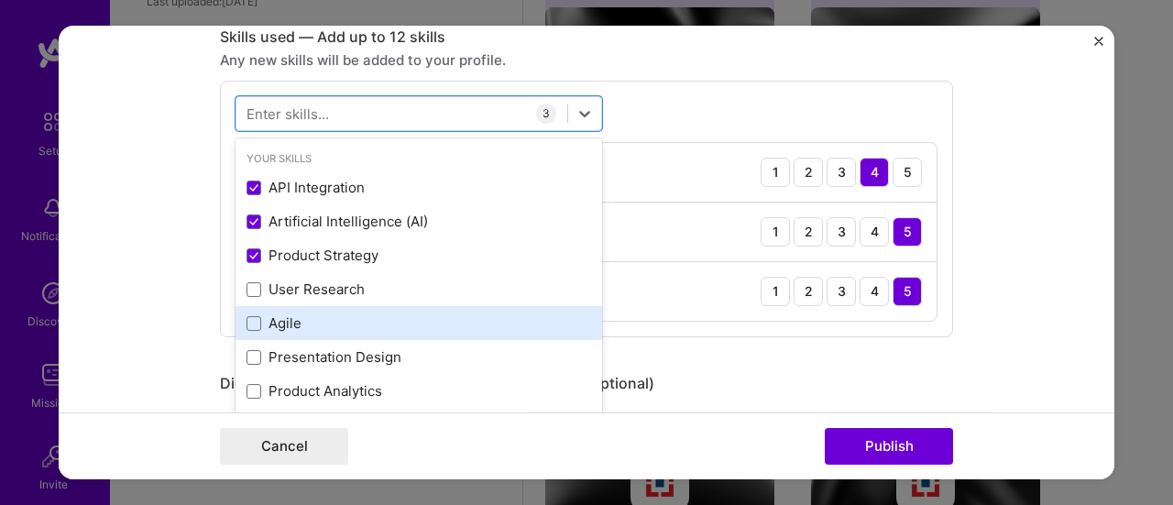
drag, startPoint x: 312, startPoint y: 291, endPoint x: 322, endPoint y: 326, distance: 36.3
click at [312, 293] on div "User Research" at bounding box center [419, 289] width 345 height 19
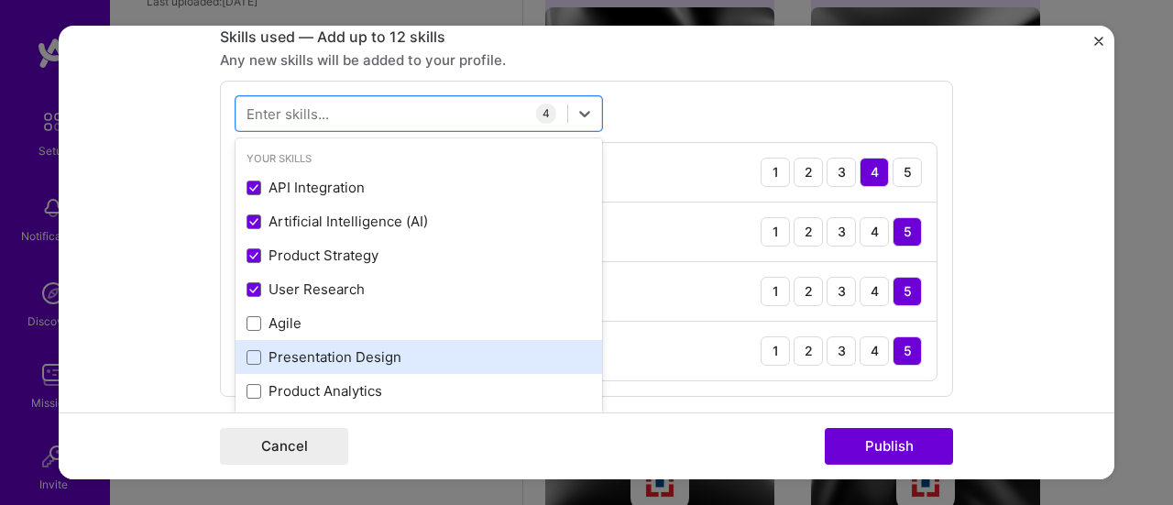
drag, startPoint x: 316, startPoint y: 333, endPoint x: 332, endPoint y: 347, distance: 21.4
click at [315, 333] on div "Agile" at bounding box center [419, 323] width 367 height 34
click at [339, 360] on div "Presentation Design" at bounding box center [419, 356] width 345 height 19
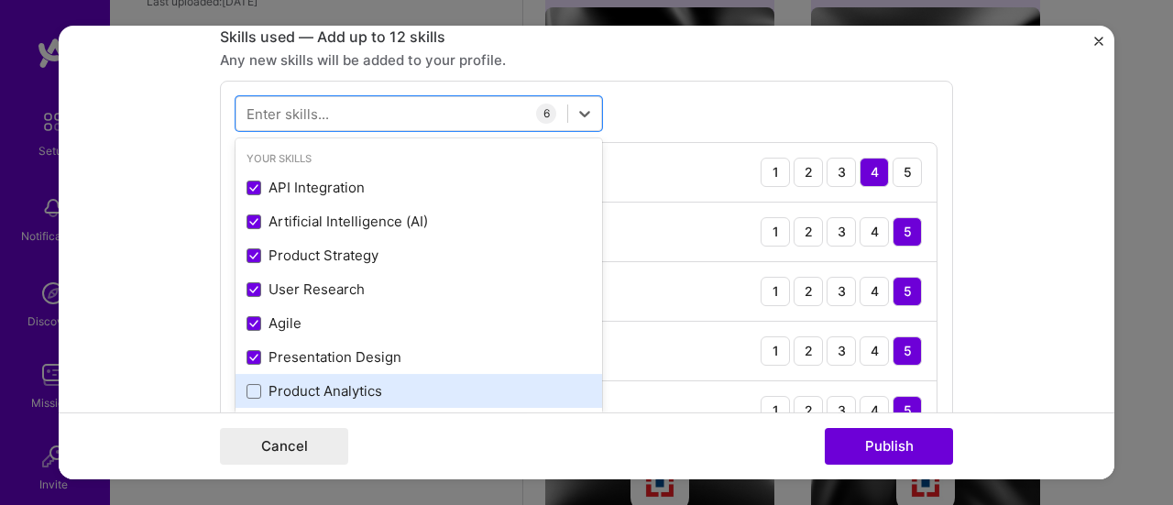
drag, startPoint x: 359, startPoint y: 384, endPoint x: 373, endPoint y: 379, distance: 14.5
click at [360, 384] on div "Product Analytics" at bounding box center [419, 390] width 345 height 19
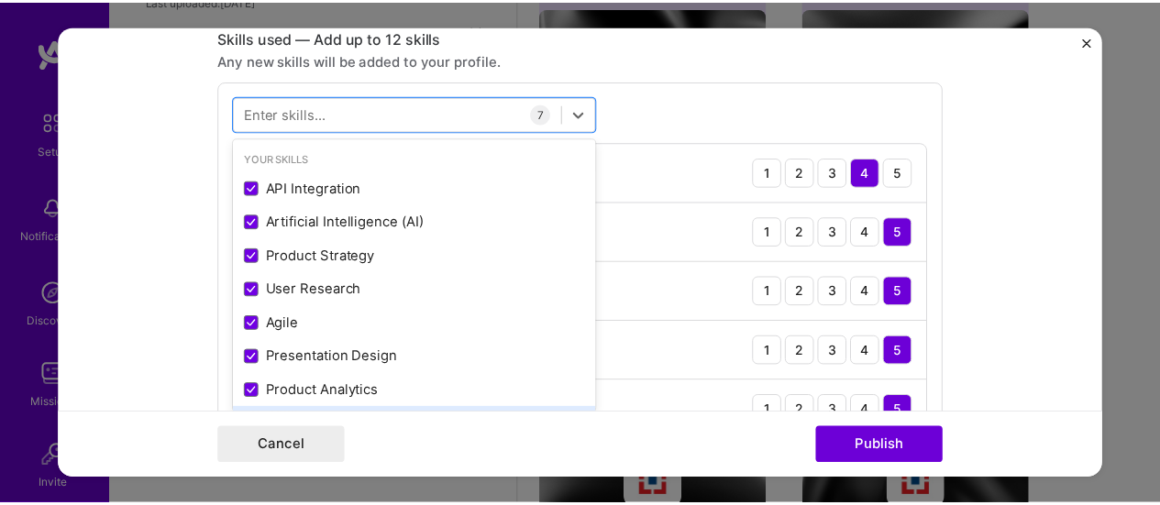
scroll to position [92, 0]
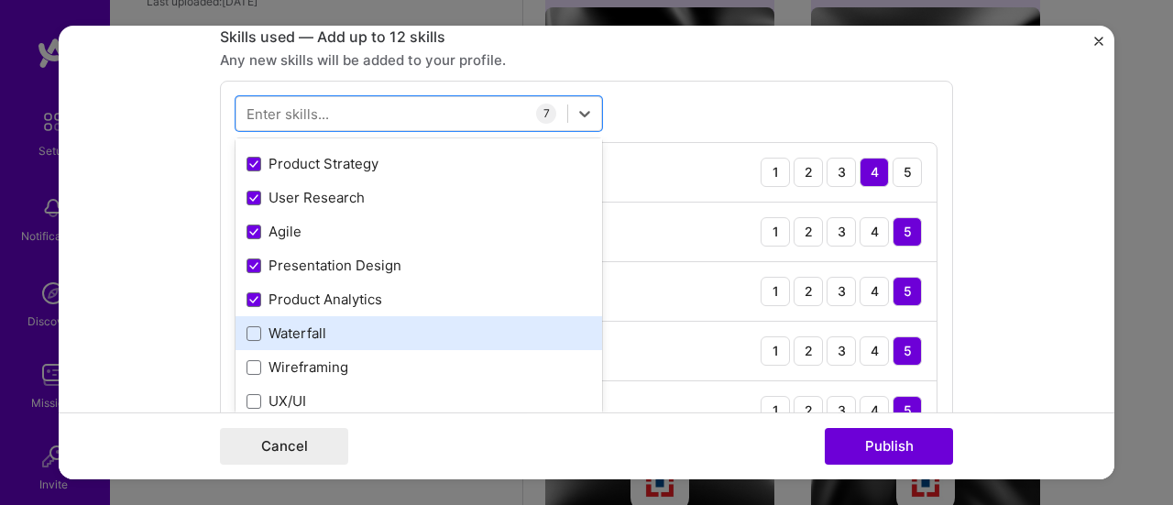
click at [345, 340] on div "Waterfall" at bounding box center [419, 333] width 345 height 19
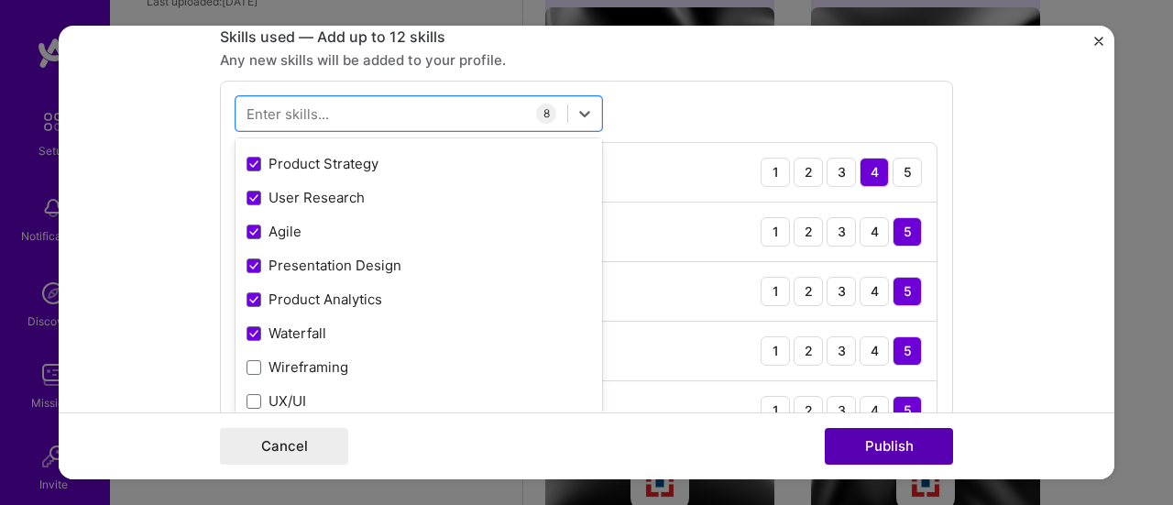
click at [905, 465] on button "Publish" at bounding box center [889, 446] width 128 height 37
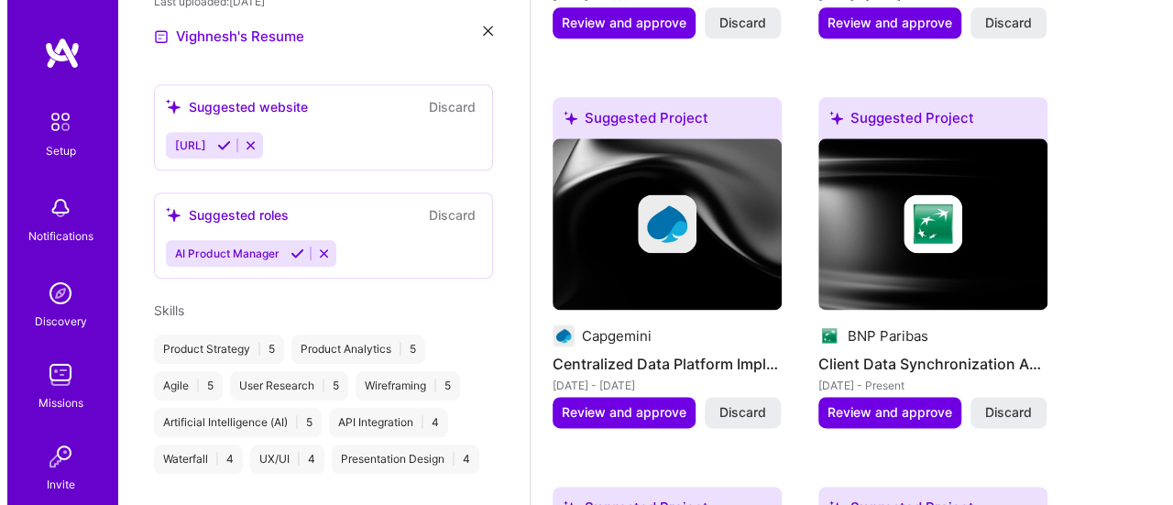
scroll to position [1143, 0]
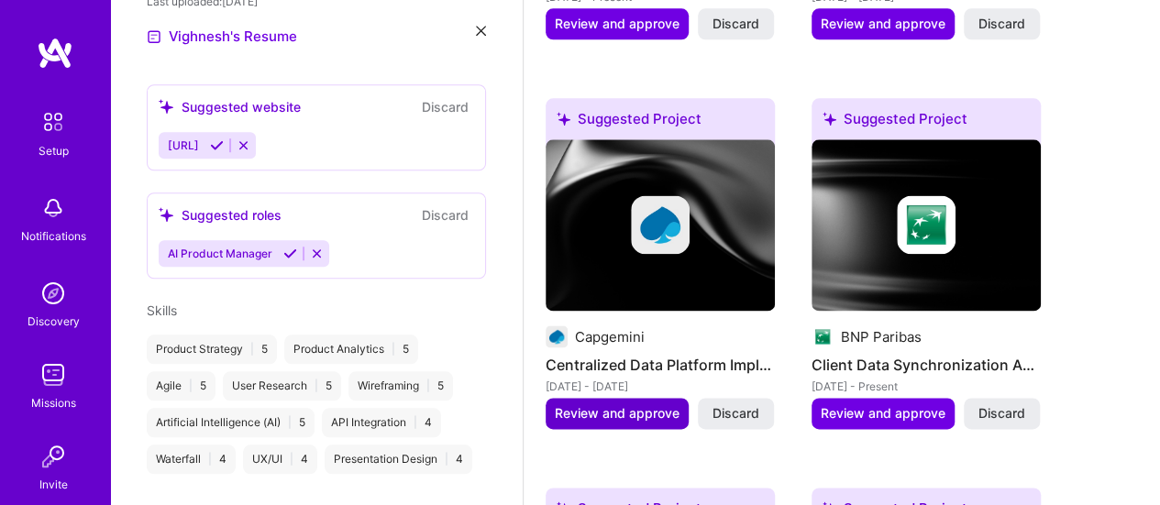
click at [610, 404] on span "Review and approve" at bounding box center [617, 413] width 125 height 18
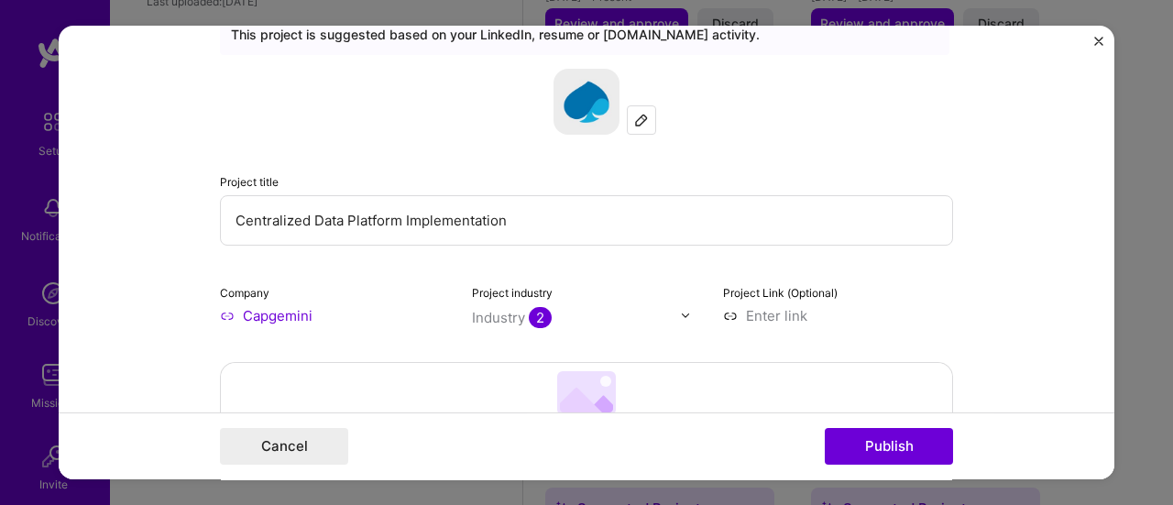
scroll to position [0, 0]
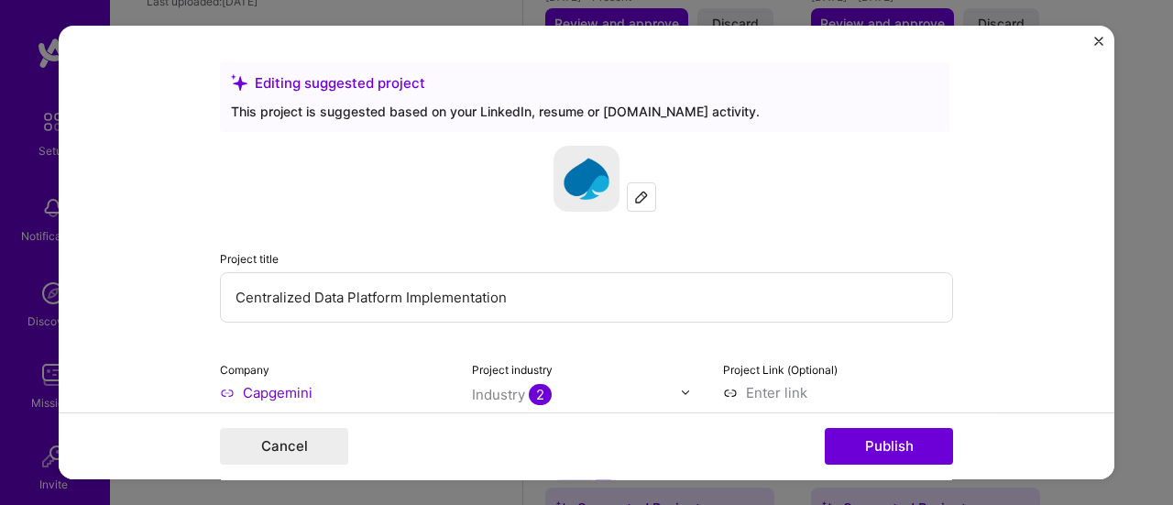
click at [385, 291] on input "Centralized Data Platform Implementation" at bounding box center [586, 297] width 733 height 50
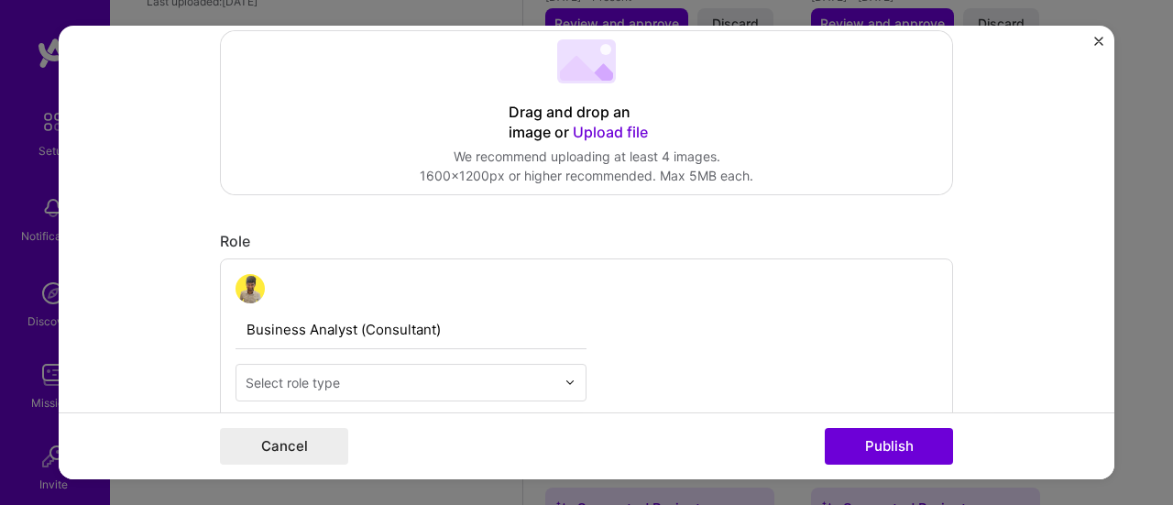
scroll to position [550, 0]
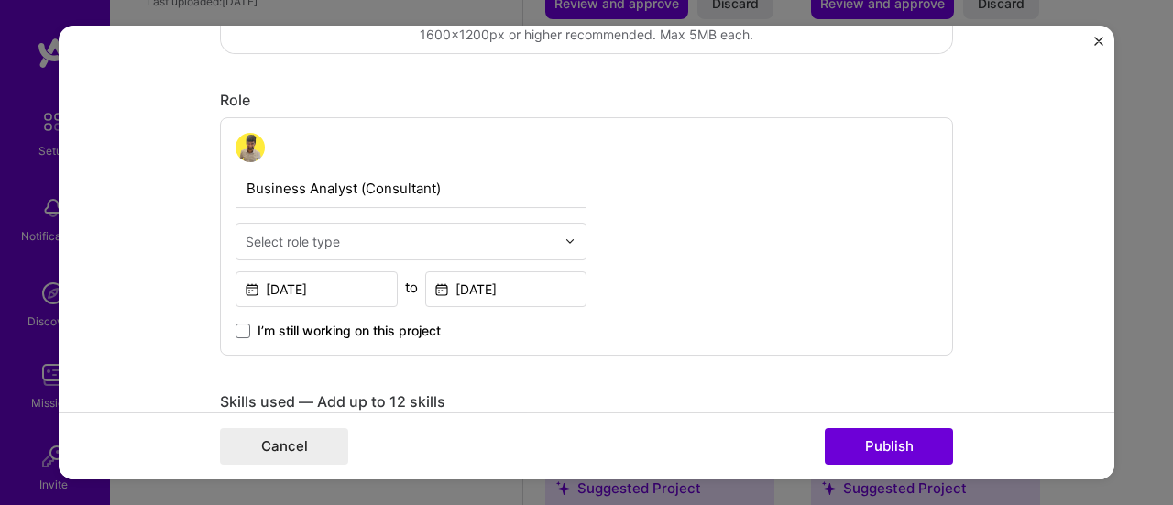
click at [455, 246] on input "text" at bounding box center [401, 241] width 310 height 19
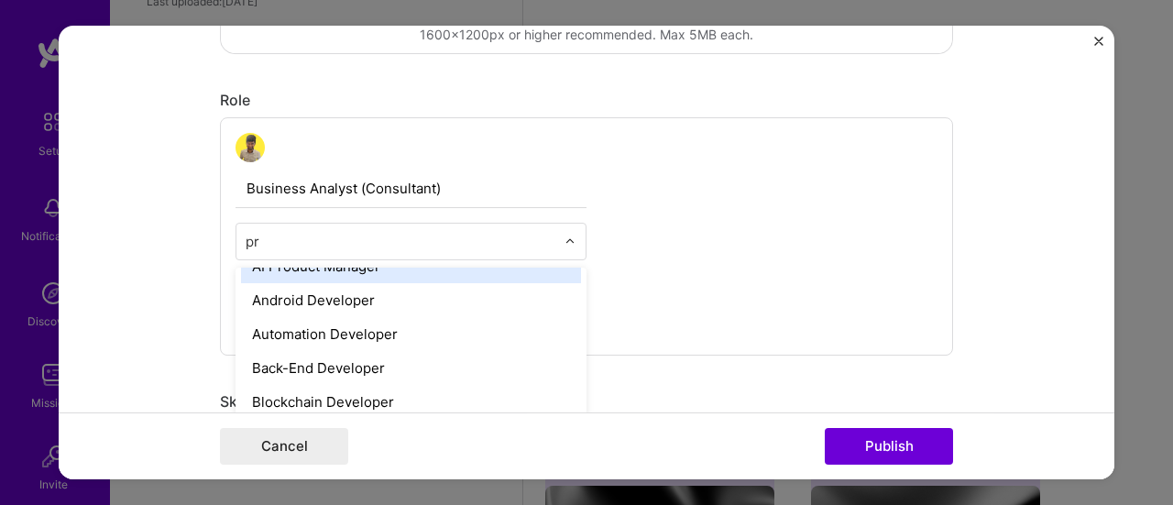
scroll to position [7, 0]
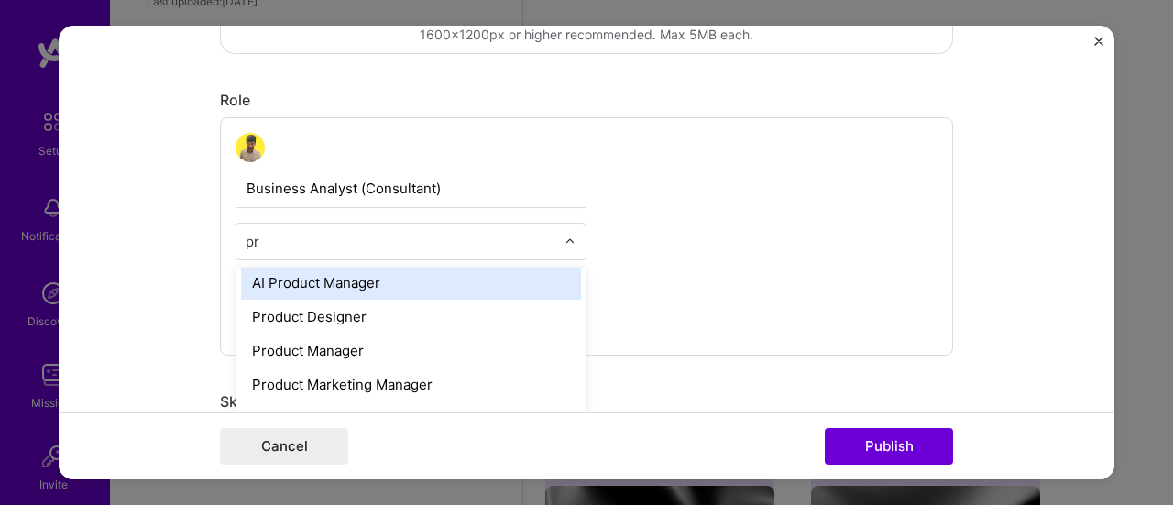
type input "pro"
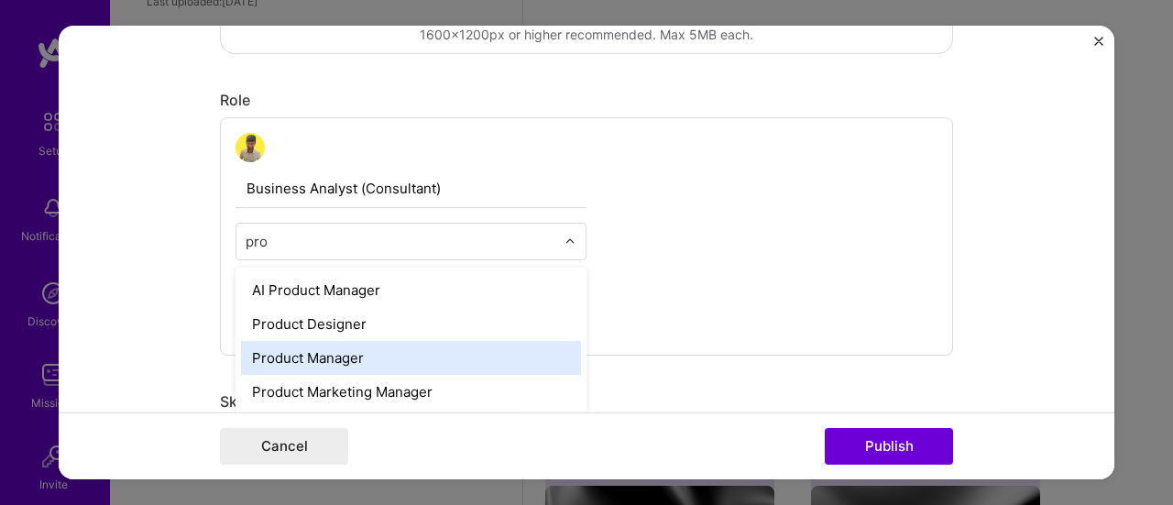
drag, startPoint x: 330, startPoint y: 352, endPoint x: 343, endPoint y: 353, distance: 12.9
click at [330, 353] on div "Product Manager" at bounding box center [411, 358] width 340 height 34
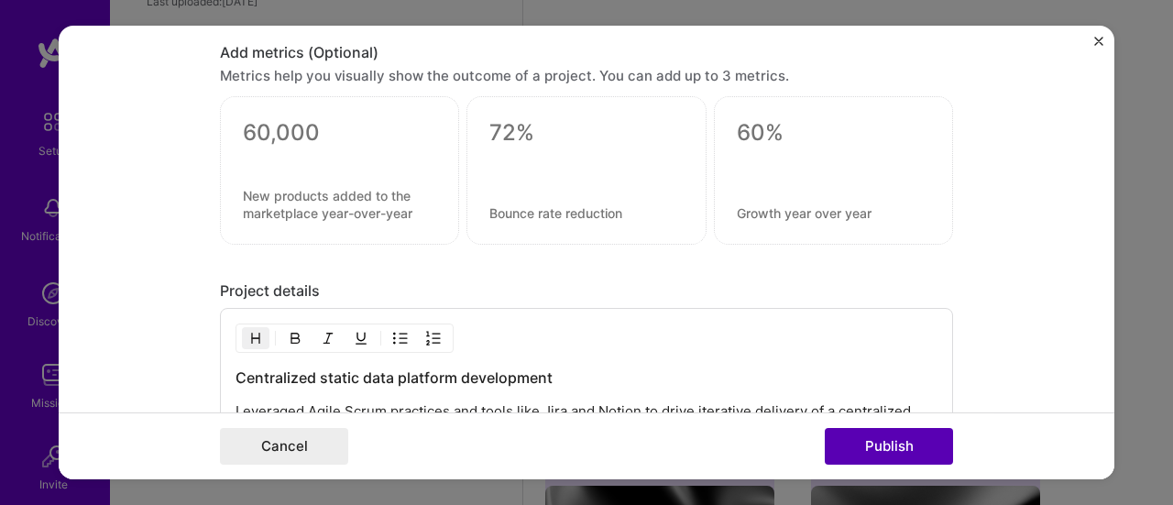
click at [878, 445] on button "Publish" at bounding box center [889, 446] width 128 height 37
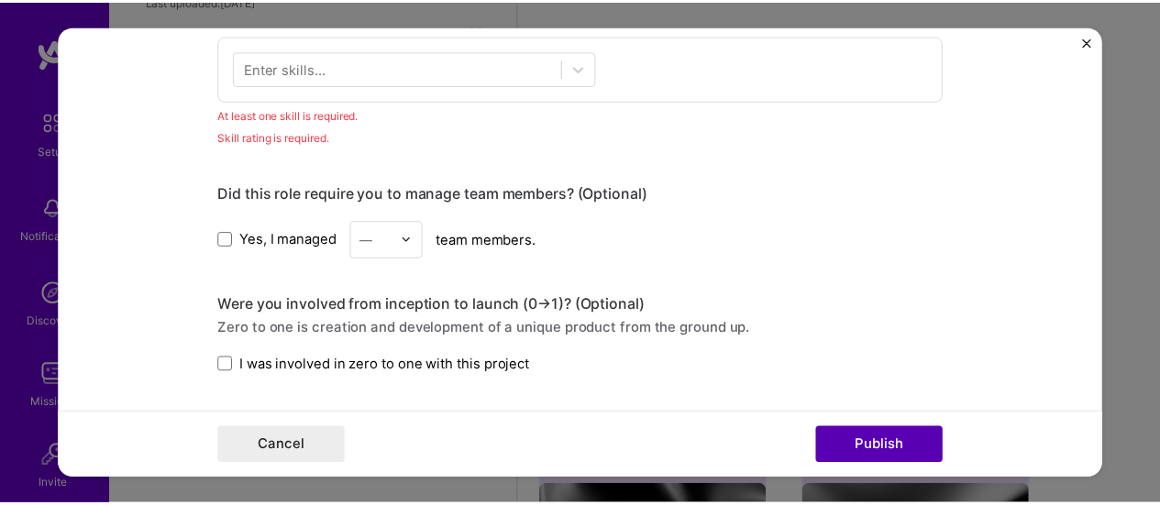
scroll to position [915, 0]
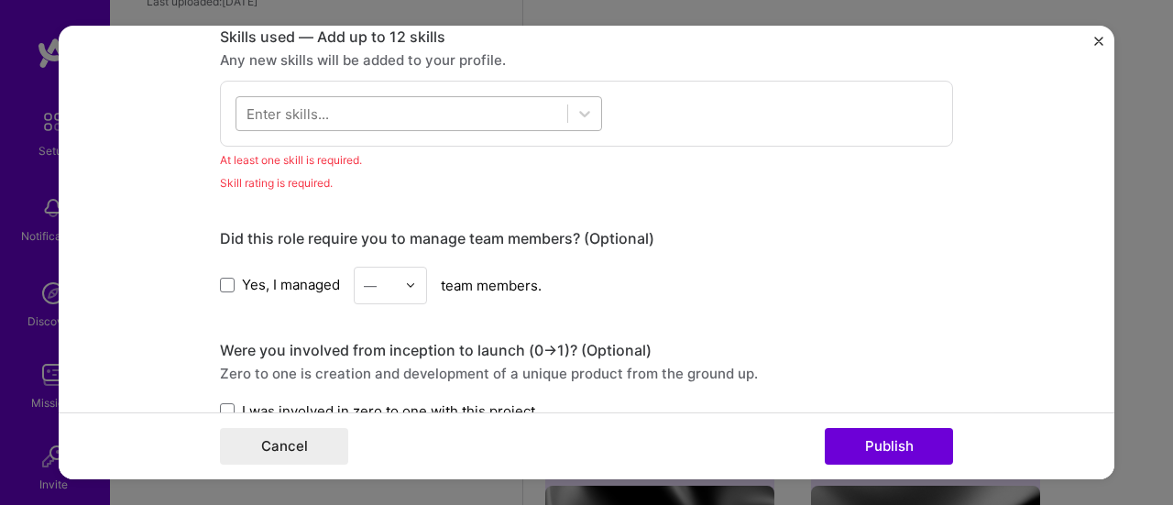
click at [363, 122] on div at bounding box center [401, 113] width 331 height 30
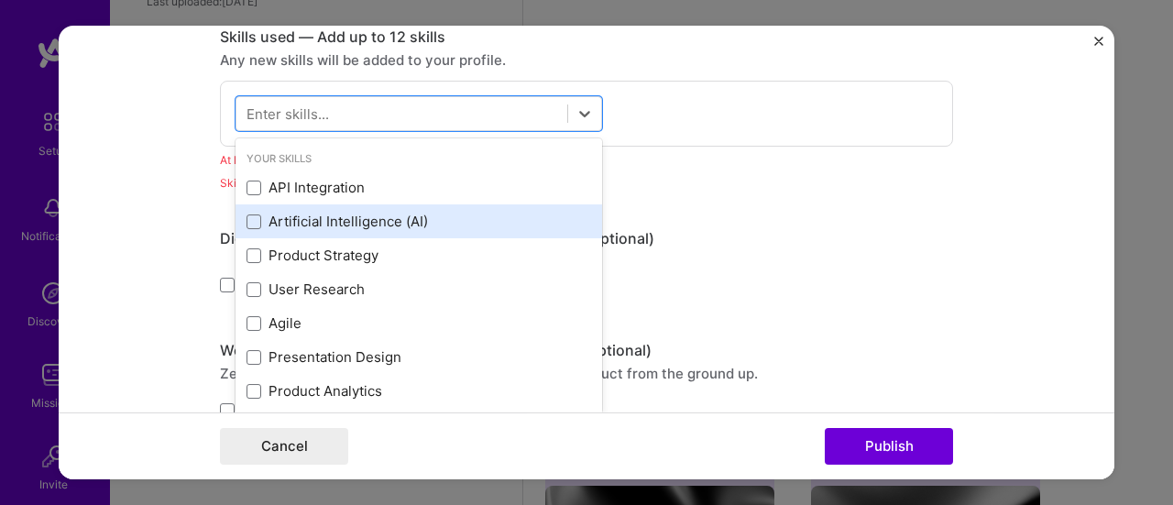
drag, startPoint x: 389, startPoint y: 177, endPoint x: 315, endPoint y: 233, distance: 92.2
click at [387, 178] on div "API Integration" at bounding box center [419, 187] width 345 height 19
click at [330, 223] on div "Artificial Intelligence (AI)" at bounding box center [419, 221] width 345 height 19
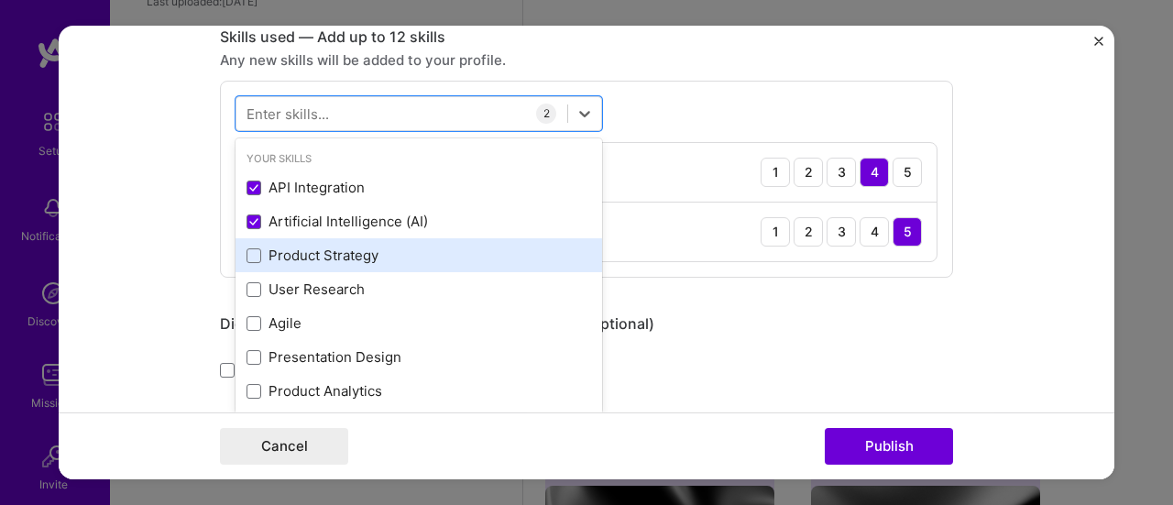
click at [303, 243] on div "Product Strategy" at bounding box center [419, 255] width 367 height 34
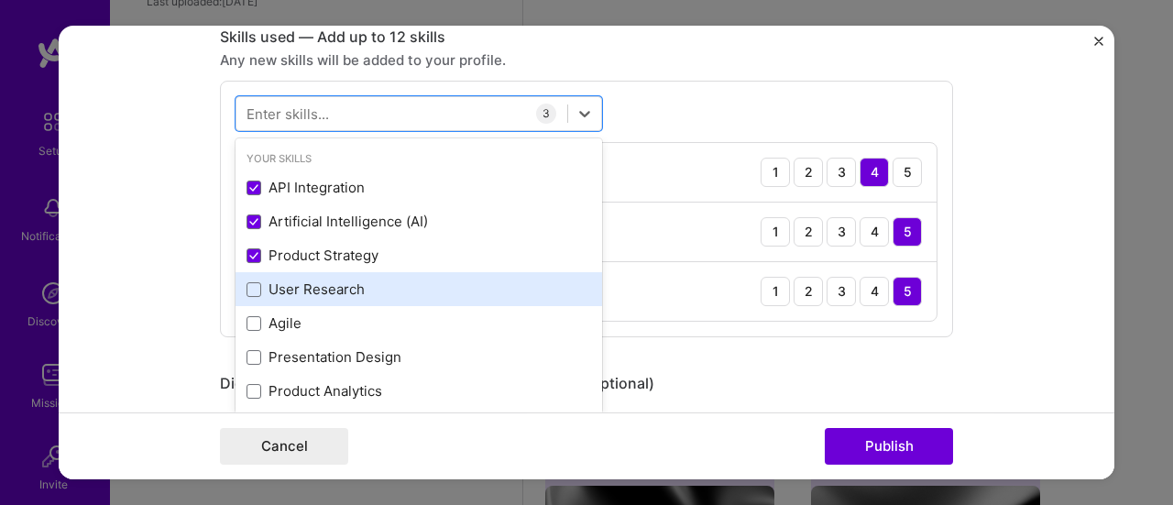
drag, startPoint x: 292, startPoint y: 281, endPoint x: 301, endPoint y: 311, distance: 30.5
click at [292, 283] on div "User Research" at bounding box center [419, 289] width 345 height 19
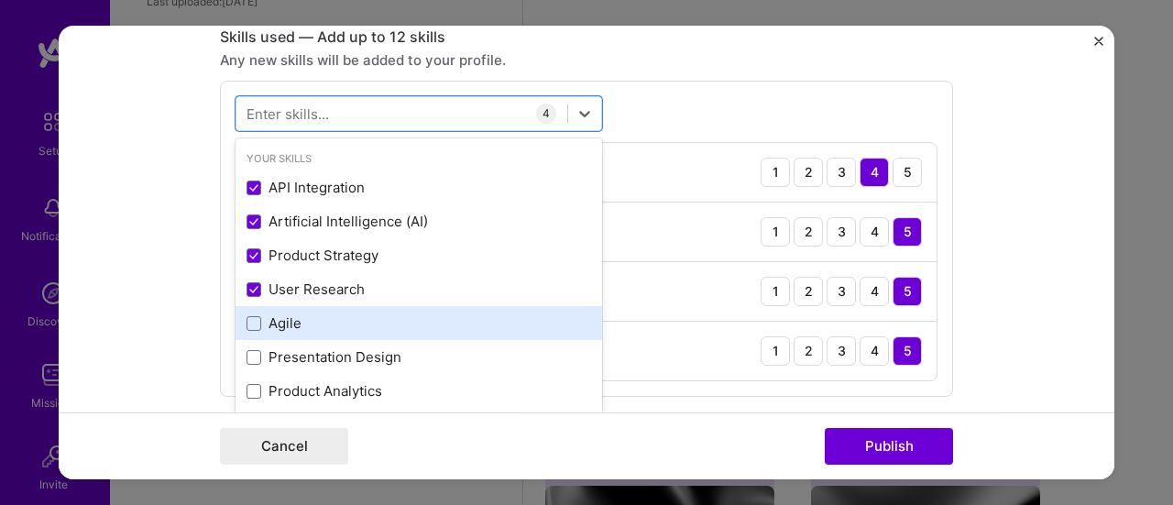
click at [300, 314] on div "Agile" at bounding box center [419, 322] width 345 height 19
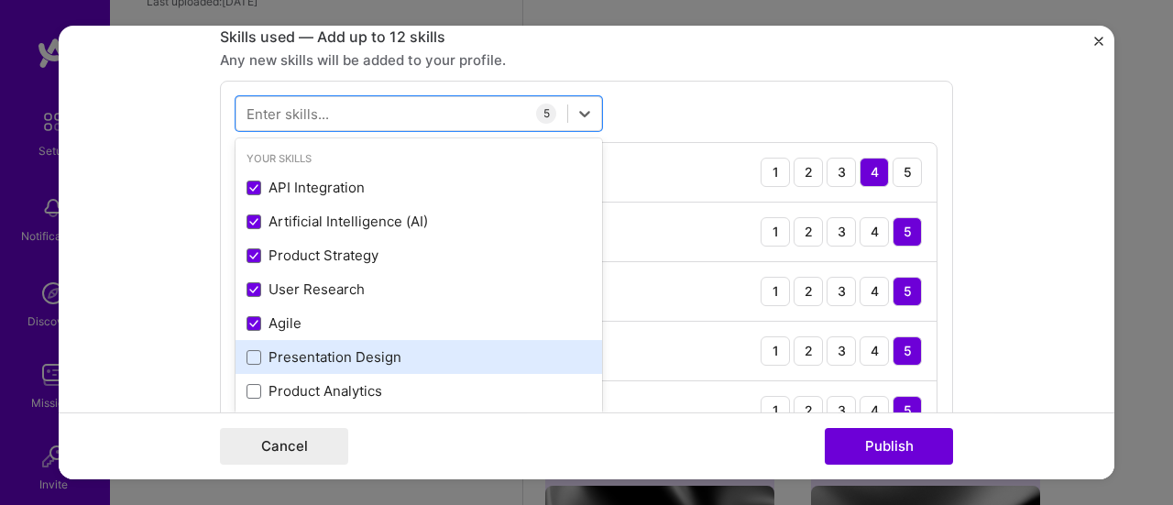
drag, startPoint x: 304, startPoint y: 350, endPoint x: 320, endPoint y: 350, distance: 15.6
click at [304, 351] on div "Presentation Design" at bounding box center [419, 356] width 345 height 19
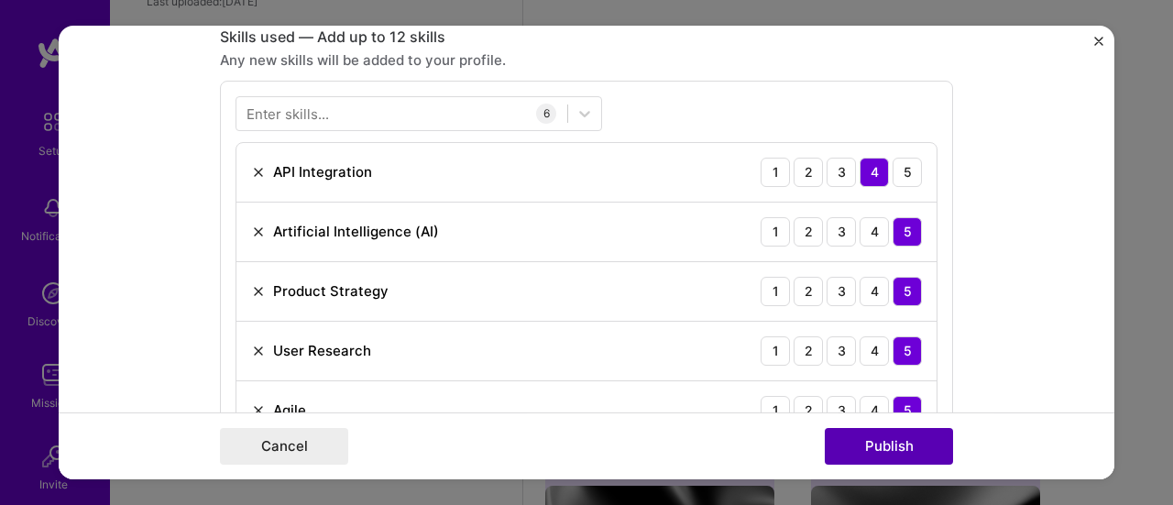
click at [856, 456] on button "Publish" at bounding box center [889, 446] width 128 height 37
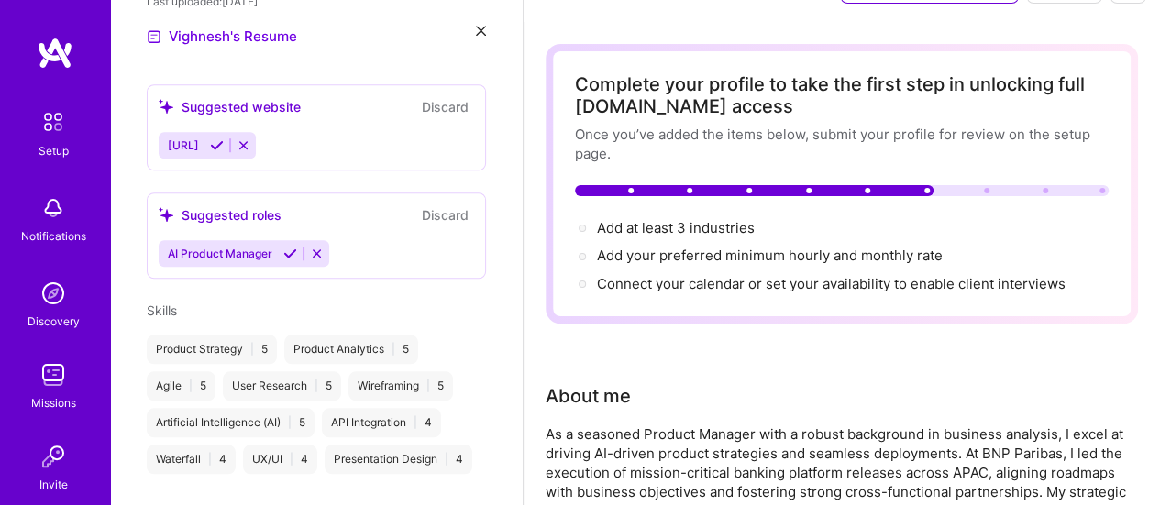
scroll to position [0, 0]
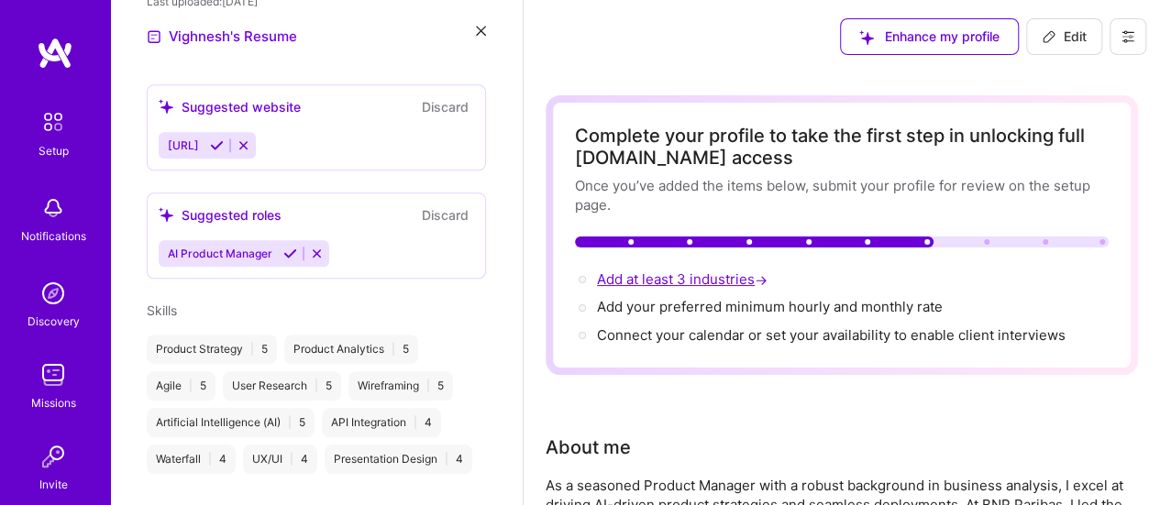
click at [670, 281] on span "Add at least 3 industries →" at bounding box center [684, 278] width 174 height 17
select select "US"
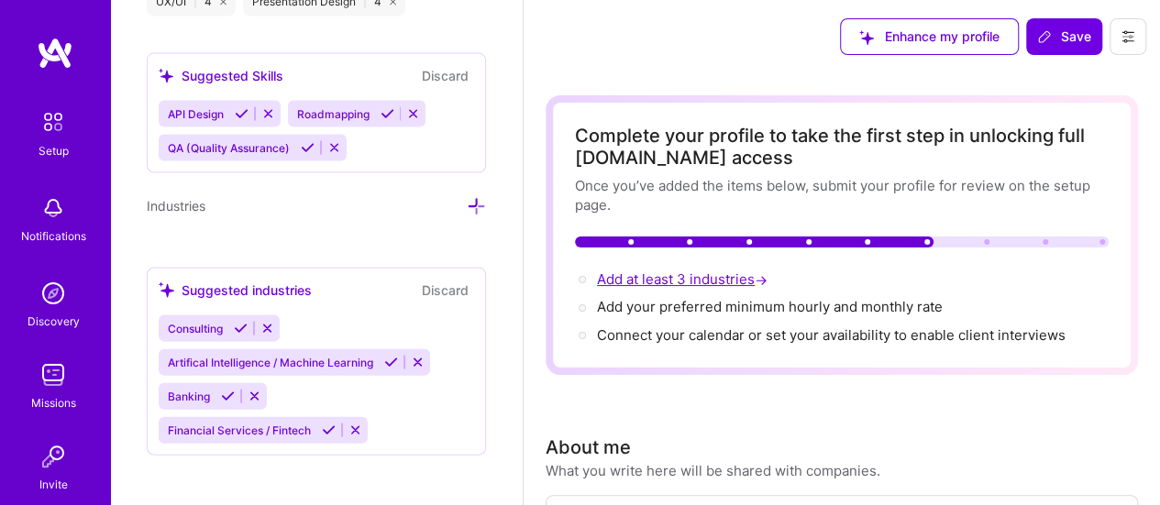
click at [684, 283] on span "Add at least 3 industries →" at bounding box center [684, 278] width 174 height 17
click at [467, 197] on icon at bounding box center [476, 206] width 19 height 19
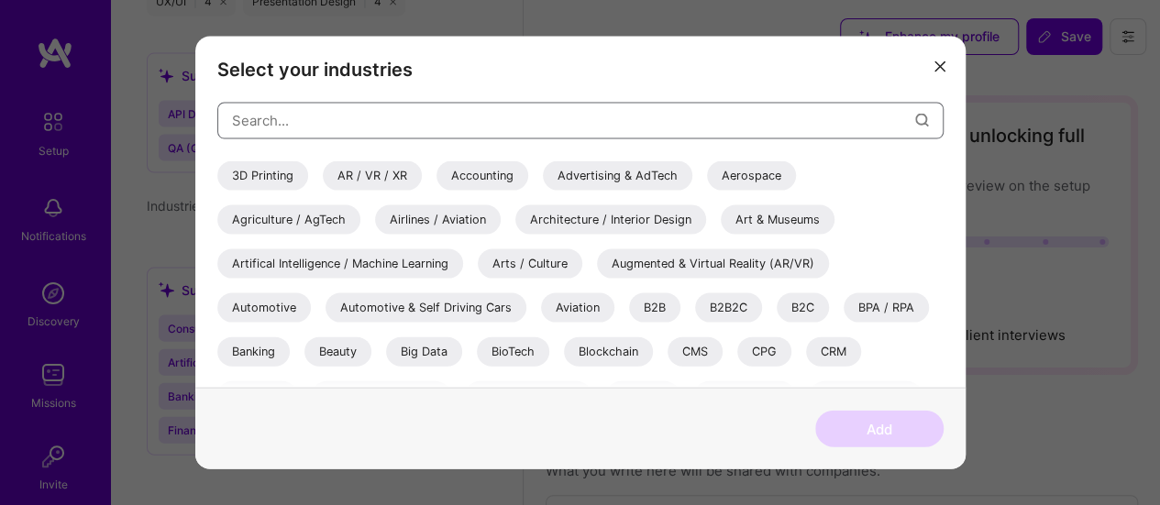
click at [384, 120] on input "modal" at bounding box center [573, 120] width 683 height 47
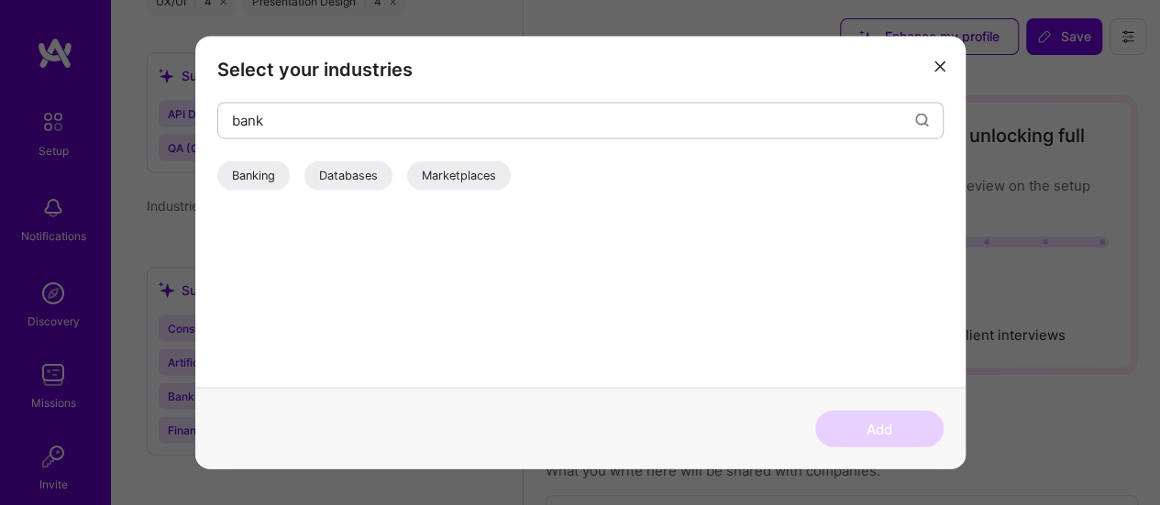
click at [250, 172] on div "Banking" at bounding box center [253, 174] width 72 height 29
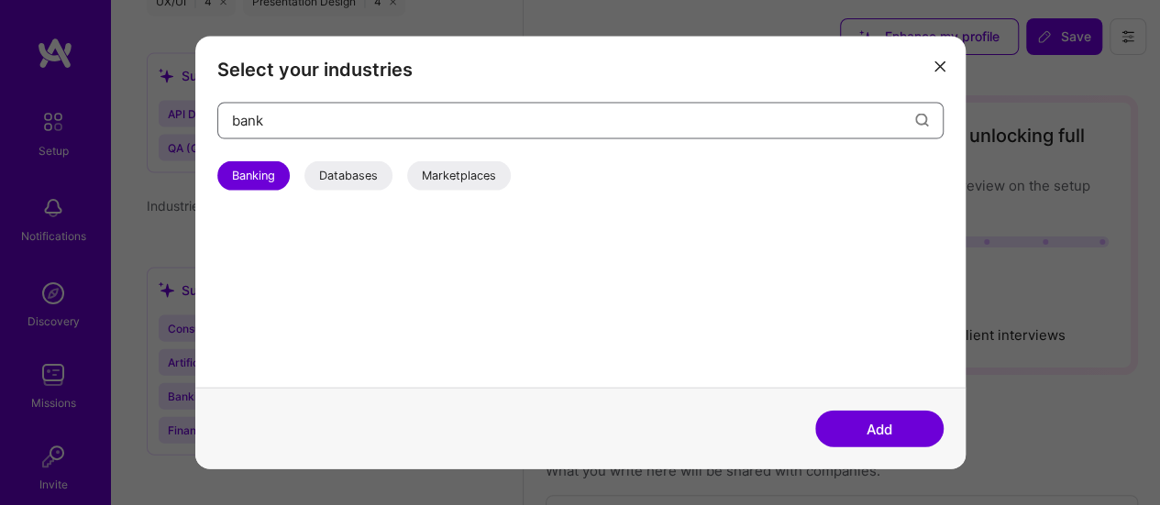
click at [358, 127] on input "bank" at bounding box center [573, 120] width 683 height 47
drag, startPoint x: 269, startPoint y: 120, endPoint x: 224, endPoint y: 119, distance: 45.8
click at [224, 119] on div "bank" at bounding box center [580, 120] width 726 height 37
click at [359, 174] on div "Financial Services / Fintech" at bounding box center [307, 174] width 181 height 29
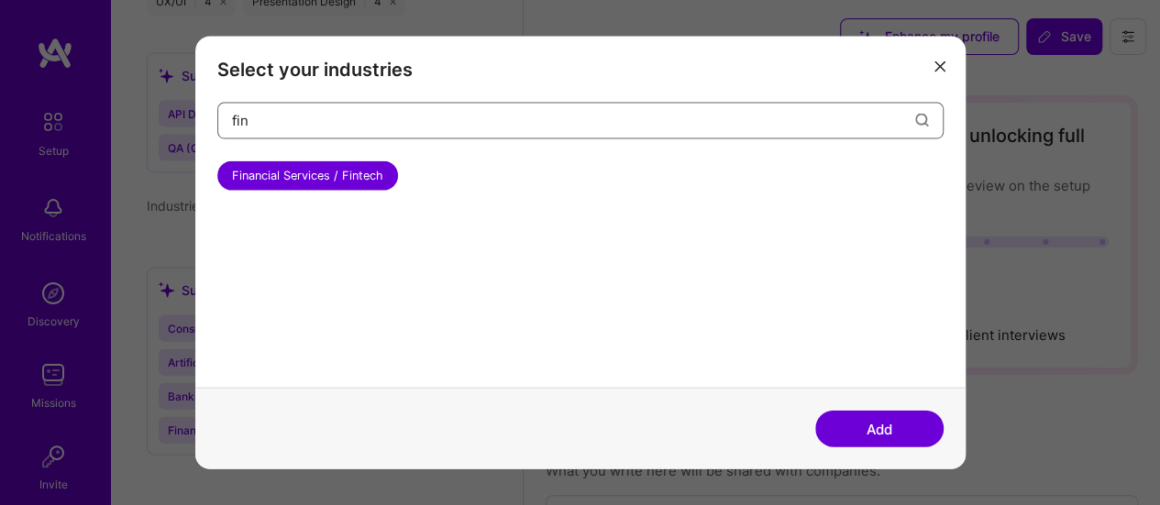
drag, startPoint x: 368, startPoint y: 122, endPoint x: 224, endPoint y: 120, distance: 144.8
click at [224, 120] on div "fin" at bounding box center [580, 120] width 726 height 37
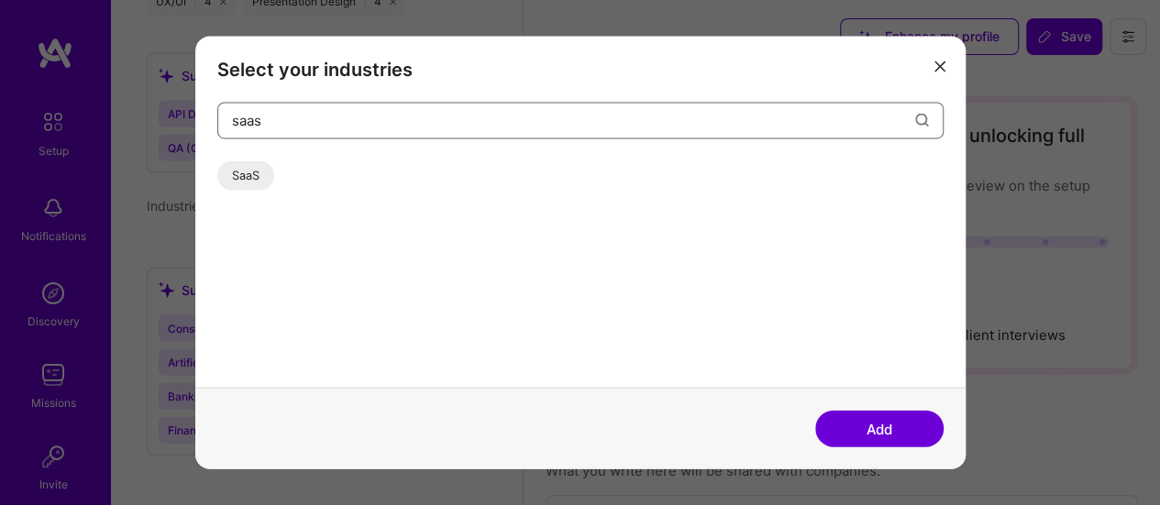
type input "saas"
click at [253, 170] on div "SaaS" at bounding box center [245, 174] width 57 height 29
click at [912, 432] on button "Add" at bounding box center [879, 429] width 128 height 37
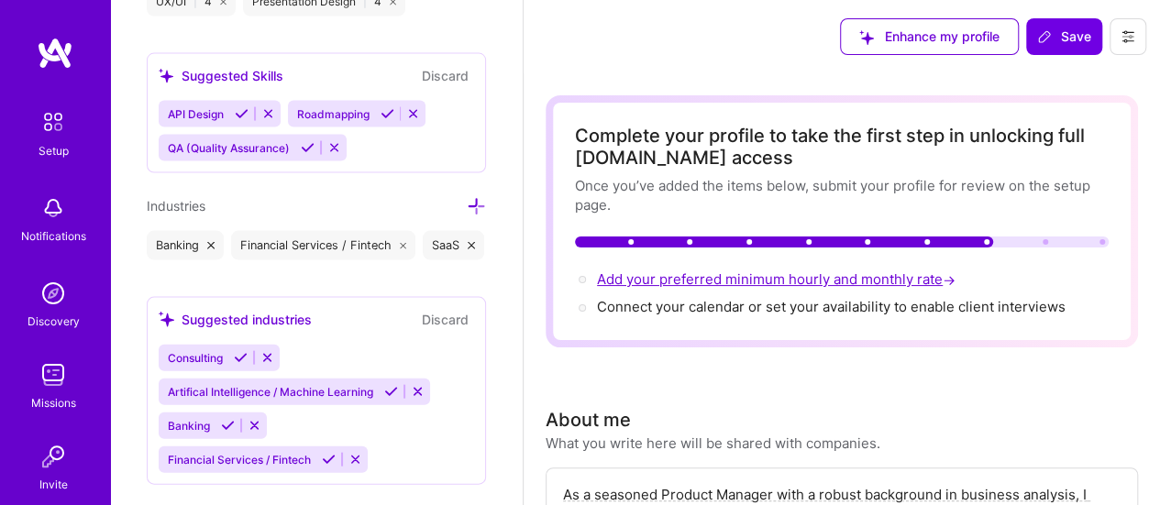
click at [737, 278] on span "Add your preferred minimum hourly and monthly rate →" at bounding box center [778, 278] width 362 height 17
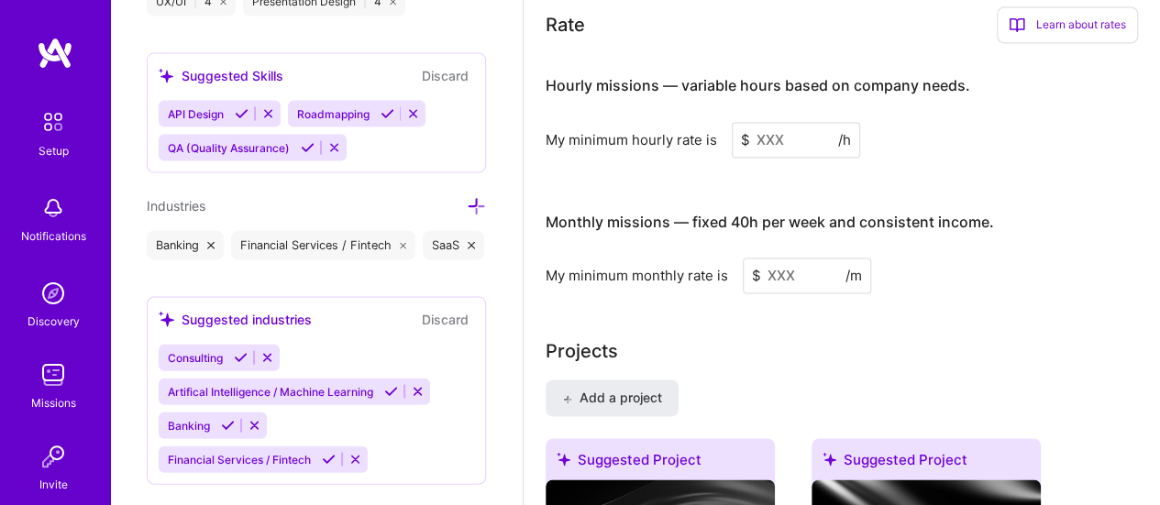
scroll to position [1311, 0]
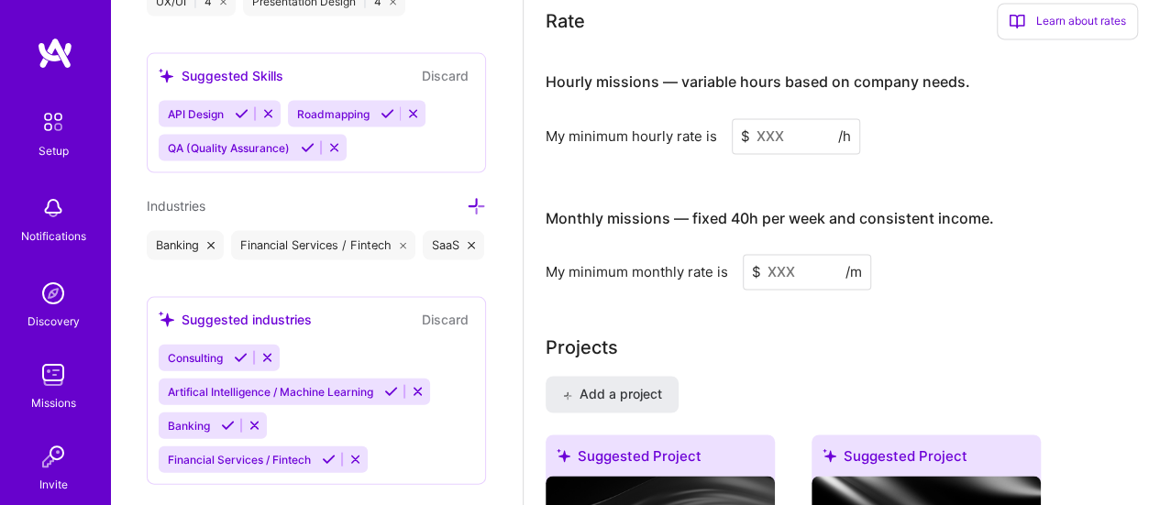
click at [780, 137] on input at bounding box center [795, 136] width 128 height 36
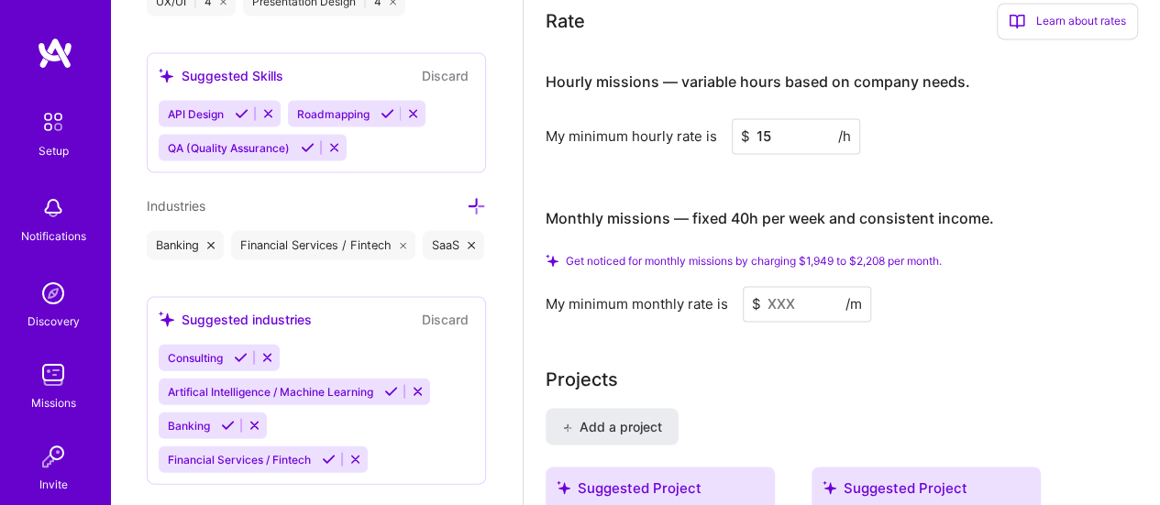
type input "15"
click at [808, 306] on input at bounding box center [806, 304] width 128 height 36
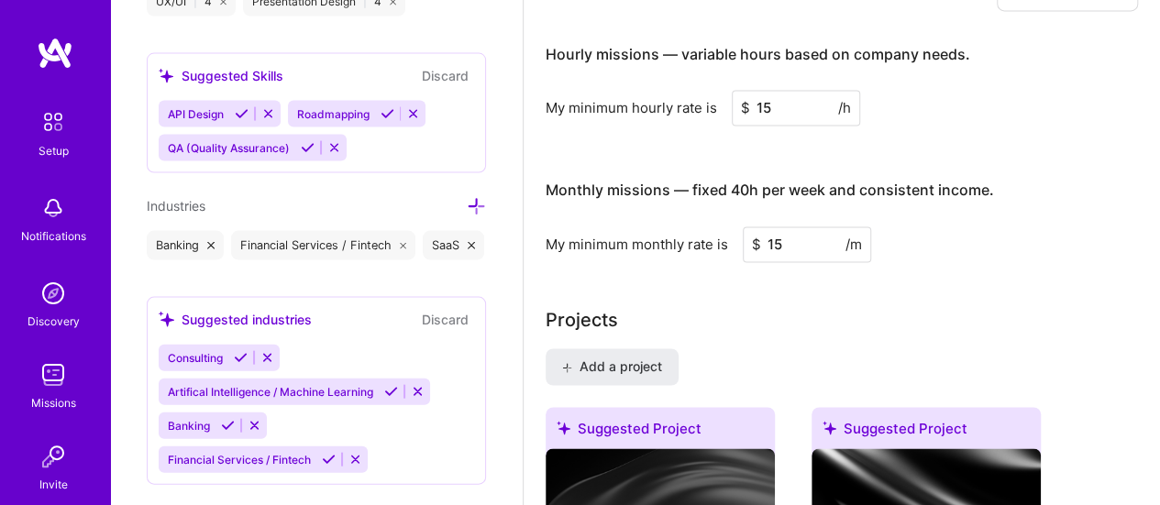
type input "15"
drag, startPoint x: 779, startPoint y: 109, endPoint x: 709, endPoint y: 94, distance: 71.2
click at [709, 94] on div "My minimum hourly rate is $ 15 /h" at bounding box center [841, 108] width 592 height 36
type input "1"
type input "10"
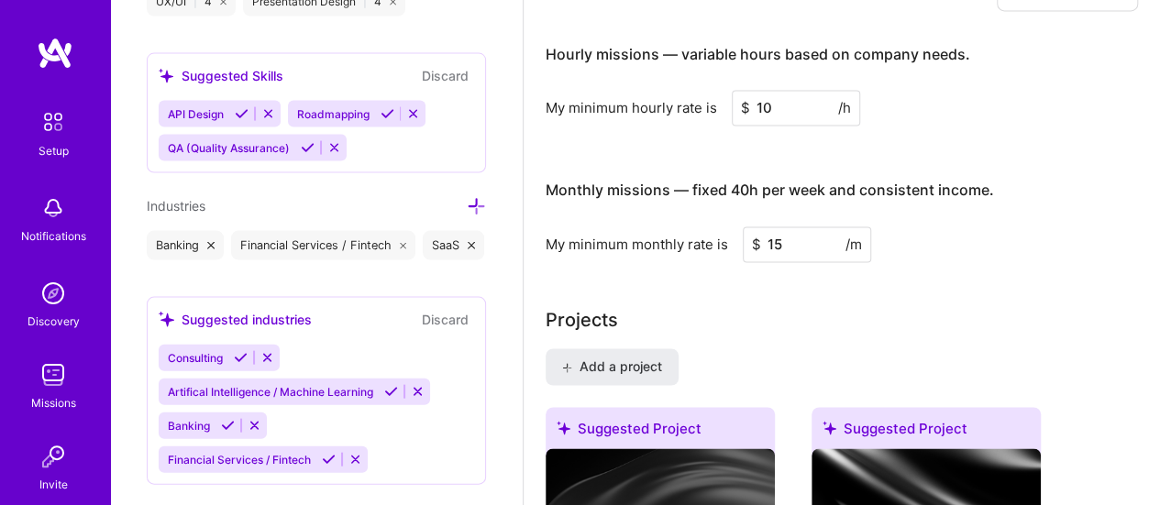
click at [743, 237] on input "15" at bounding box center [806, 244] width 128 height 36
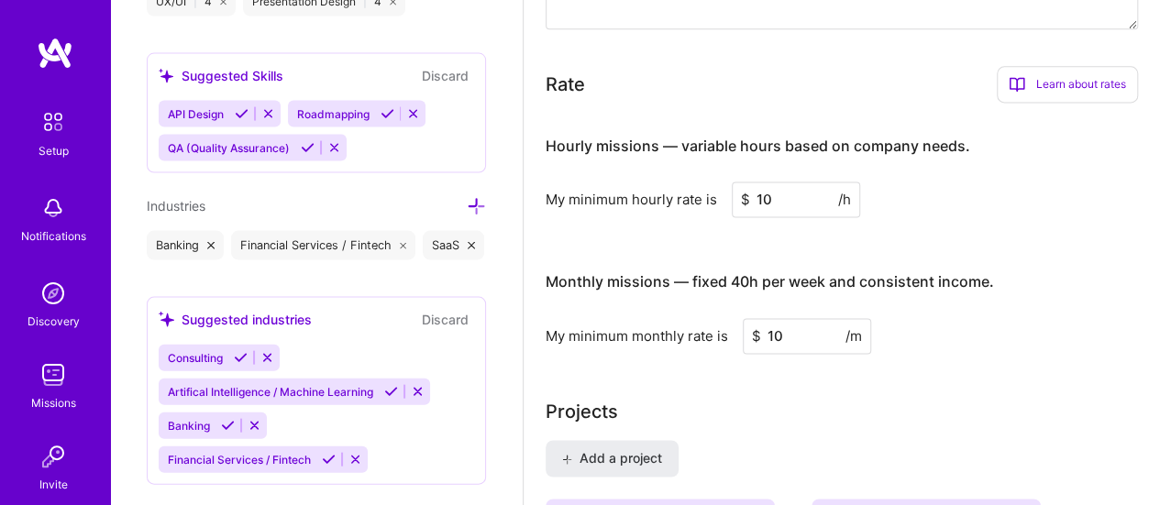
type input "10"
drag, startPoint x: 777, startPoint y: 186, endPoint x: 729, endPoint y: 187, distance: 48.6
click at [729, 187] on div "My minimum hourly rate is $ 10 /h" at bounding box center [841, 199] width 592 height 36
click at [788, 330] on input "10" at bounding box center [806, 336] width 128 height 36
click at [731, 327] on div "My minimum monthly rate is $ 10 /m" at bounding box center [841, 336] width 592 height 36
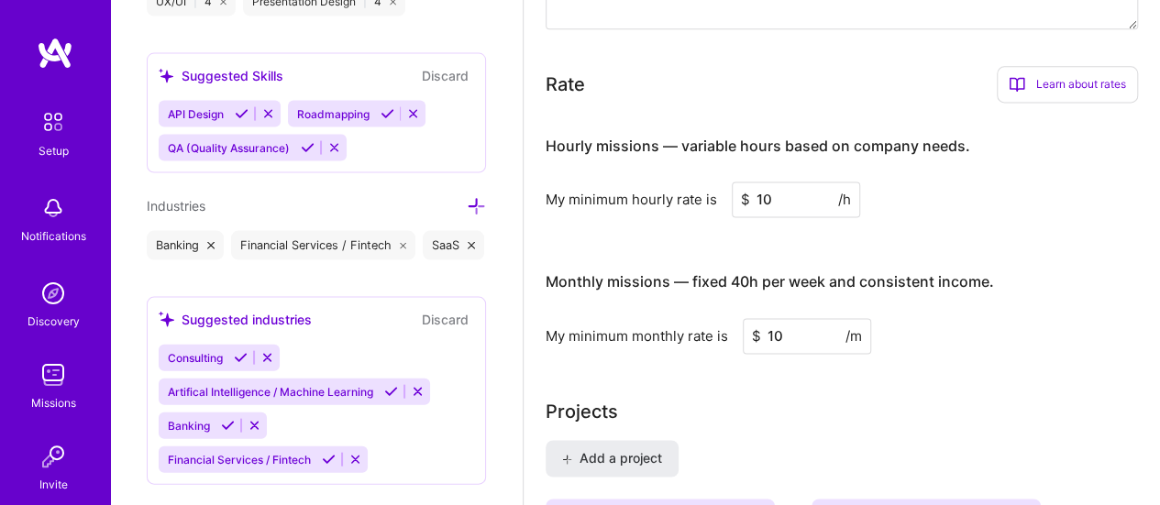
drag, startPoint x: 772, startPoint y: 197, endPoint x: 715, endPoint y: 192, distance: 57.1
click at [715, 192] on div "My minimum hourly rate is $ 10 /h" at bounding box center [841, 199] width 592 height 36
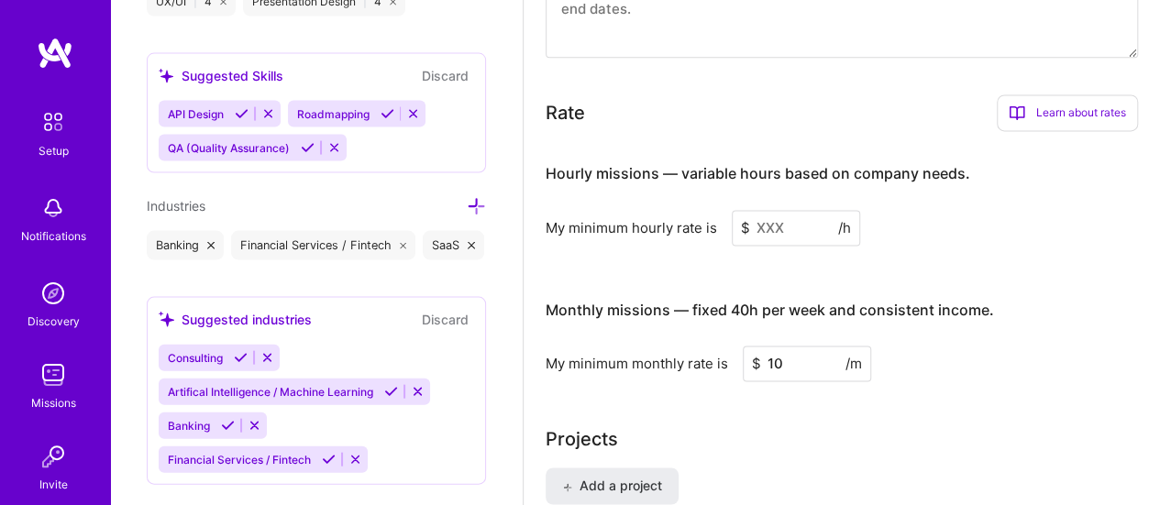
drag, startPoint x: 788, startPoint y: 366, endPoint x: 729, endPoint y: 352, distance: 61.1
click at [729, 352] on div "My minimum monthly rate is $ 10 /m" at bounding box center [841, 364] width 592 height 36
click at [763, 238] on input at bounding box center [795, 228] width 128 height 36
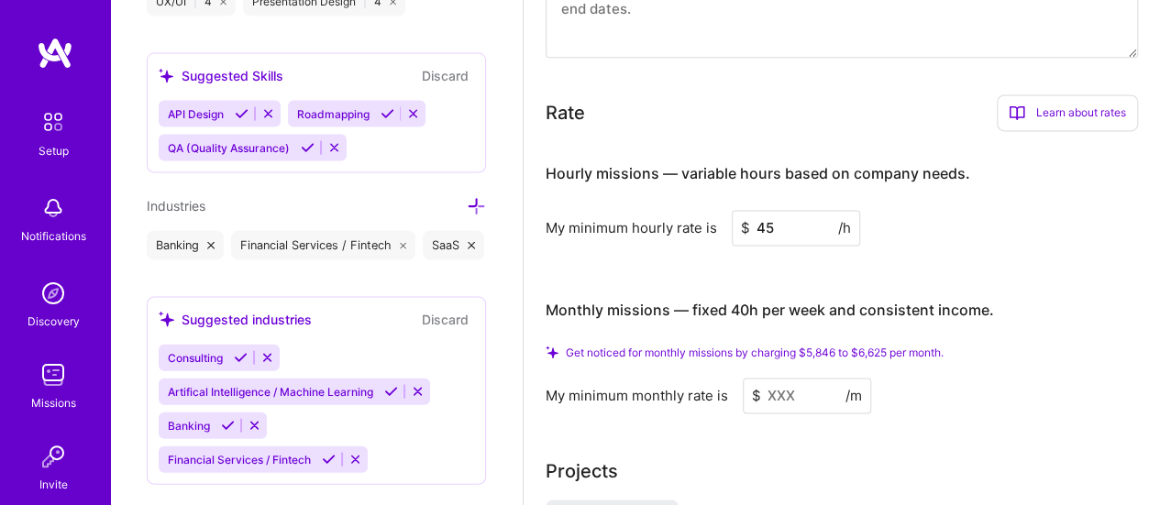
type input "45"
click at [779, 391] on input at bounding box center [806, 396] width 128 height 36
type input "4"
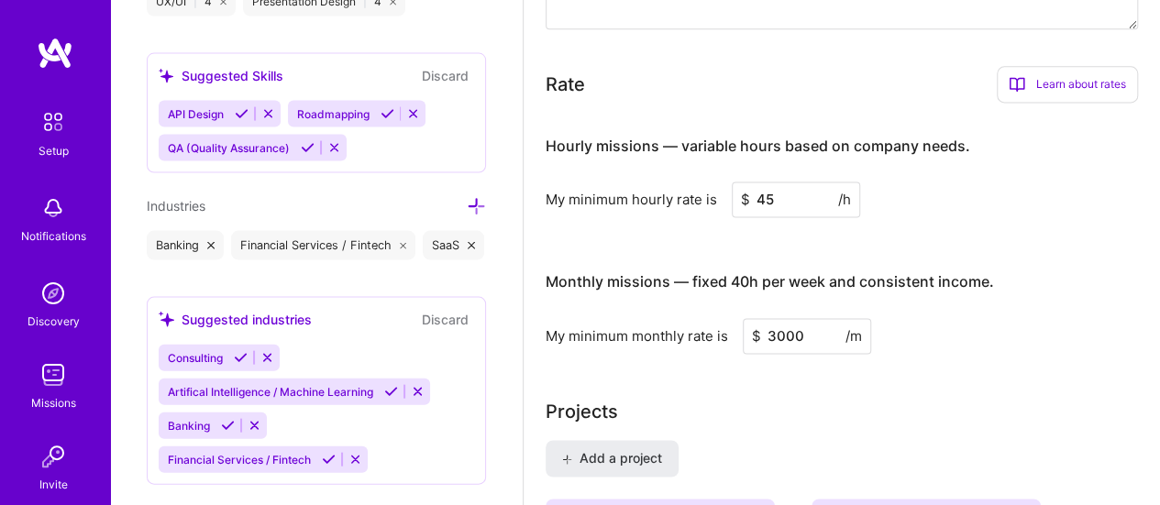
type input "3000"
drag, startPoint x: 790, startPoint y: 196, endPoint x: 708, endPoint y: 193, distance: 82.5
click at [708, 193] on div "My minimum hourly rate is $ 45 /h" at bounding box center [841, 199] width 592 height 36
type input "1"
drag, startPoint x: 754, startPoint y: 190, endPoint x: 735, endPoint y: 190, distance: 19.2
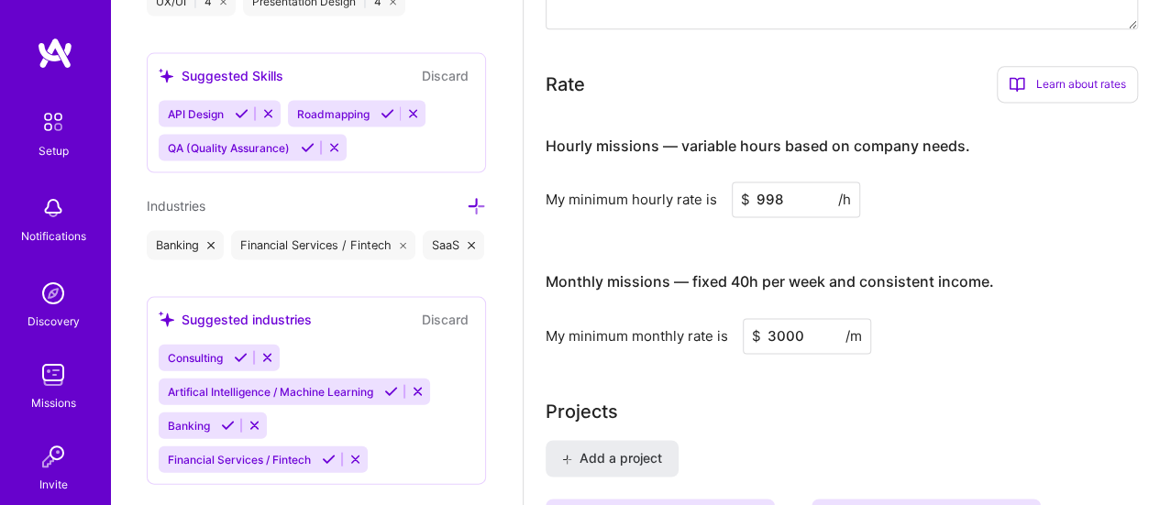
click at [735, 190] on input "998" at bounding box center [795, 199] width 128 height 36
type input "15"
click at [973, 247] on div "Hourly missions — variable hours based on company needs. My minimum hourly rate…" at bounding box center [841, 235] width 592 height 236
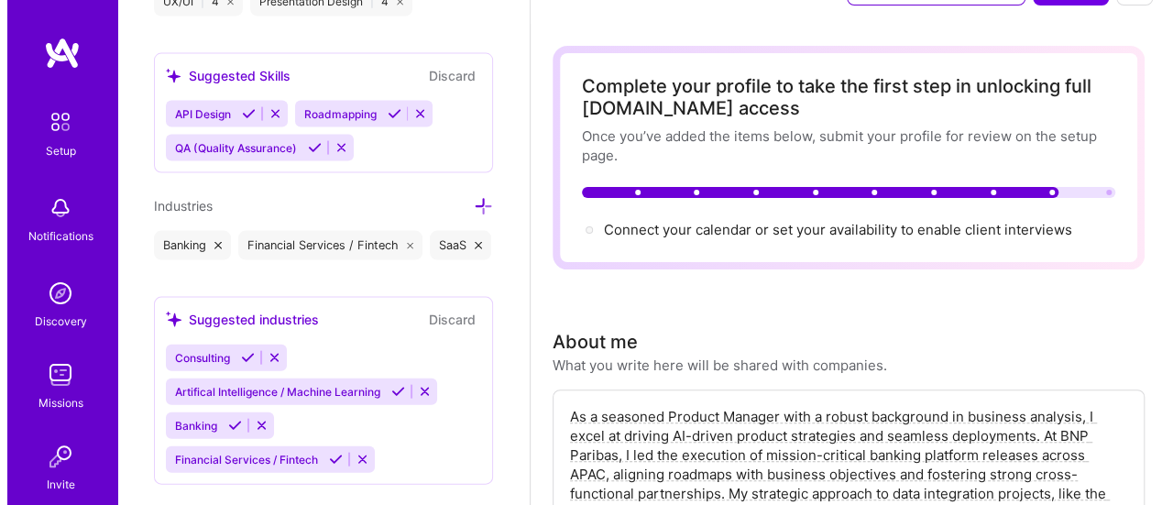
scroll to position [0, 0]
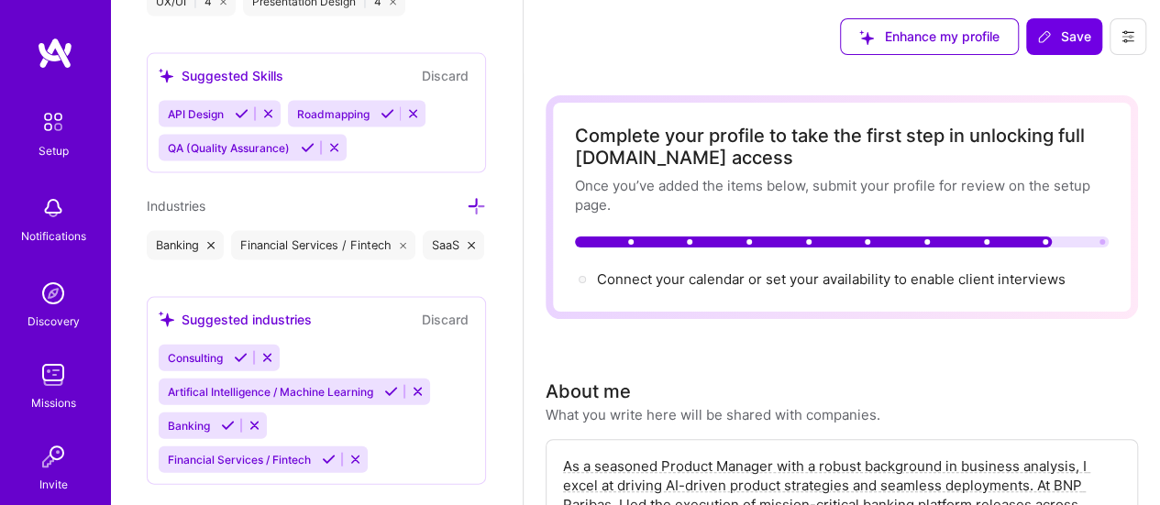
click at [935, 278] on span "Connect your calendar or set your availability to enable client interviews →" at bounding box center [831, 278] width 468 height 17
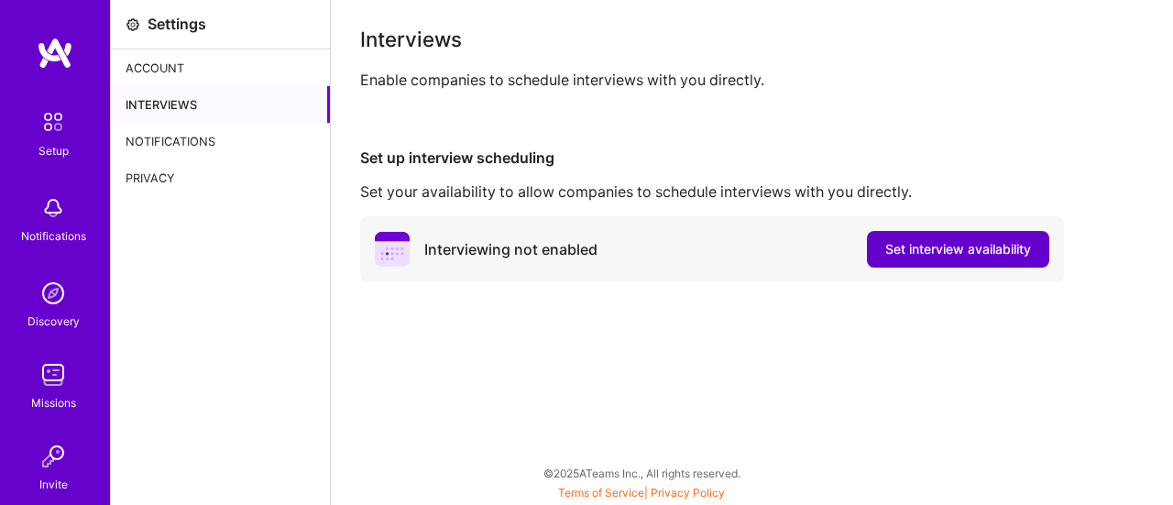
click at [916, 245] on span "Set interview availability" at bounding box center [958, 249] width 146 height 18
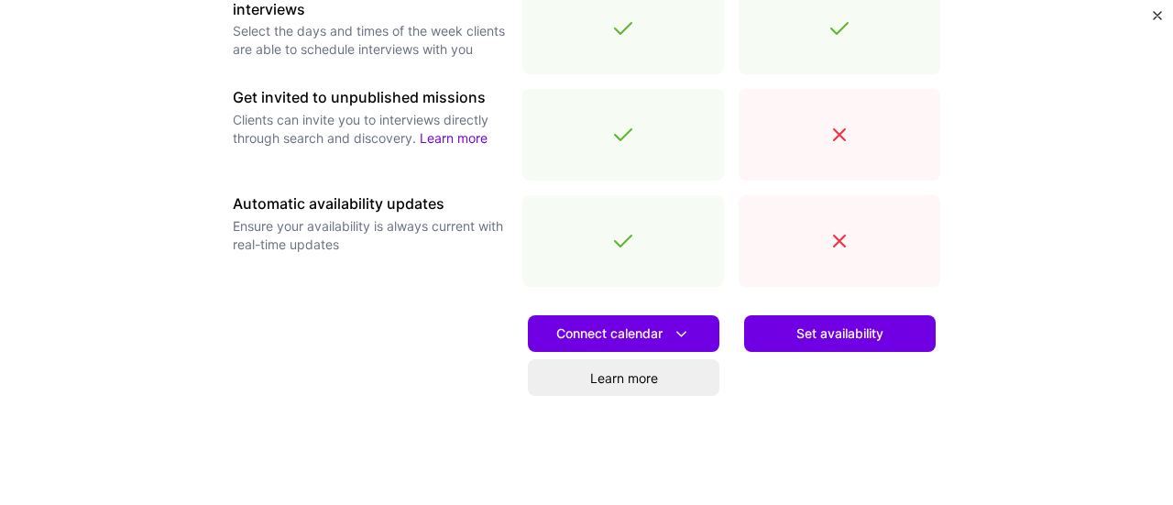
scroll to position [720, 0]
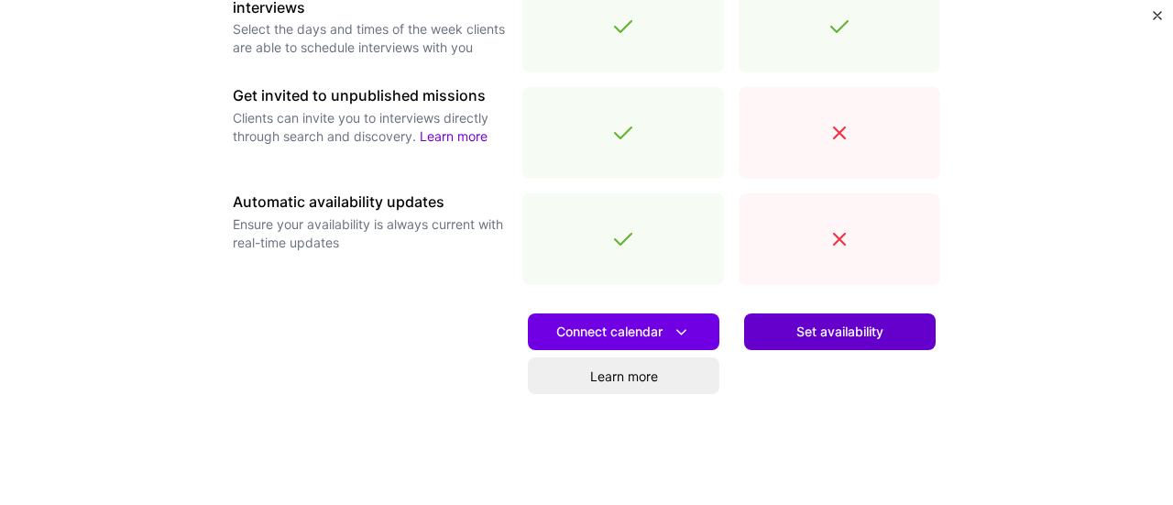
click at [801, 335] on span "Set availability" at bounding box center [840, 332] width 87 height 18
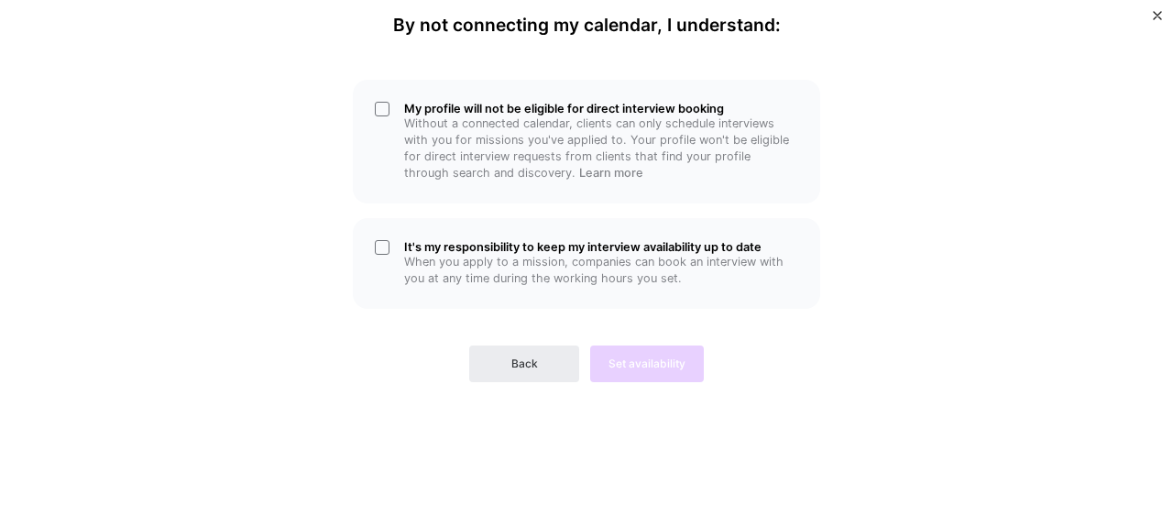
scroll to position [0, 0]
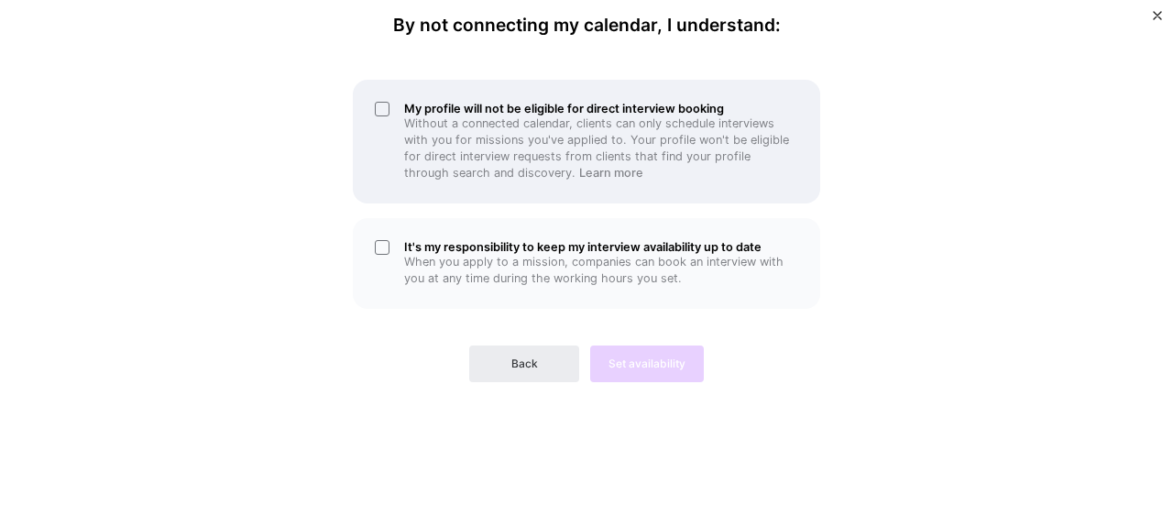
click at [401, 152] on div "My profile will not be eligible for direct interview booking Without a connecte…" at bounding box center [586, 142] width 467 height 124
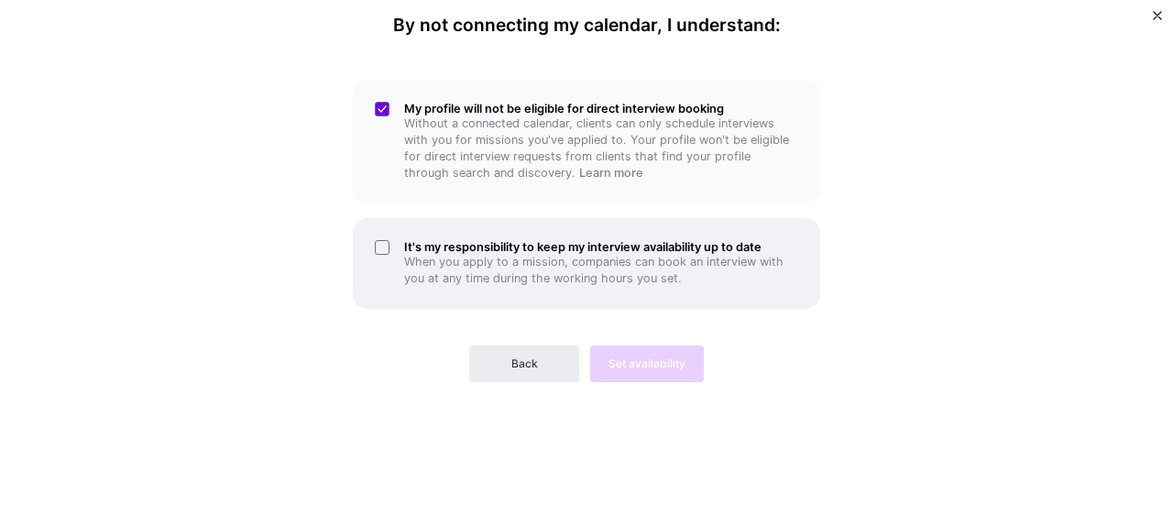
click at [392, 257] on div "It's my responsibility to keep my interview availability up to date When you ap…" at bounding box center [586, 263] width 467 height 91
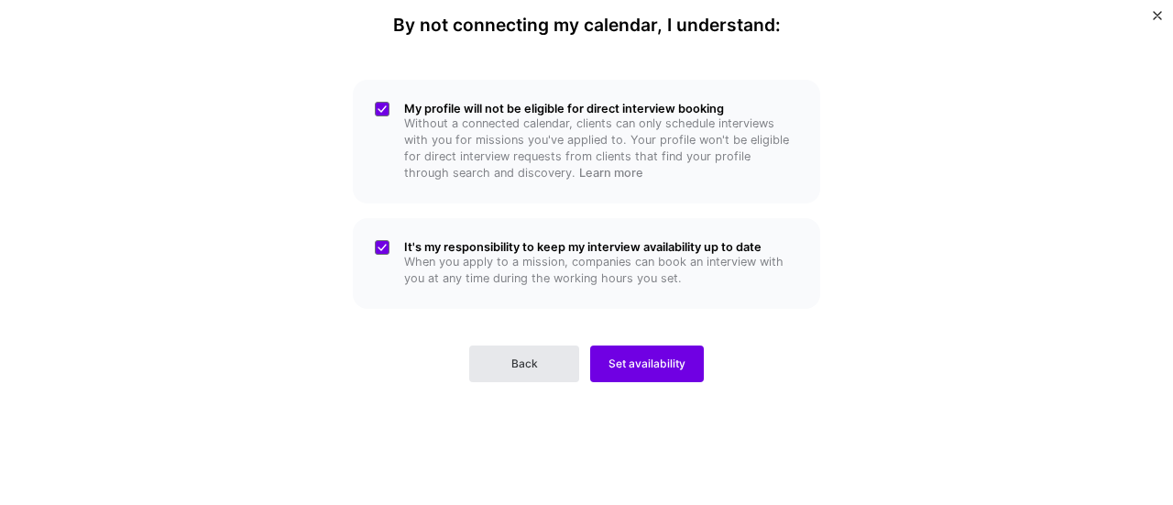
click at [513, 365] on span "Back" at bounding box center [524, 364] width 27 height 16
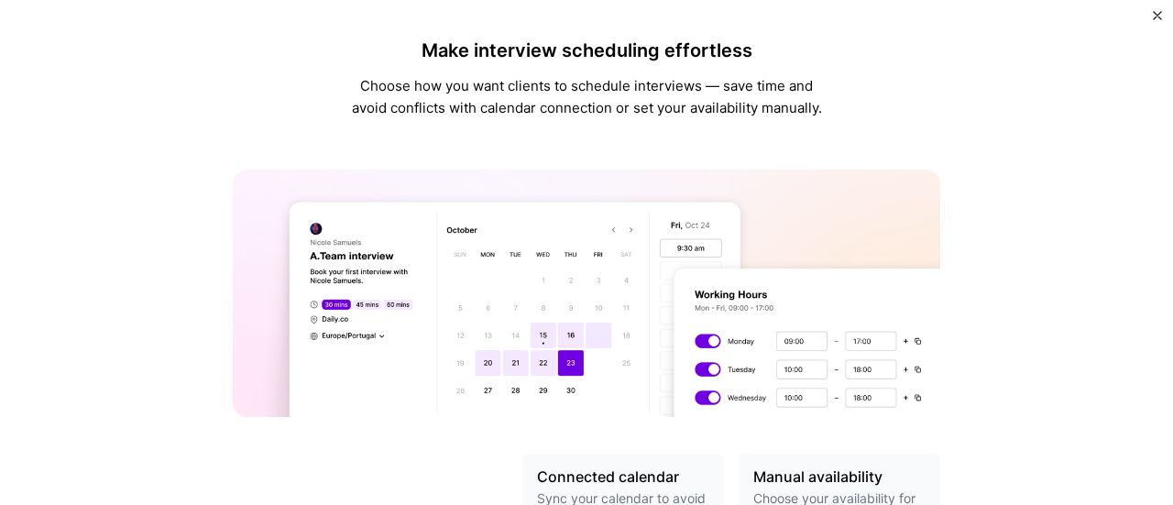
scroll to position [152, 0]
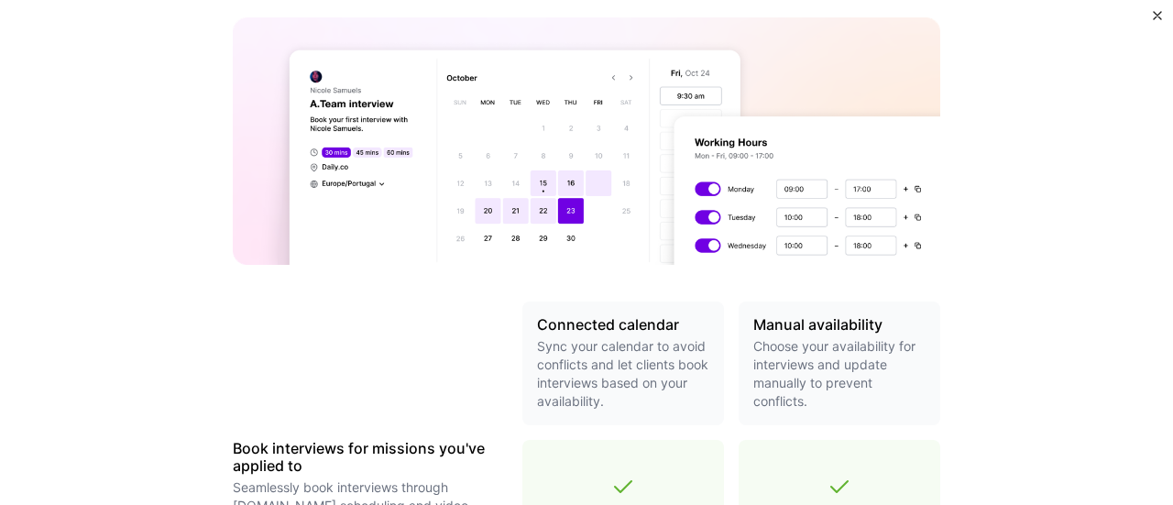
click at [572, 351] on p "Sync your calendar to avoid conflicts and let clients book interviews based on …" at bounding box center [623, 373] width 172 height 73
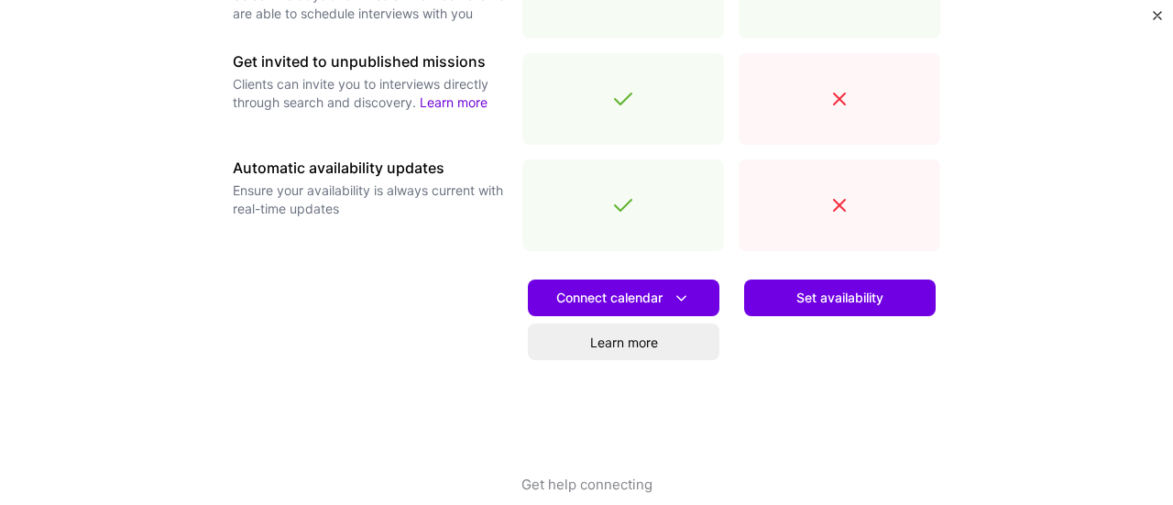
scroll to position [779, 0]
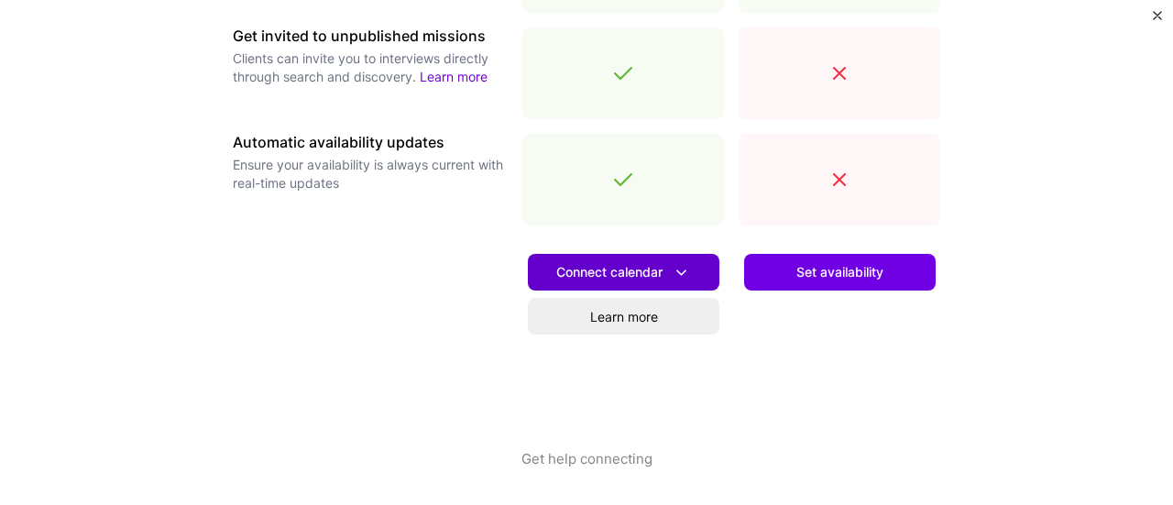
click at [627, 275] on span "Connect calendar" at bounding box center [623, 272] width 135 height 19
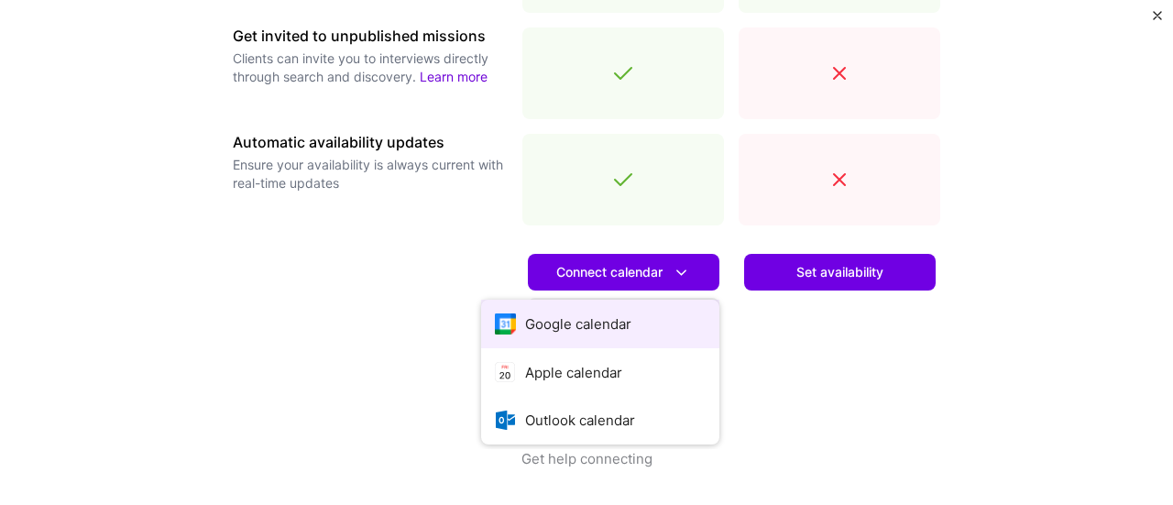
click at [592, 321] on button "Google calendar" at bounding box center [600, 324] width 238 height 49
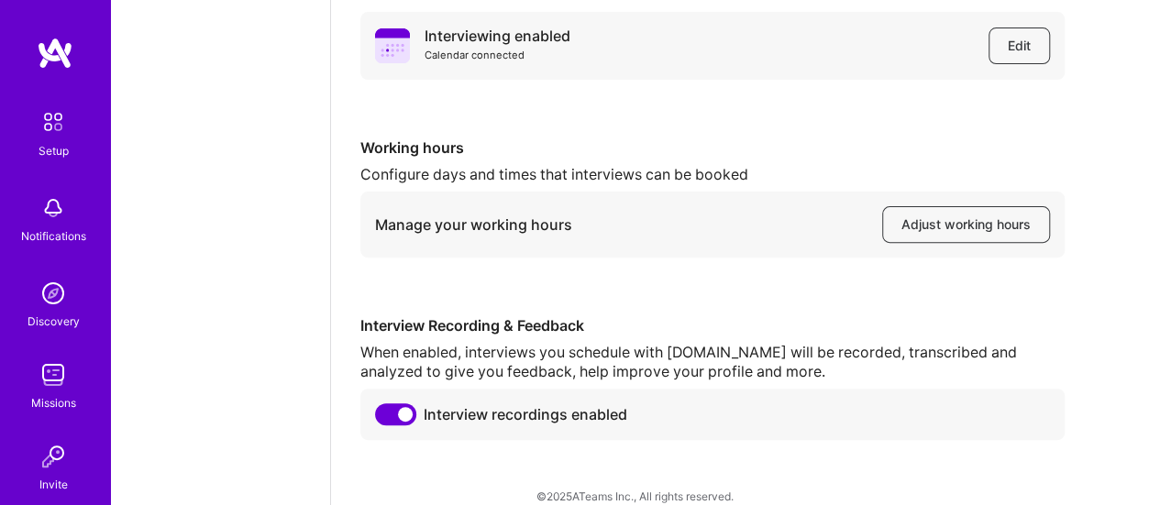
scroll to position [227, 0]
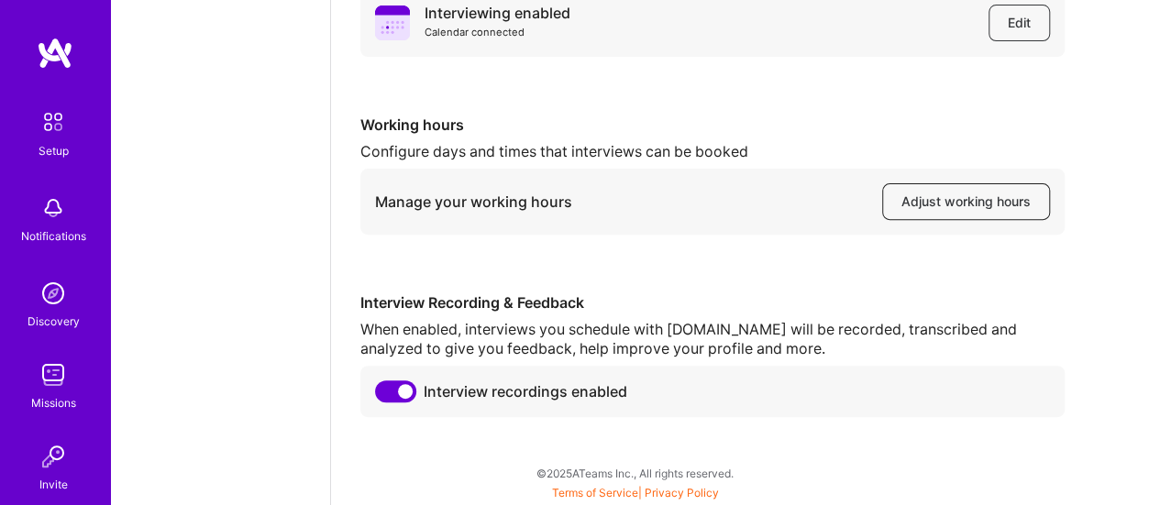
click at [947, 192] on span "Adjust working hours" at bounding box center [965, 201] width 129 height 18
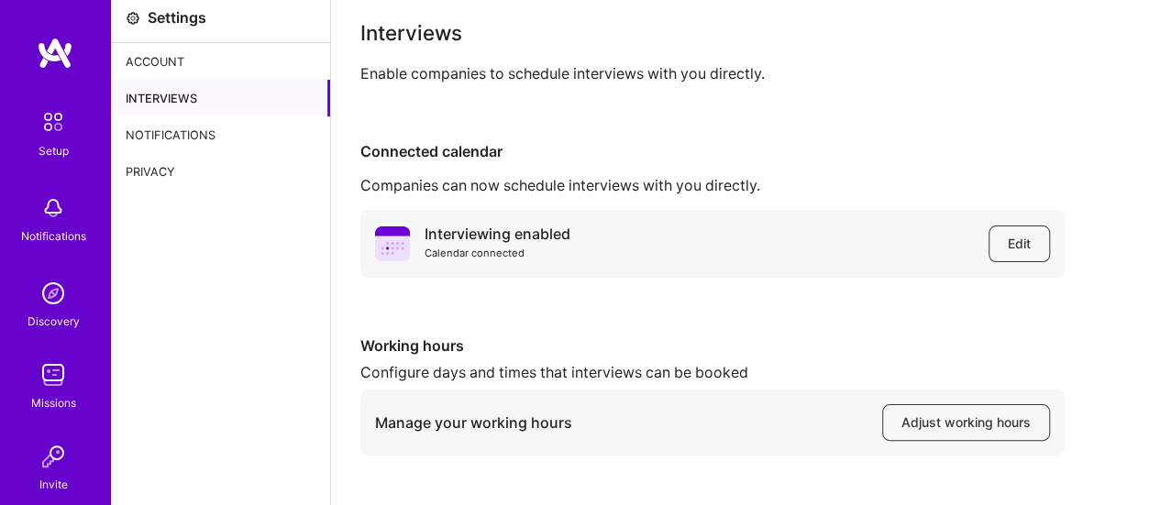
scroll to position [0, 0]
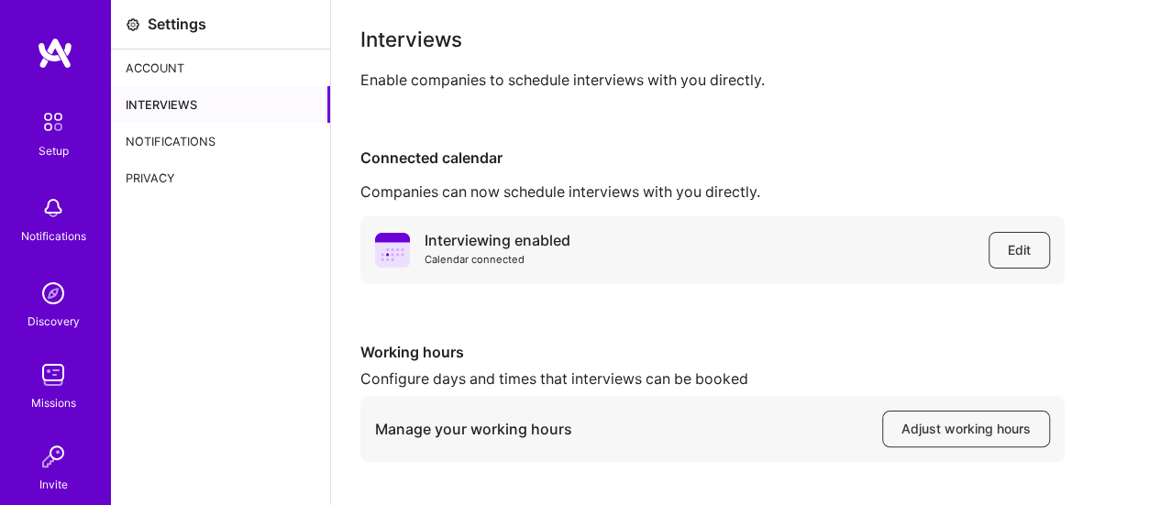
click at [192, 56] on div "Account" at bounding box center [220, 67] width 219 height 37
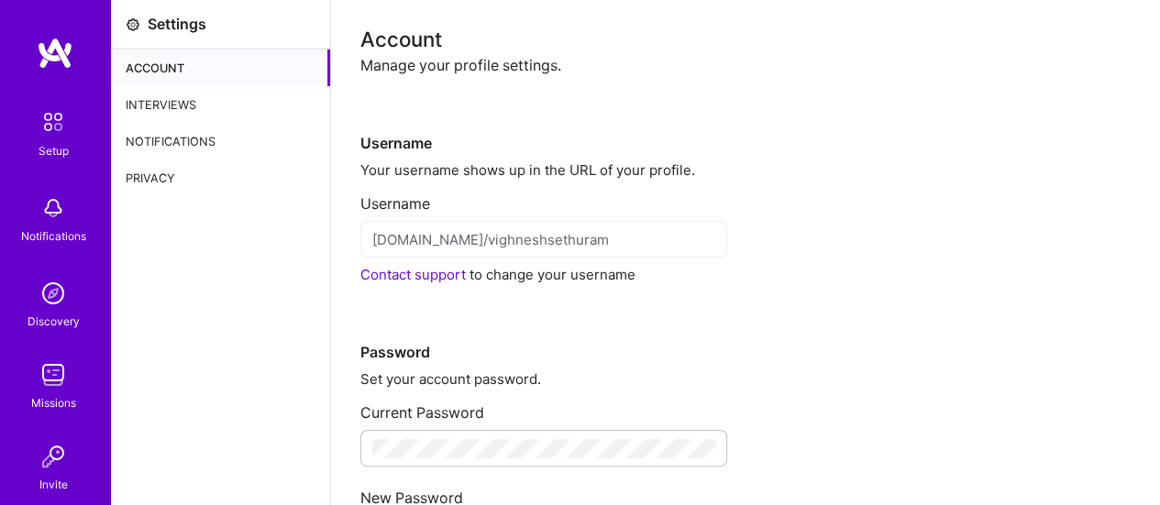
click at [35, 289] on img at bounding box center [53, 293] width 37 height 37
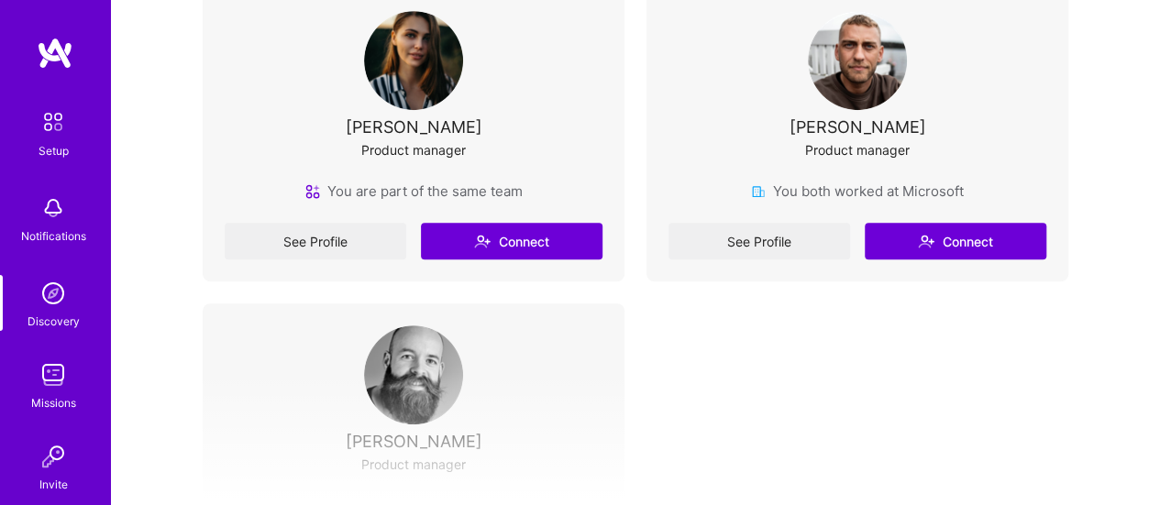
scroll to position [440, 0]
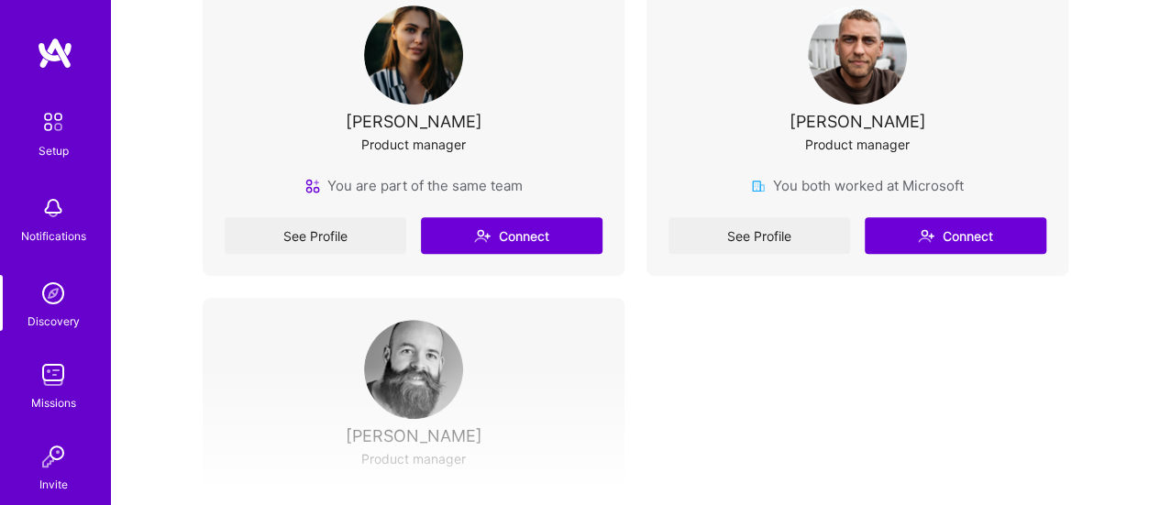
click at [441, 112] on div "[PERSON_NAME]" at bounding box center [414, 121] width 137 height 19
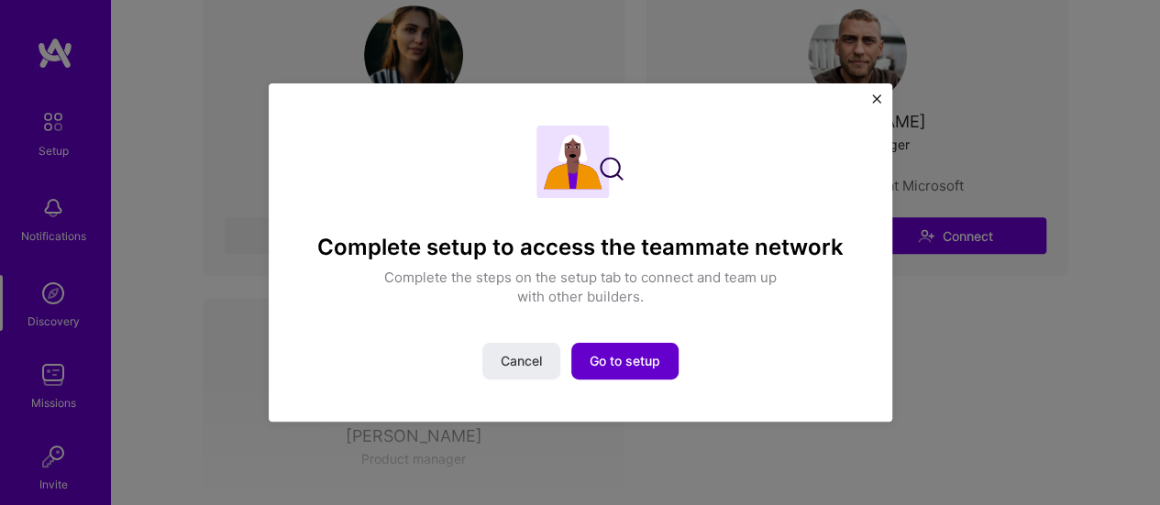
click at [631, 367] on span "Go to setup" at bounding box center [624, 361] width 71 height 18
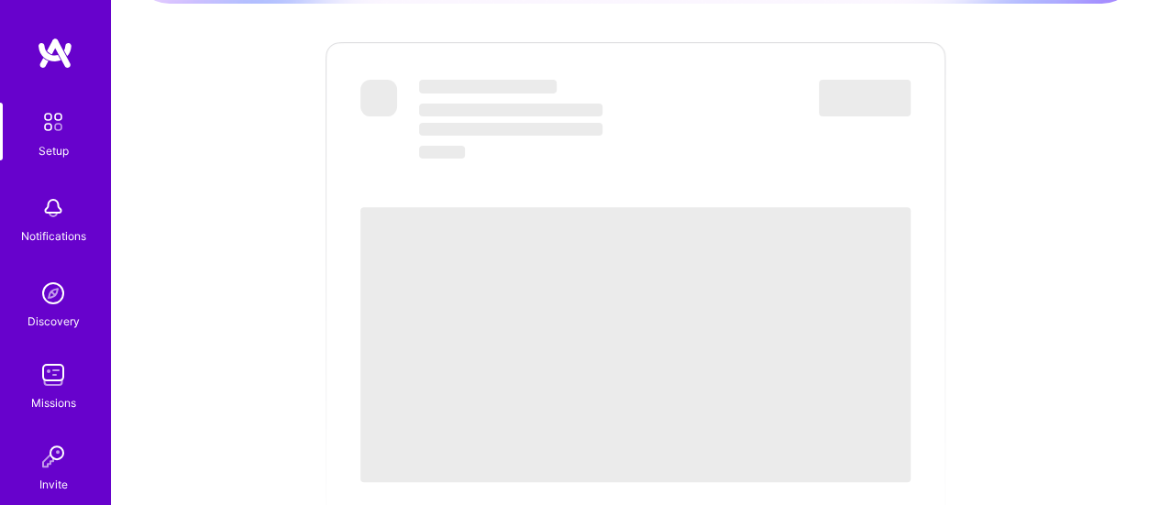
scroll to position [242, 0]
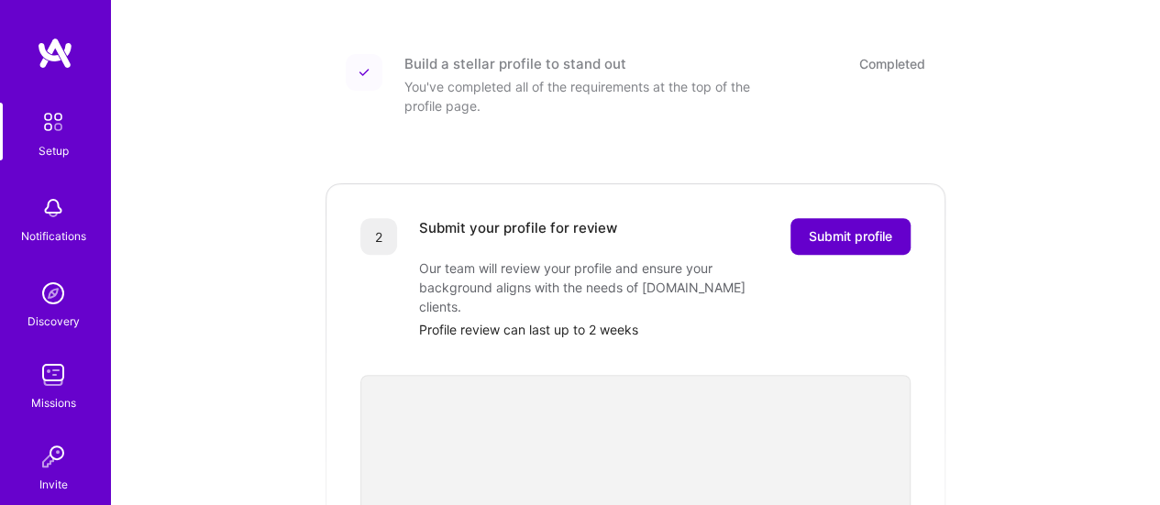
click at [817, 227] on span "Submit profile" at bounding box center [849, 236] width 83 height 18
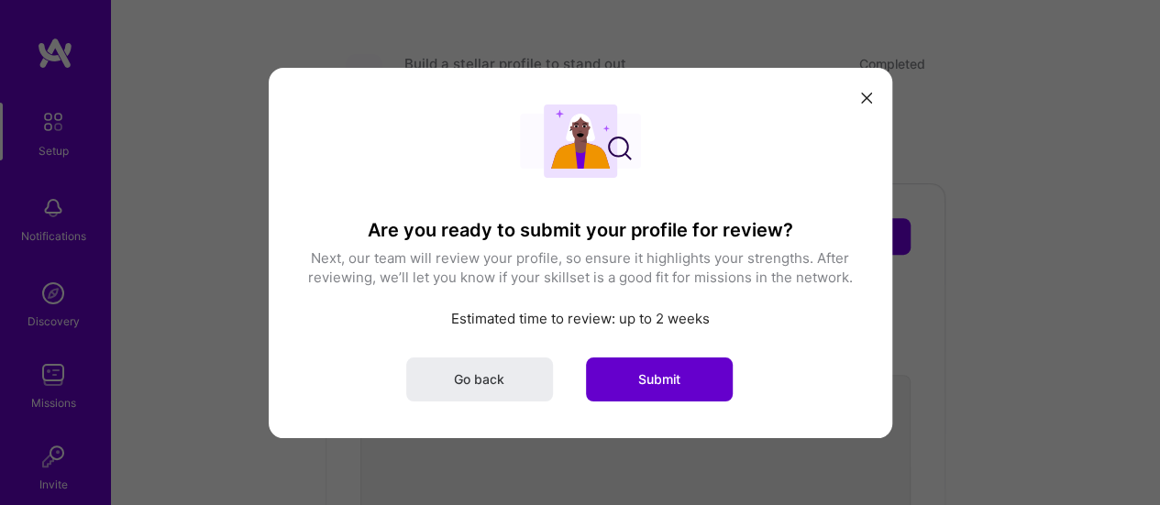
click at [671, 379] on span "Submit" at bounding box center [659, 378] width 42 height 18
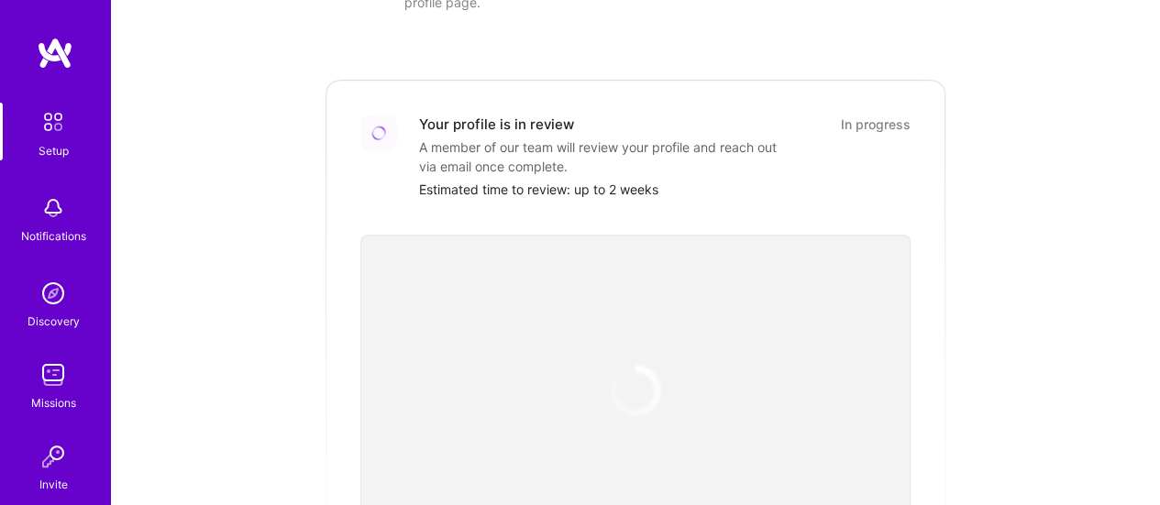
scroll to position [335, 0]
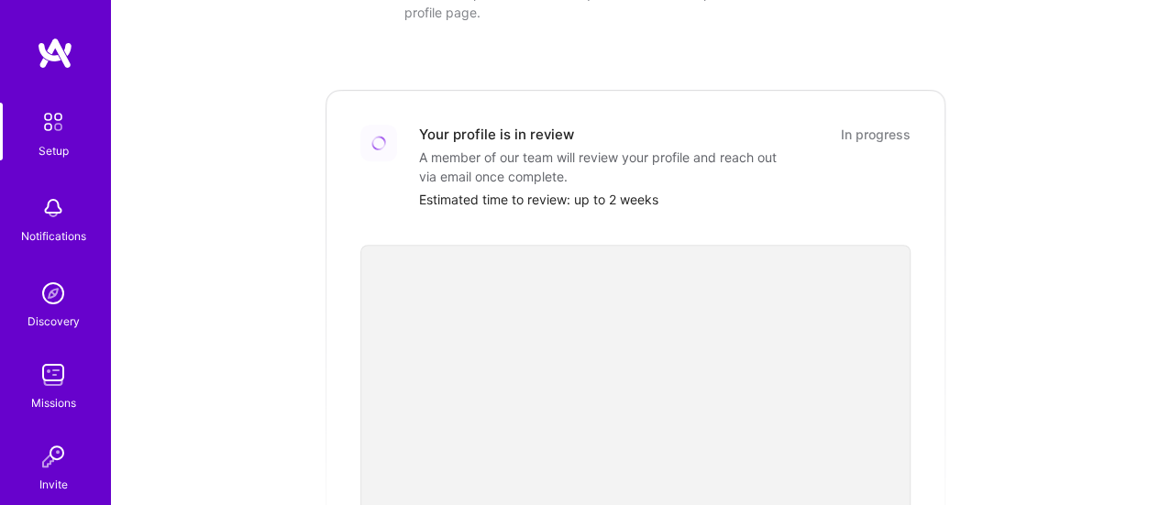
click at [36, 386] on img at bounding box center [53, 375] width 37 height 37
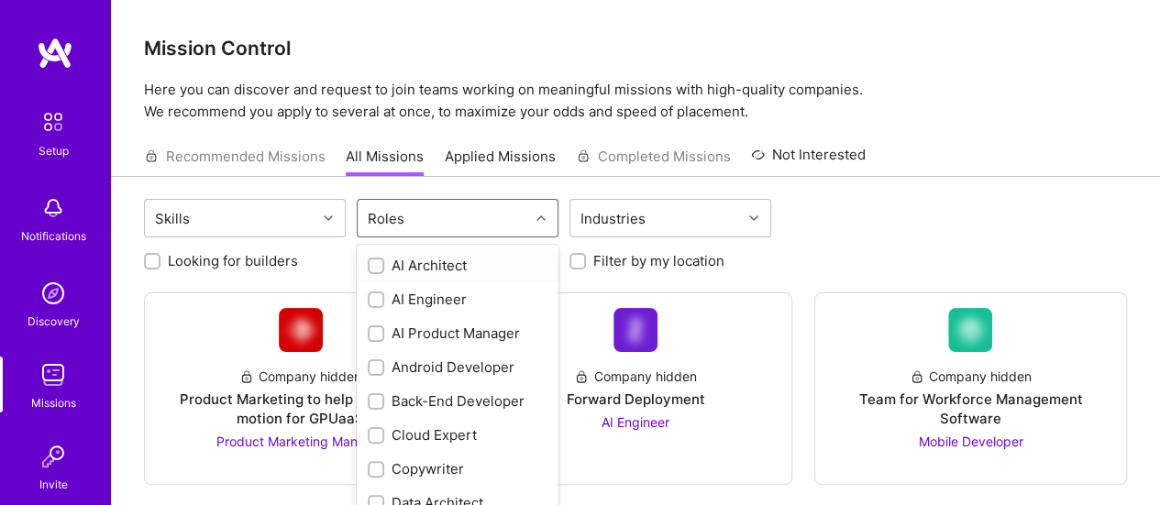
scroll to position [21, 0]
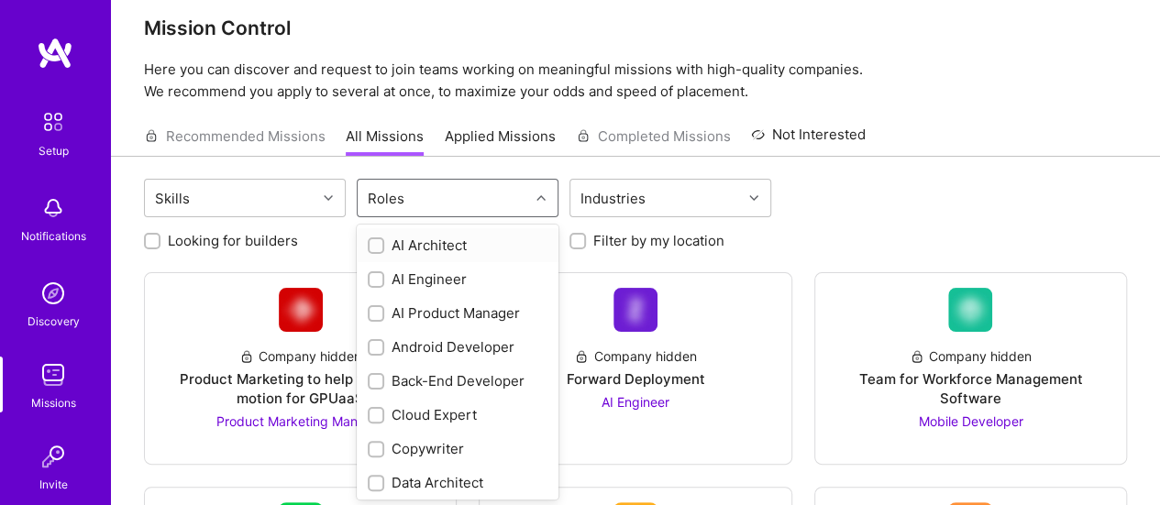
click at [461, 213] on div "Roles" at bounding box center [442, 198] width 171 height 37
click at [444, 309] on div "AI Product Manager" at bounding box center [458, 311] width 180 height 19
checkbox input "true"
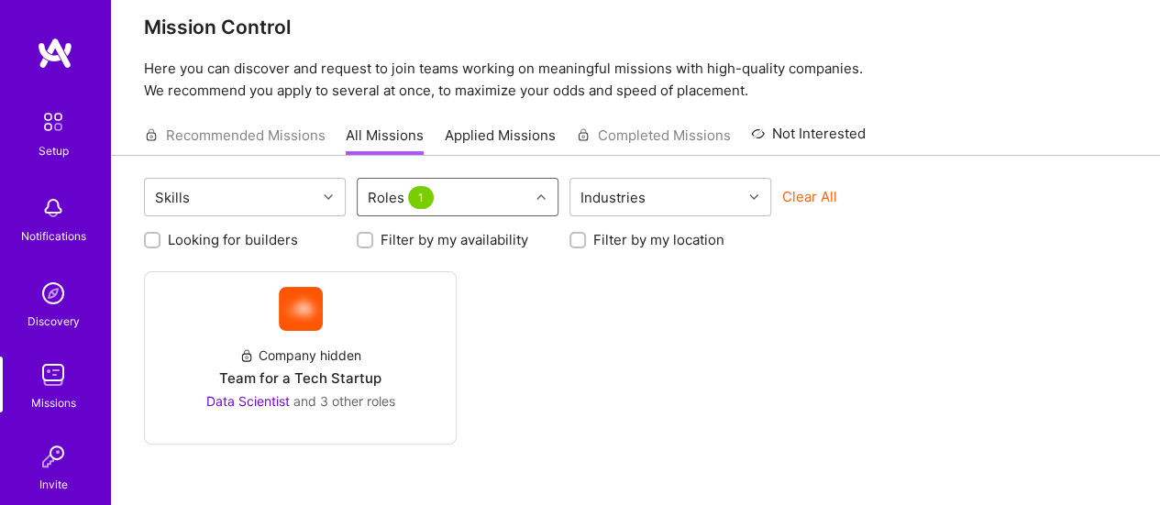
click at [467, 204] on div "Roles 1" at bounding box center [442, 197] width 171 height 37
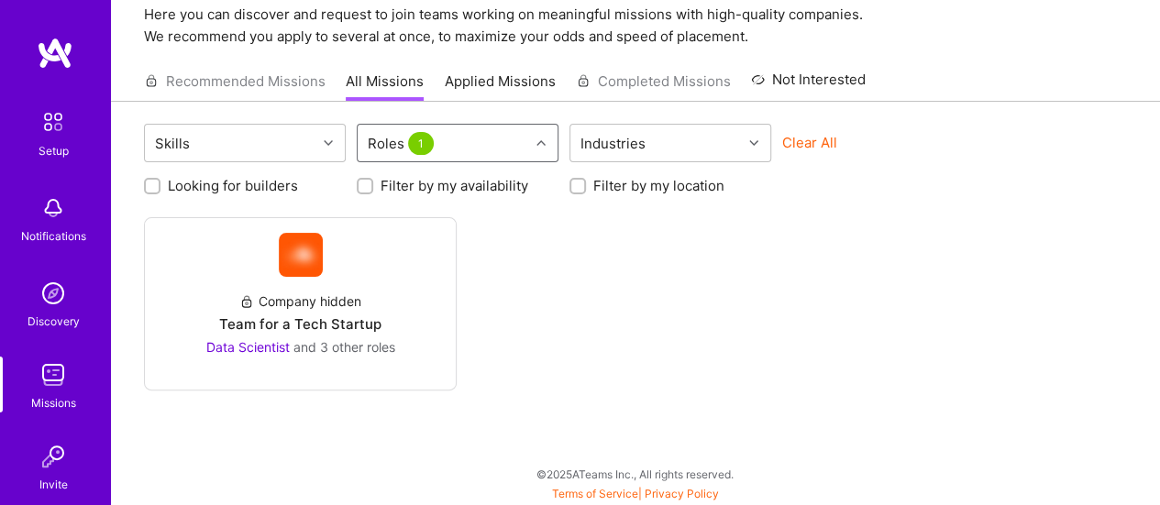
click at [510, 137] on div "Roles 1" at bounding box center [442, 143] width 171 height 37
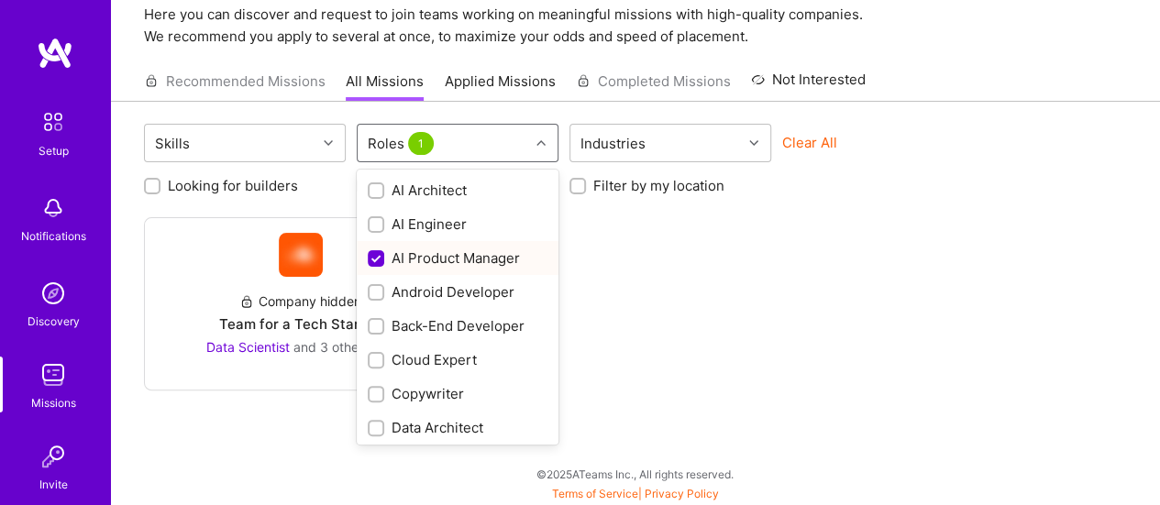
click at [414, 258] on div "AI Product Manager" at bounding box center [458, 257] width 180 height 19
checkbox input "false"
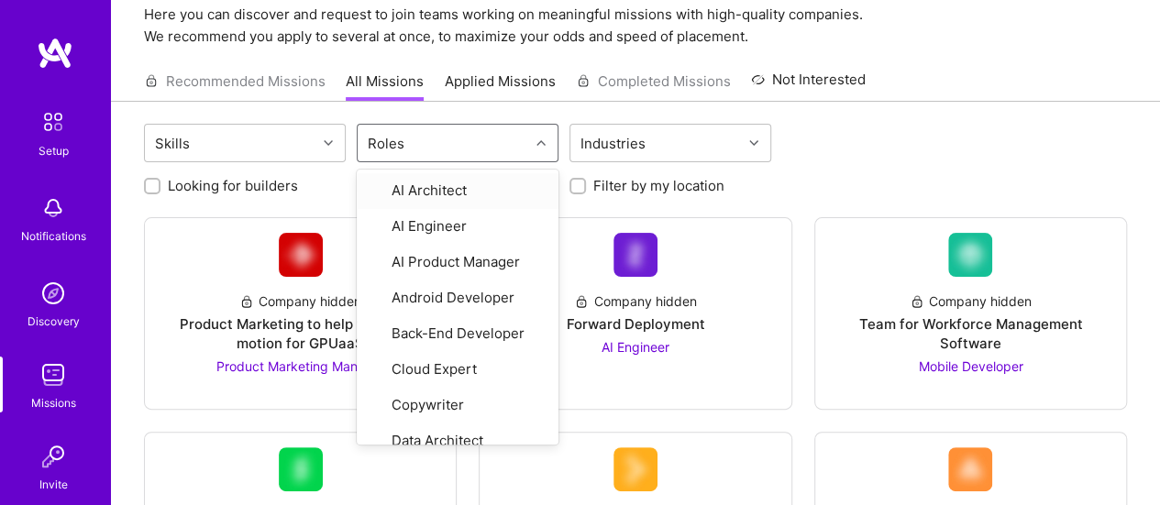
click at [446, 148] on div "Roles" at bounding box center [442, 143] width 171 height 37
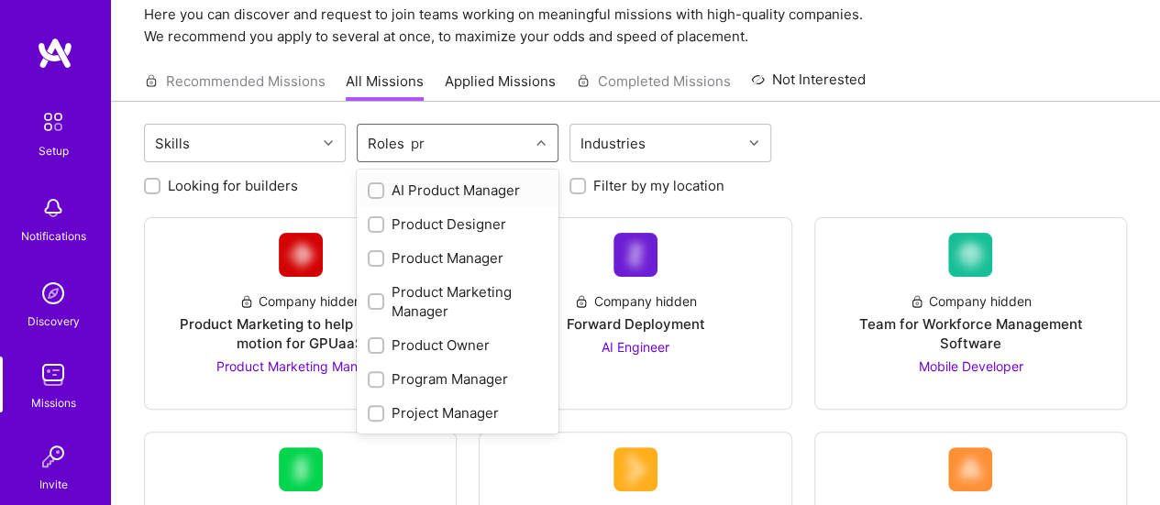
type input "pro"
click at [432, 255] on div "Product Manager" at bounding box center [458, 257] width 180 height 19
checkbox input "true"
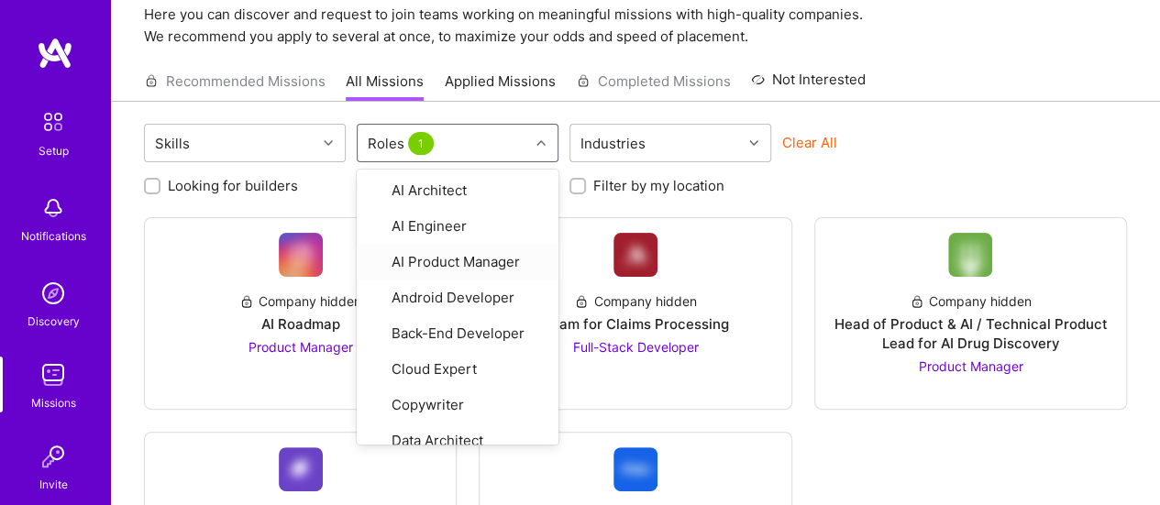
click at [862, 436] on div "Company hidden AI Roadmap Product Manager Company hidden Team for Claims Proces…" at bounding box center [635, 411] width 983 height 388
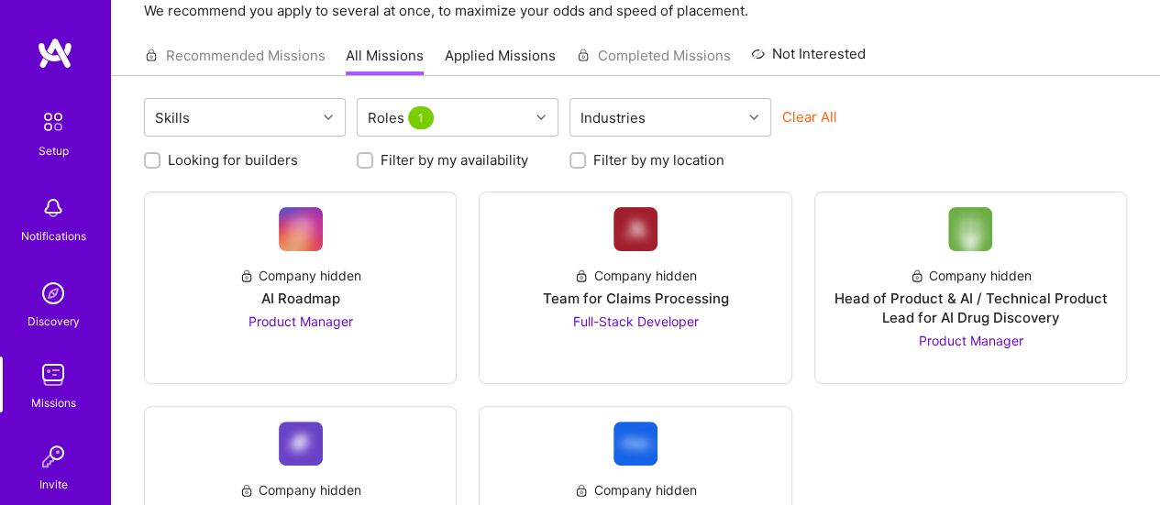
scroll to position [101, 0]
click at [656, 129] on div "Industries" at bounding box center [655, 117] width 171 height 37
click at [798, 113] on button "Clear All" at bounding box center [809, 116] width 55 height 19
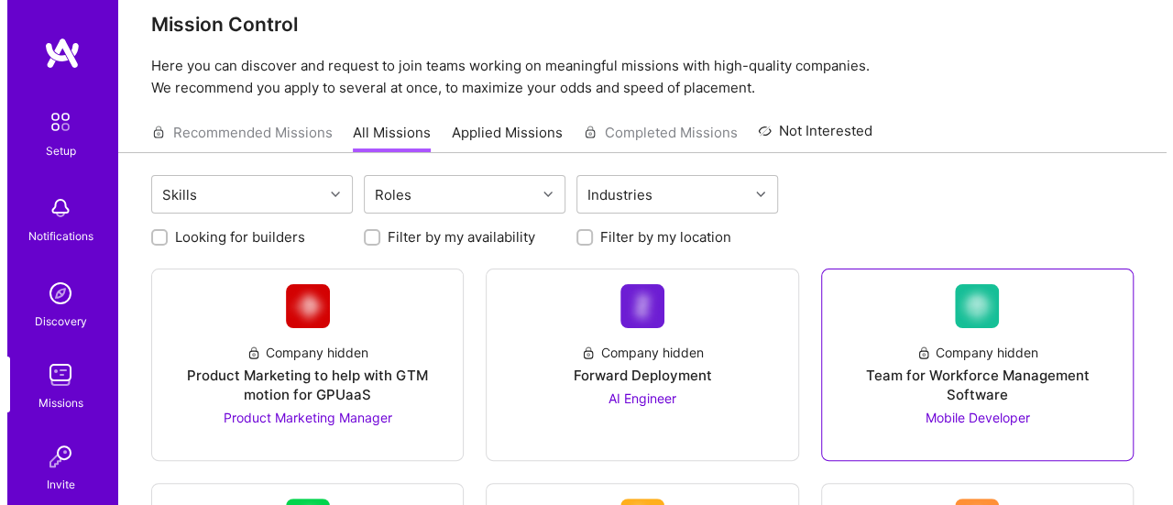
scroll to position [0, 0]
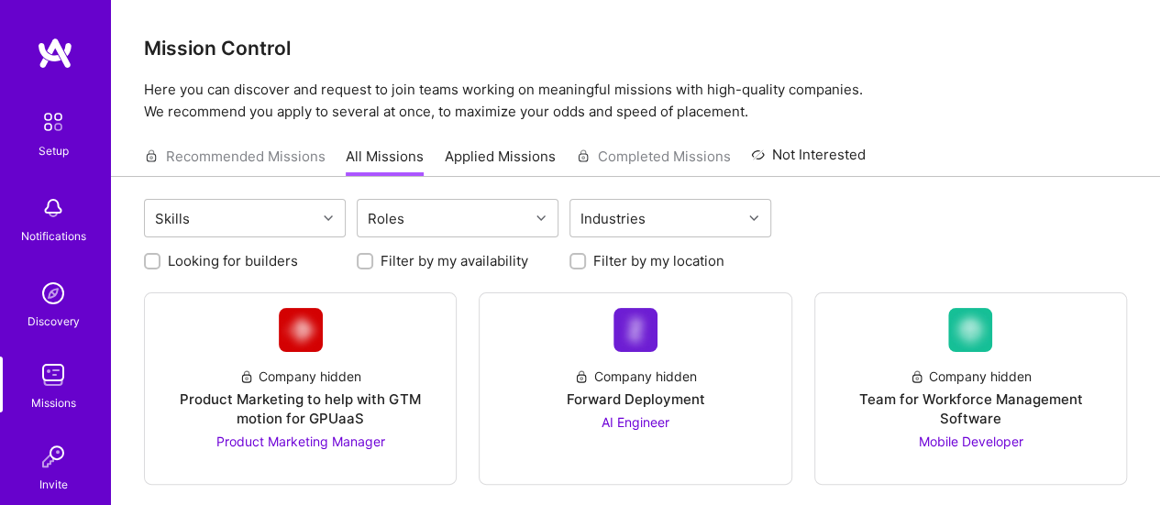
click at [61, 129] on img at bounding box center [53, 122] width 38 height 38
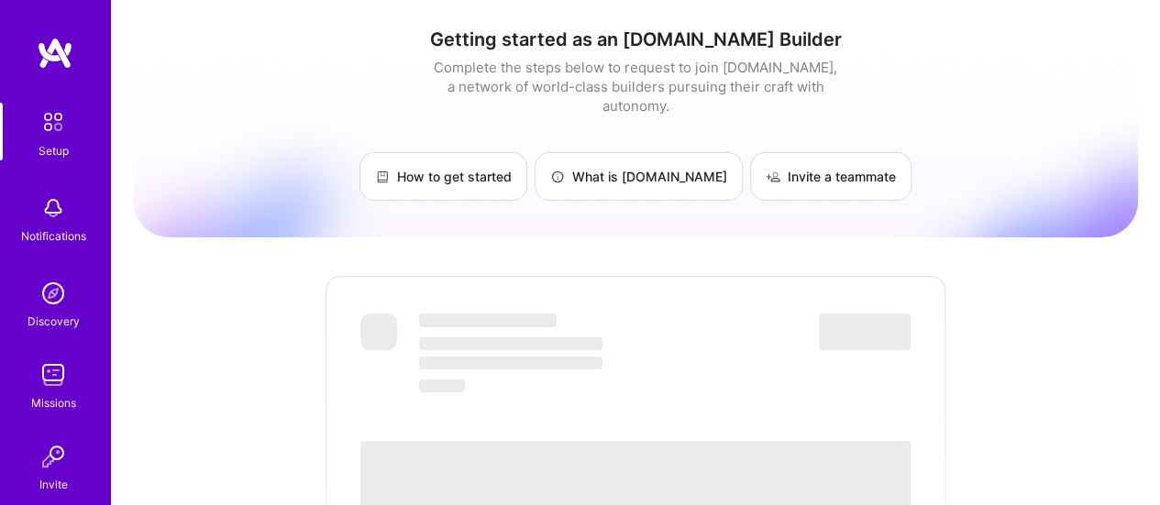
click at [37, 53] on img at bounding box center [55, 53] width 37 height 33
